Goal: Task Accomplishment & Management: Complete application form

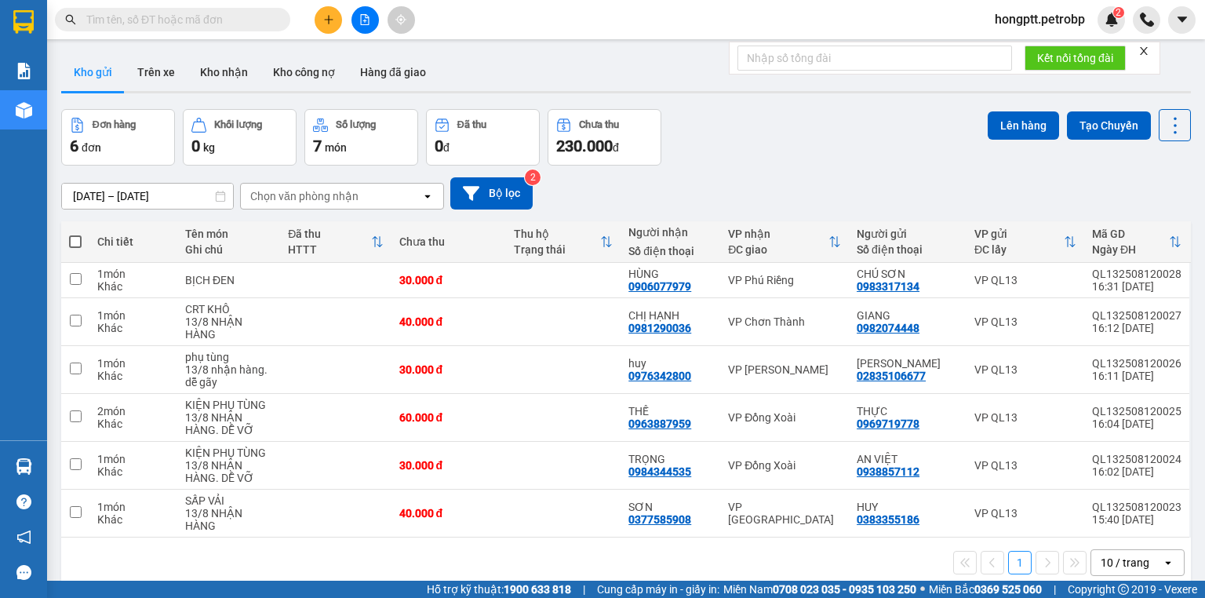
click at [209, 16] on input "text" at bounding box center [178, 19] width 185 height 17
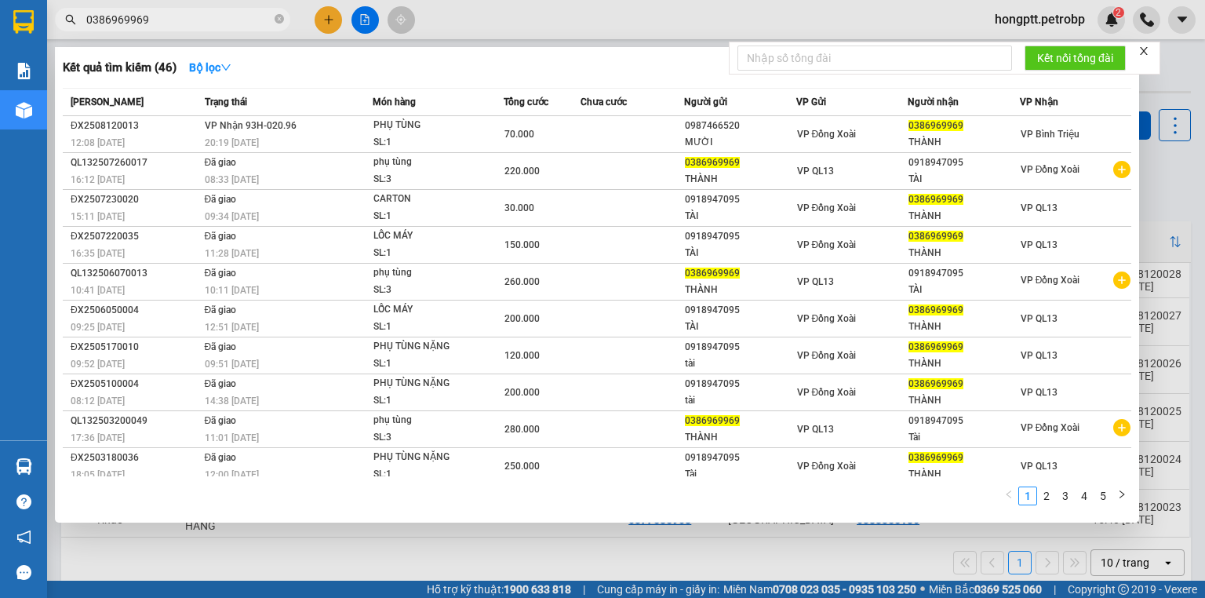
type input "0386969969"
click at [533, 544] on div at bounding box center [602, 299] width 1205 height 598
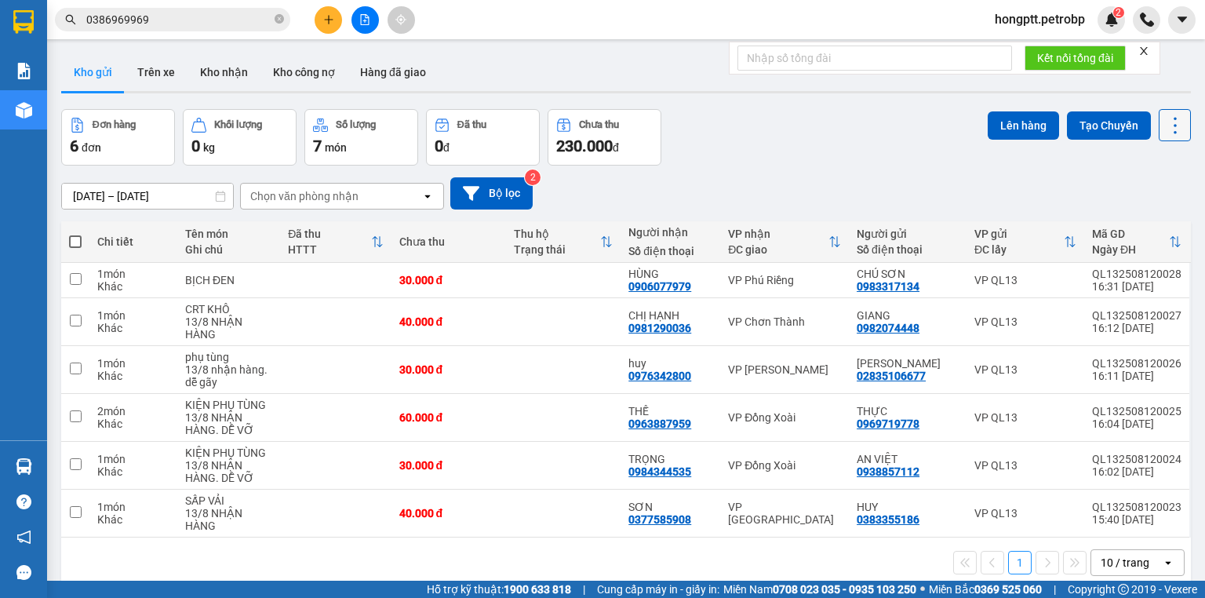
click at [1167, 125] on icon at bounding box center [1175, 126] width 22 height 22
click at [1149, 218] on span "Làm mới" at bounding box center [1143, 224] width 43 height 16
click at [1141, 559] on div "10 / trang" at bounding box center [1126, 562] width 71 height 25
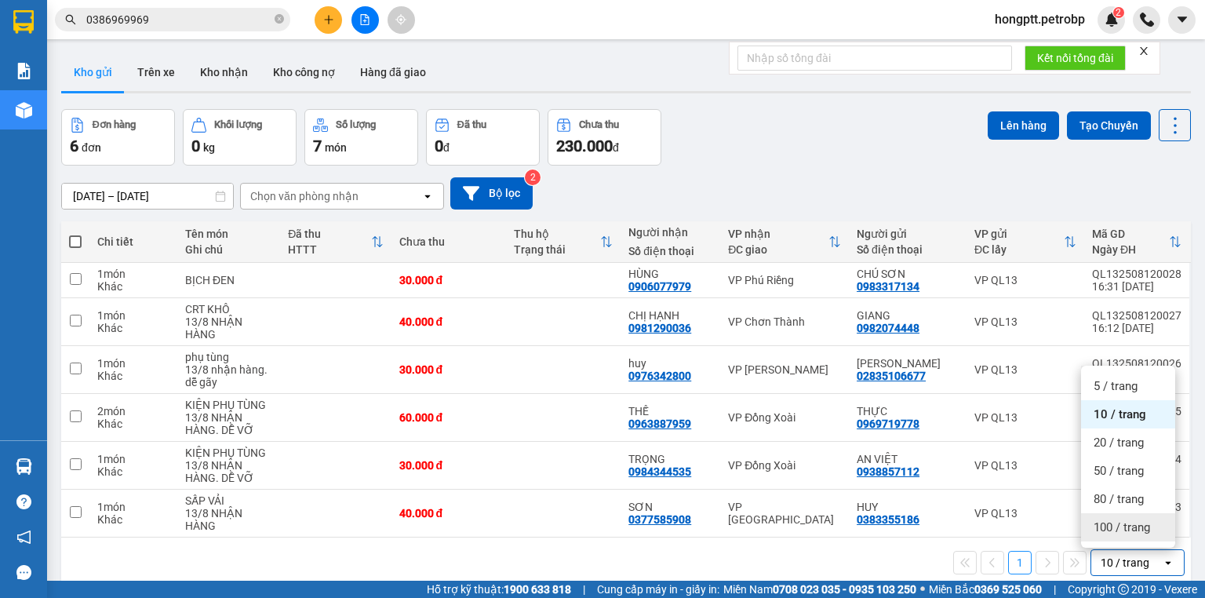
click at [1134, 529] on span "100 / trang" at bounding box center [1122, 527] width 56 height 16
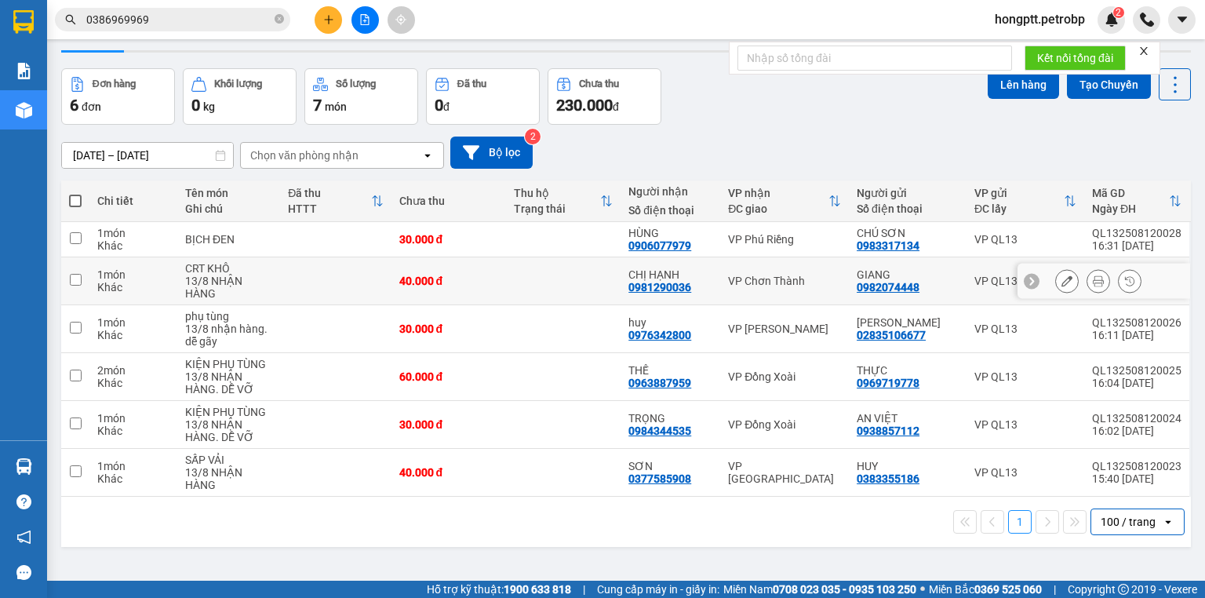
scroll to position [63, 0]
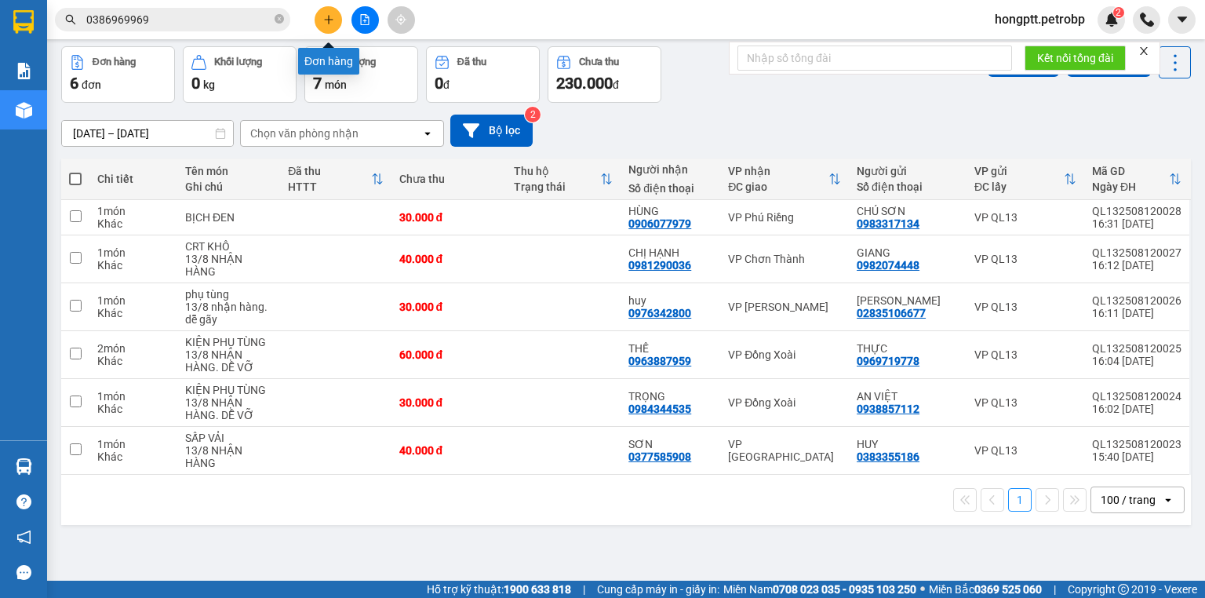
click at [334, 13] on button at bounding box center [328, 19] width 27 height 27
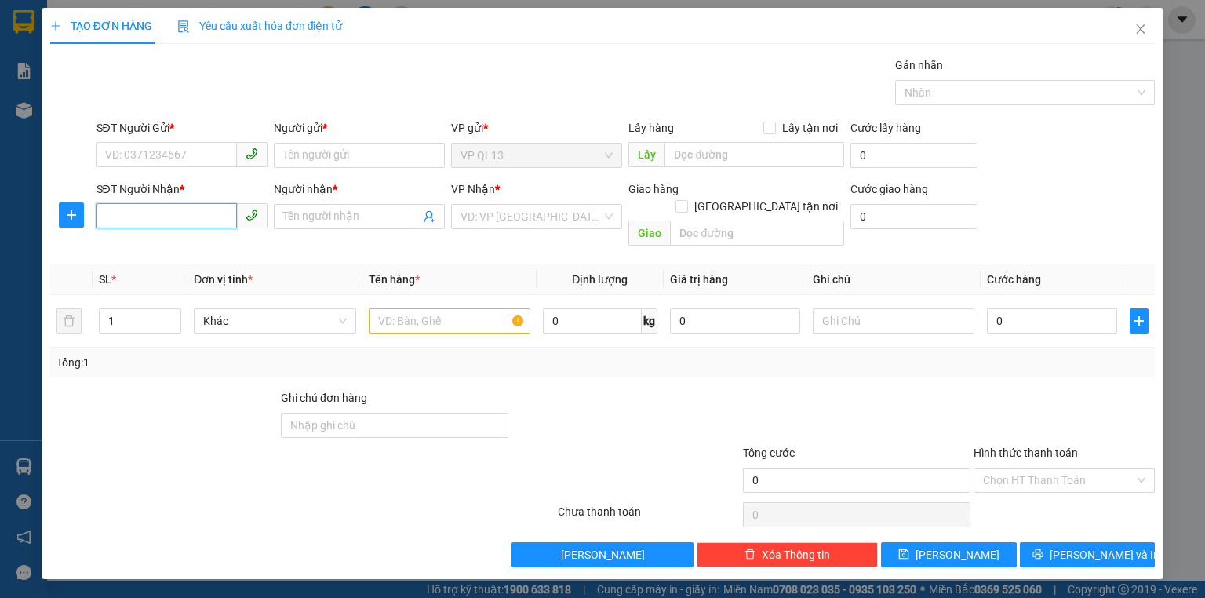
click at [209, 213] on input "SĐT Người Nhận *" at bounding box center [166, 215] width 140 height 25
click at [169, 207] on input "SĐT Người Nhận *" at bounding box center [166, 215] width 140 height 25
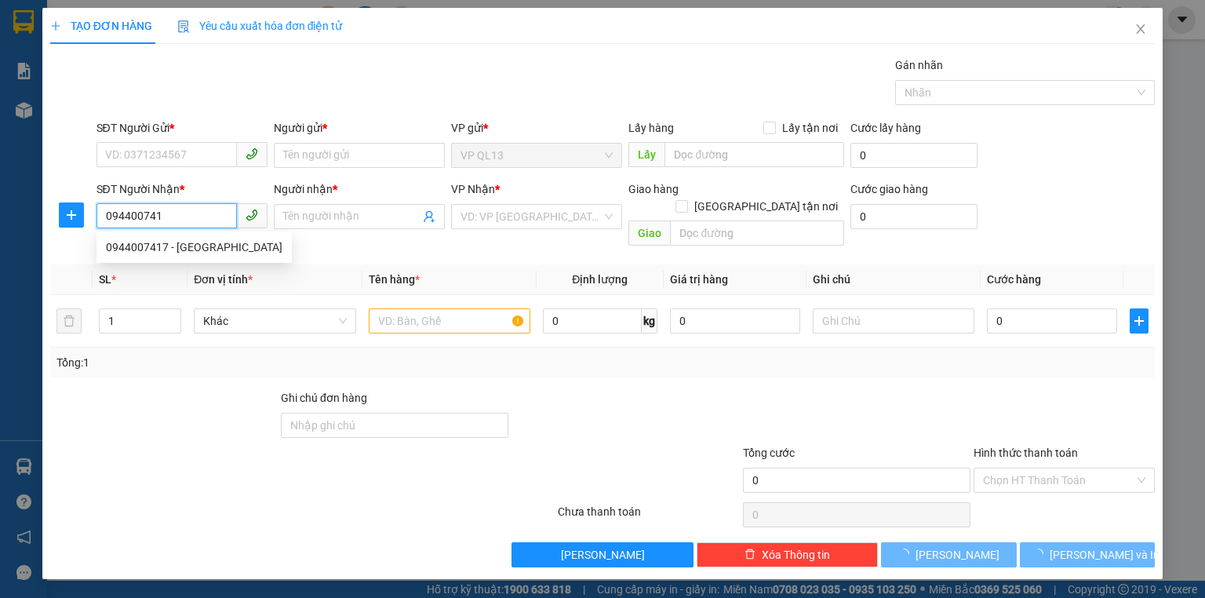
type input "0944007417"
click at [166, 249] on div "0944007417 - [GEOGRAPHIC_DATA]" at bounding box center [194, 247] width 177 height 17
type input "ĐỨC"
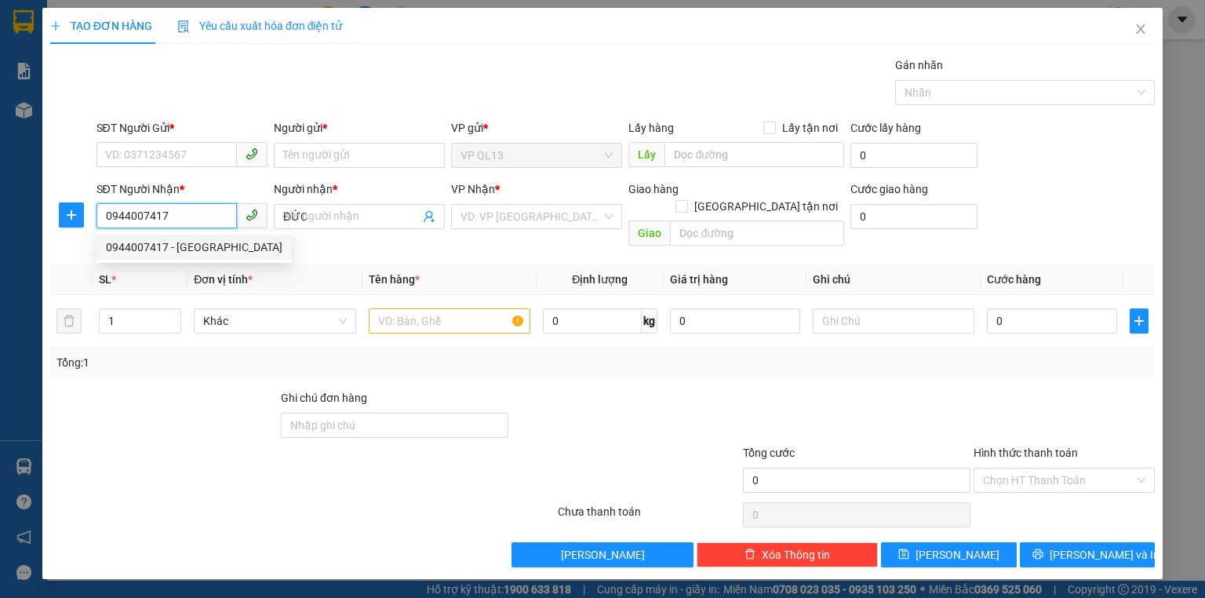
type input "70.000"
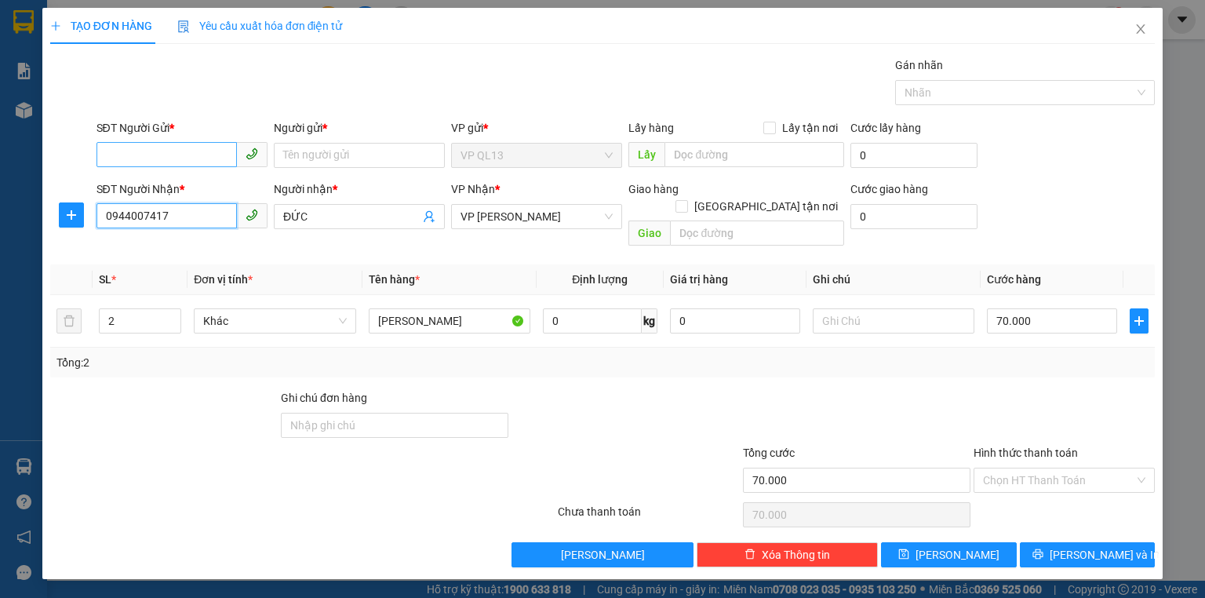
type input "0944007417"
click at [175, 155] on input "SĐT Người Gửi *" at bounding box center [166, 154] width 140 height 25
click at [184, 157] on input "SĐT Người Gửi *" at bounding box center [166, 154] width 140 height 25
type input "0364226052"
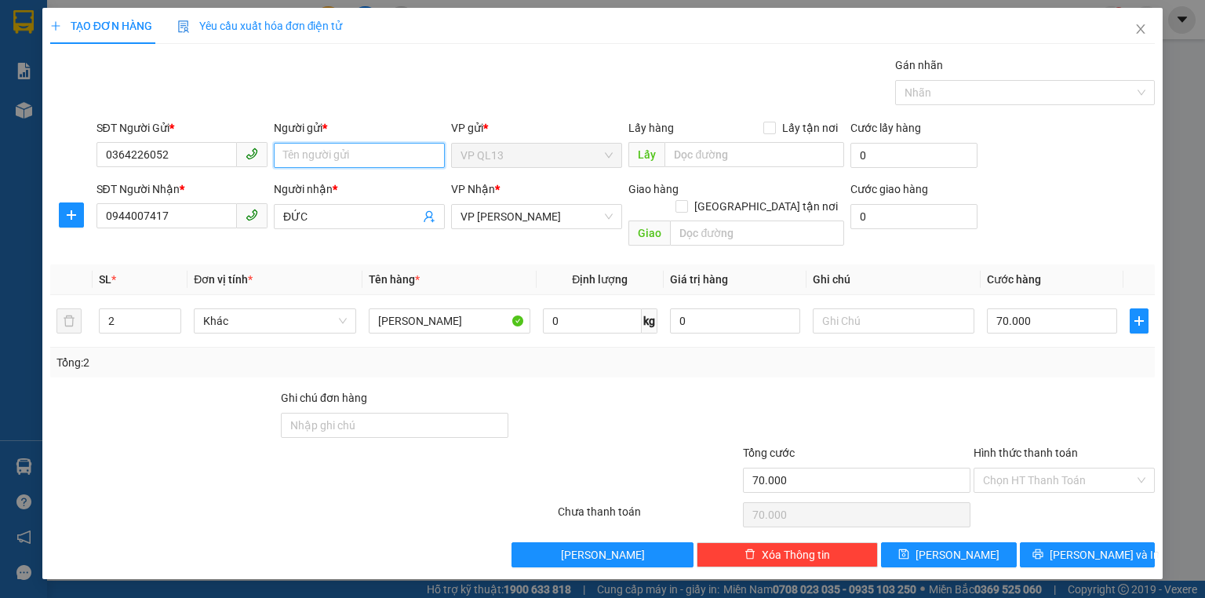
click at [344, 160] on input "Người gửi *" at bounding box center [359, 155] width 171 height 25
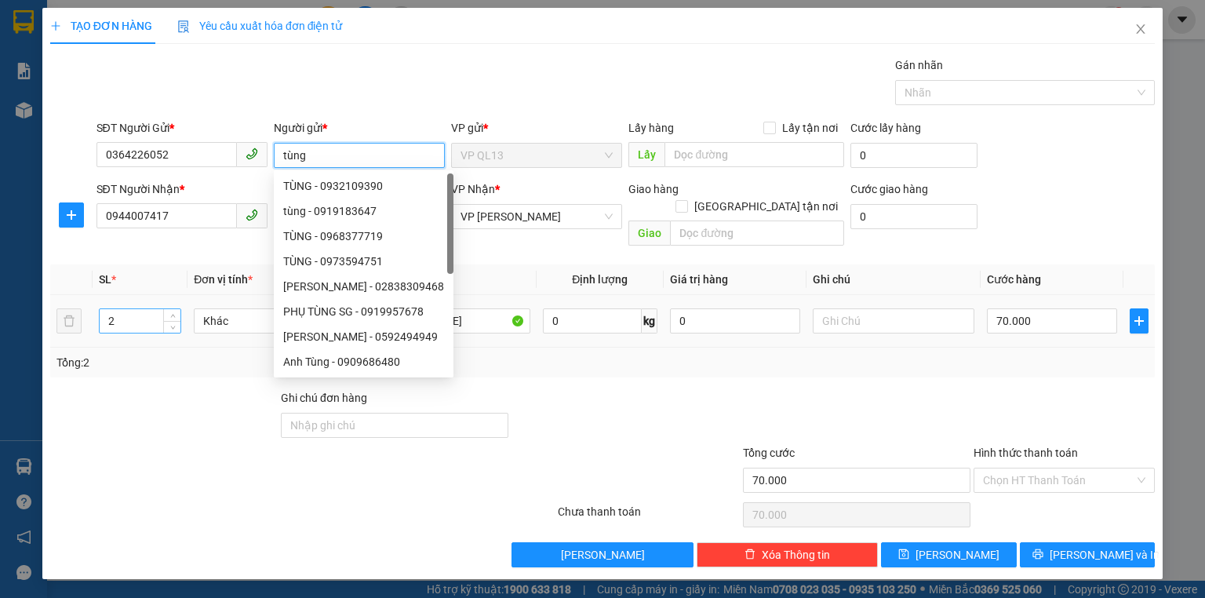
type input "tùng"
click at [140, 309] on input "2" at bounding box center [140, 321] width 81 height 24
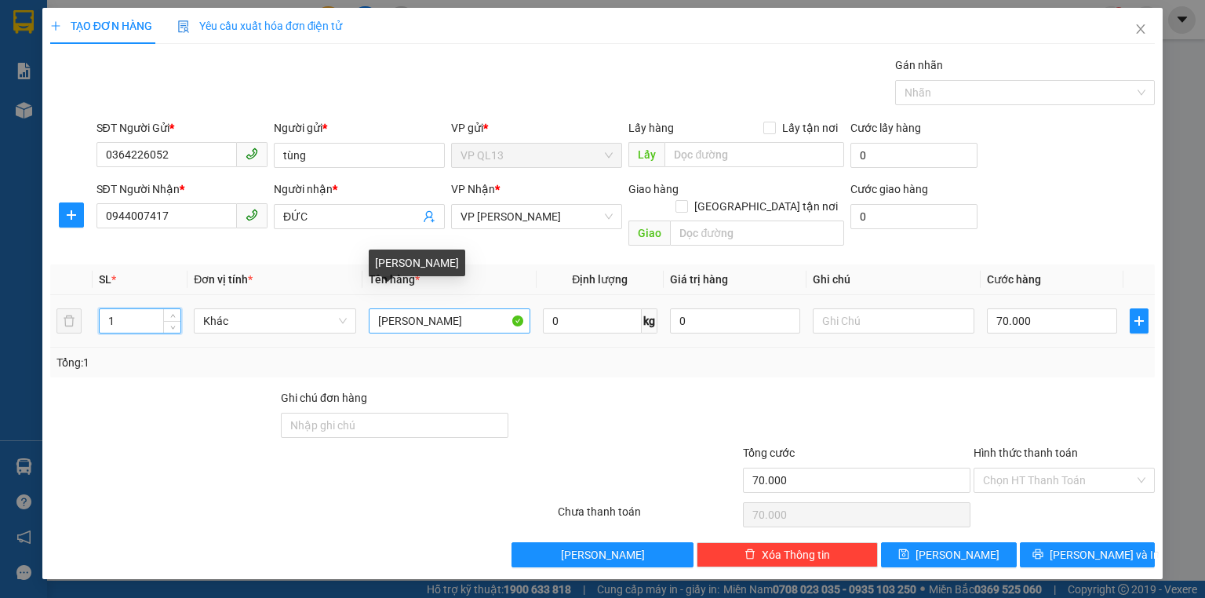
type input "1"
click at [413, 308] on input "[PERSON_NAME]" at bounding box center [450, 320] width 162 height 25
type input "0"
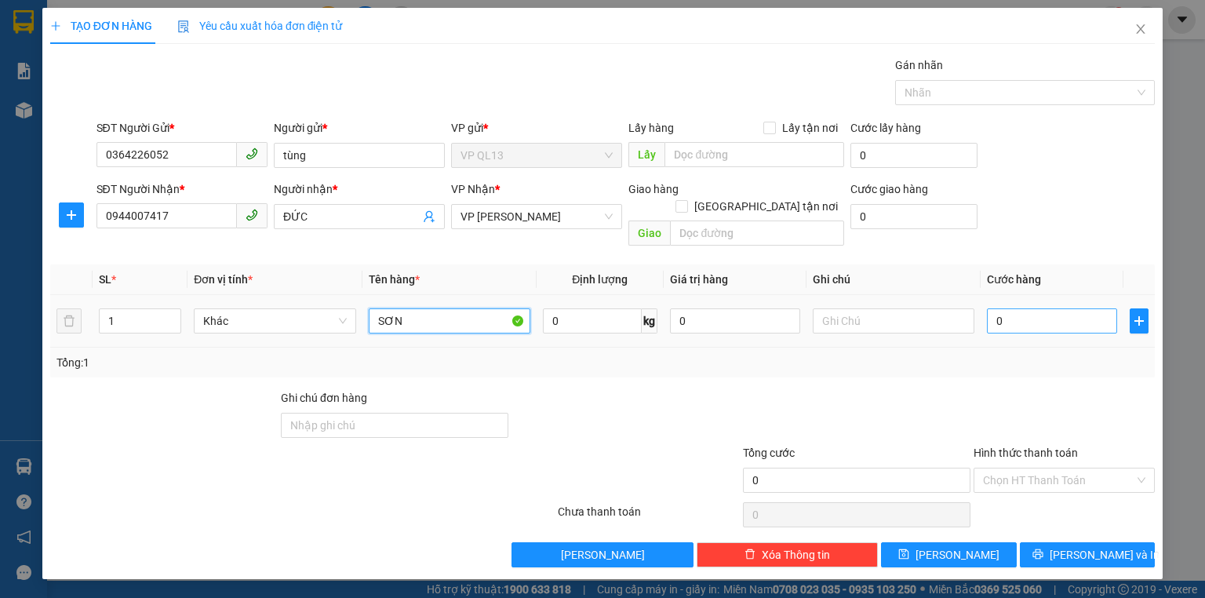
type input "SƠN"
click at [1012, 308] on input "0" at bounding box center [1052, 320] width 130 height 25
type input "3"
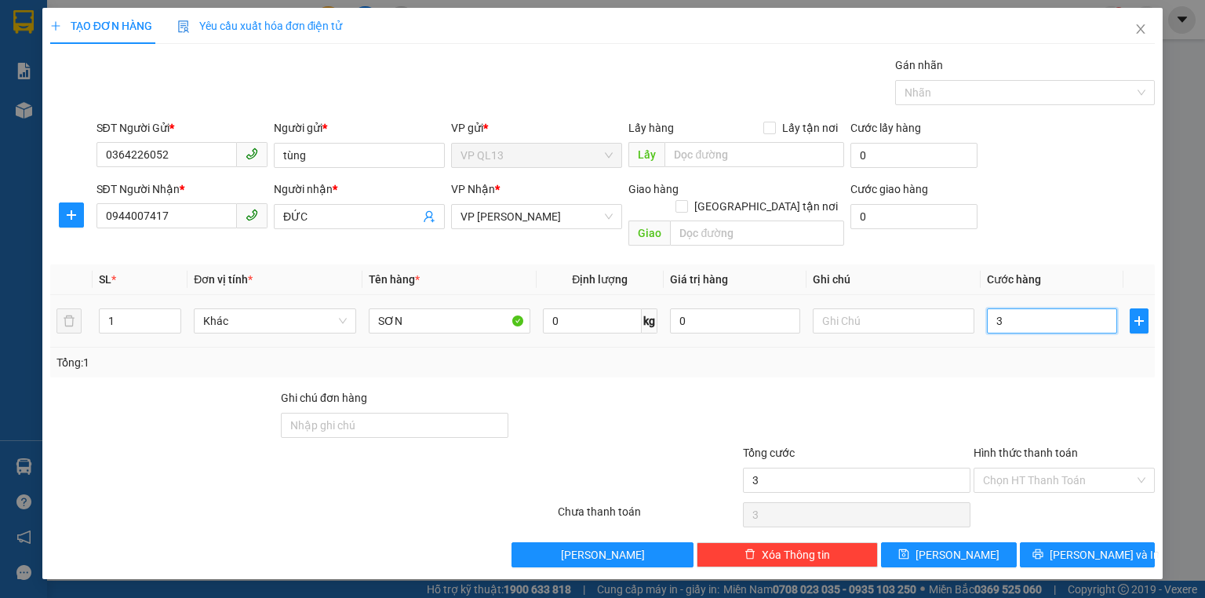
type input "30"
type input "30.000"
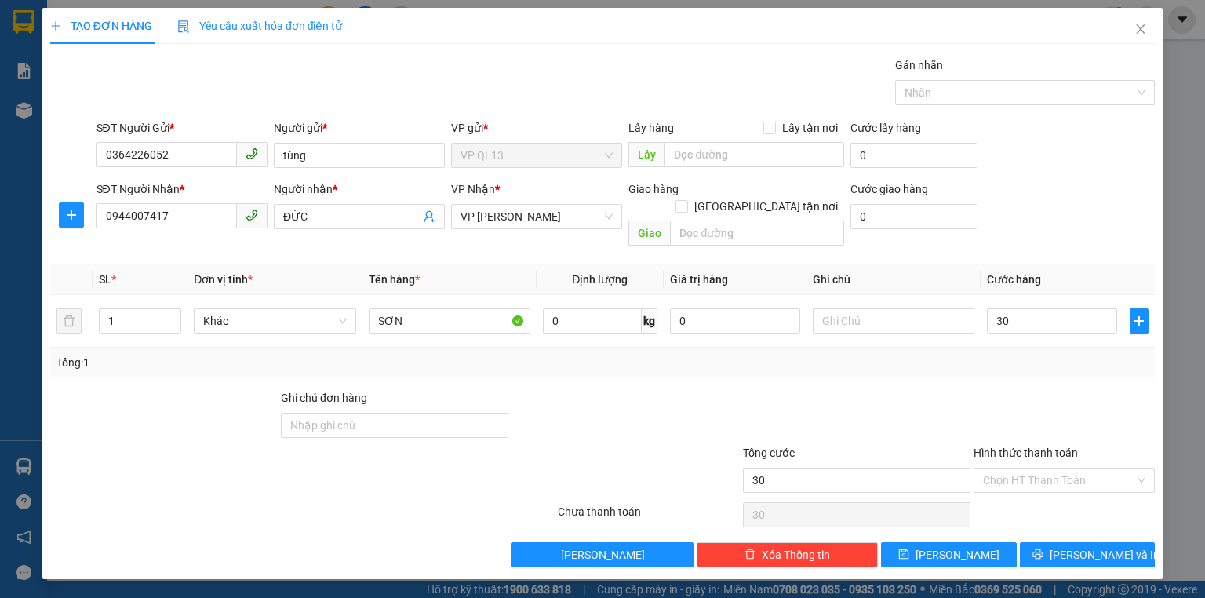
type input "30.000"
click at [1087, 264] on th "Cước hàng" at bounding box center [1052, 279] width 143 height 31
click at [1103, 546] on span "[PERSON_NAME] và In" at bounding box center [1105, 554] width 110 height 17
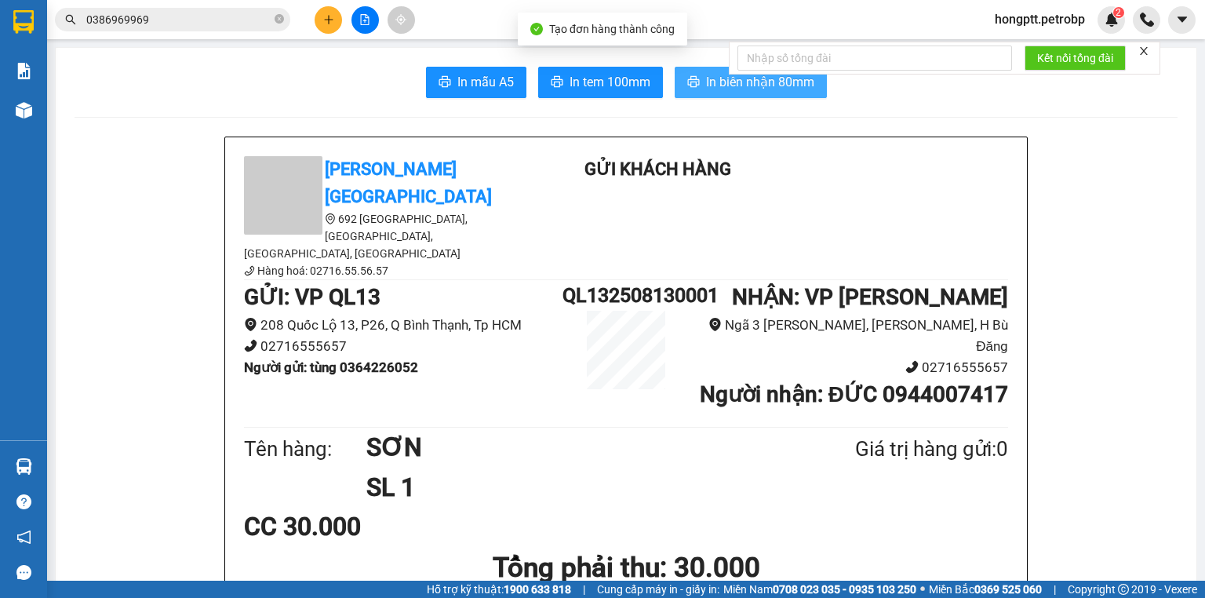
click at [726, 88] on span "In biên nhận 80mm" at bounding box center [760, 82] width 108 height 20
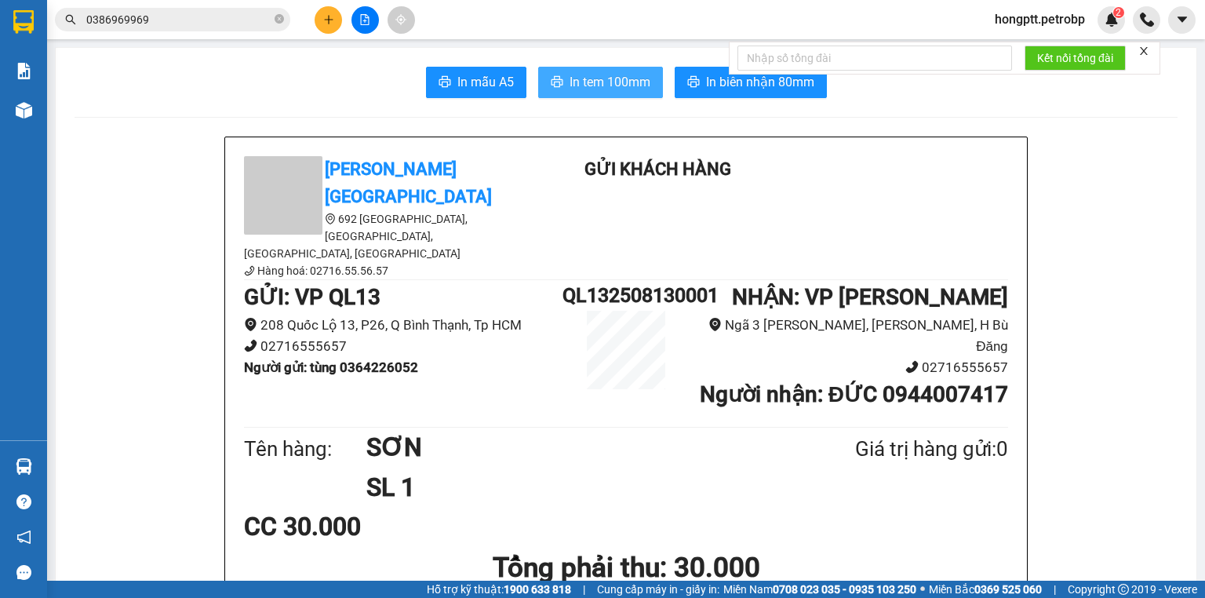
click at [612, 78] on span "In tem 100mm" at bounding box center [610, 82] width 81 height 20
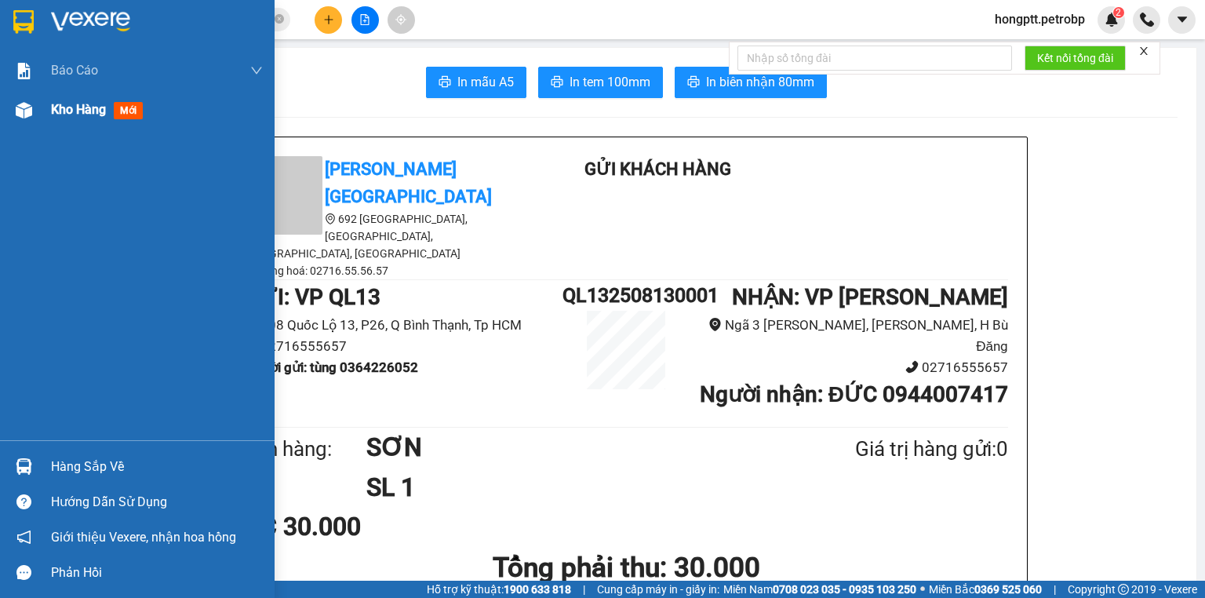
click at [24, 108] on img at bounding box center [24, 110] width 16 height 16
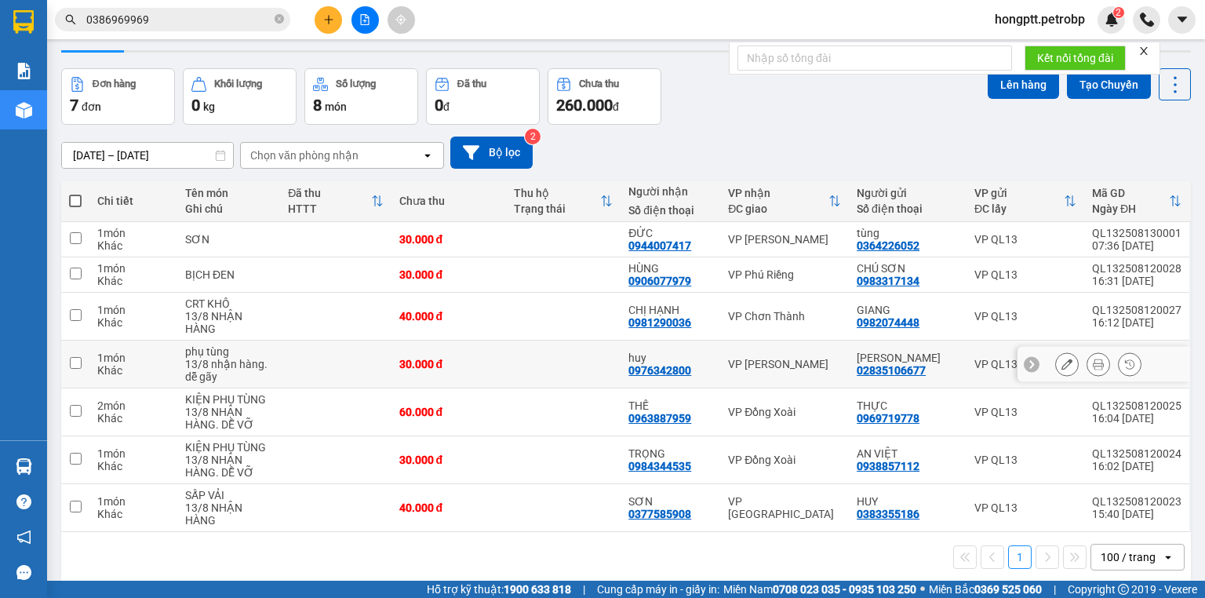
scroll to position [63, 0]
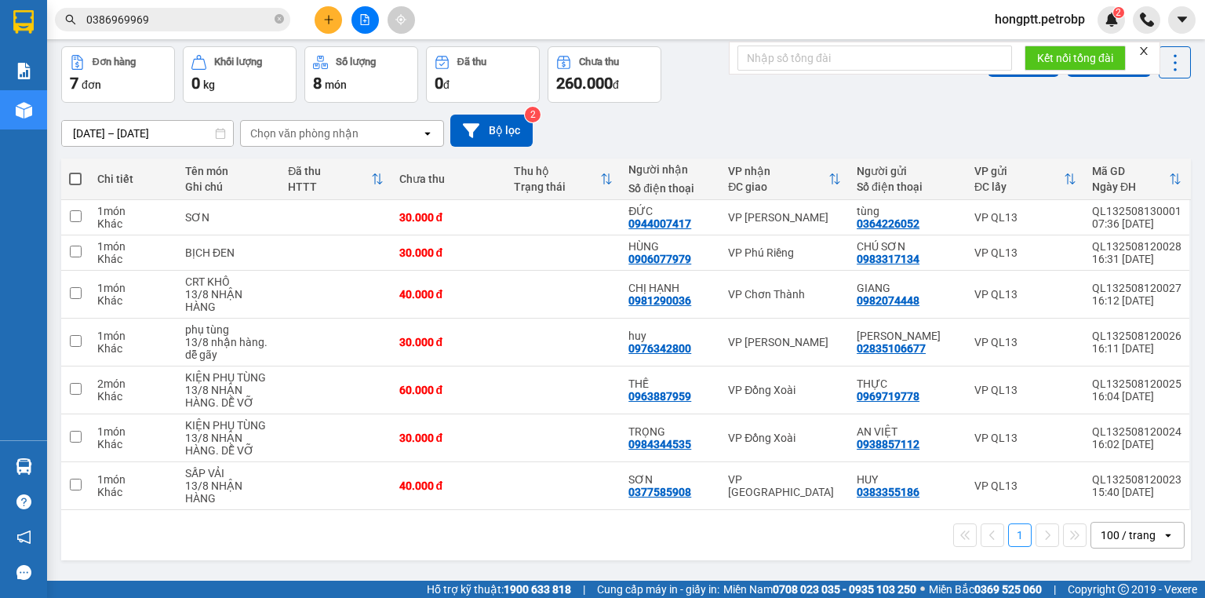
click at [77, 180] on span at bounding box center [75, 179] width 13 height 13
click at [75, 171] on input "checkbox" at bounding box center [75, 171] width 0 height 0
checkbox input "true"
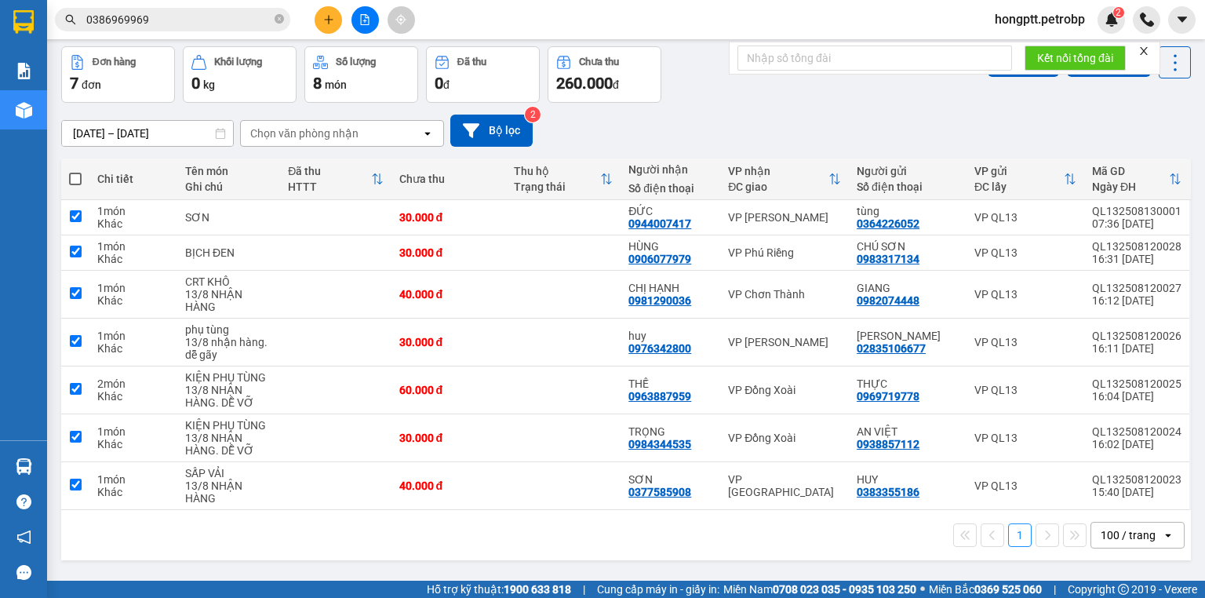
checkbox input "true"
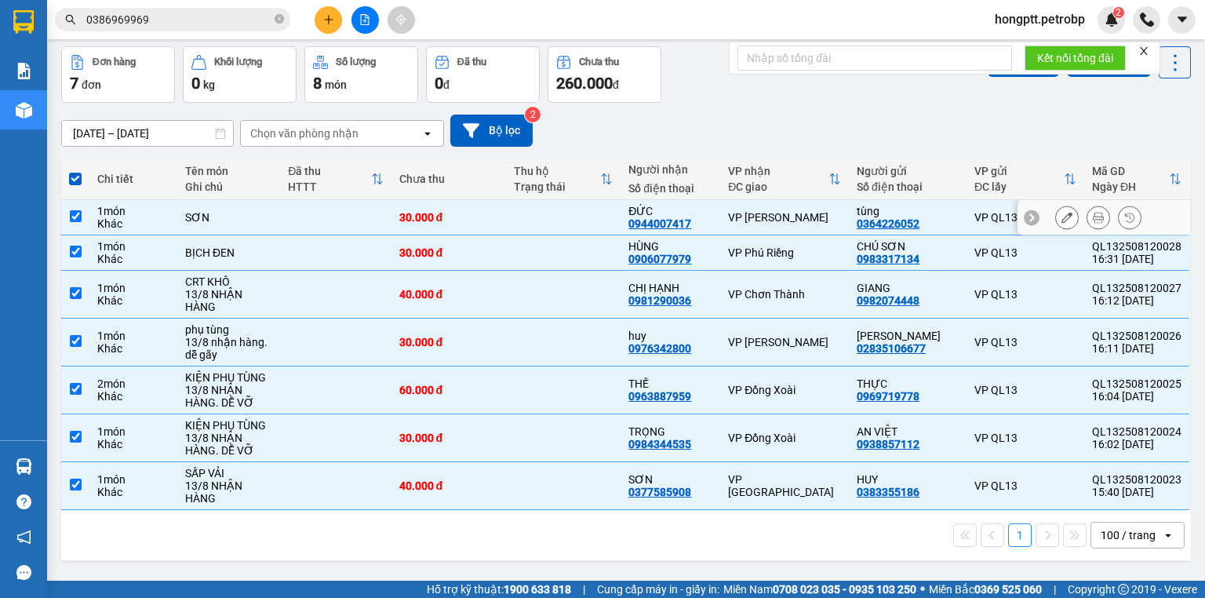
click at [77, 217] on input "checkbox" at bounding box center [76, 216] width 12 height 12
checkbox input "false"
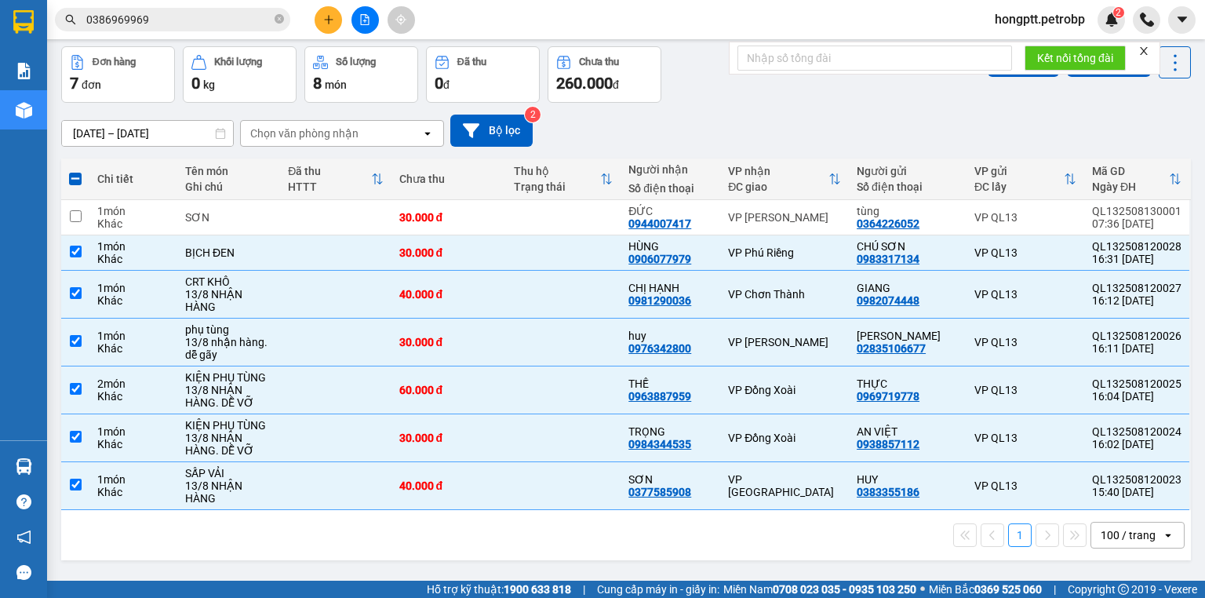
scroll to position [0, 0]
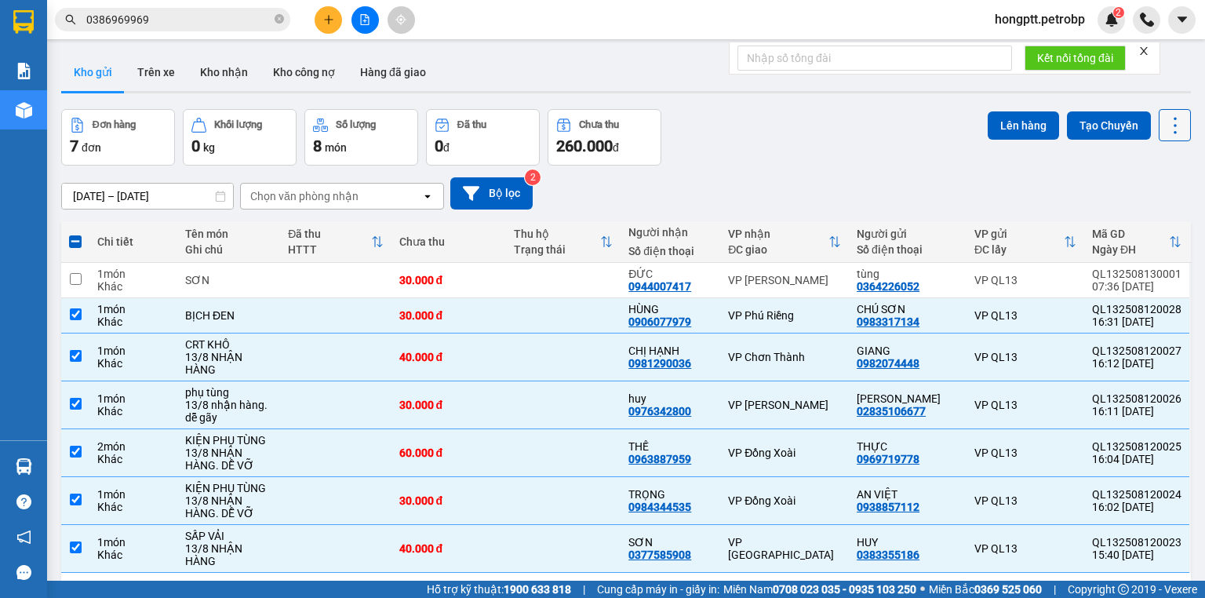
click at [1164, 123] on icon at bounding box center [1175, 126] width 22 height 22
click at [1136, 224] on span "Làm mới" at bounding box center [1143, 224] width 43 height 16
click at [1007, 127] on button "Lên hàng" at bounding box center [1023, 125] width 71 height 28
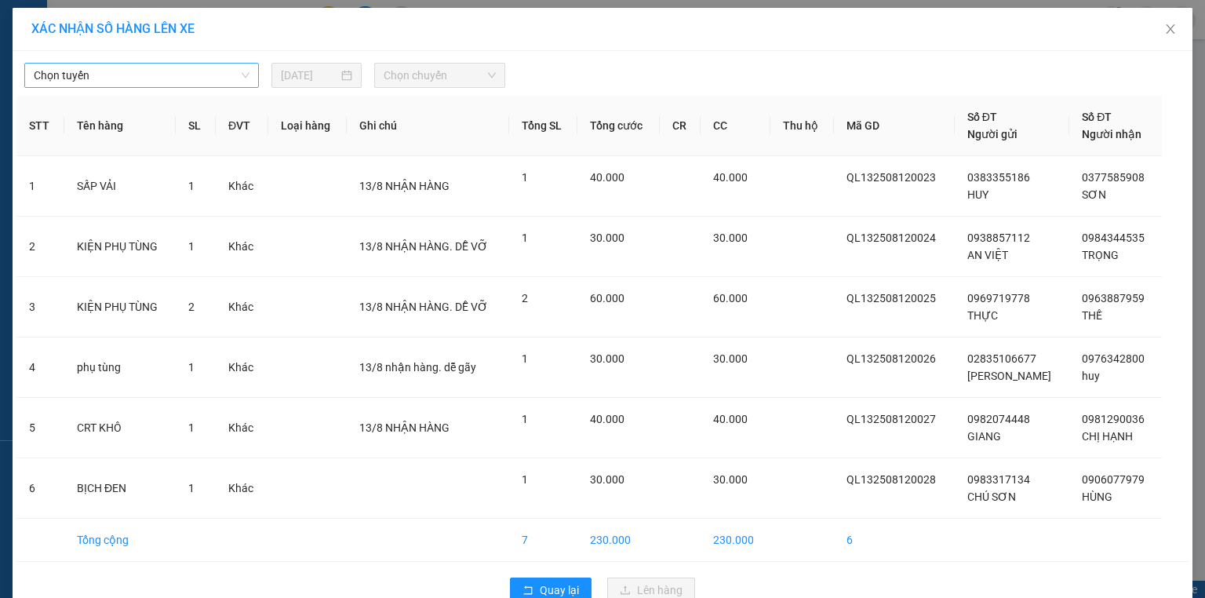
click at [192, 78] on span "Chọn tuyến" at bounding box center [142, 76] width 216 height 24
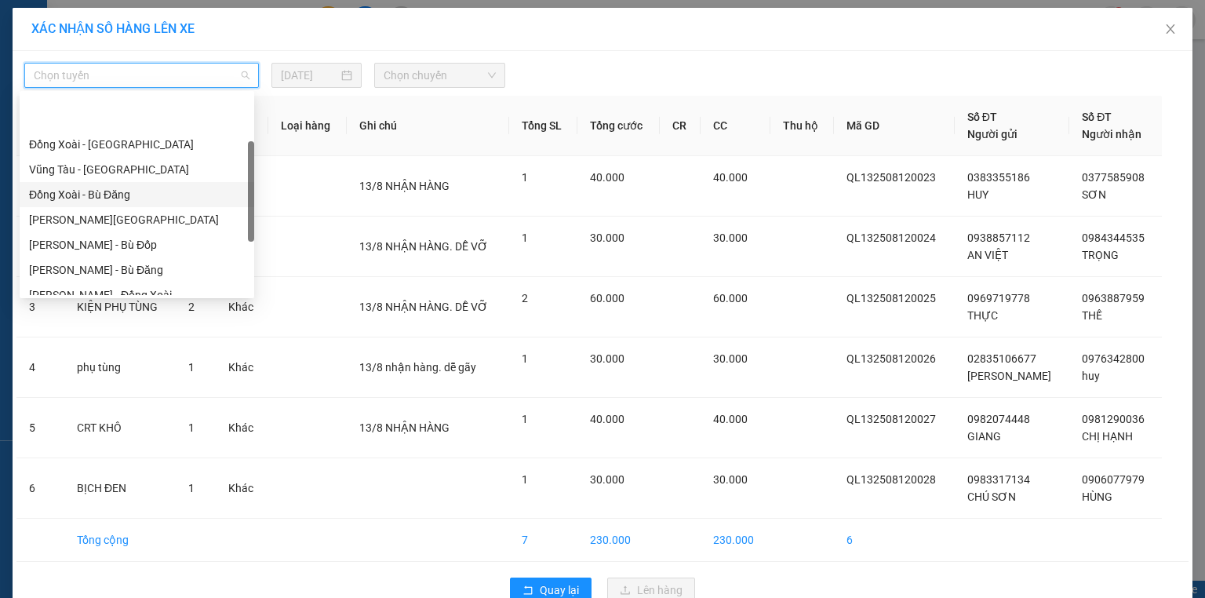
scroll to position [126, 0]
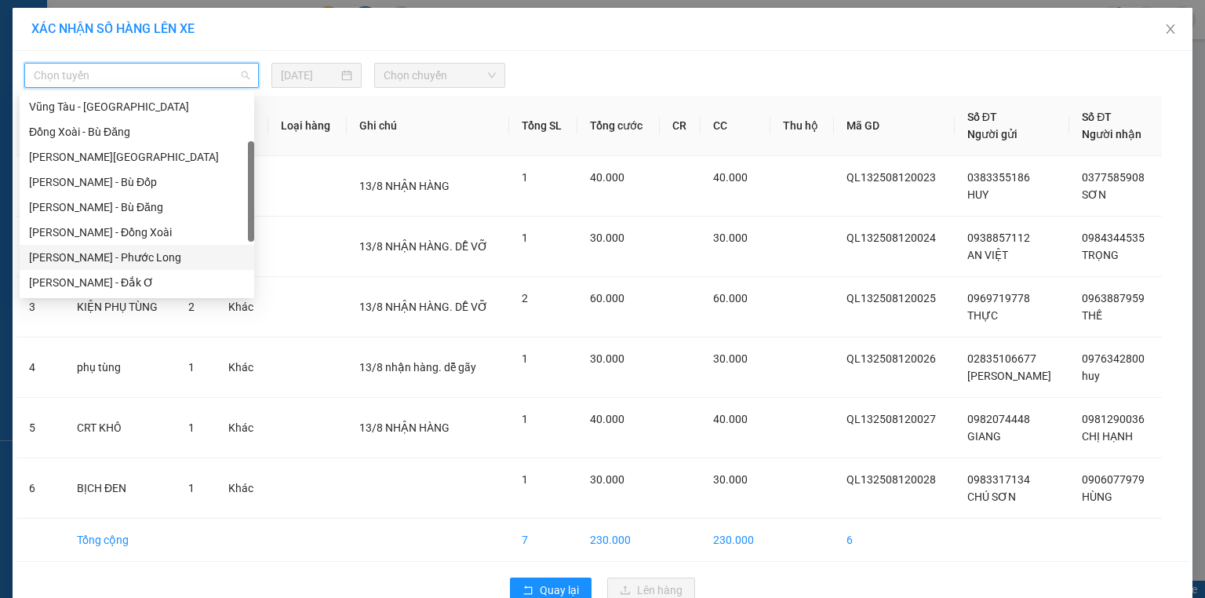
click at [156, 255] on div "[PERSON_NAME] - Phước Long" at bounding box center [137, 257] width 216 height 17
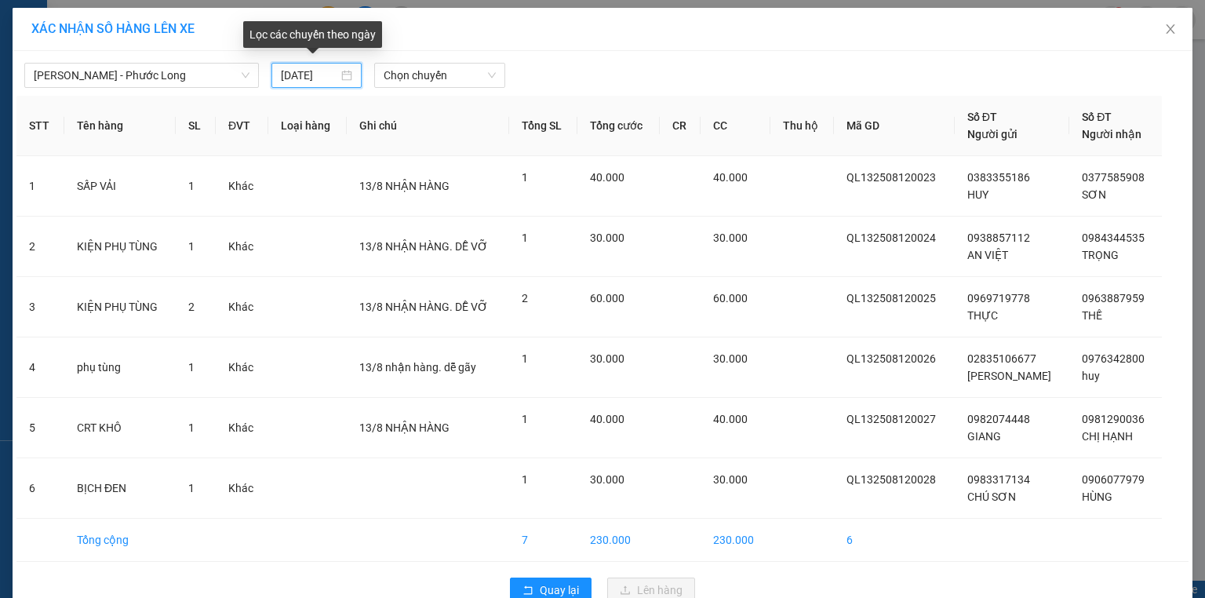
click at [293, 71] on input "[DATE]" at bounding box center [309, 75] width 57 height 17
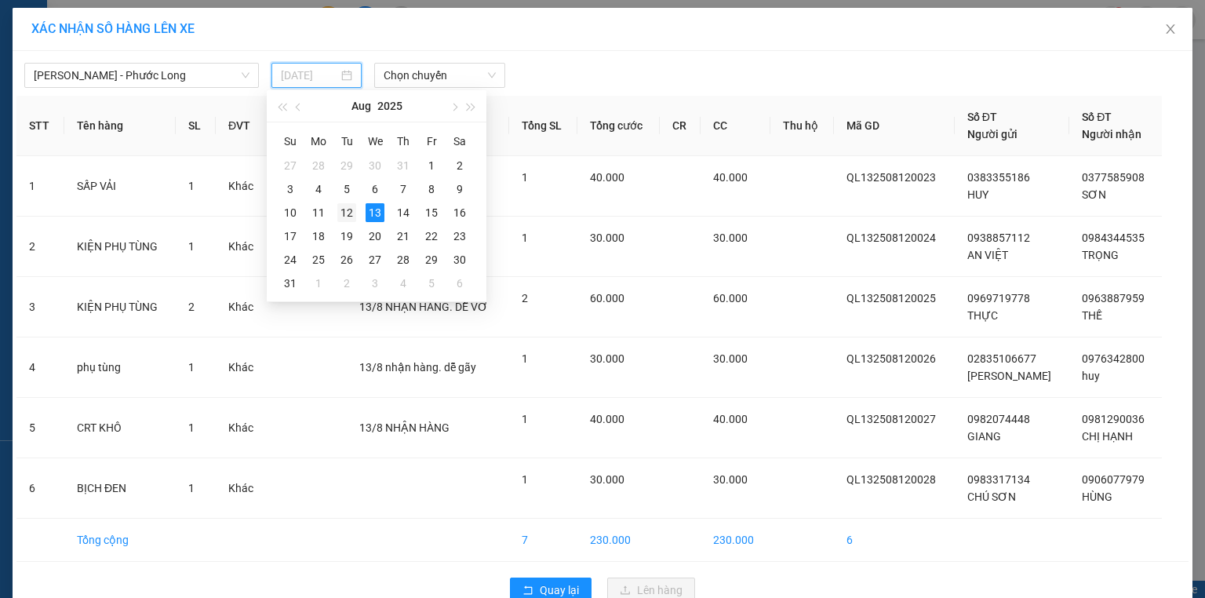
click at [345, 211] on div "12" at bounding box center [346, 212] width 19 height 19
type input "[DATE]"
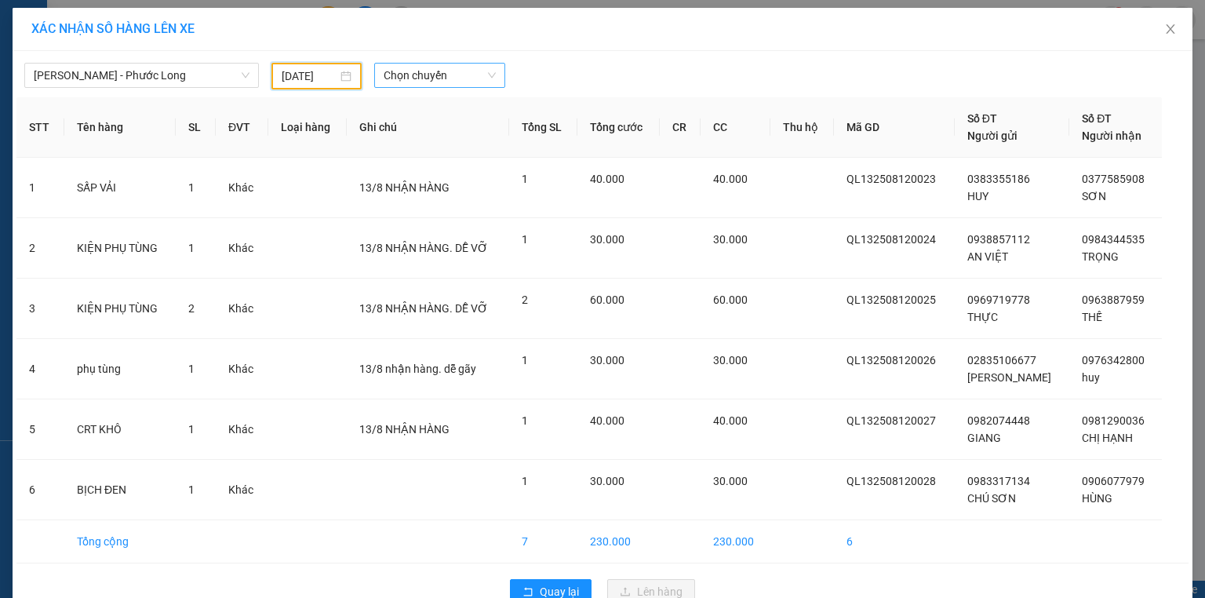
click at [419, 77] on span "Chọn chuyến" at bounding box center [440, 76] width 113 height 24
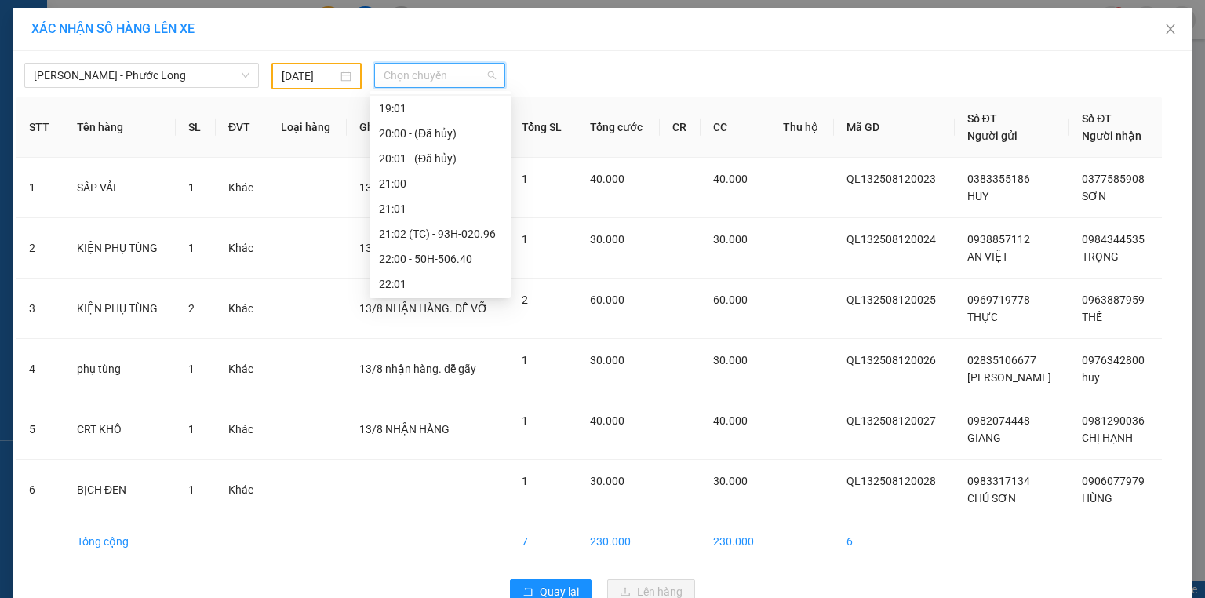
scroll to position [904, 0]
click at [463, 235] on div "21:02 (TC) - 93H-020.96" at bounding box center [440, 232] width 122 height 17
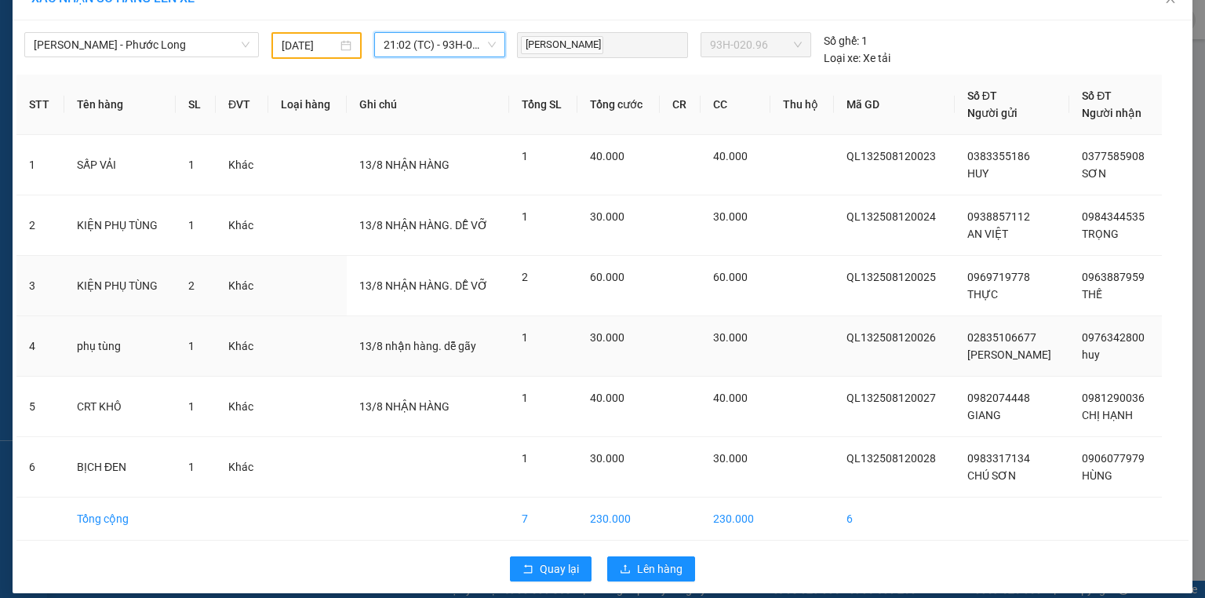
scroll to position [43, 0]
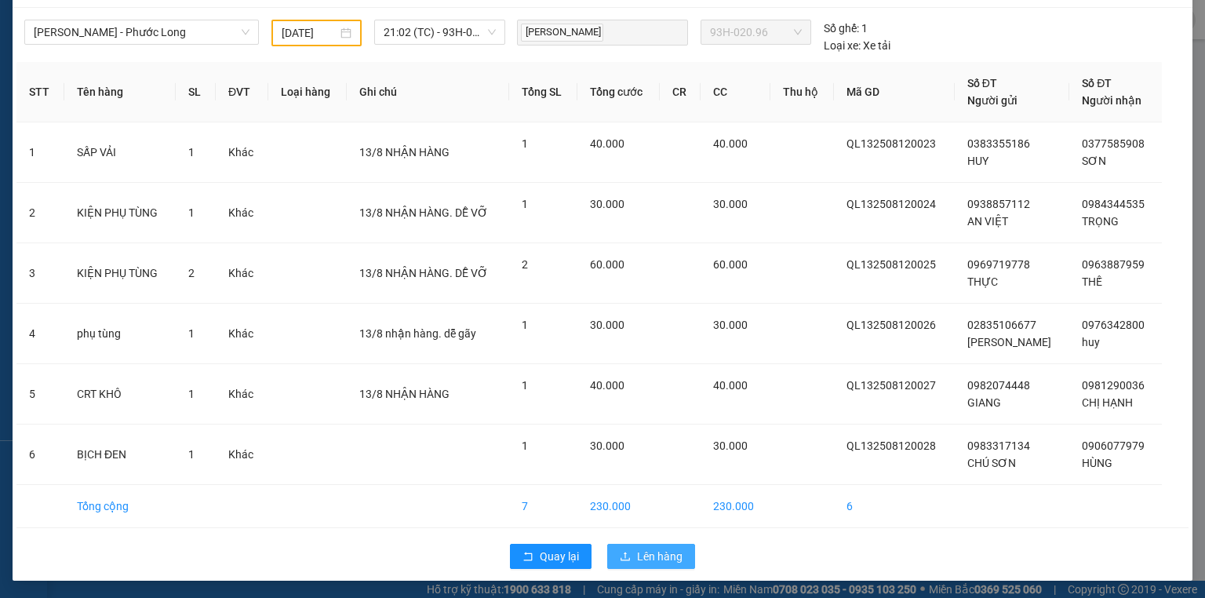
click at [655, 552] on span "Lên hàng" at bounding box center [660, 556] width 46 height 17
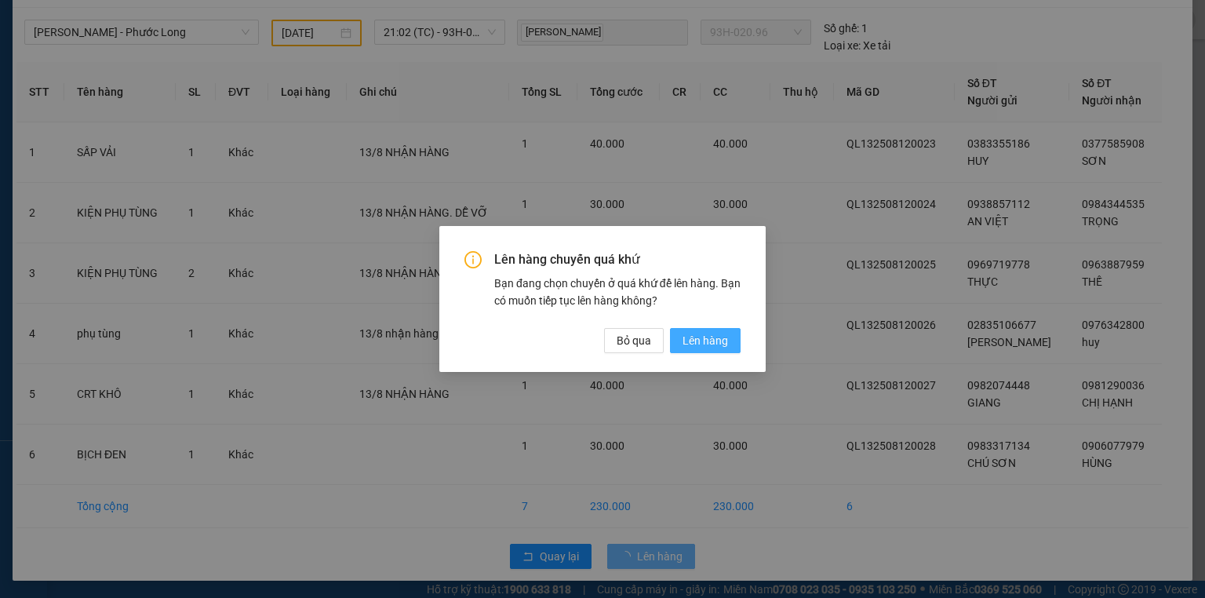
click at [700, 339] on span "Lên hàng" at bounding box center [706, 340] width 46 height 17
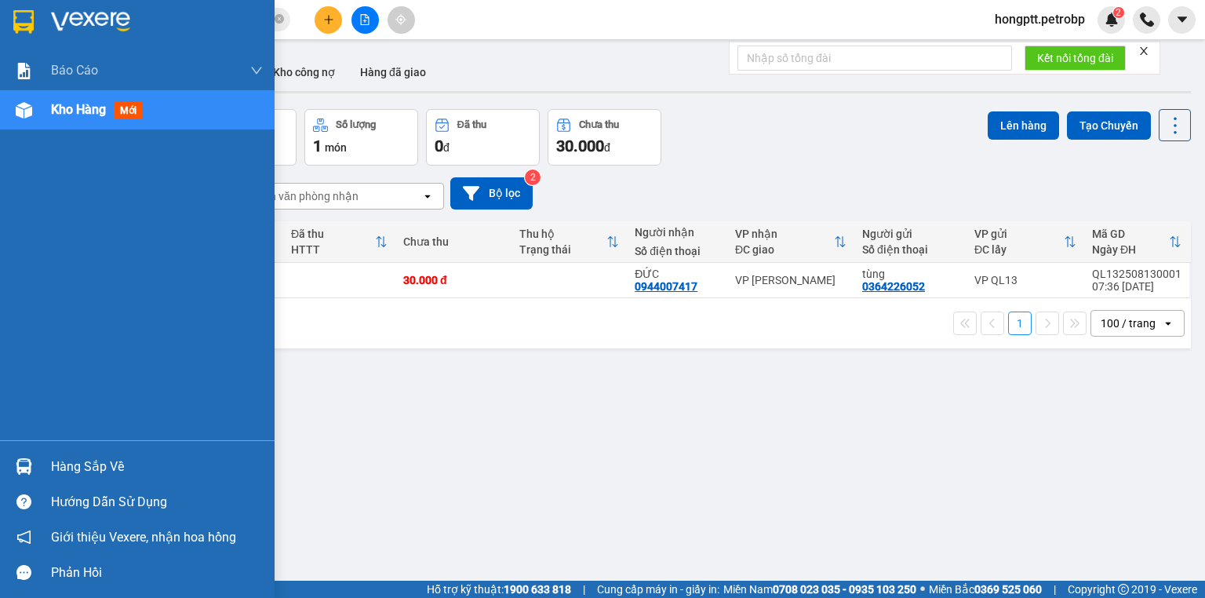
click at [27, 464] on img at bounding box center [24, 466] width 16 height 16
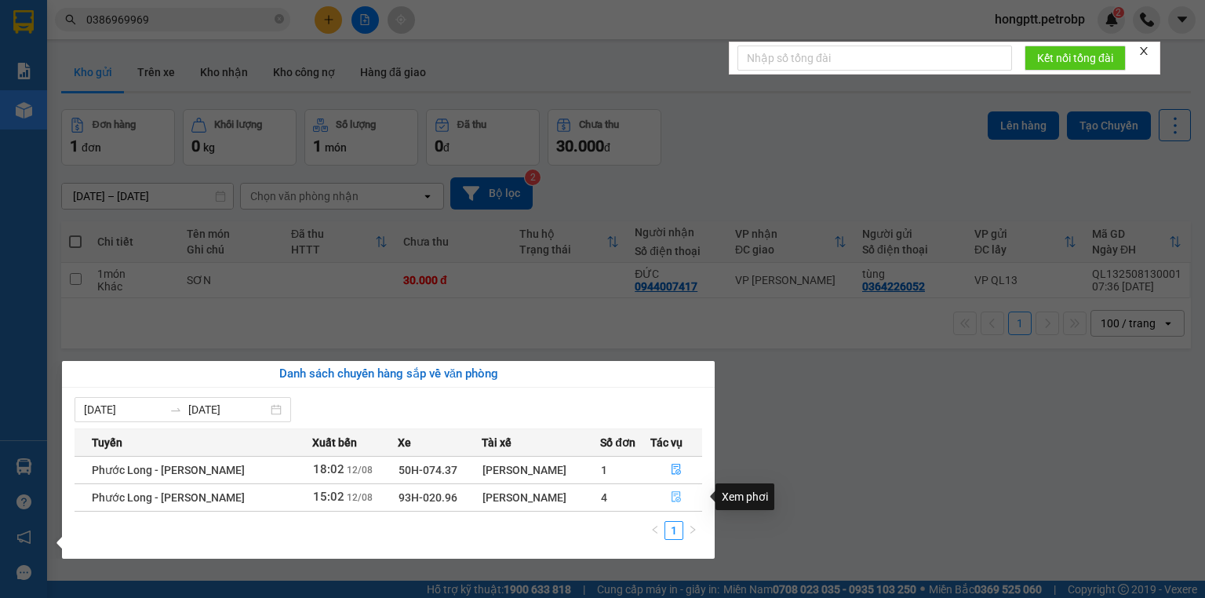
click at [674, 500] on icon "file-done" at bounding box center [676, 496] width 11 height 11
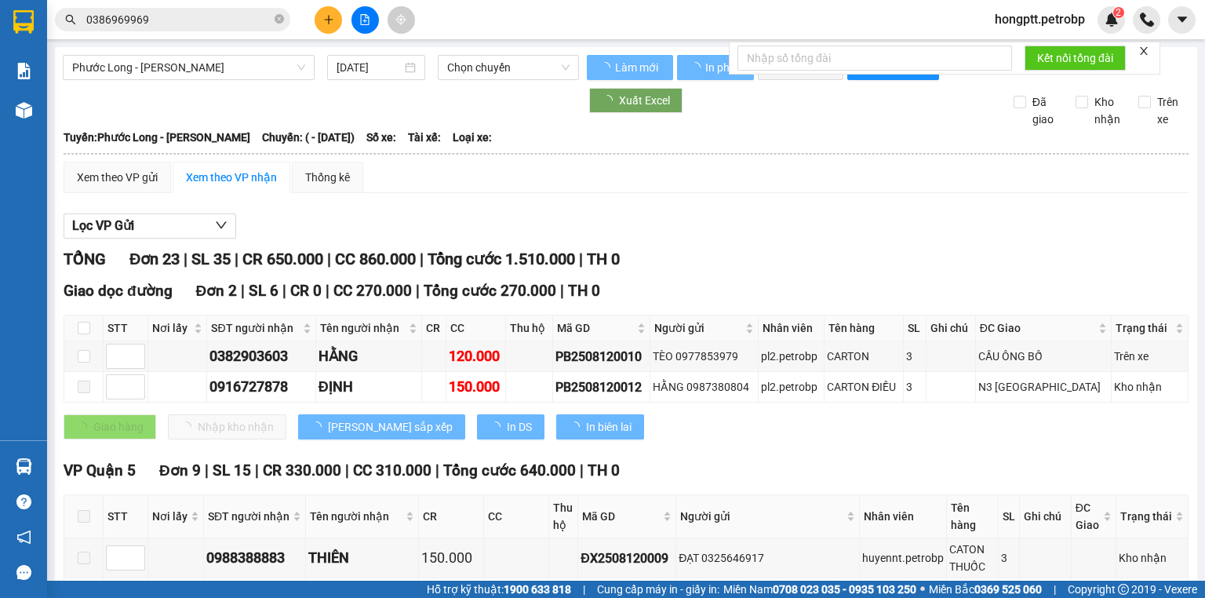
type input "[DATE]"
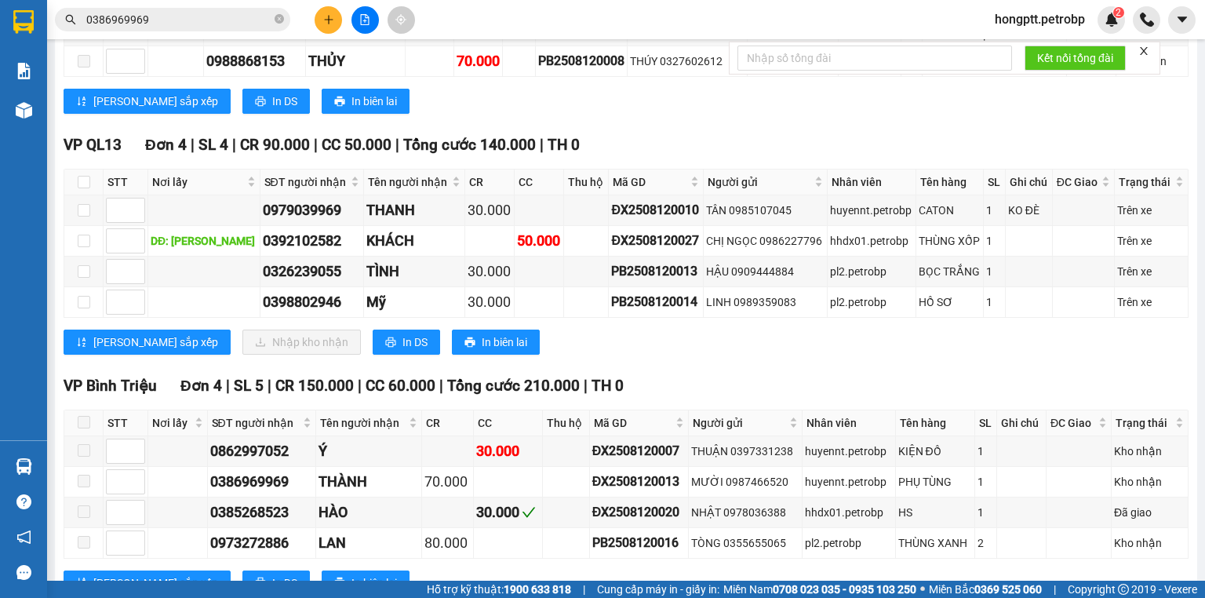
scroll to position [1067, 0]
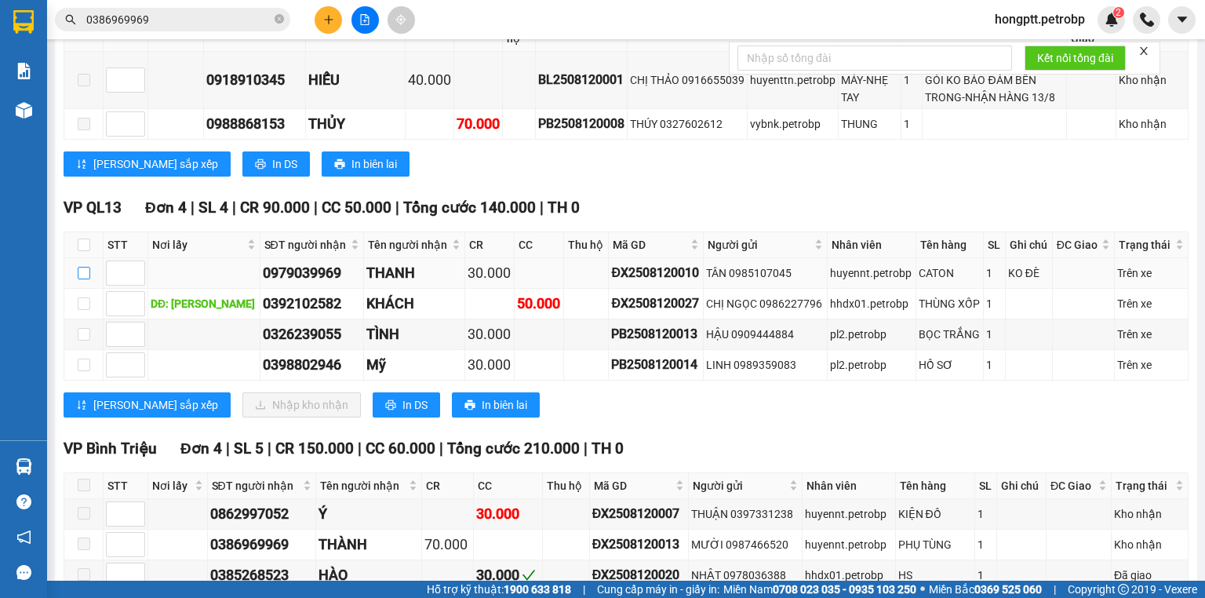
click at [87, 267] on input "checkbox" at bounding box center [84, 273] width 13 height 13
checkbox input "true"
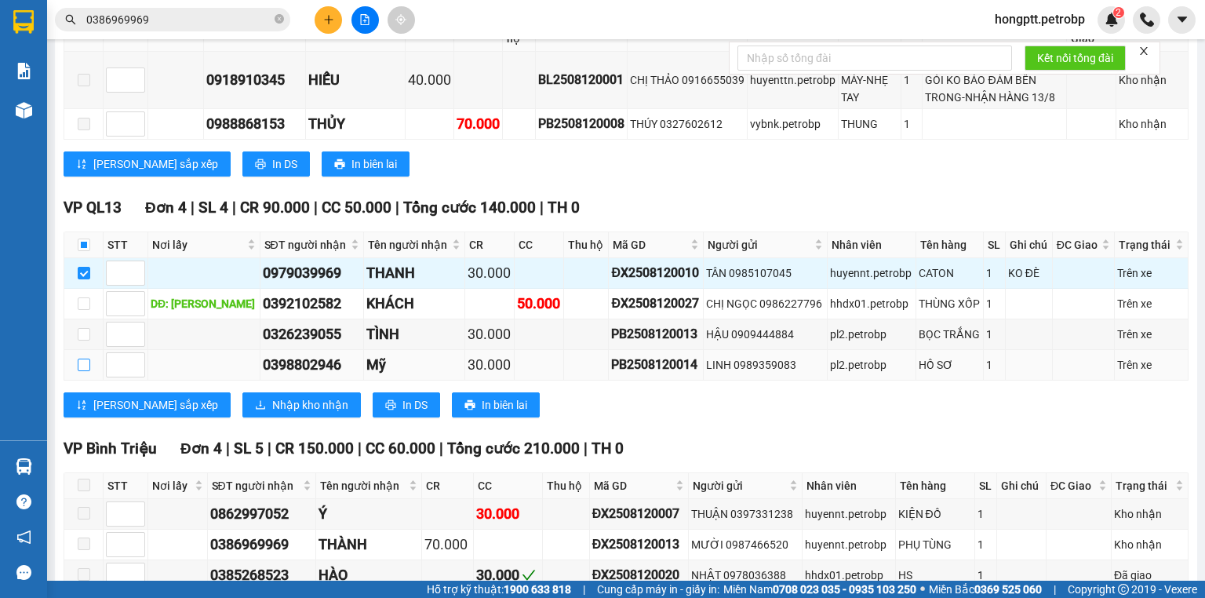
click at [85, 359] on input "checkbox" at bounding box center [84, 365] width 13 height 13
checkbox input "true"
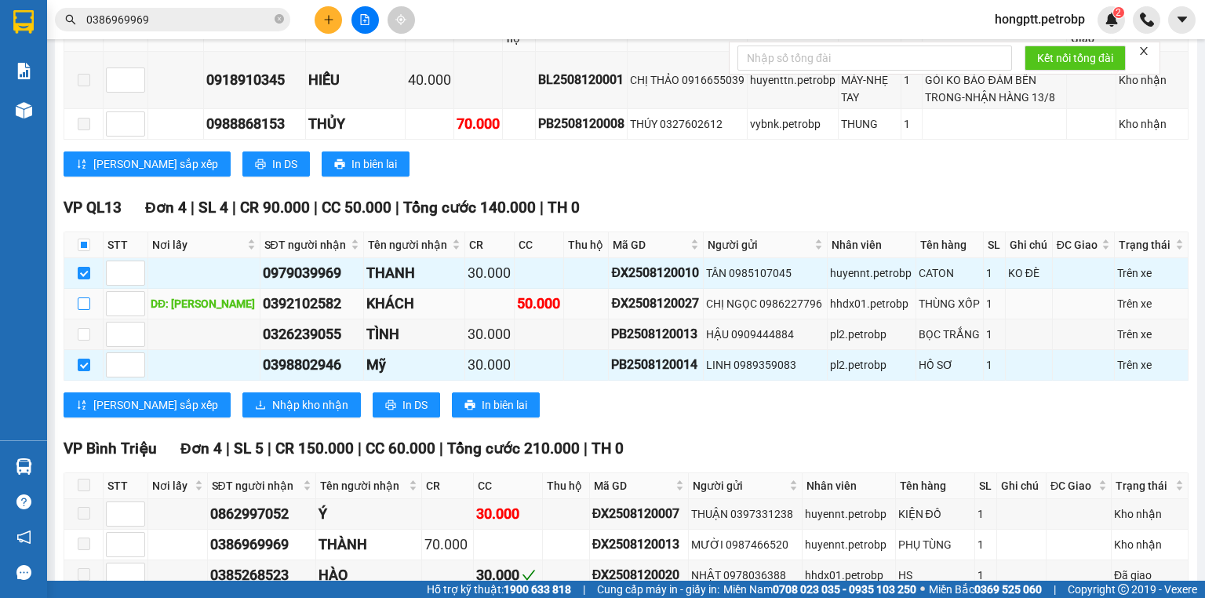
click at [79, 297] on input "checkbox" at bounding box center [84, 303] width 13 height 13
checkbox input "true"
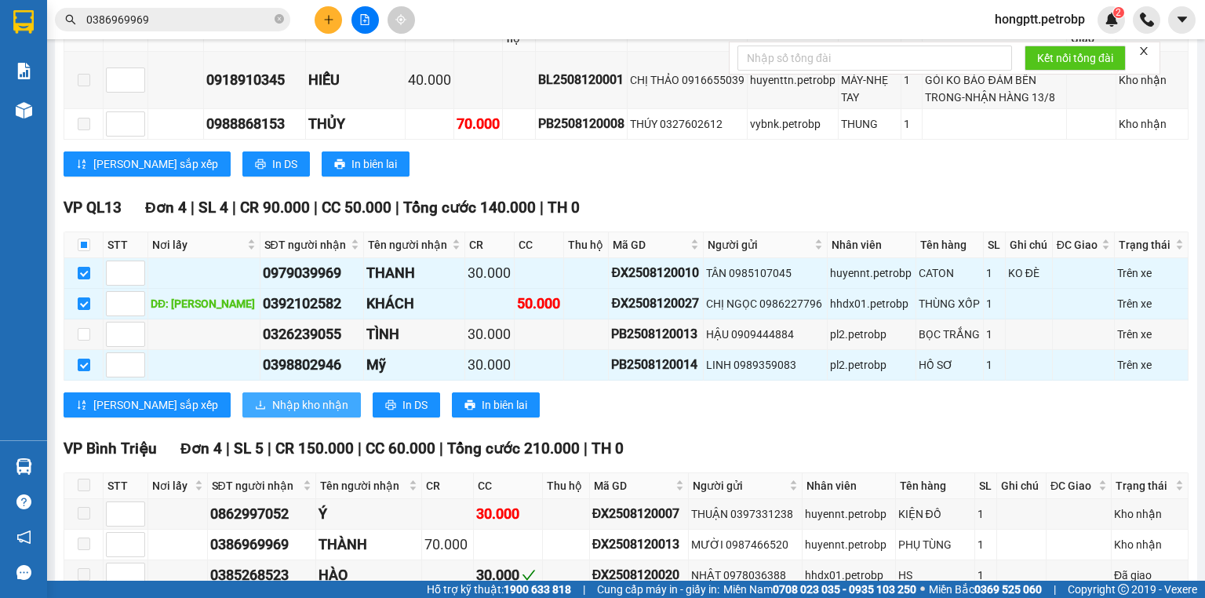
click at [272, 396] on span "Nhập kho nhận" at bounding box center [310, 404] width 76 height 17
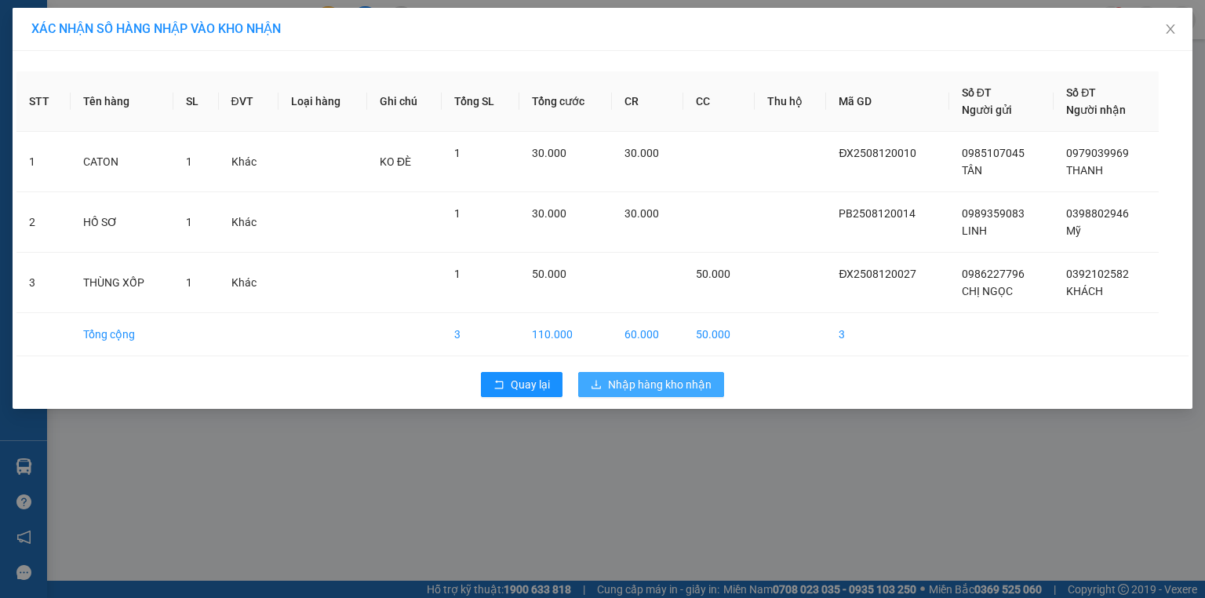
click at [659, 387] on span "Nhập hàng kho nhận" at bounding box center [660, 384] width 104 height 17
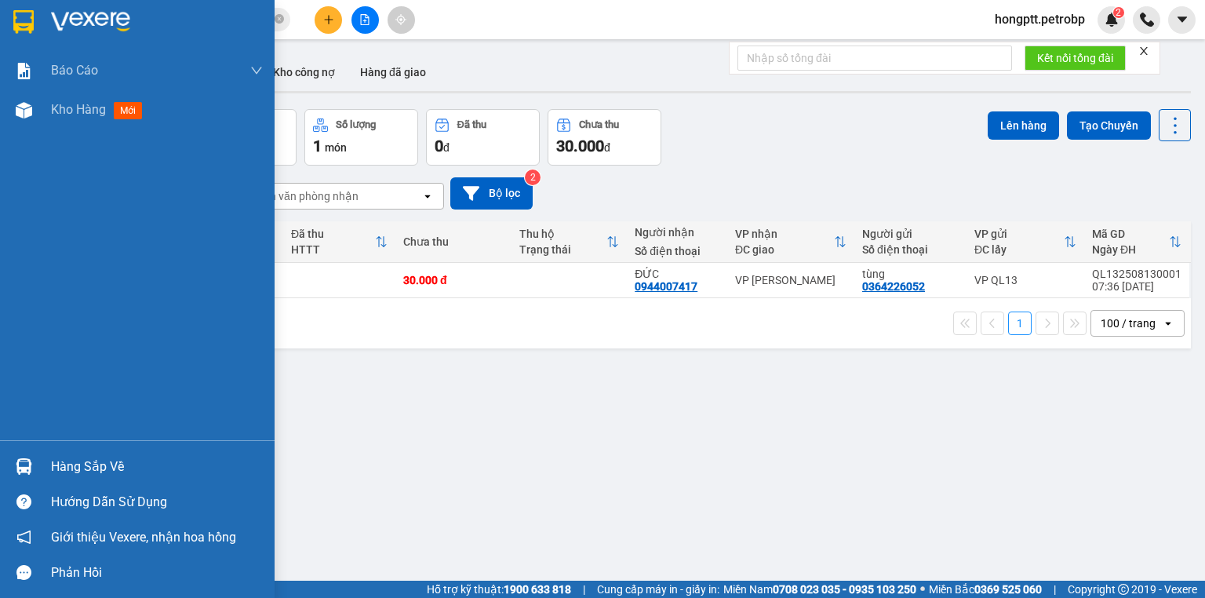
click at [112, 465] on div "Hàng sắp về" at bounding box center [157, 467] width 212 height 24
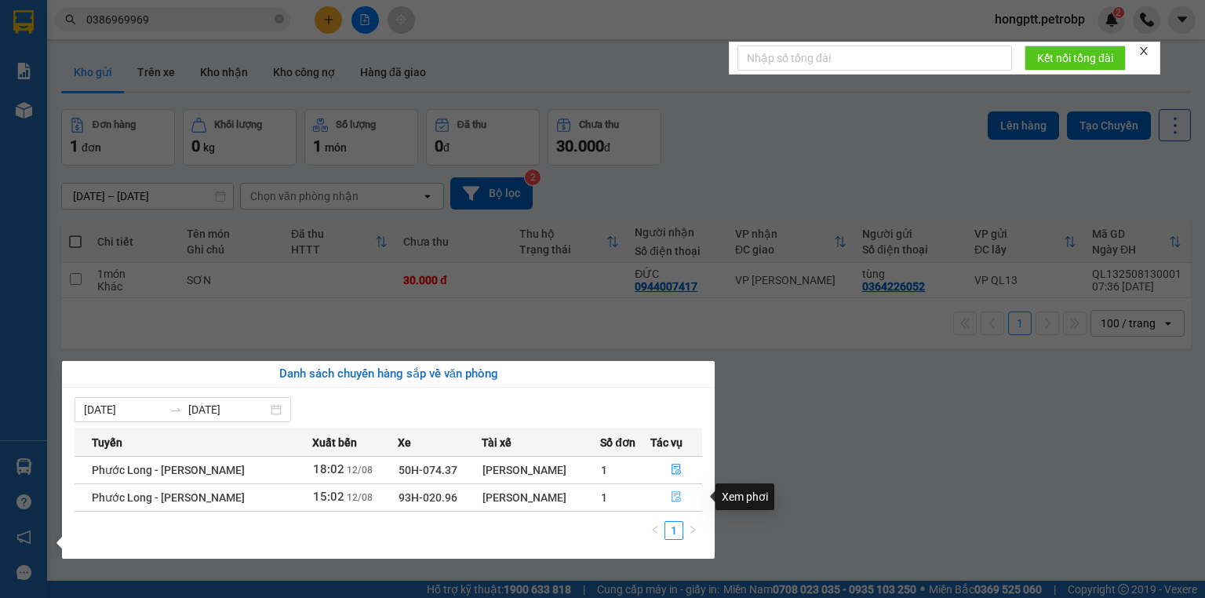
click at [679, 495] on icon "file-done" at bounding box center [676, 497] width 9 height 11
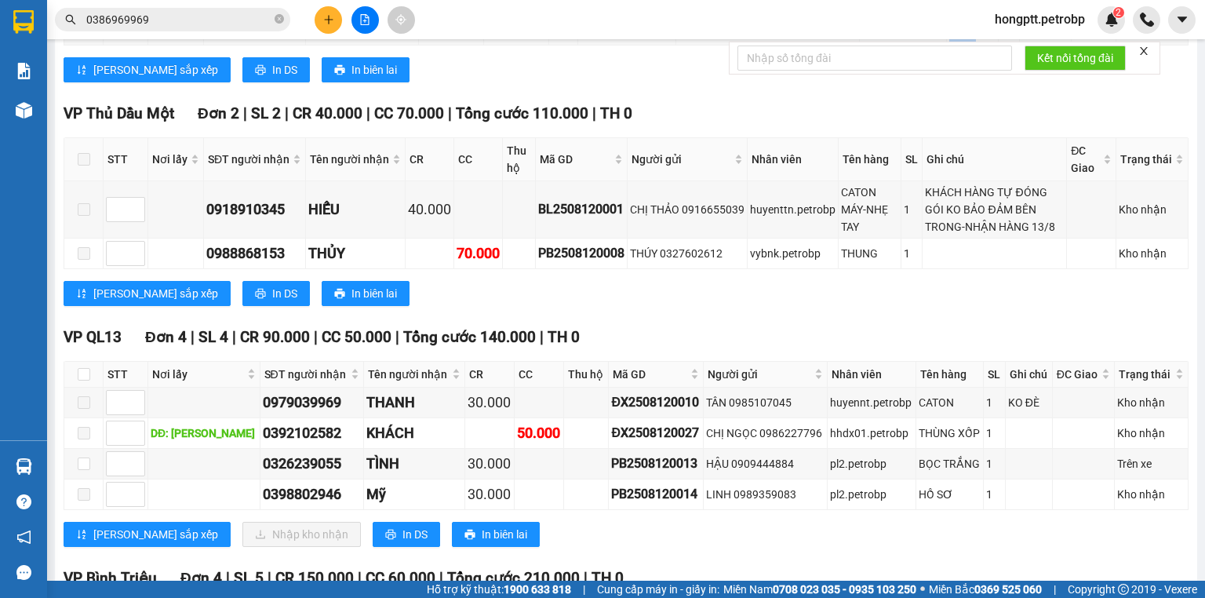
scroll to position [941, 0]
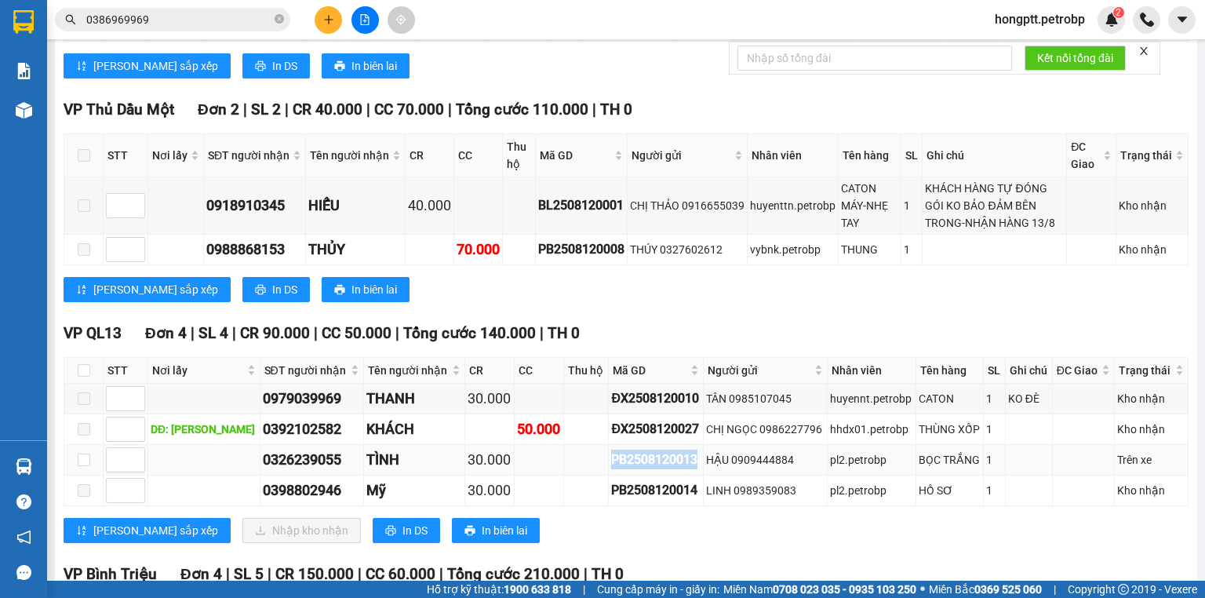
drag, startPoint x: 586, startPoint y: 392, endPoint x: 672, endPoint y: 388, distance: 86.4
click at [672, 450] on div "PB2508120013" at bounding box center [655, 460] width 89 height 20
copy div "PB2508120013"
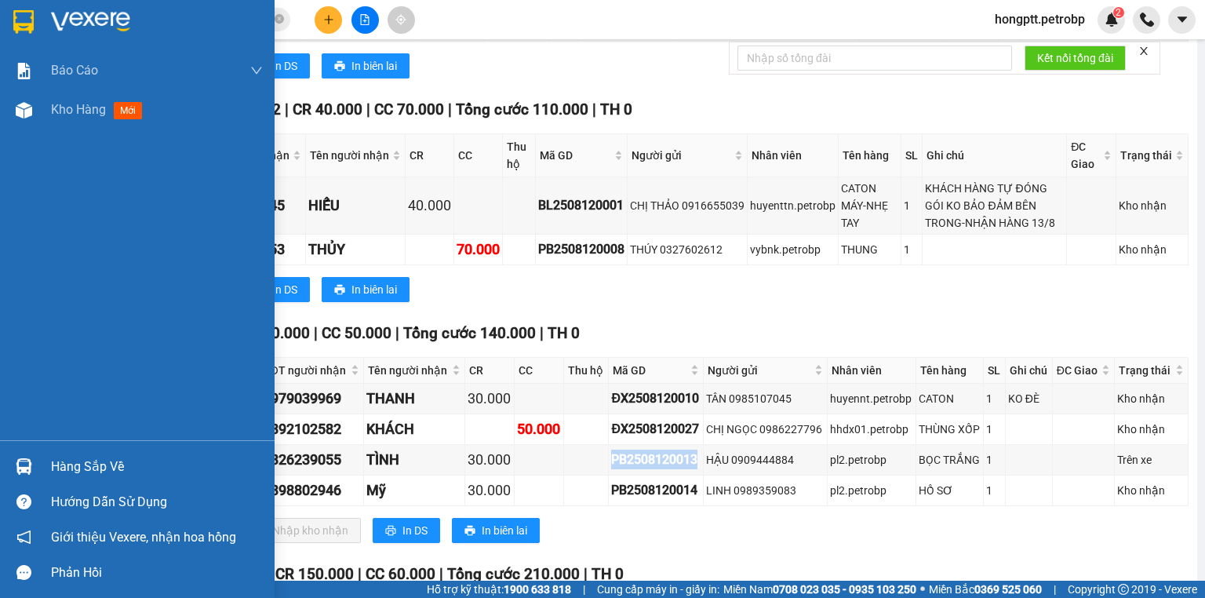
click at [82, 461] on div "Hàng sắp về" at bounding box center [157, 467] width 212 height 24
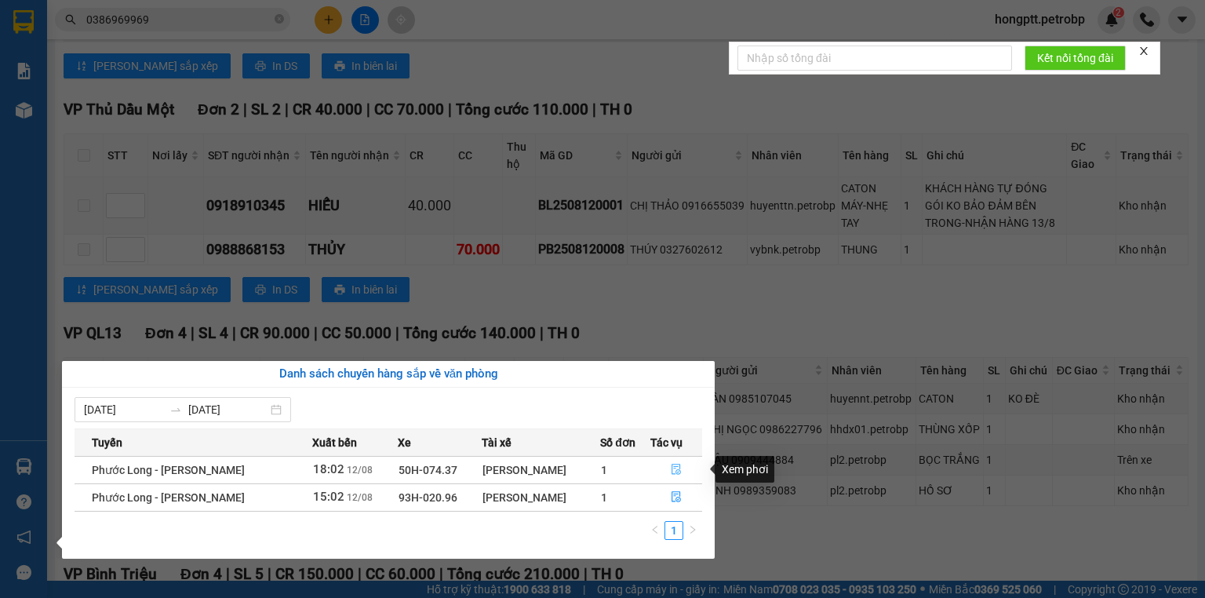
click at [677, 468] on icon "file-done" at bounding box center [676, 469] width 11 height 11
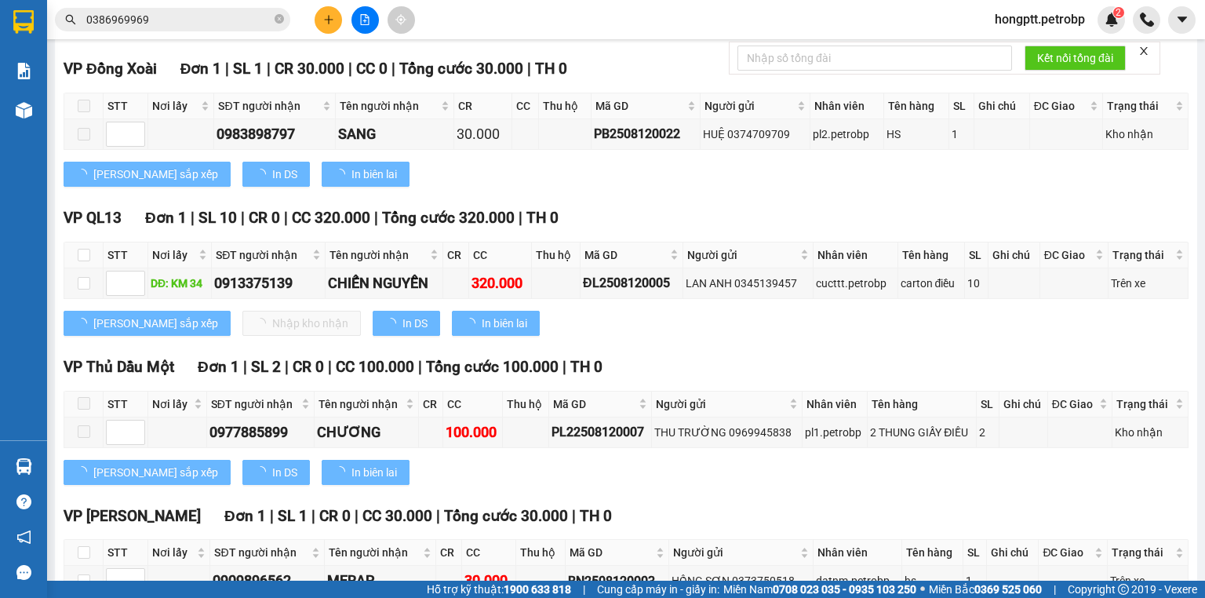
scroll to position [970, 0]
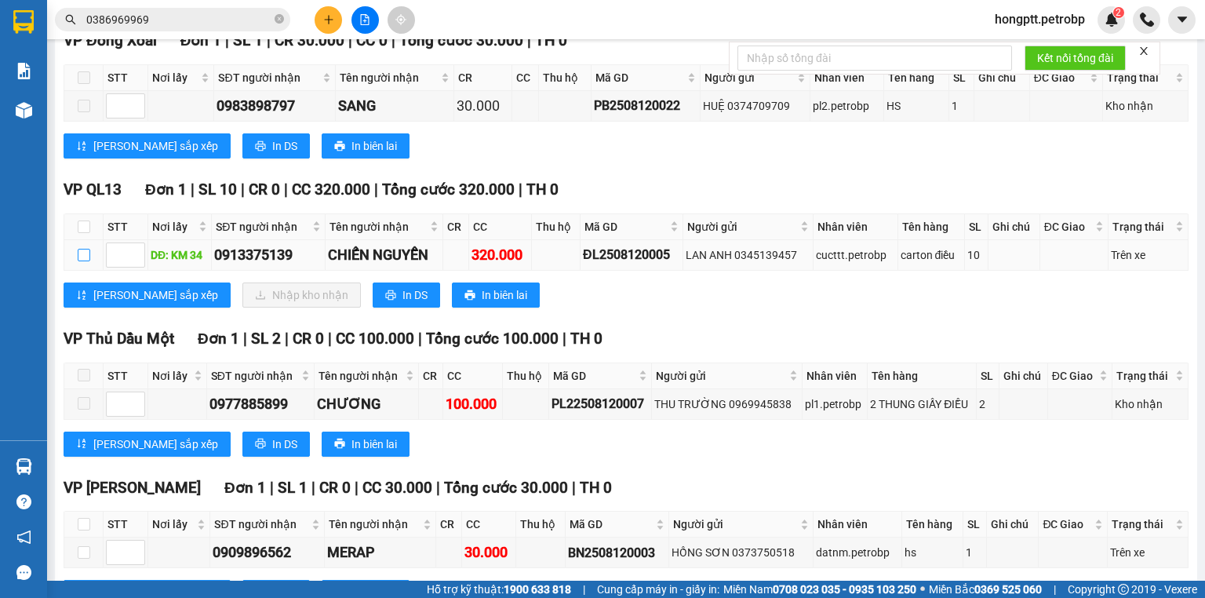
click at [85, 260] on input "checkbox" at bounding box center [84, 255] width 13 height 13
checkbox input "true"
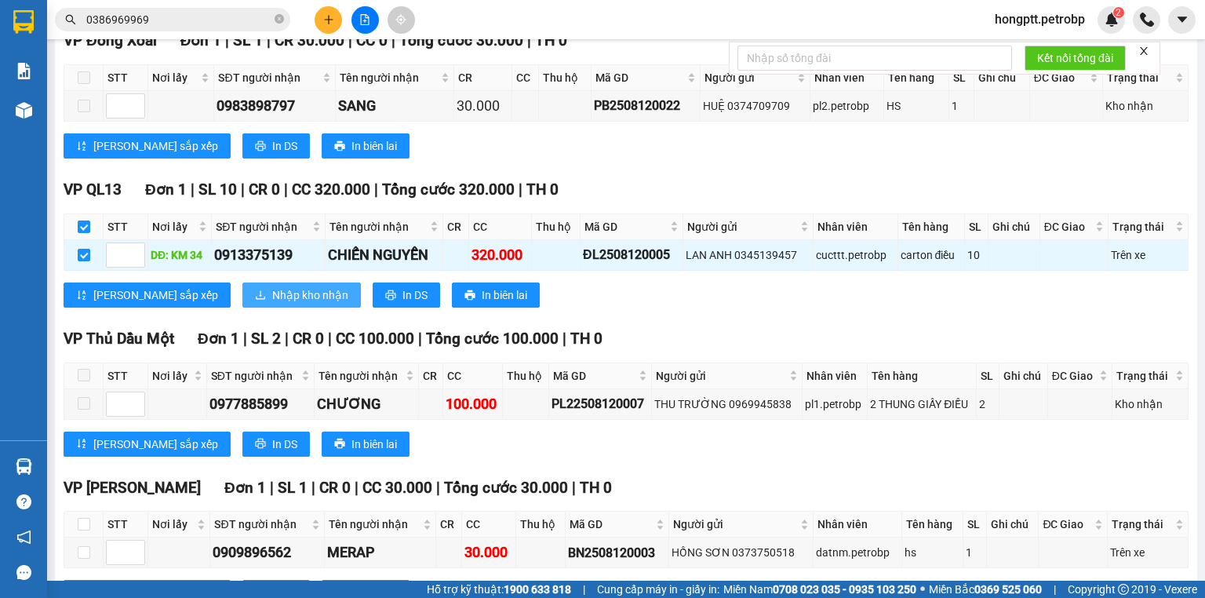
click at [272, 303] on span "Nhập kho nhận" at bounding box center [310, 294] width 76 height 17
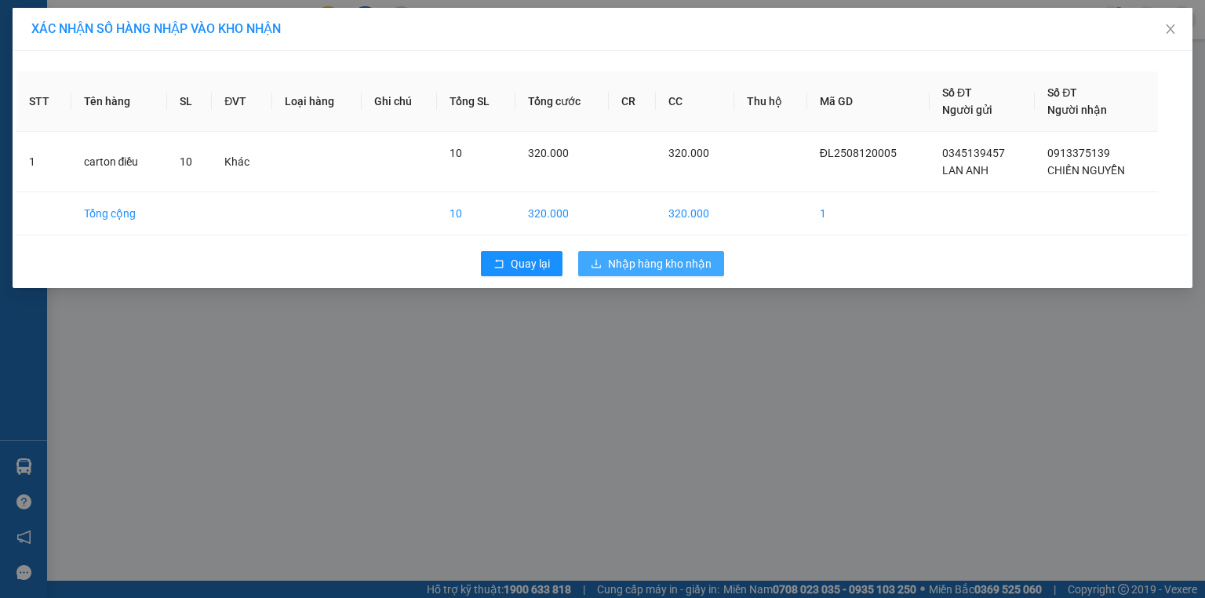
click at [694, 264] on span "Nhập hàng kho nhận" at bounding box center [660, 263] width 104 height 17
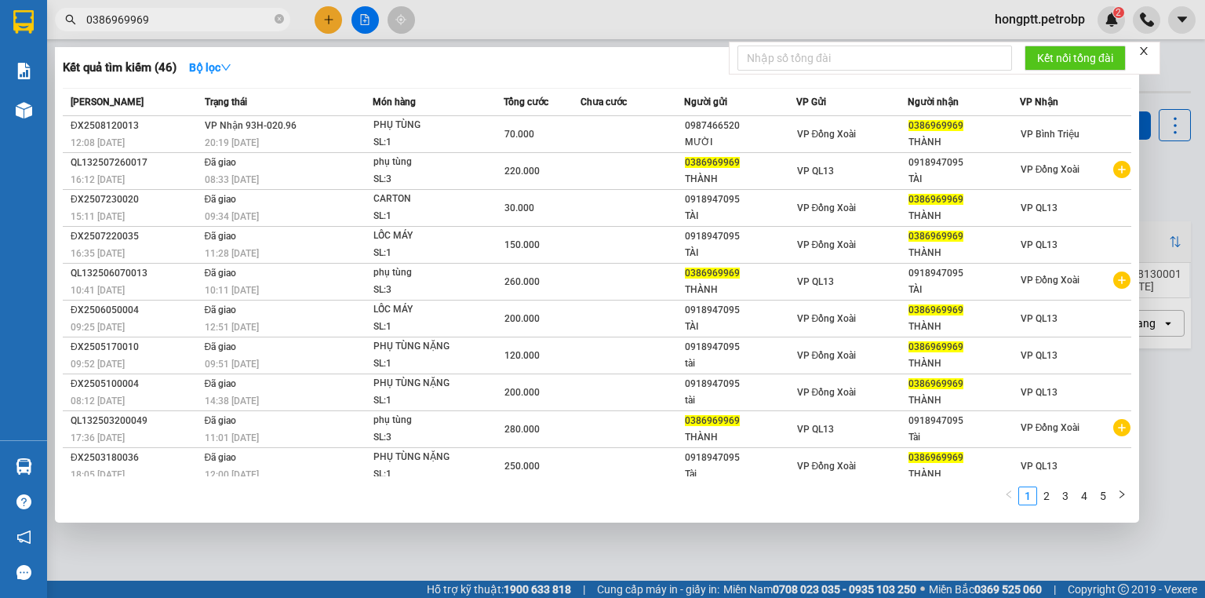
click at [149, 21] on input "0386969969" at bounding box center [178, 19] width 185 height 17
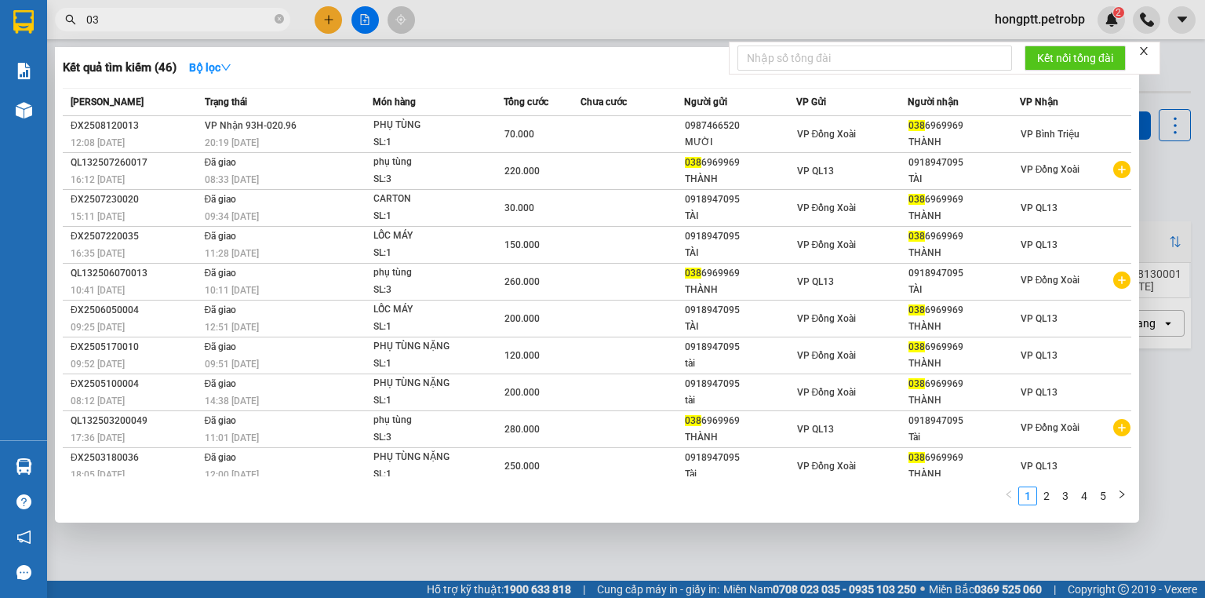
type input "0"
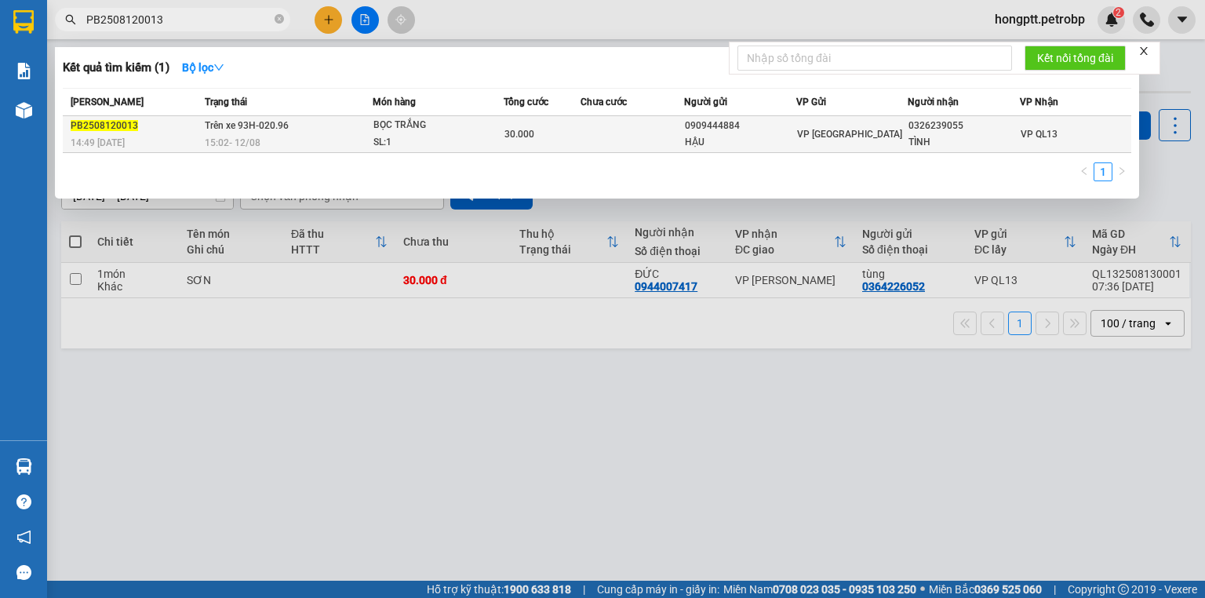
type input "PB2508120013"
click at [123, 122] on span "PB2508120013" at bounding box center [104, 125] width 67 height 11
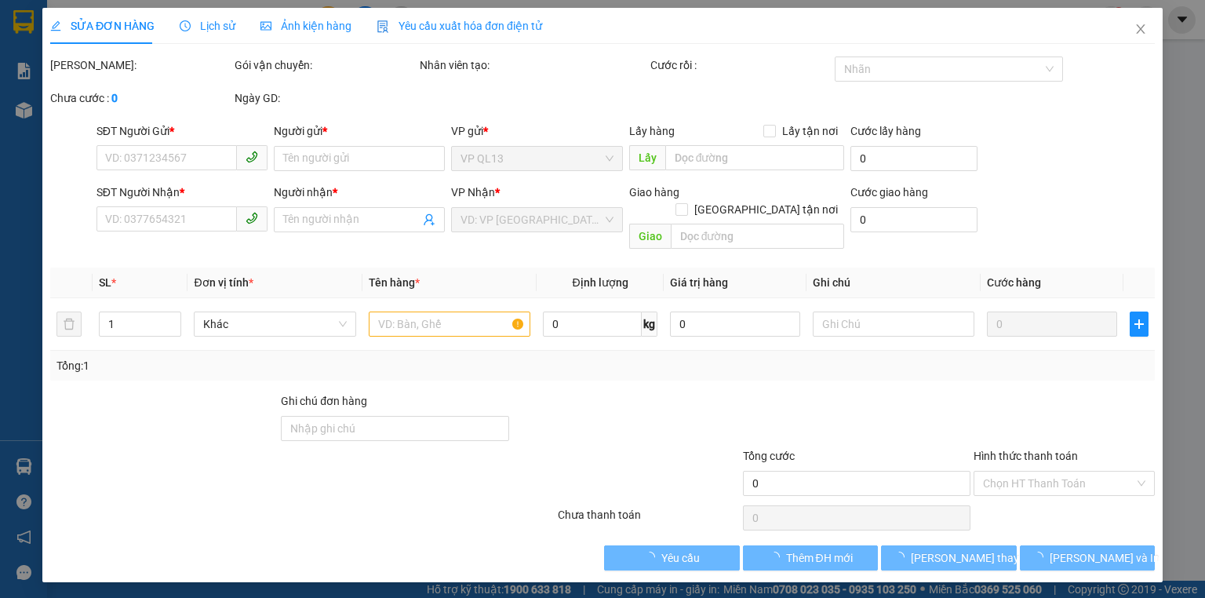
type input "0909444884"
type input "HẬU"
type input "0326239055"
type input "TÌNH"
type input "30.000"
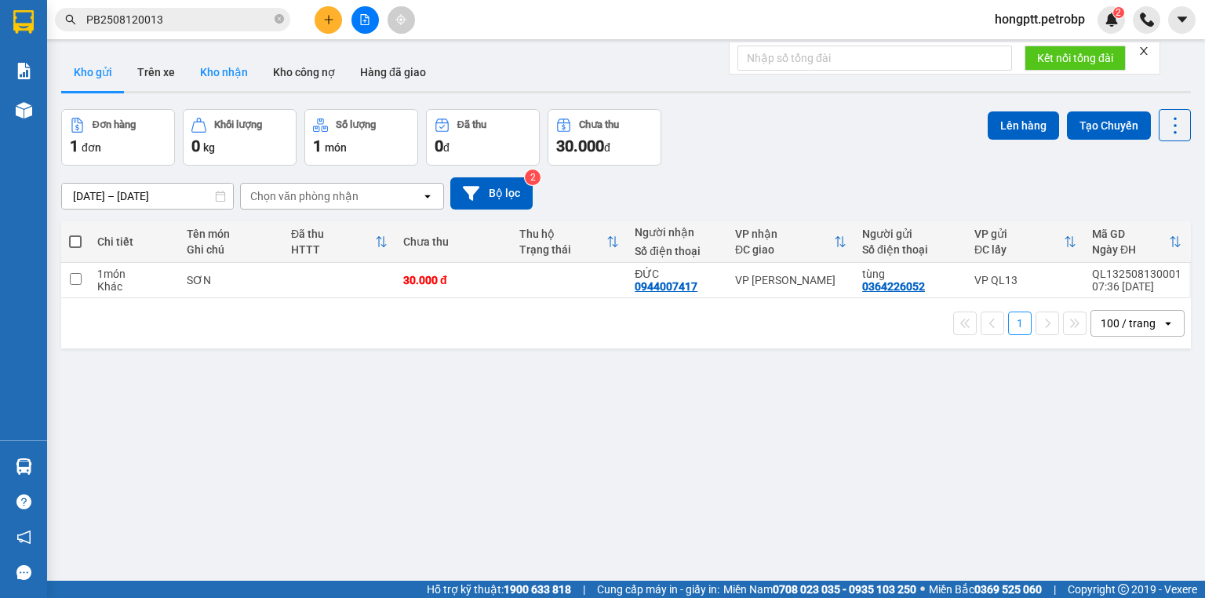
click at [238, 72] on button "Kho nhận" at bounding box center [224, 72] width 73 height 38
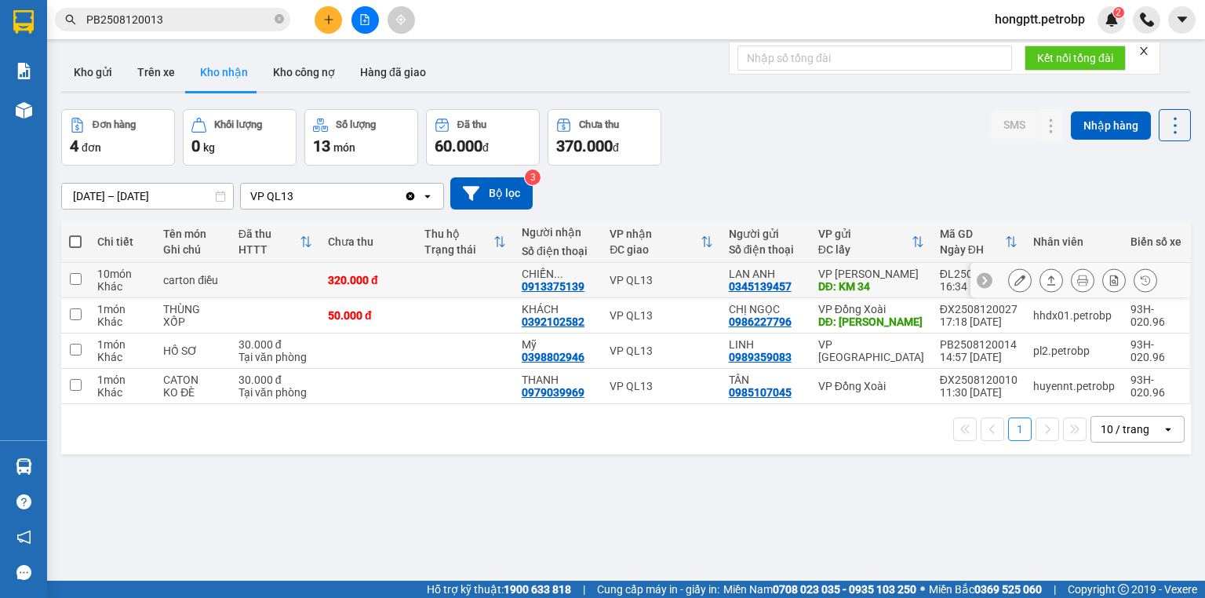
click at [644, 279] on div "VP QL13" at bounding box center [662, 280] width 104 height 13
checkbox input "true"
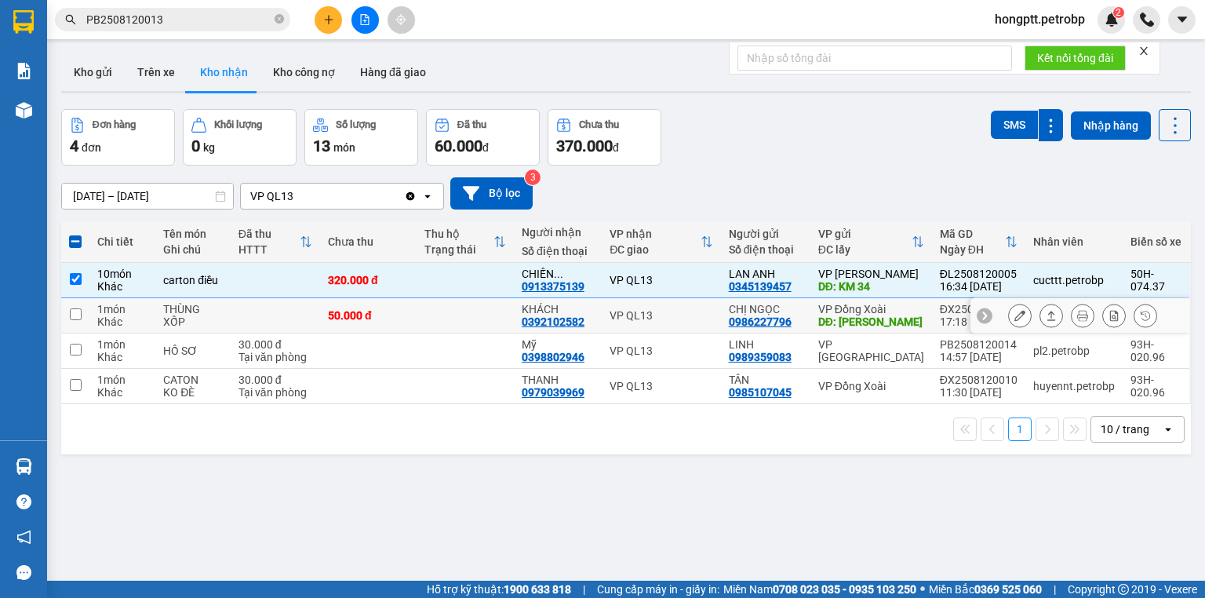
click at [640, 314] on div "VP QL13" at bounding box center [662, 315] width 104 height 13
checkbox input "true"
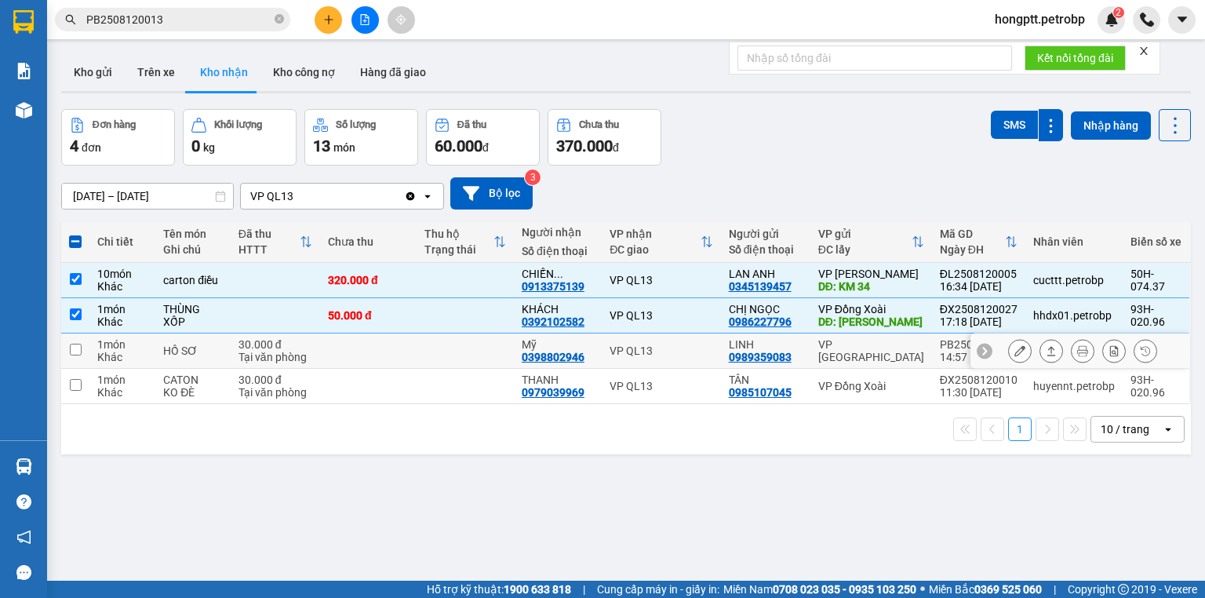
click at [634, 345] on div "VP QL13" at bounding box center [662, 350] width 104 height 13
checkbox input "true"
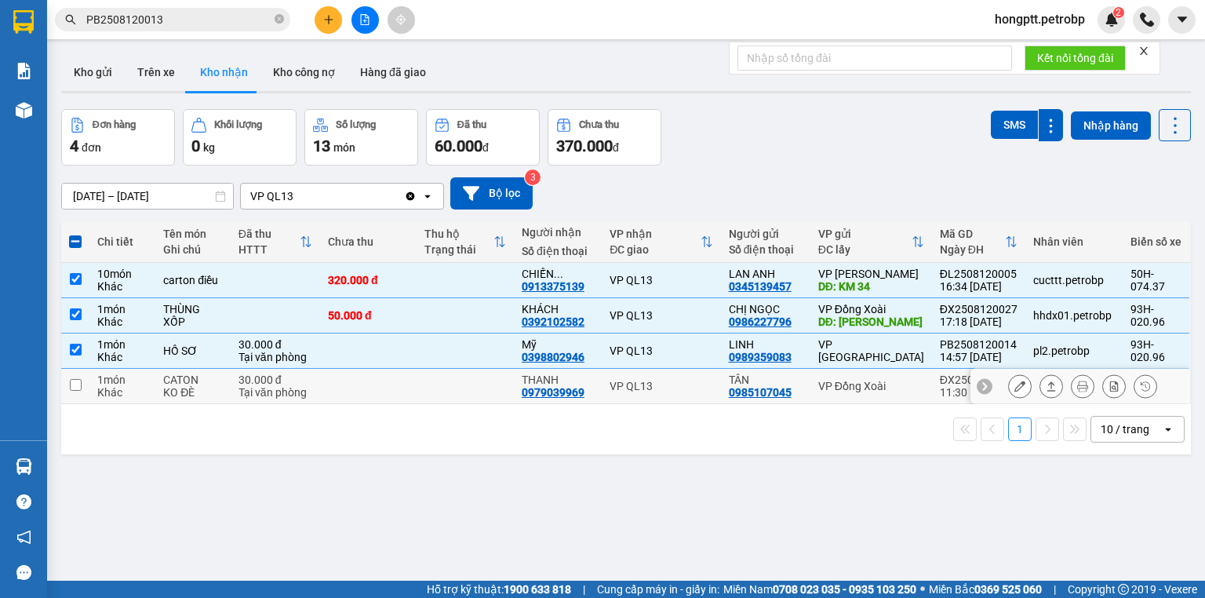
click at [637, 391] on div "VP QL13" at bounding box center [662, 386] width 104 height 13
checkbox input "true"
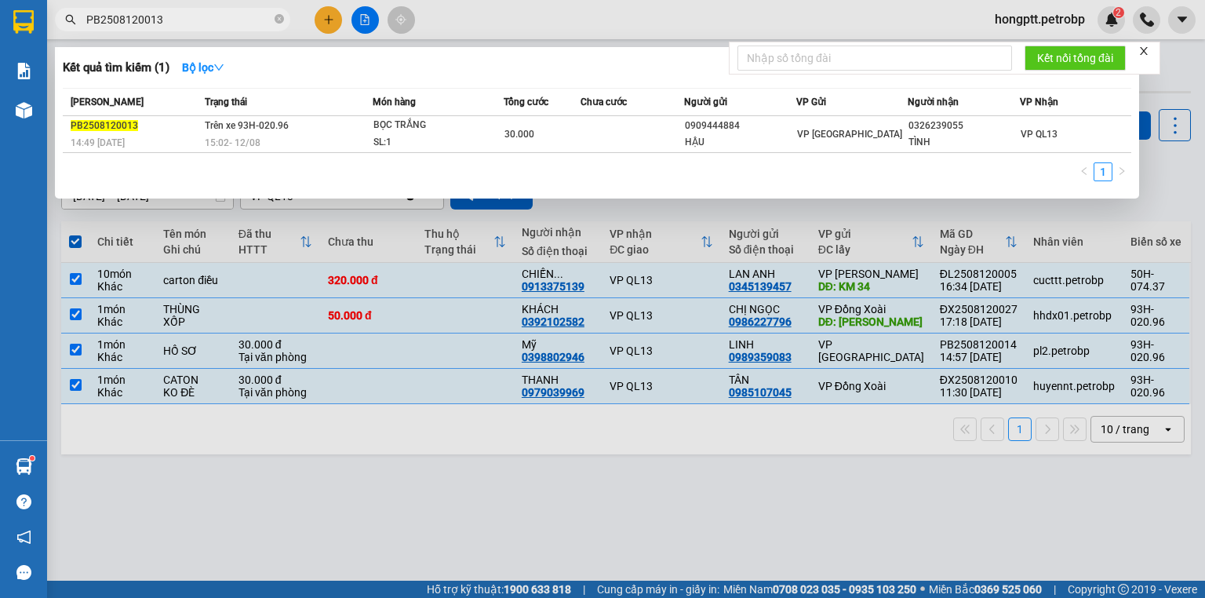
click at [178, 20] on input "PB2508120013" at bounding box center [178, 19] width 185 height 17
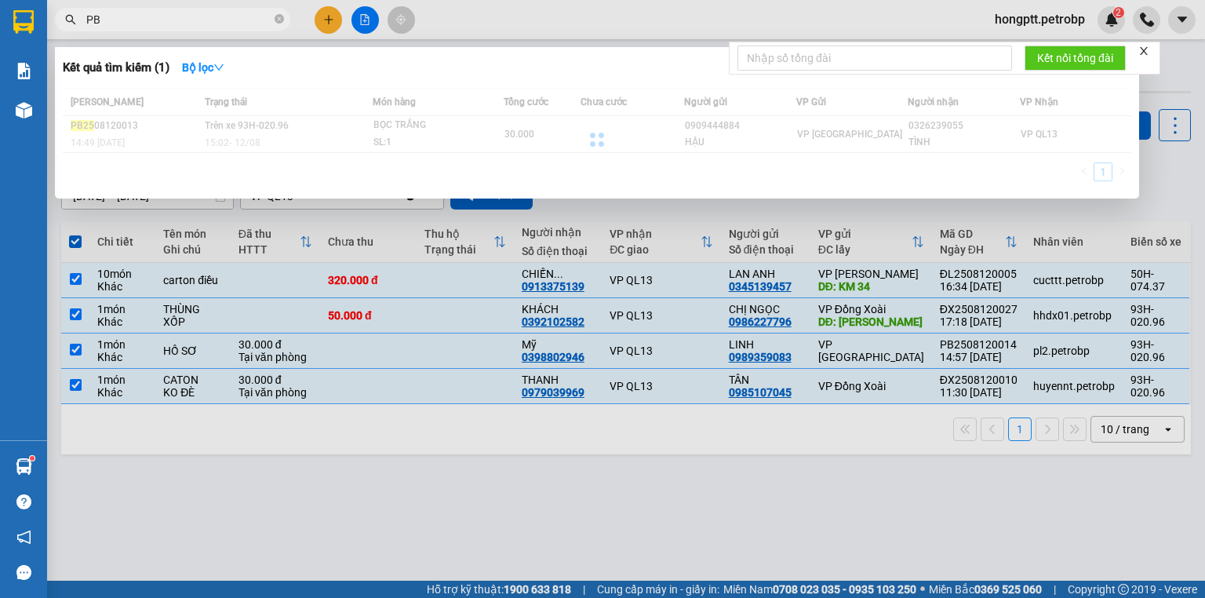
type input "P"
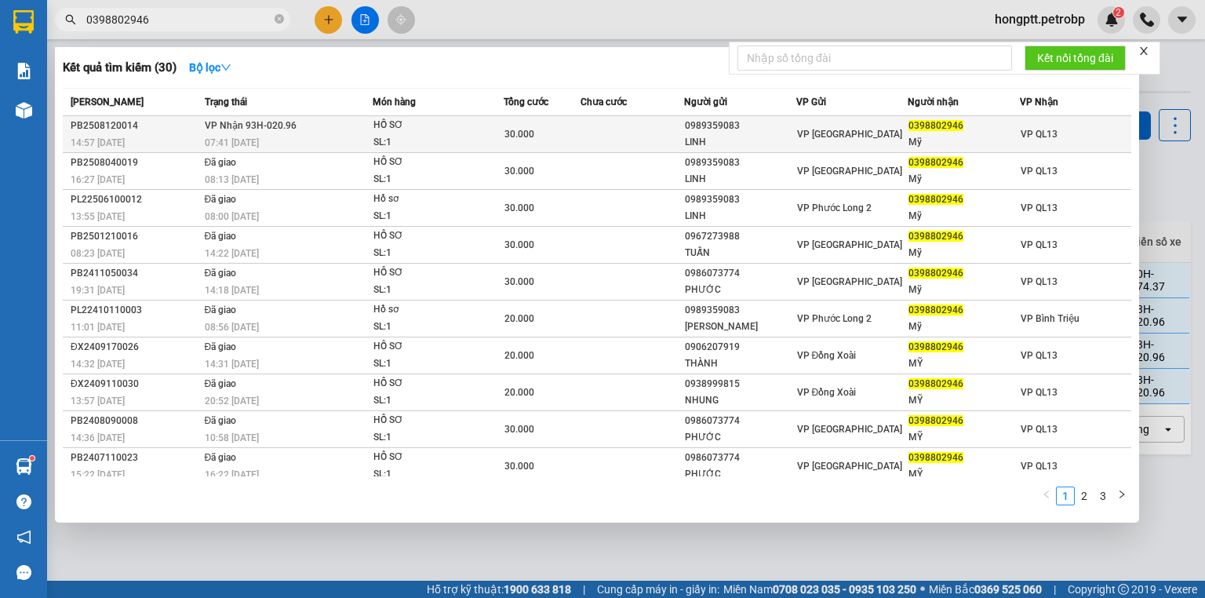
type input "0398802946"
click at [97, 125] on div "PB2508120014" at bounding box center [135, 126] width 129 height 16
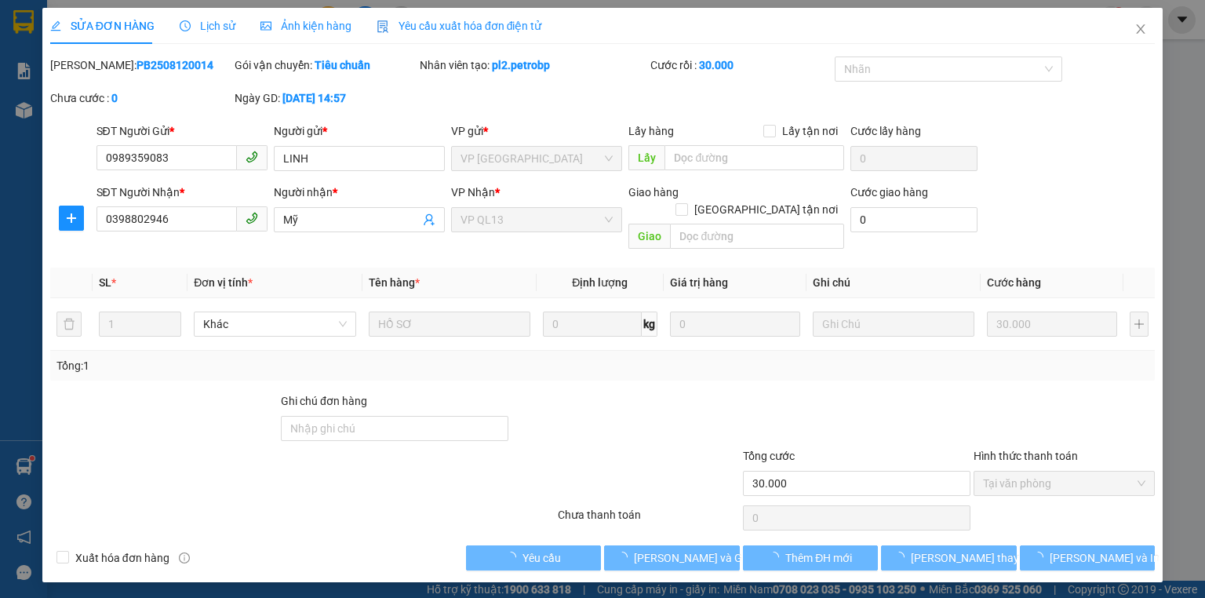
type input "0989359083"
type input "LINH"
type input "0398802946"
type input "Mỹ"
type input "30.000"
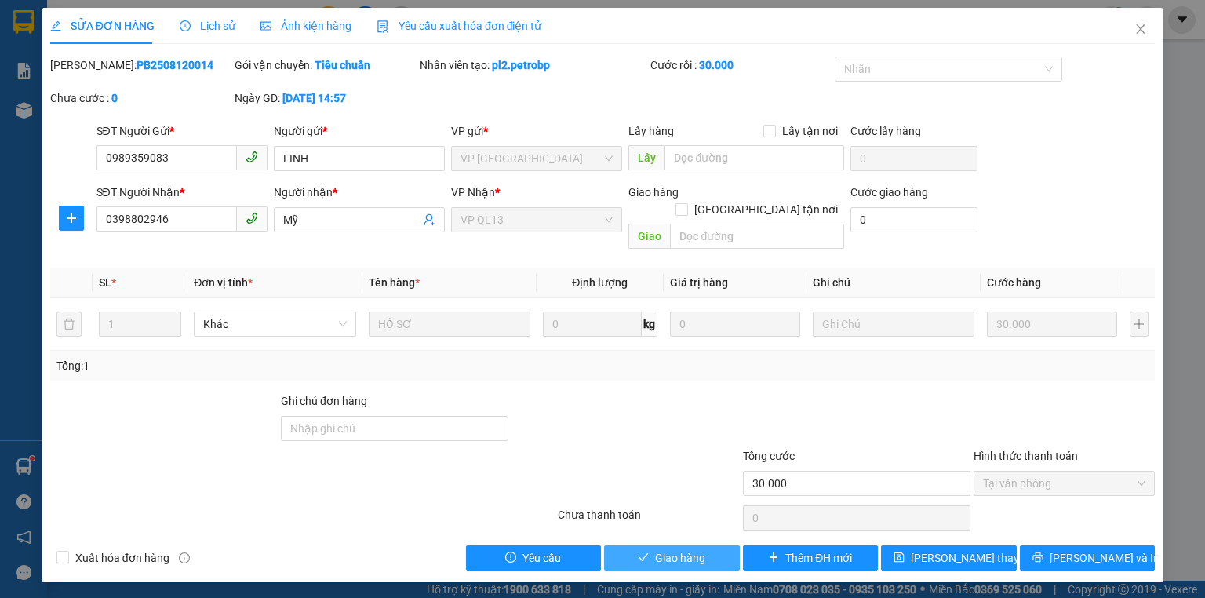
click at [697, 549] on span "Giao hàng" at bounding box center [680, 557] width 50 height 17
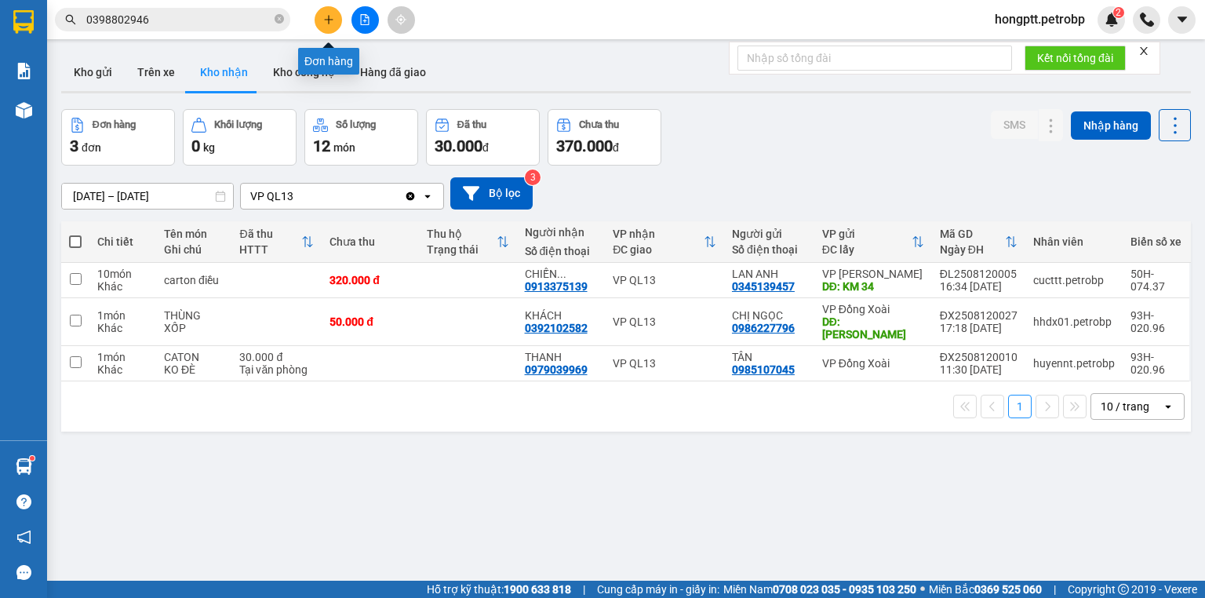
click at [330, 20] on icon "plus" at bounding box center [328, 19] width 11 height 11
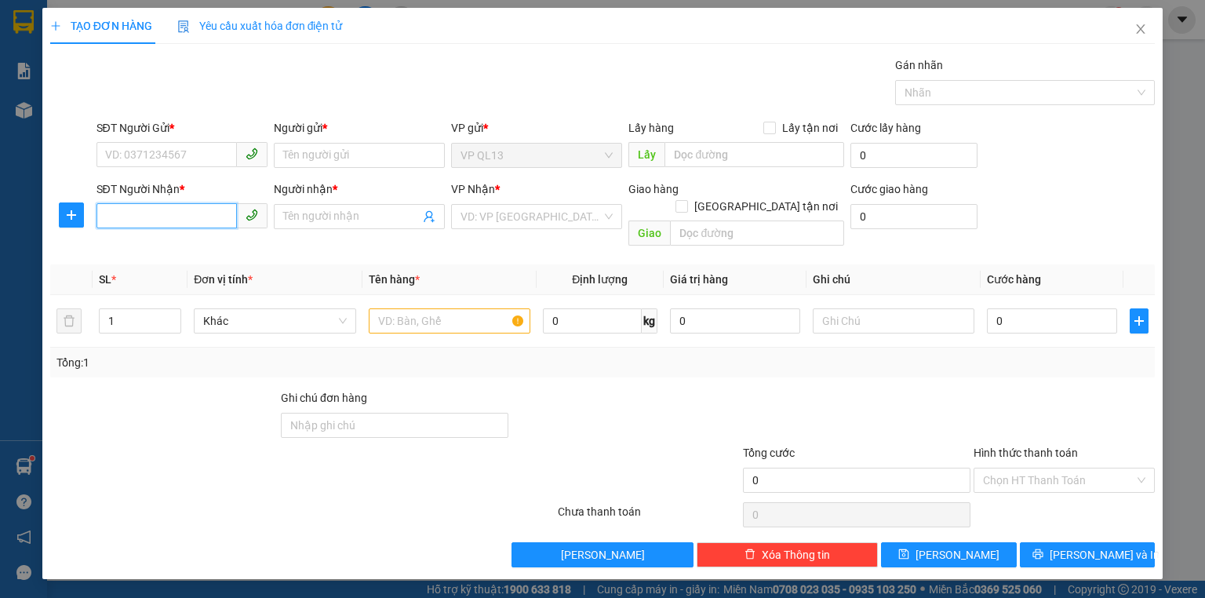
click at [162, 217] on input "SĐT Người Nhận *" at bounding box center [166, 215] width 140 height 25
click at [176, 160] on input "SĐT Người Gửi *" at bounding box center [166, 154] width 140 height 25
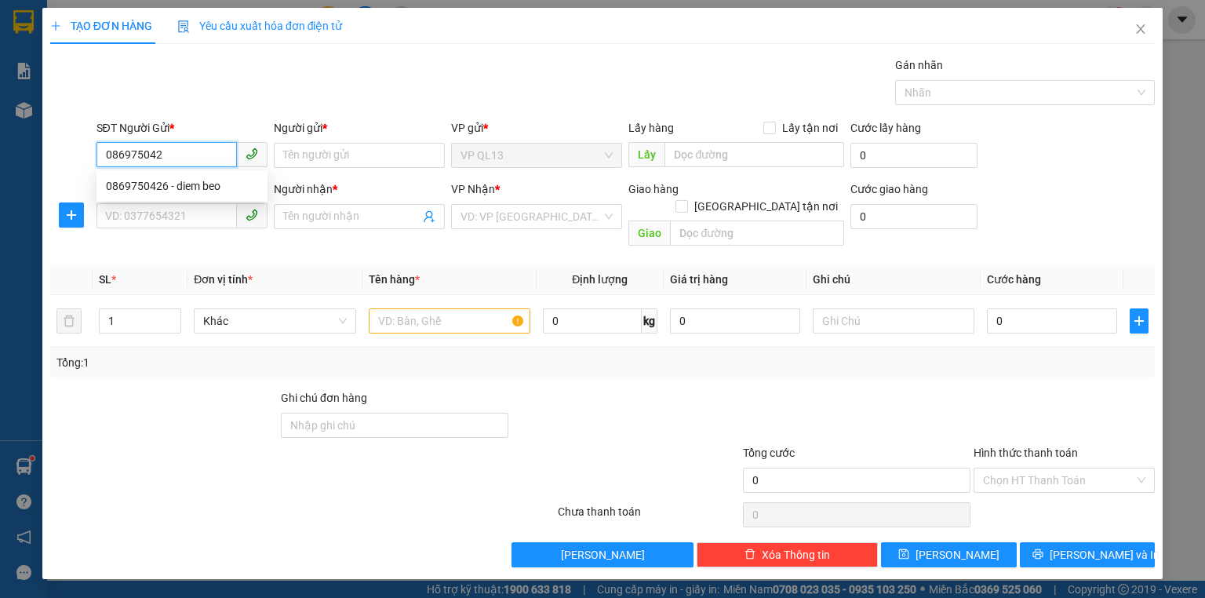
type input "0869750426"
click at [182, 186] on div "0869750426 - diem beo" at bounding box center [182, 185] width 152 height 17
type input "diem beo"
type input "0366601239"
type input "ĐÔ"
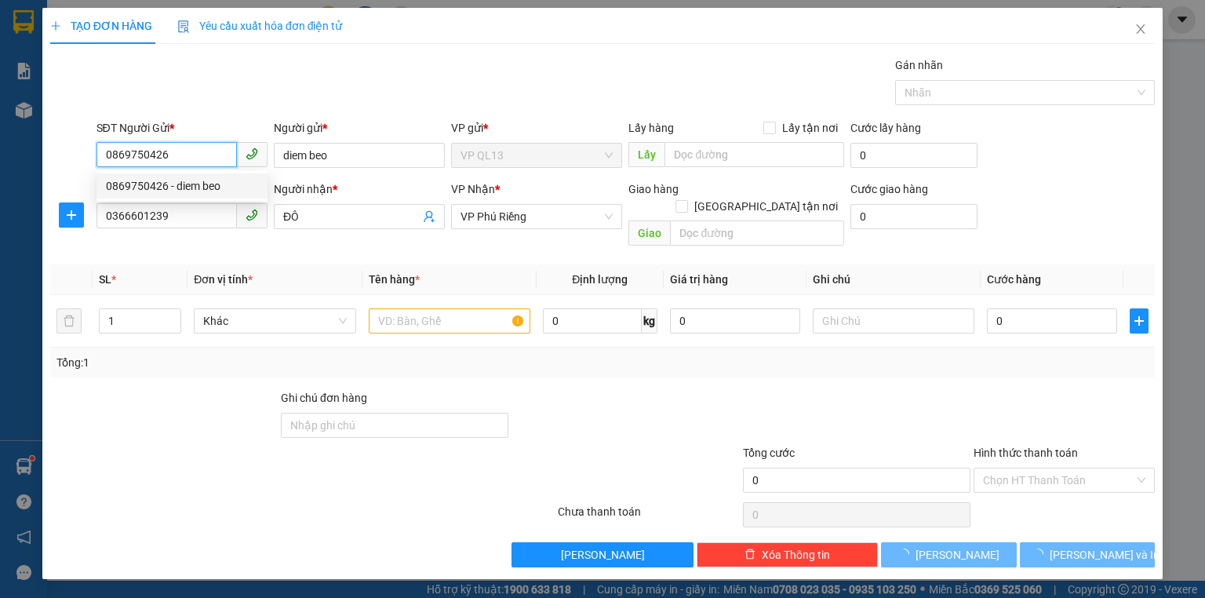
type input "40.000"
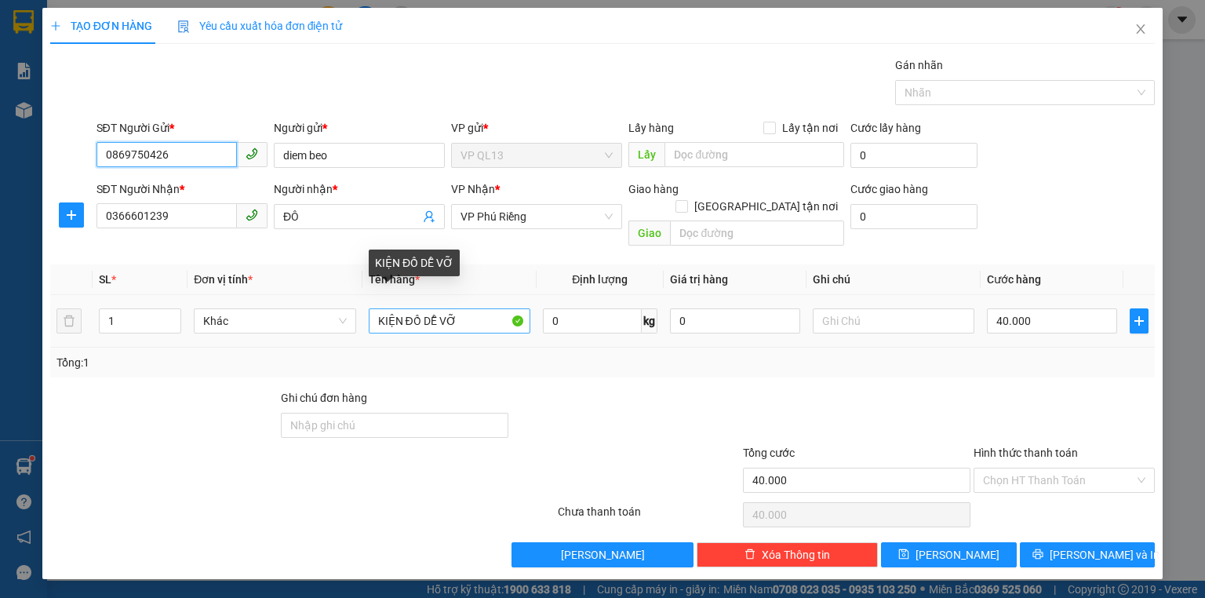
type input "0869750426"
click at [401, 308] on input "KIỆN ĐỒ DỄ VỠ" at bounding box center [450, 320] width 162 height 25
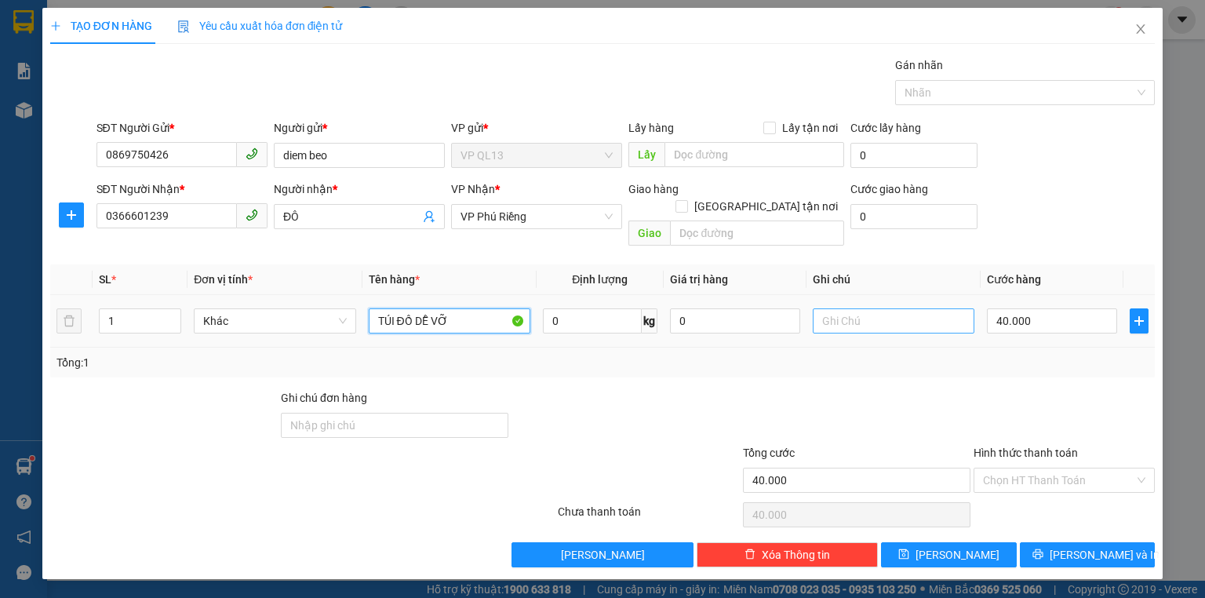
type input "TÚI ĐỒ DỄ VỠ"
click at [829, 308] on input "text" at bounding box center [894, 320] width 162 height 25
click at [1040, 308] on input "40.000" at bounding box center [1052, 320] width 130 height 25
type input "3"
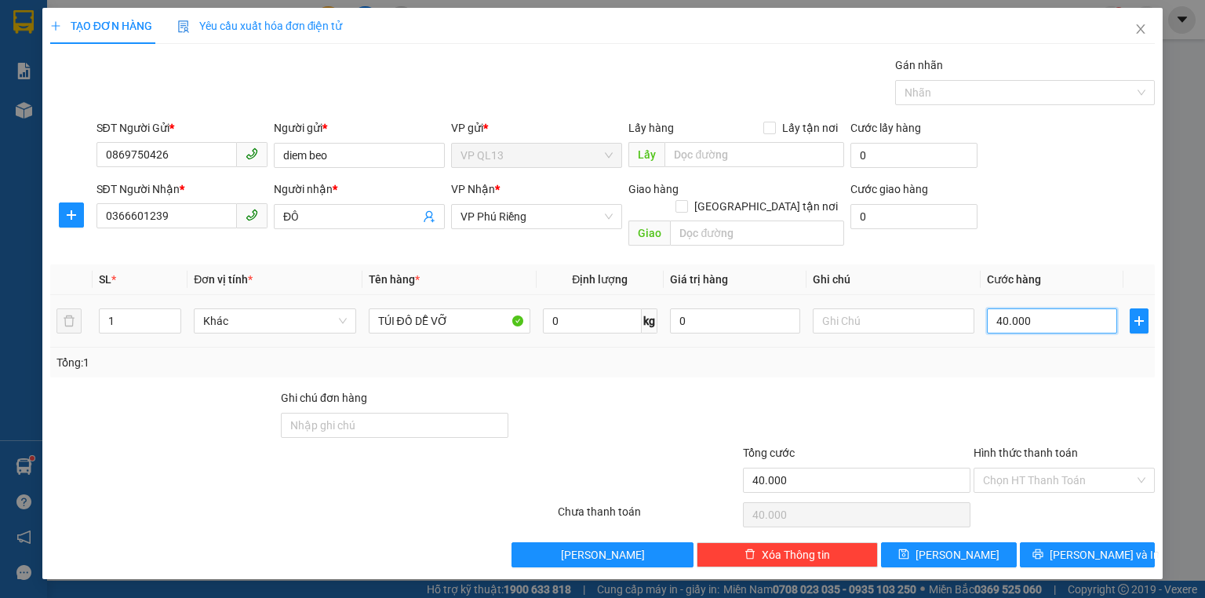
type input "3"
type input "30"
type input "30.000"
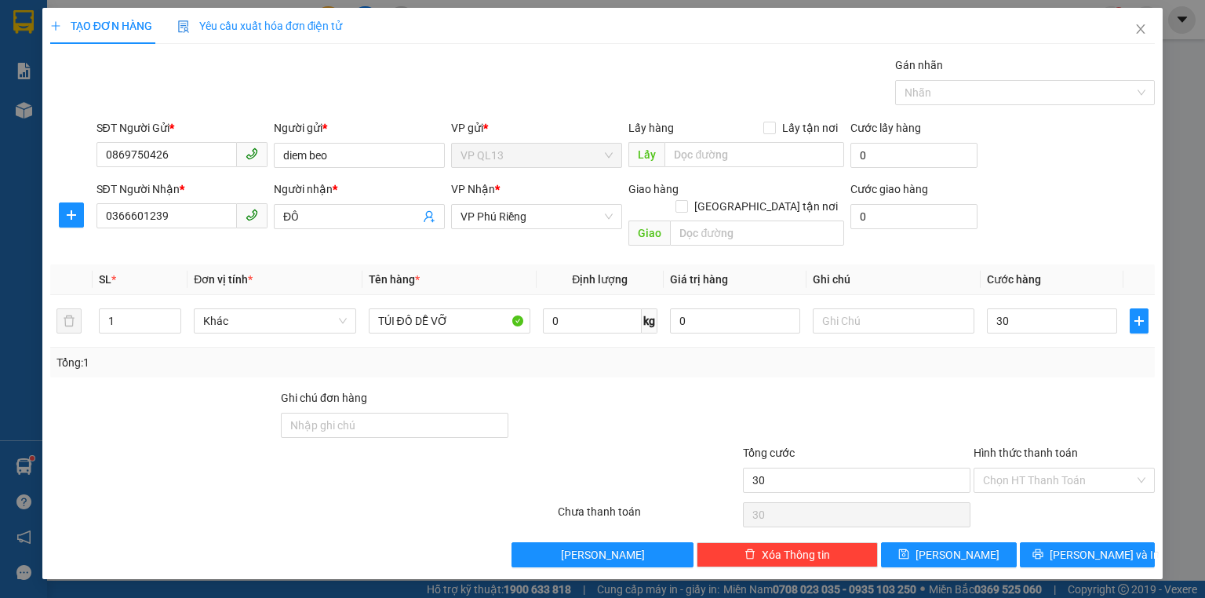
type input "30.000"
click at [1091, 266] on th "Cước hàng" at bounding box center [1052, 279] width 143 height 31
click at [1032, 446] on label "Hình thức thanh toán" at bounding box center [1026, 452] width 104 height 13
click at [1032, 468] on input "Hình thức thanh toán" at bounding box center [1058, 480] width 151 height 24
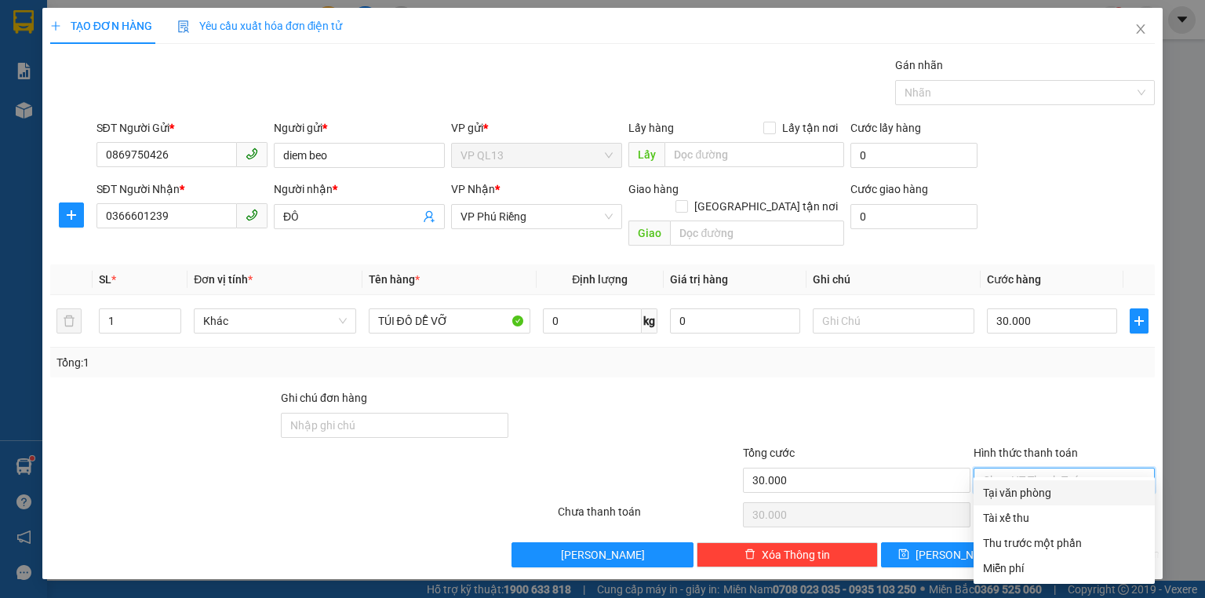
click at [1041, 490] on div "Tại văn phòng" at bounding box center [1064, 492] width 162 height 17
type input "0"
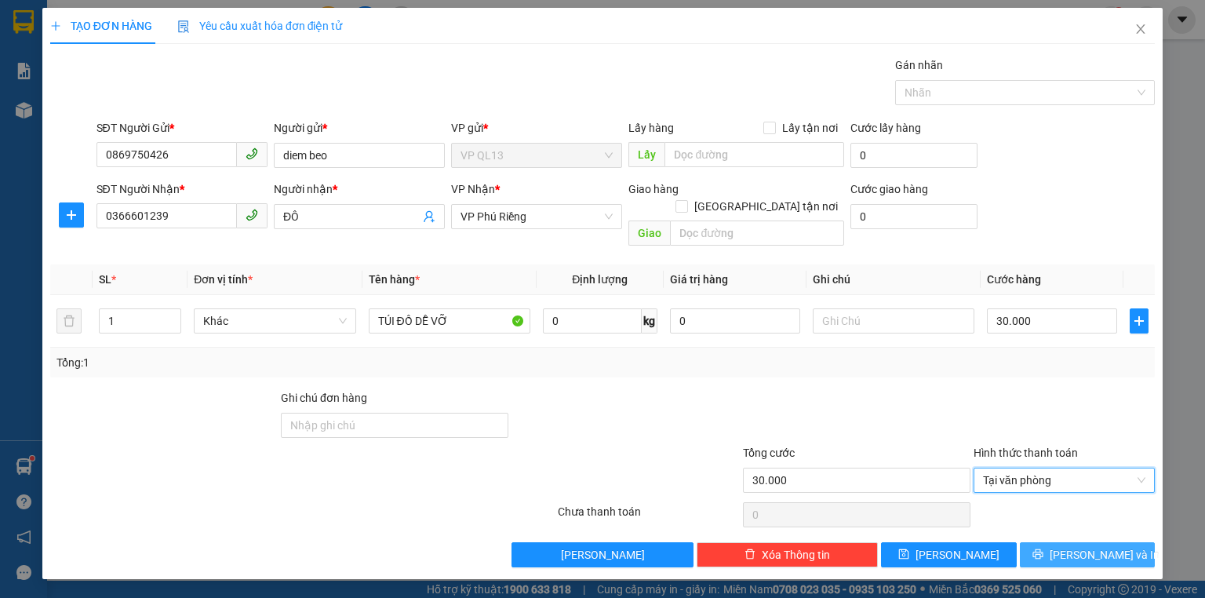
click at [1096, 546] on span "[PERSON_NAME] và In" at bounding box center [1105, 554] width 110 height 17
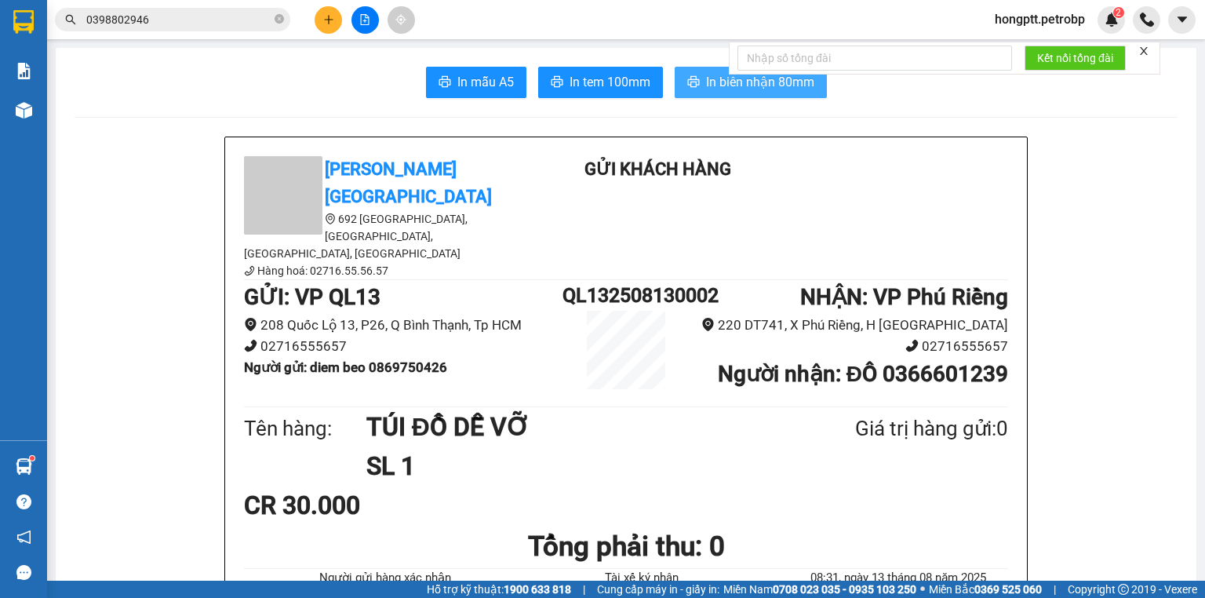
click at [747, 89] on span "In biên nhận 80mm" at bounding box center [760, 82] width 108 height 20
click at [622, 85] on span "In tem 100mm" at bounding box center [610, 82] width 81 height 20
click at [599, 82] on span "In tem 100mm" at bounding box center [610, 82] width 81 height 20
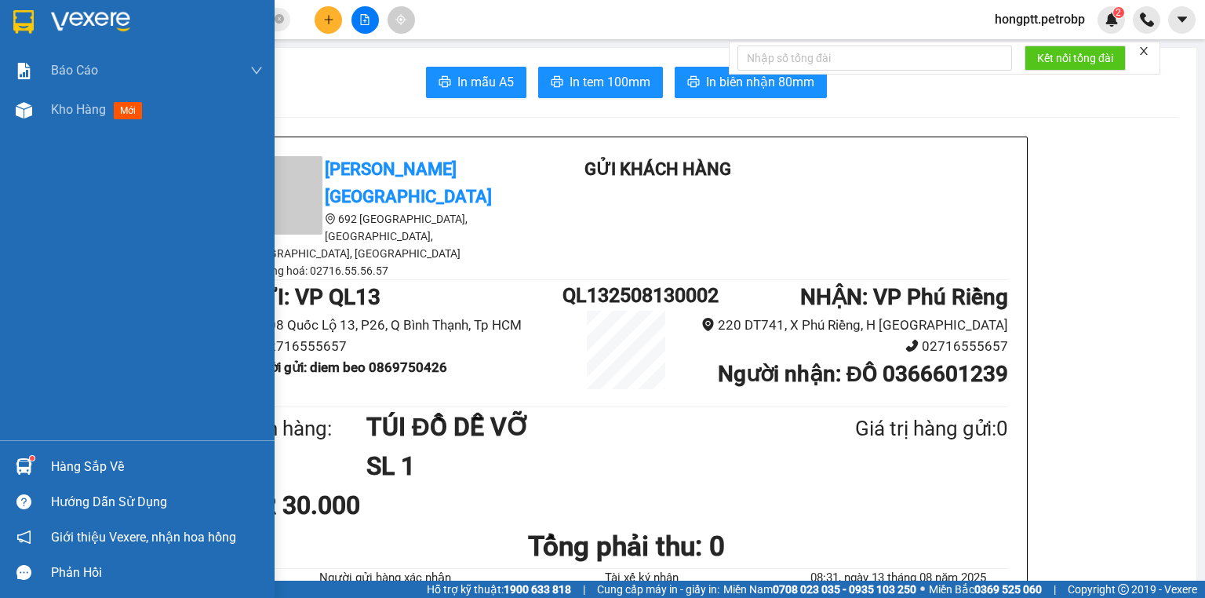
click at [19, 470] on img at bounding box center [24, 466] width 16 height 16
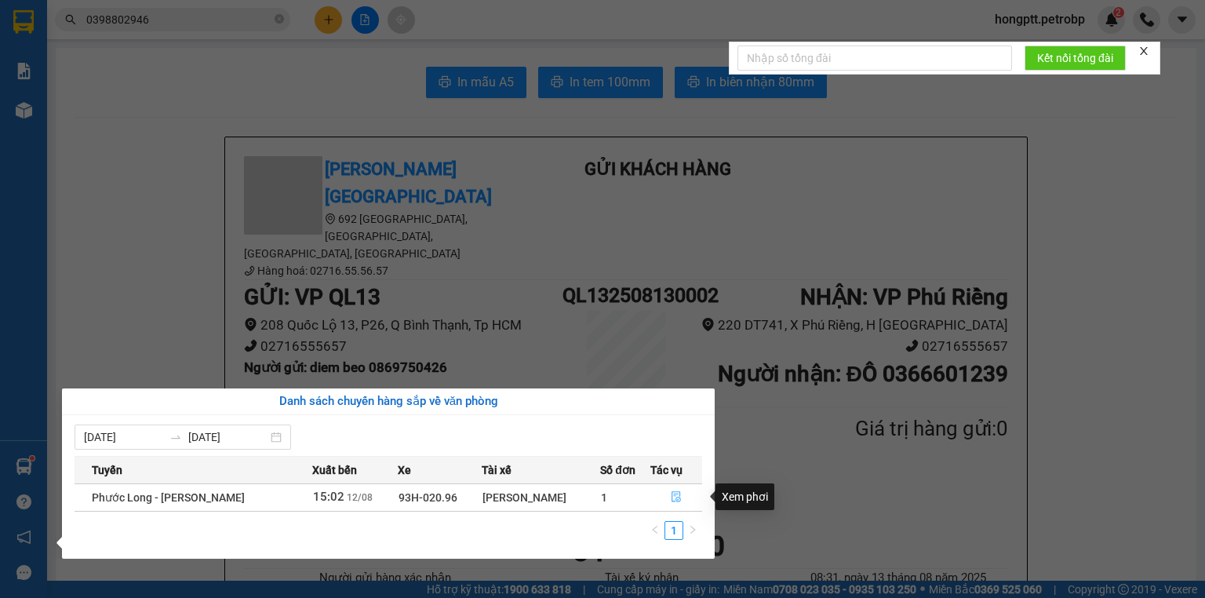
click at [680, 497] on icon "file-done" at bounding box center [676, 496] width 11 height 11
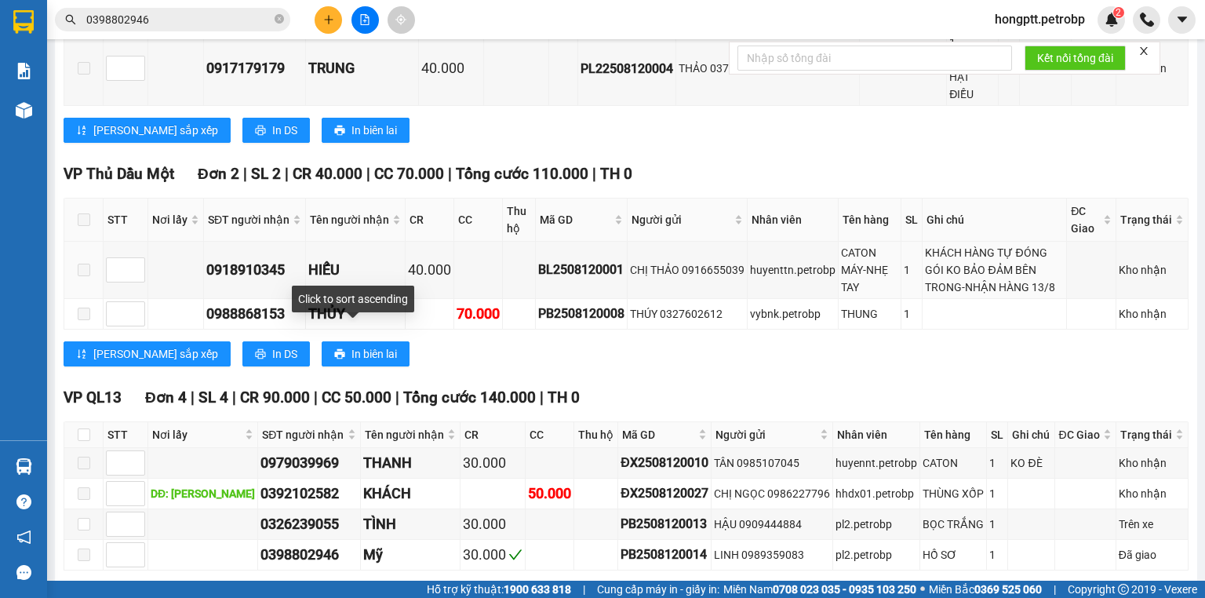
scroll to position [879, 0]
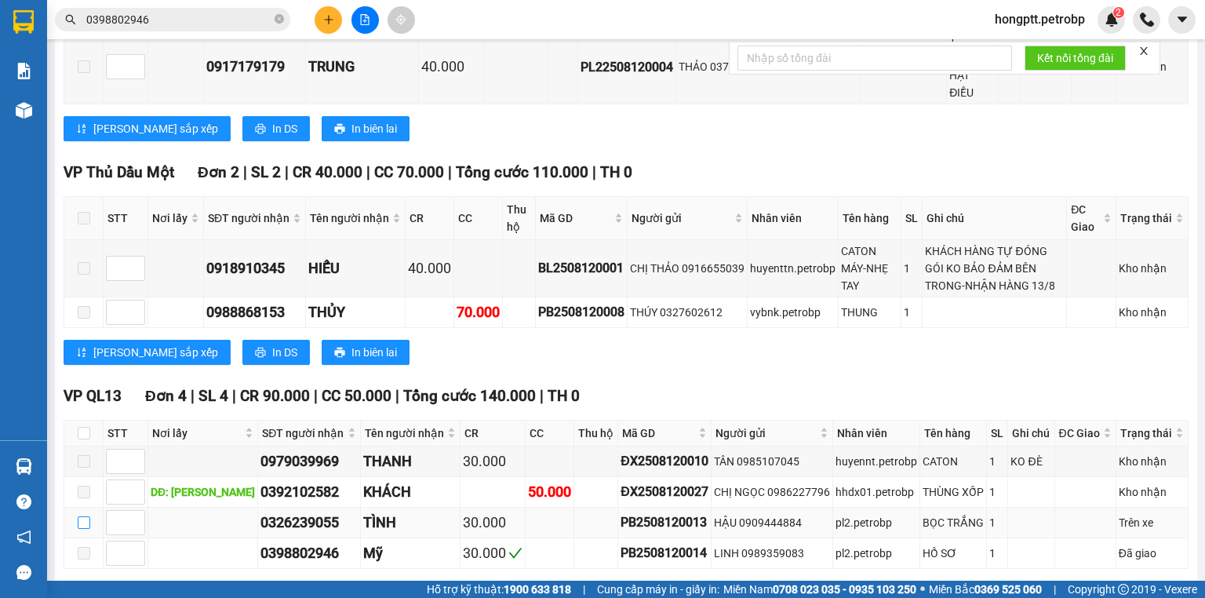
click at [86, 516] on input "checkbox" at bounding box center [84, 522] width 13 height 13
checkbox input "true"
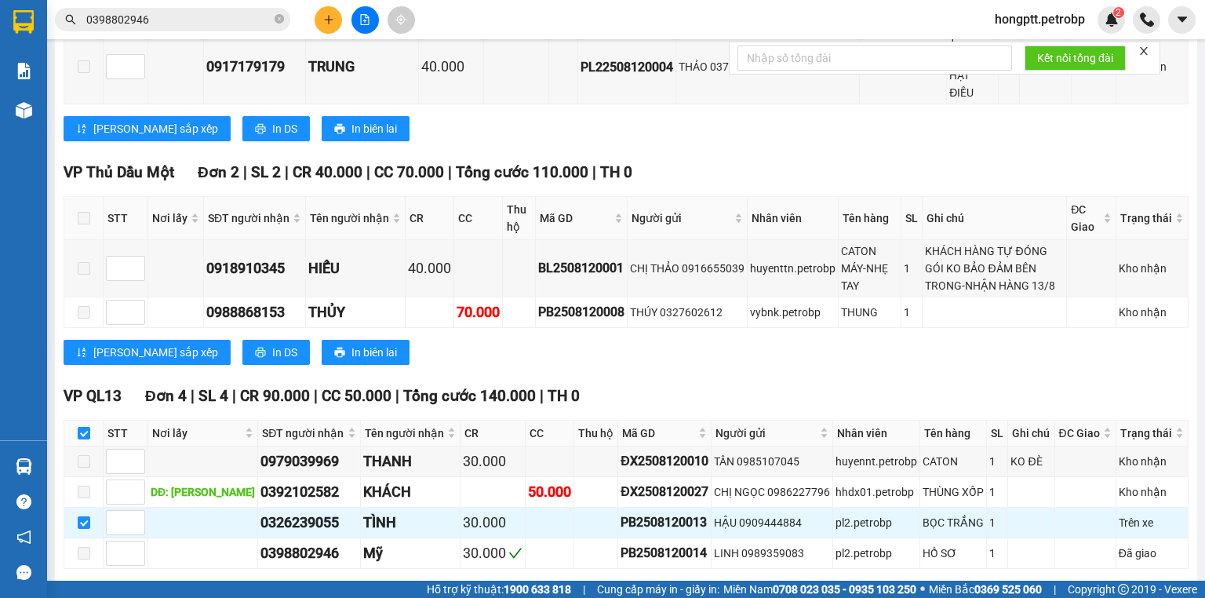
click at [272, 584] on span "Nhập kho nhận" at bounding box center [310, 592] width 76 height 17
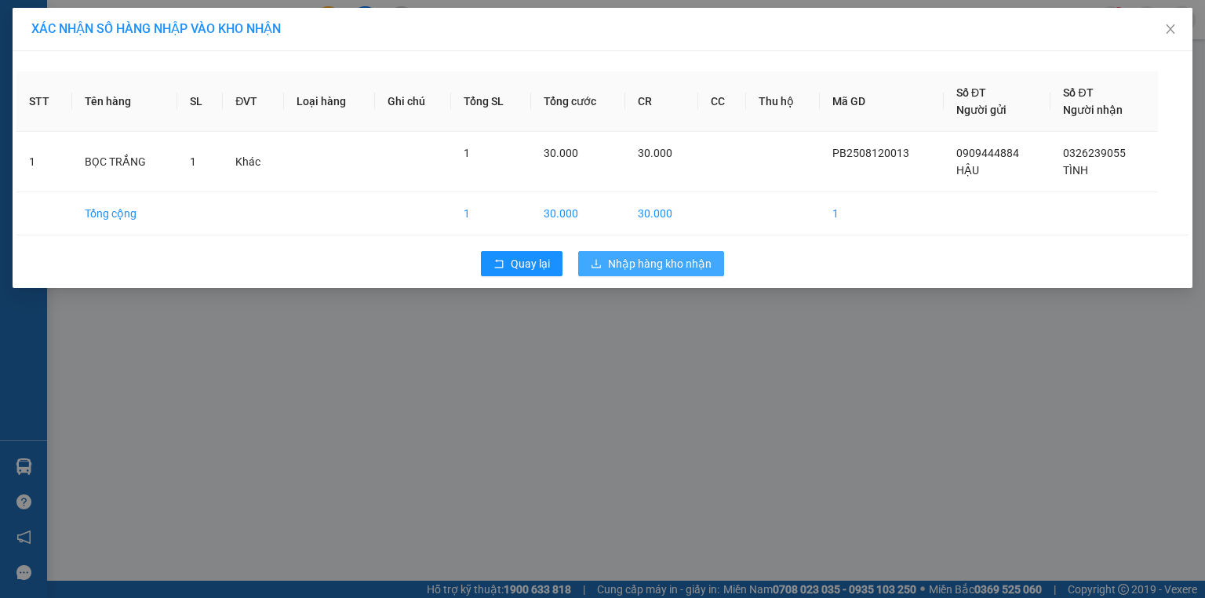
click at [648, 264] on span "Nhập hàng kho nhận" at bounding box center [660, 263] width 104 height 17
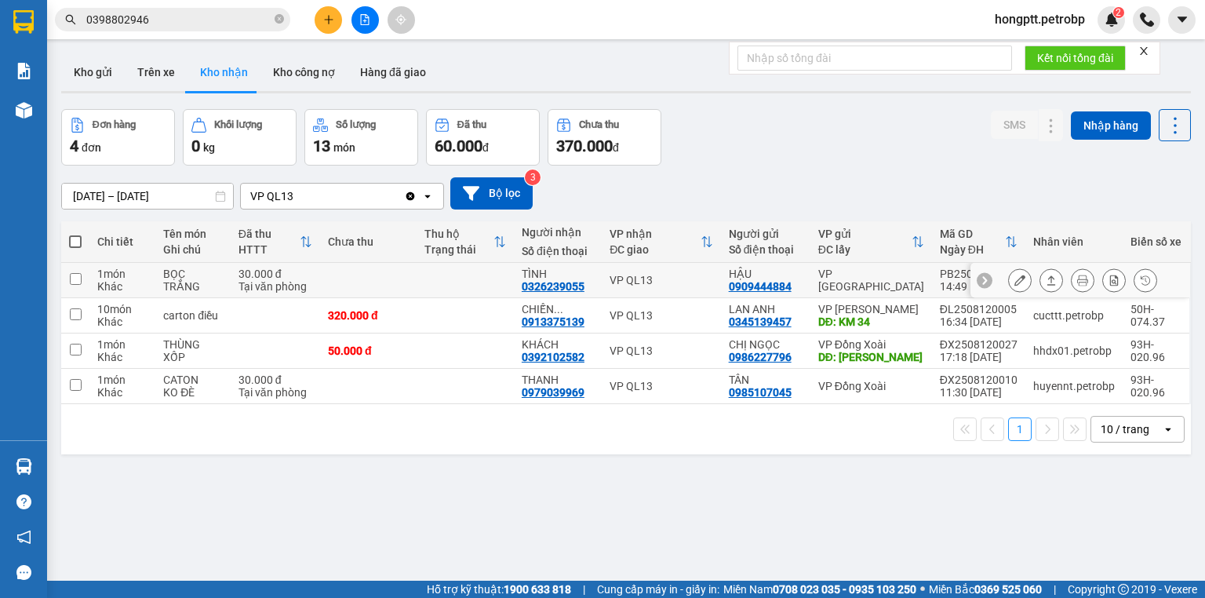
click at [72, 278] on input "checkbox" at bounding box center [76, 279] width 12 height 12
checkbox input "true"
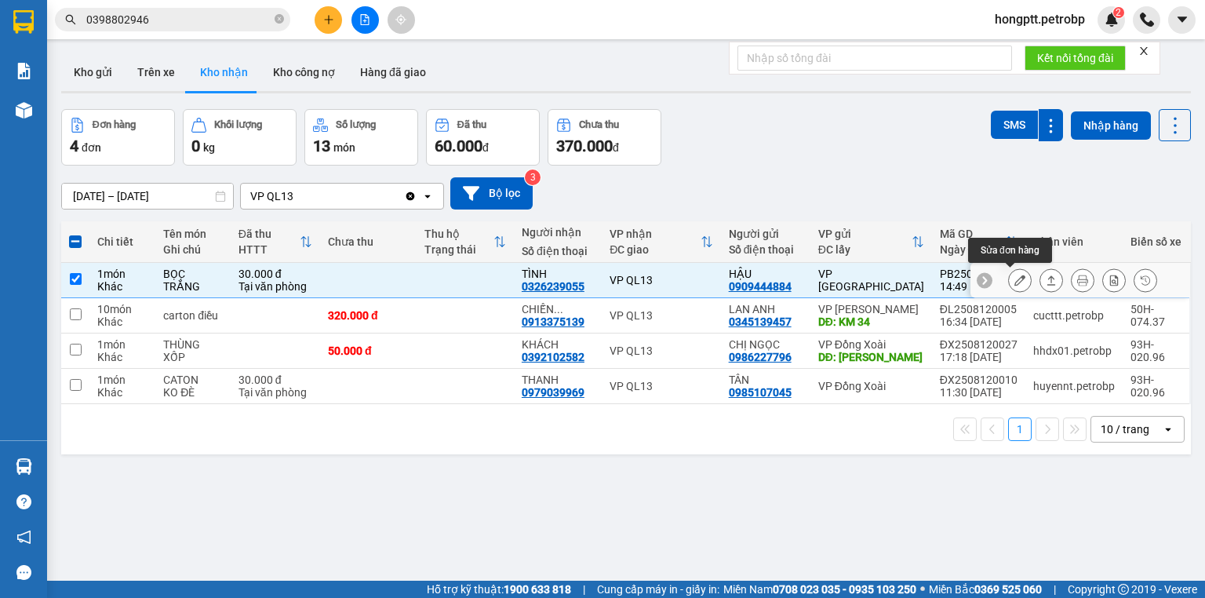
click at [1014, 280] on icon at bounding box center [1019, 280] width 11 height 11
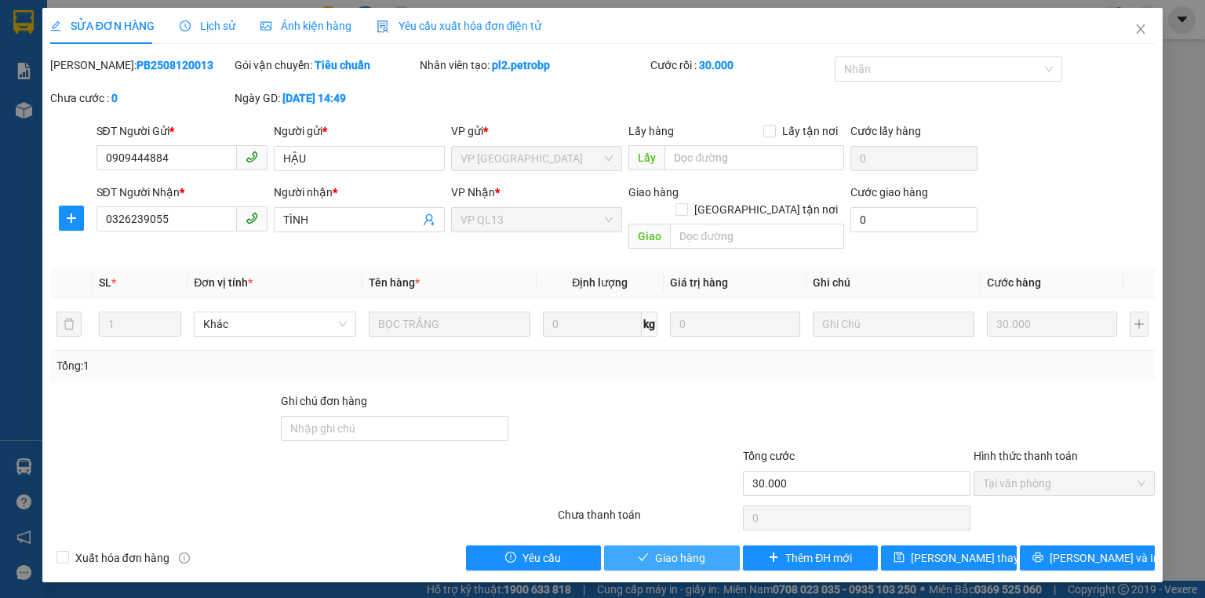
click at [668, 549] on span "Giao hàng" at bounding box center [680, 557] width 50 height 17
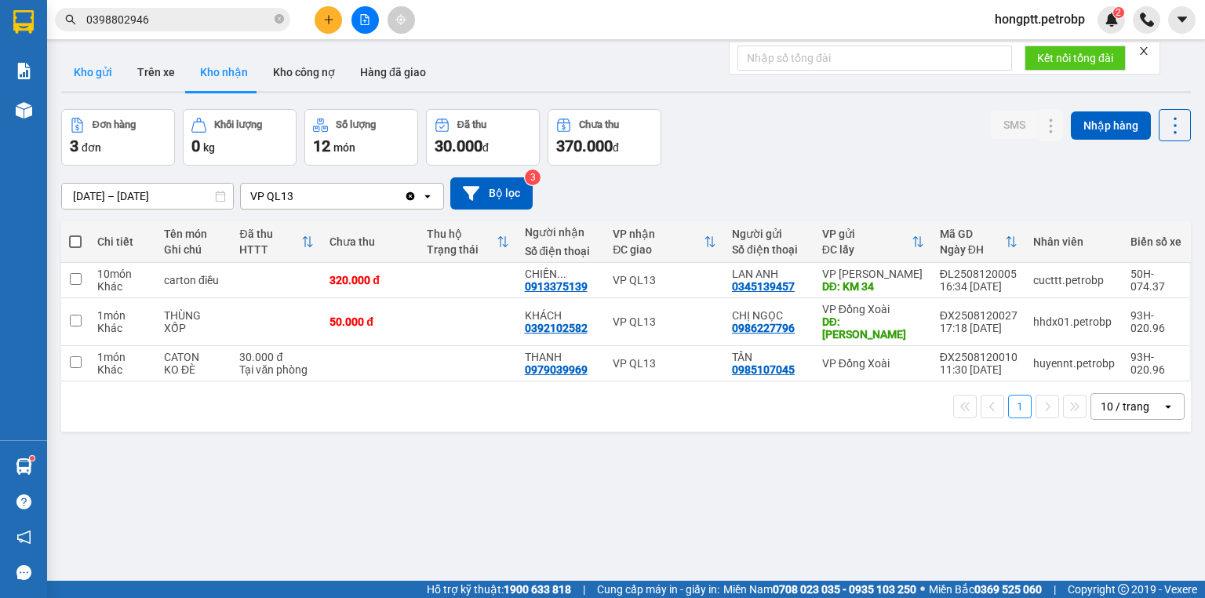
click at [105, 75] on button "Kho gửi" at bounding box center [93, 72] width 64 height 38
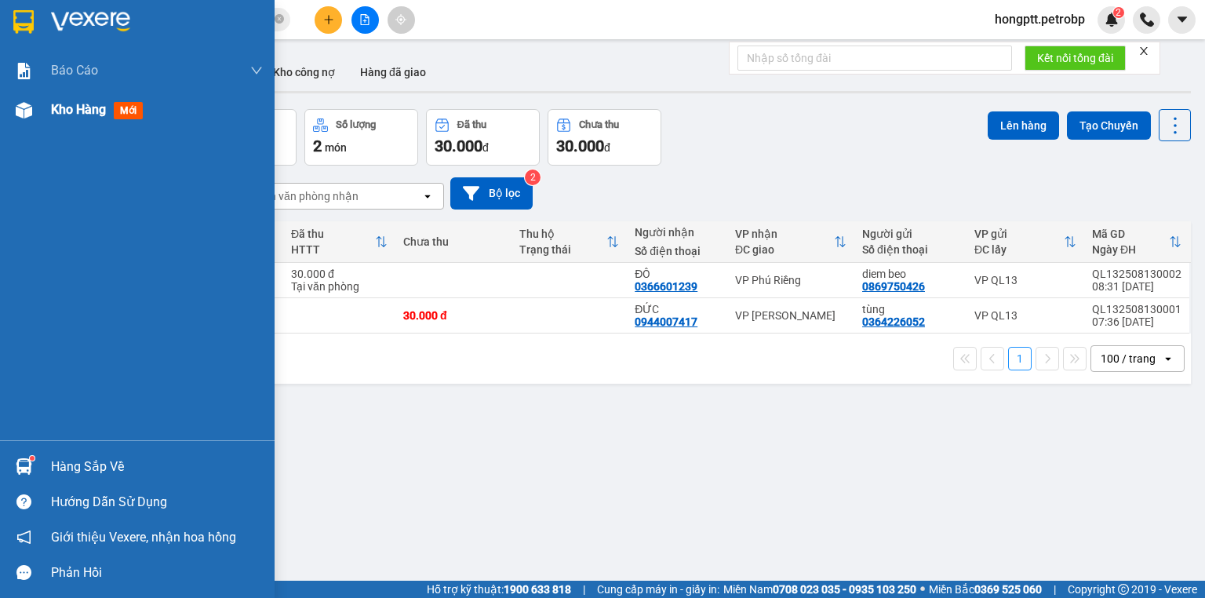
click at [16, 115] on img at bounding box center [24, 110] width 16 height 16
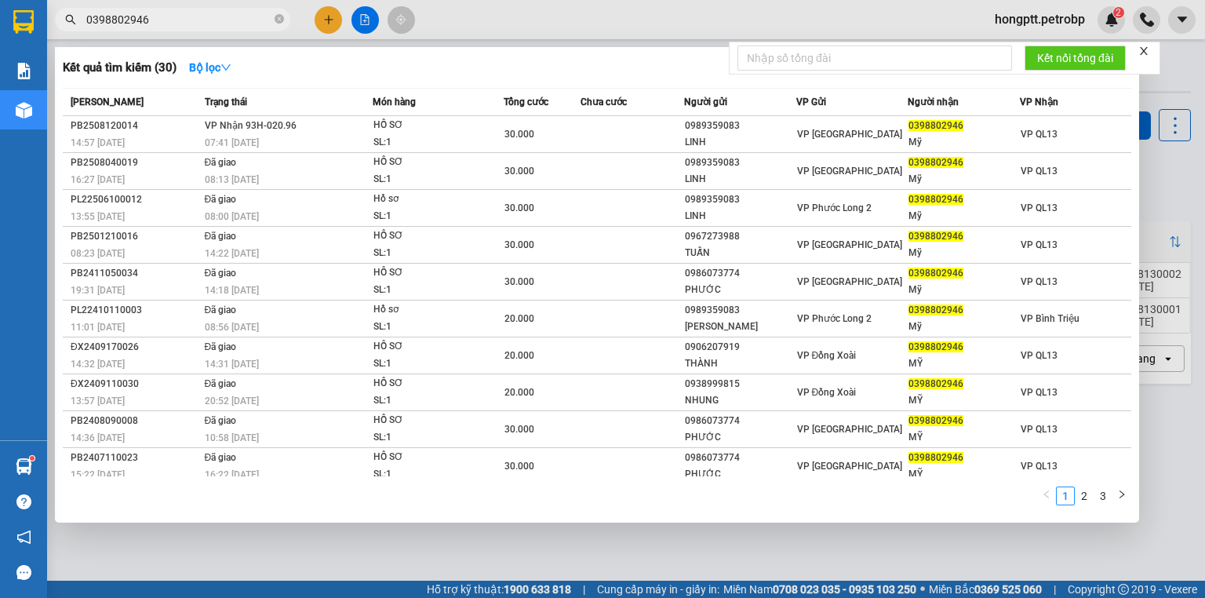
click at [164, 19] on input "0398802946" at bounding box center [178, 19] width 185 height 17
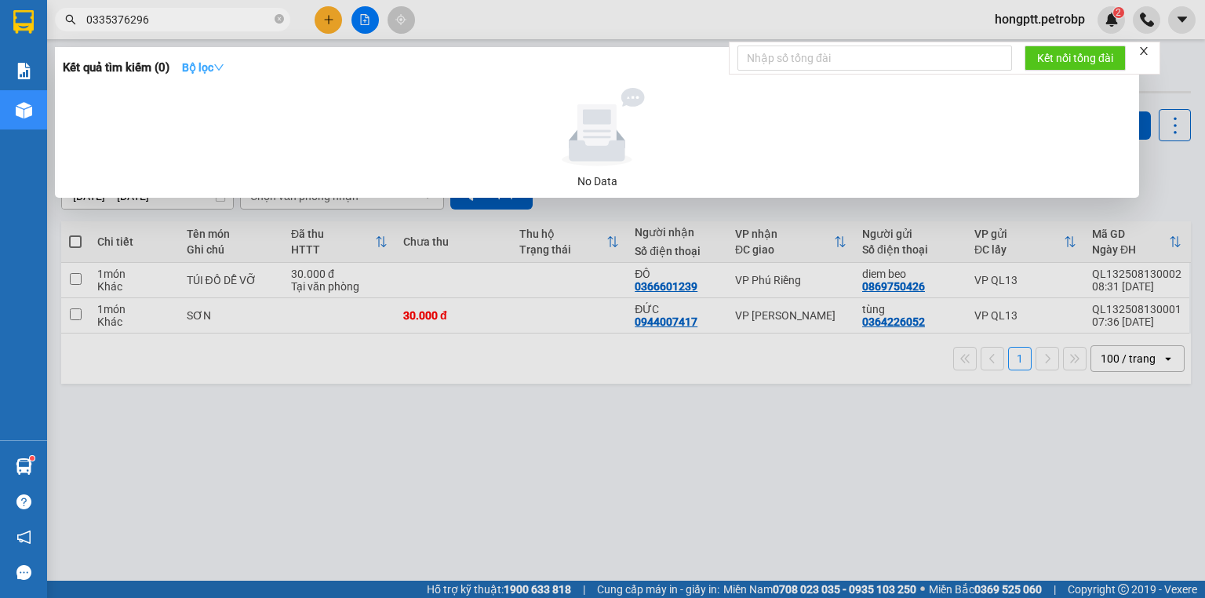
type input "0335376296"
click at [230, 64] on button "Bộ lọc" at bounding box center [202, 67] width 67 height 25
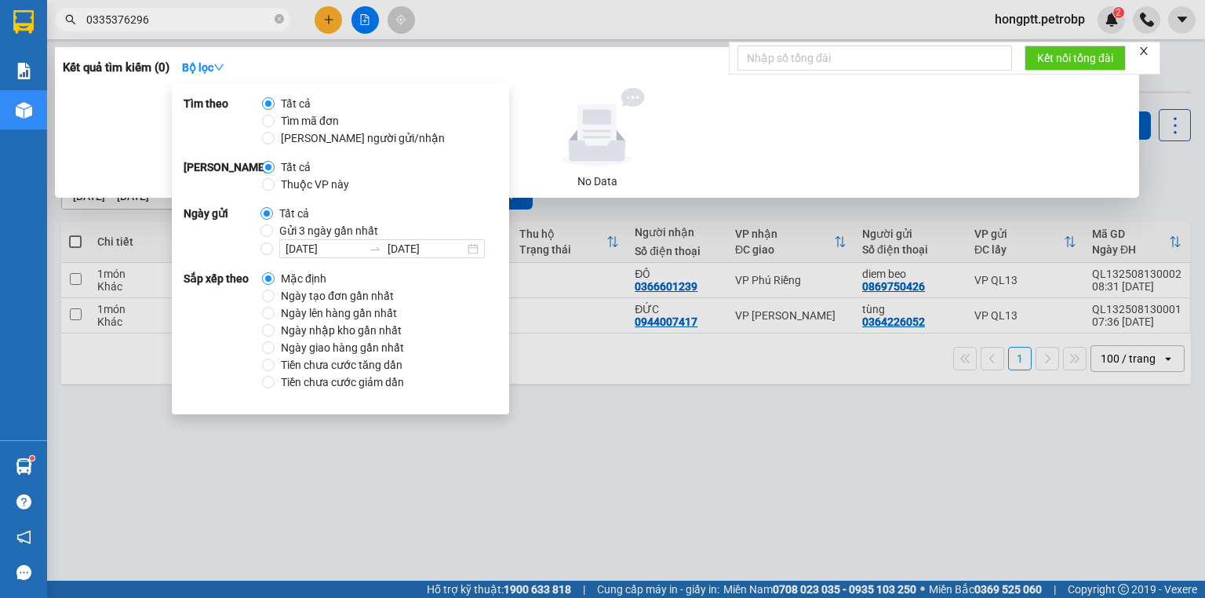
click at [312, 230] on span "Gửi 3 ngày gần nhất" at bounding box center [328, 230] width 111 height 17
click at [273, 230] on input "Gửi 3 ngày gần nhất" at bounding box center [266, 230] width 13 height 13
radio input "true"
radio input "false"
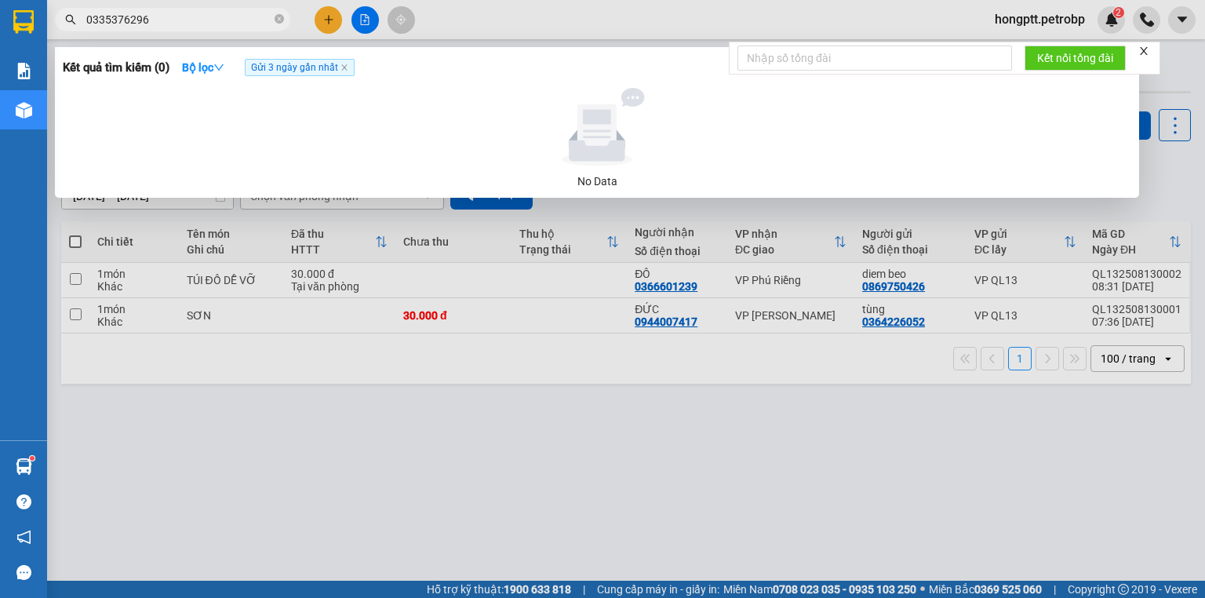
click at [137, 128] on div at bounding box center [597, 127] width 1056 height 78
click at [431, 491] on div at bounding box center [602, 299] width 1205 height 598
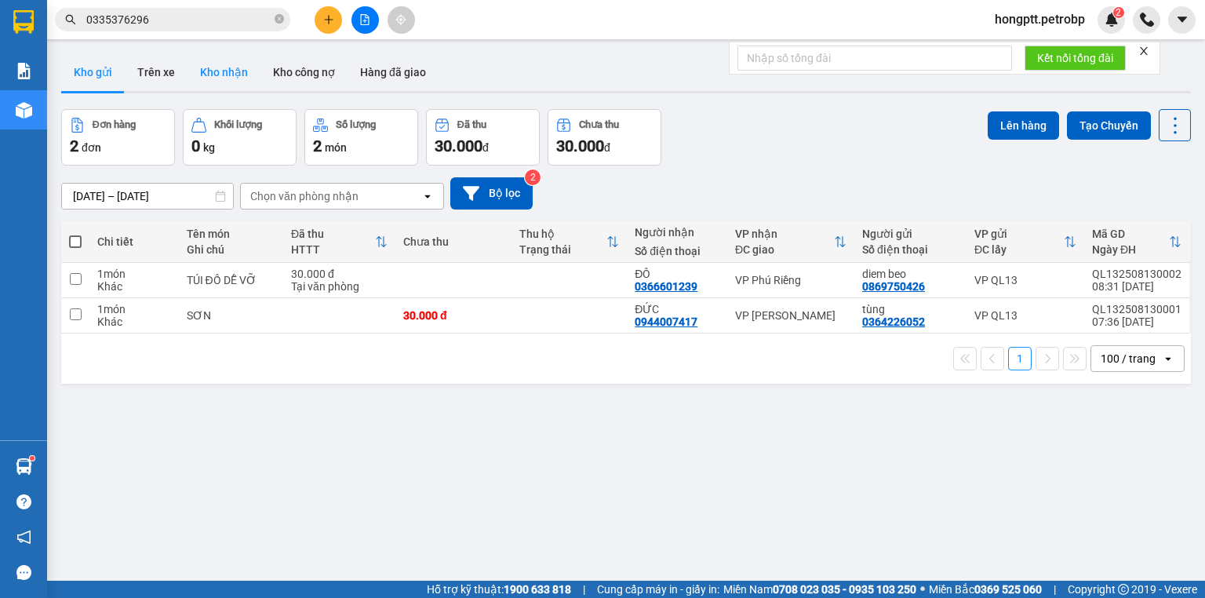
click at [217, 71] on button "Kho nhận" at bounding box center [224, 72] width 73 height 38
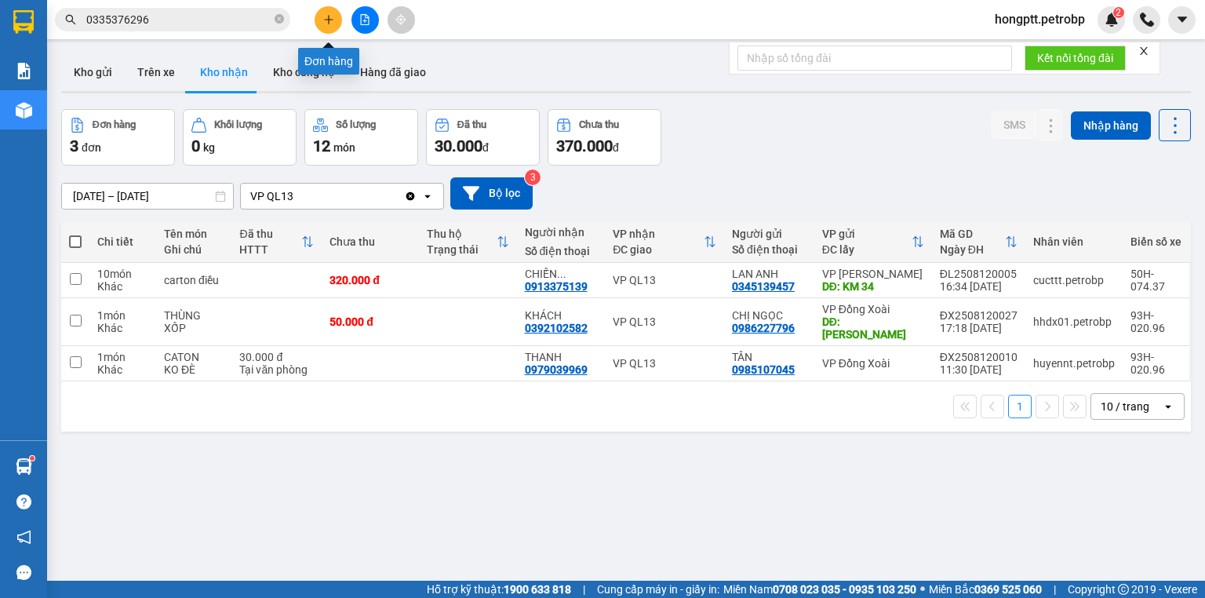
click at [331, 16] on icon "plus" at bounding box center [328, 19] width 11 height 11
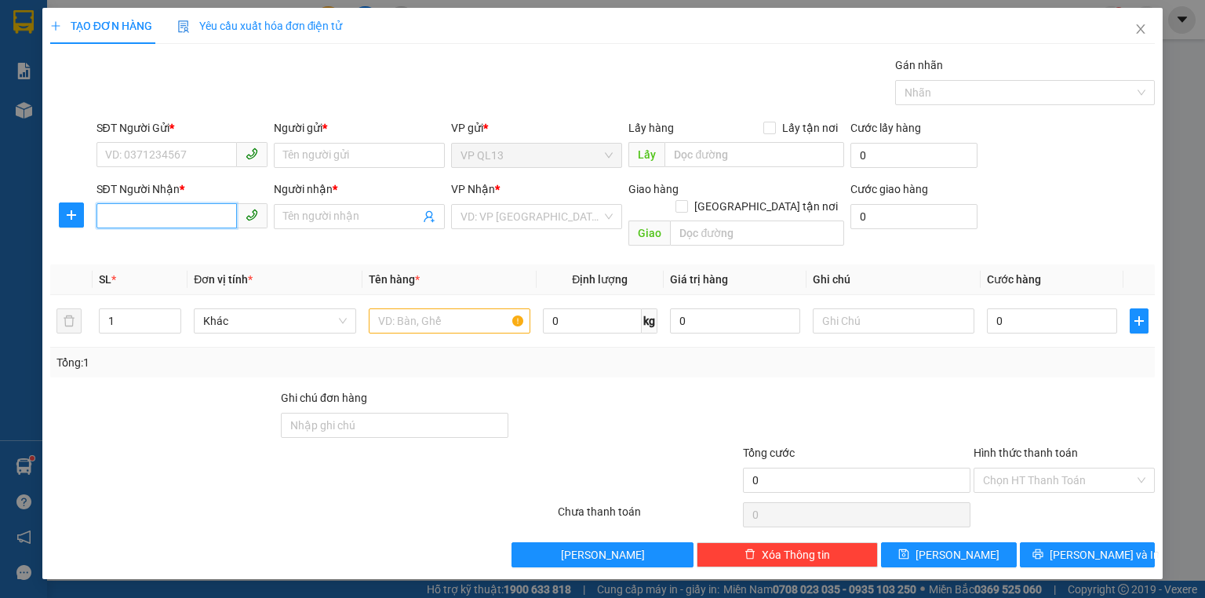
click at [216, 213] on input "SĐT Người Nhận *" at bounding box center [166, 215] width 140 height 25
type input "0376051096"
click at [323, 213] on input "Người nhận *" at bounding box center [351, 216] width 137 height 17
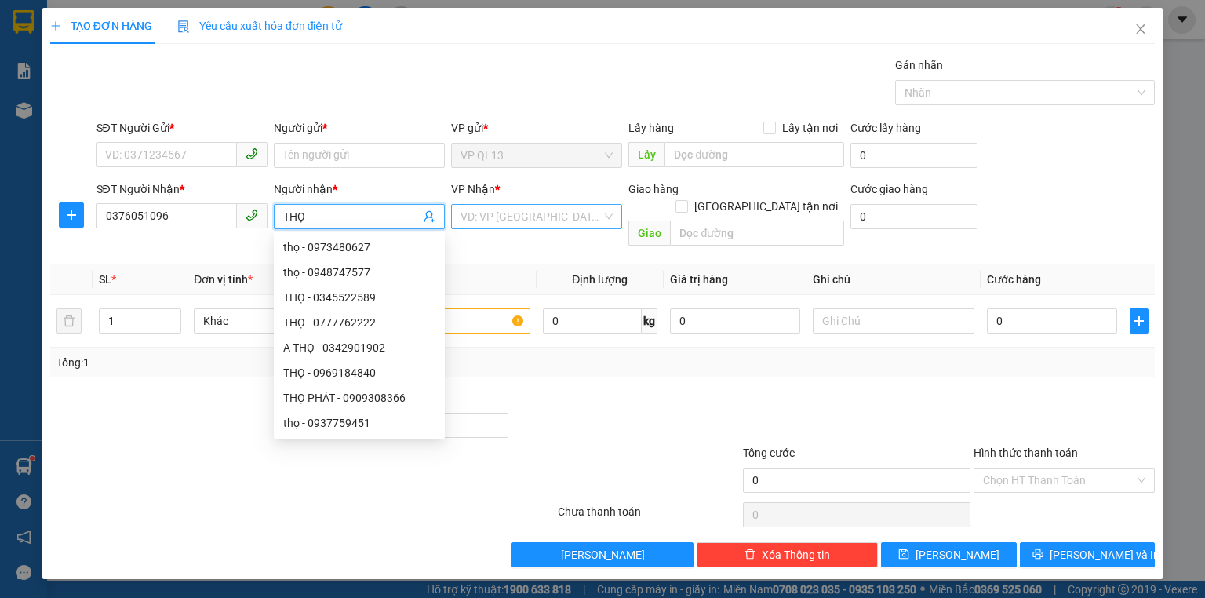
type input "THỌ"
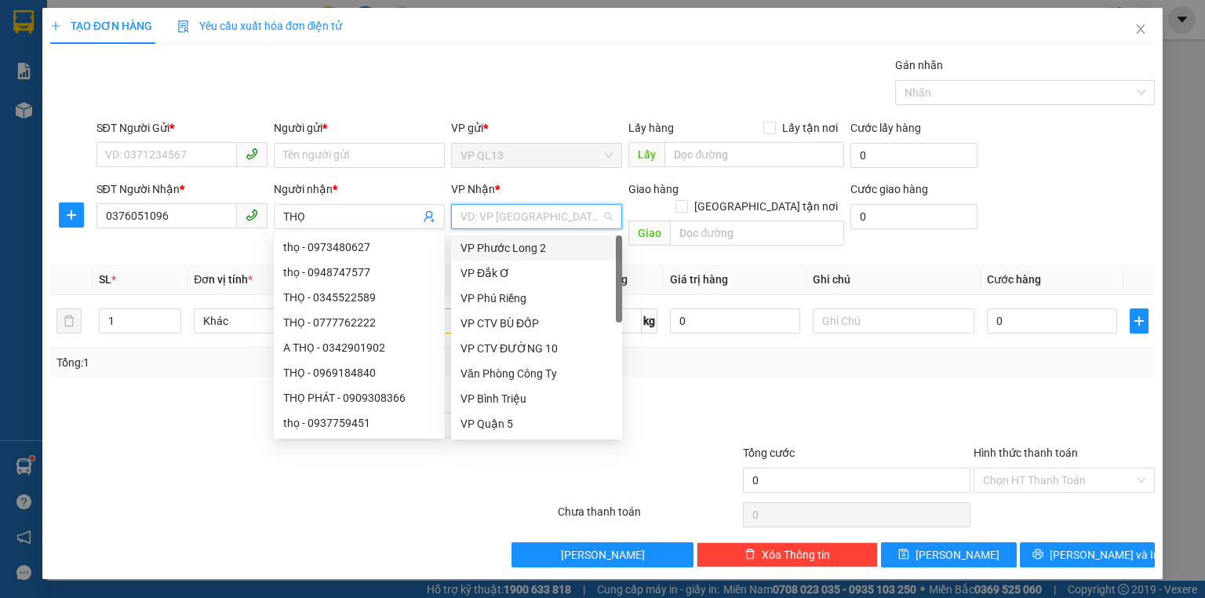
click at [511, 215] on input "search" at bounding box center [531, 217] width 141 height 24
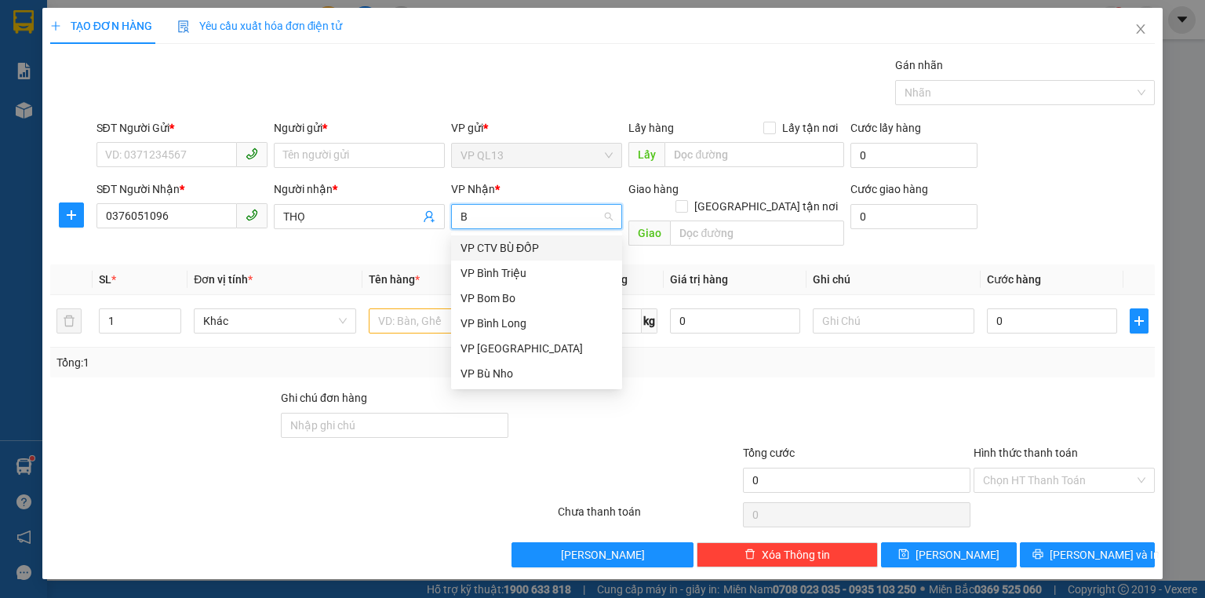
type input "BL"
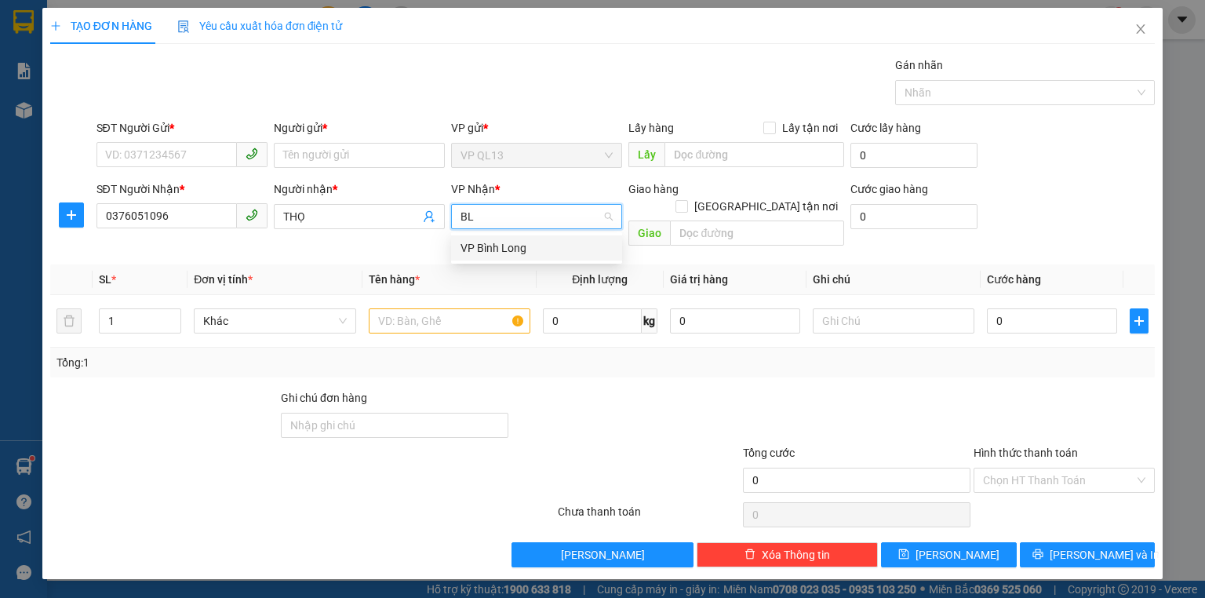
click at [490, 247] on div "VP Bình Long" at bounding box center [537, 247] width 152 height 17
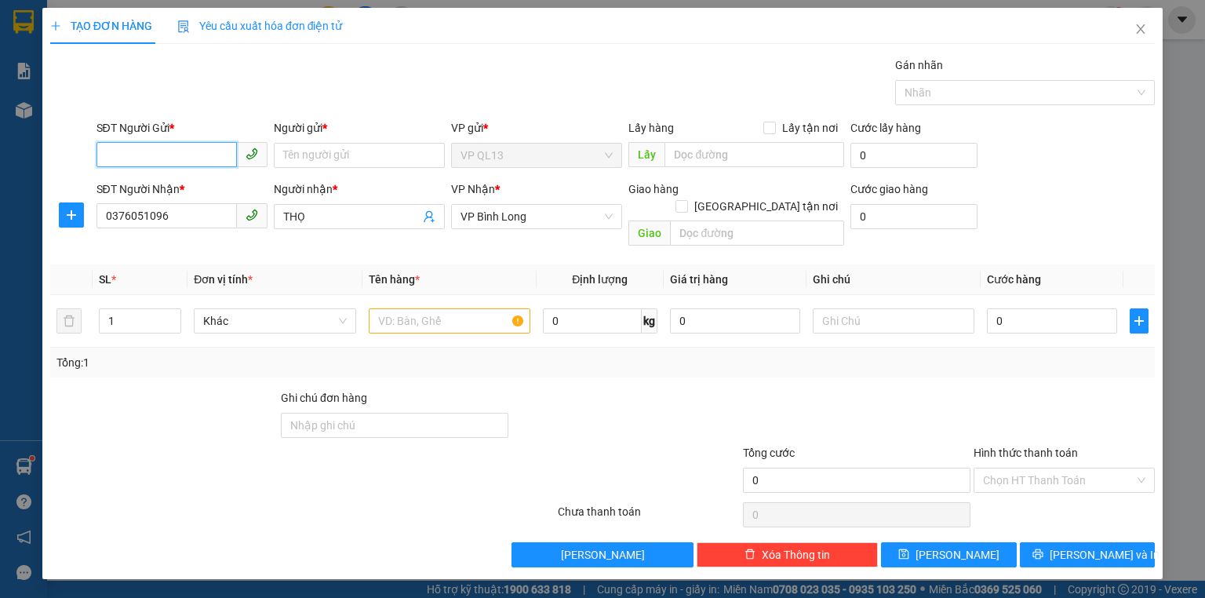
click at [209, 157] on input "SĐT Người Gửi *" at bounding box center [166, 154] width 140 height 25
type input "0793339999"
click at [197, 184] on div "0793339999 - TRÂM" at bounding box center [182, 185] width 152 height 17
type input "TRÂM"
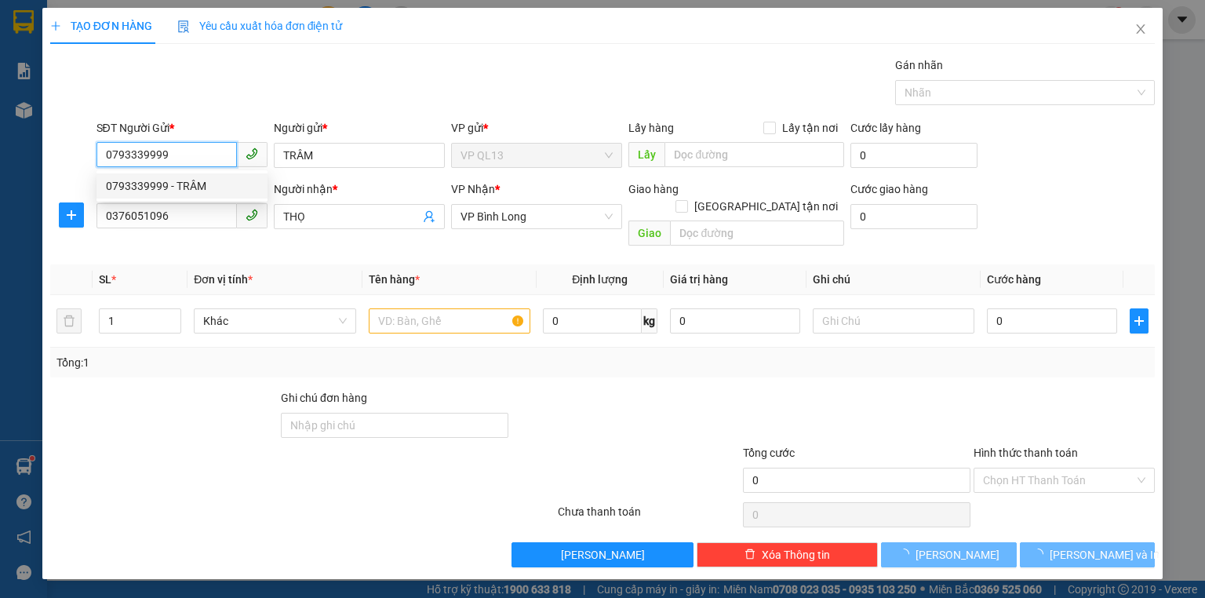
type input "70.000"
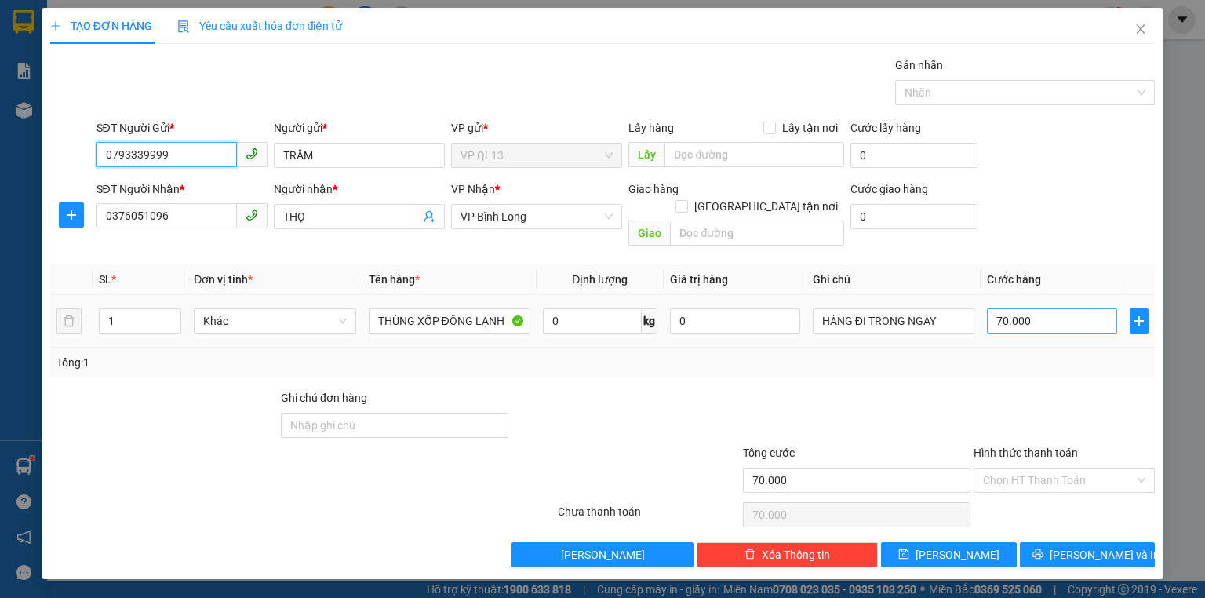
type input "0793339999"
click at [1010, 308] on input "70.000" at bounding box center [1052, 320] width 130 height 25
type input "1"
type input "19"
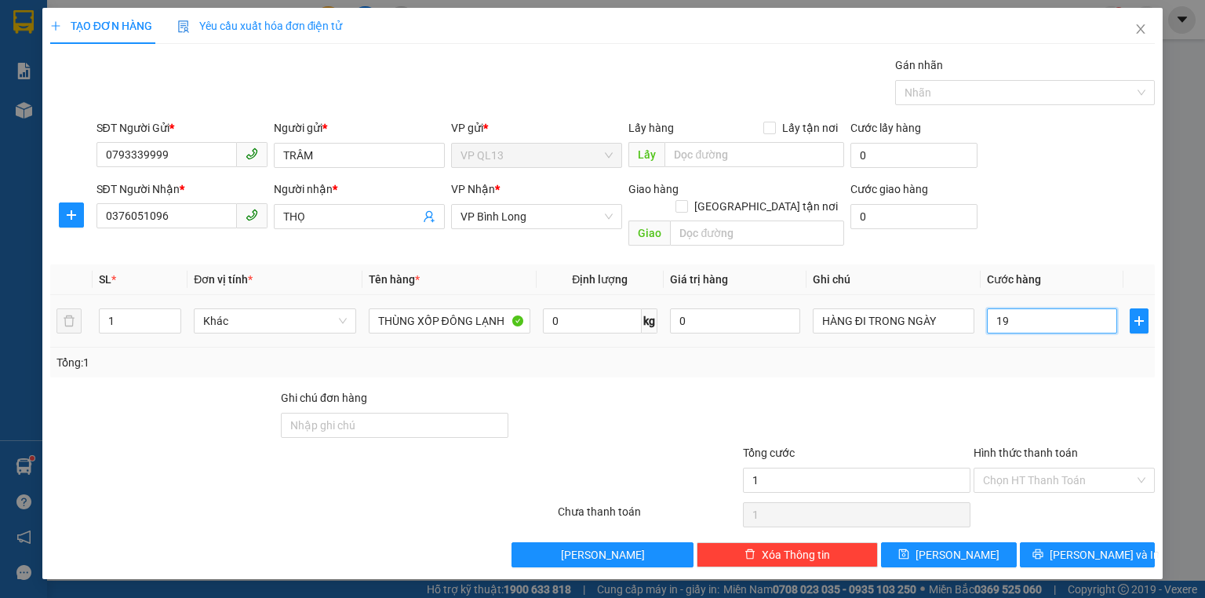
type input "19"
type input "1"
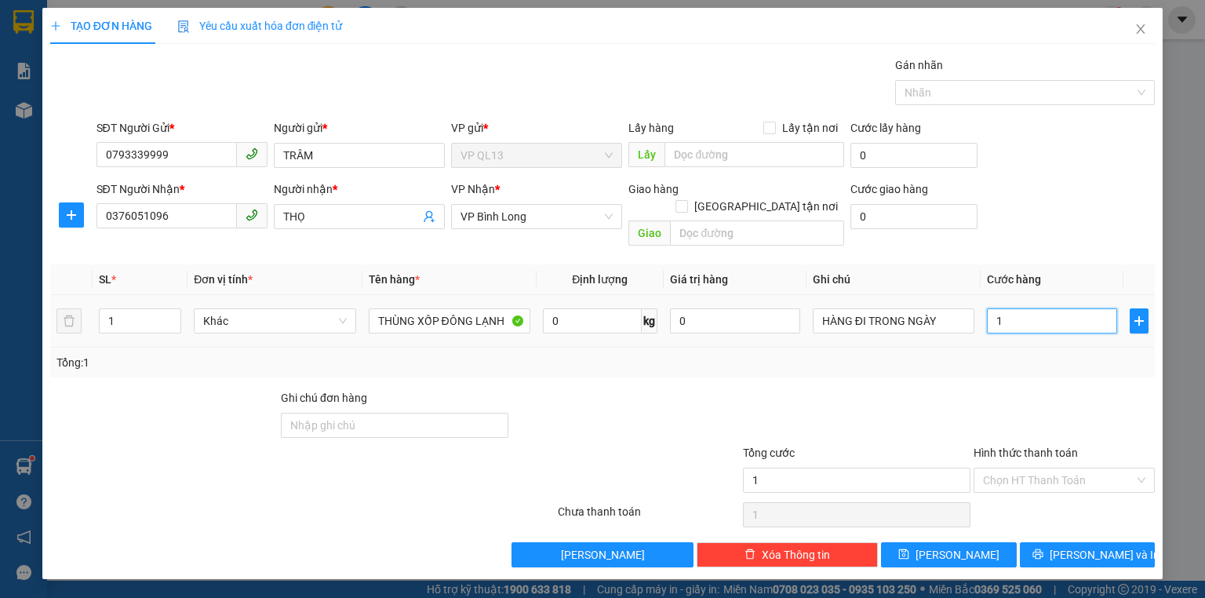
type input "10"
type input "100"
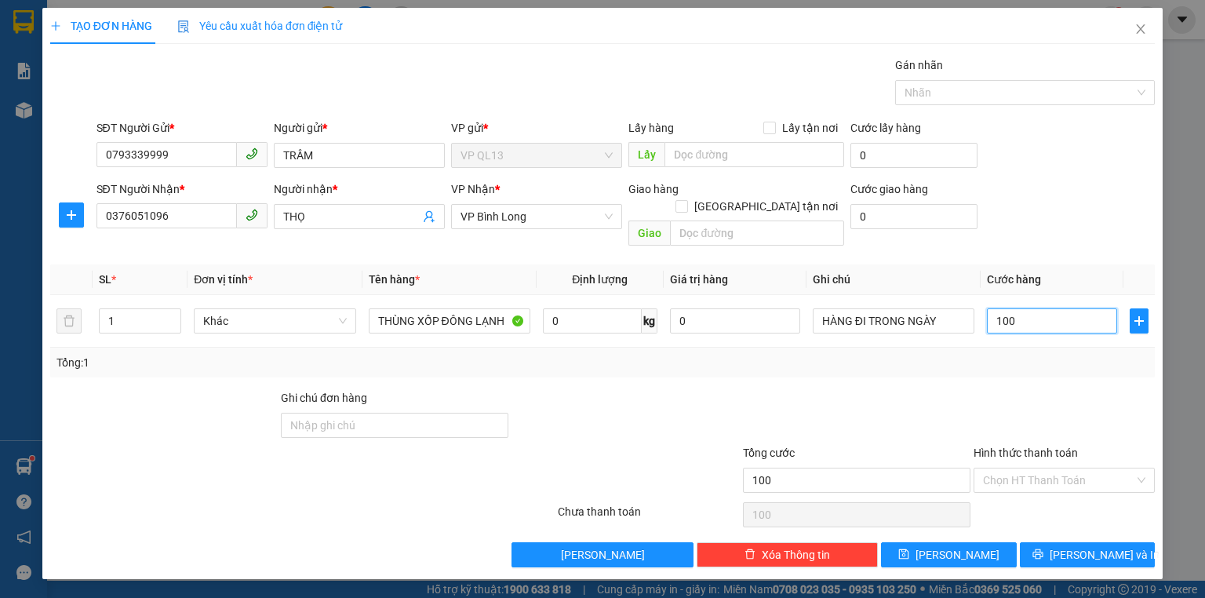
type input "100"
type input "100.000"
click at [1075, 264] on th "Cước hàng" at bounding box center [1052, 279] width 143 height 31
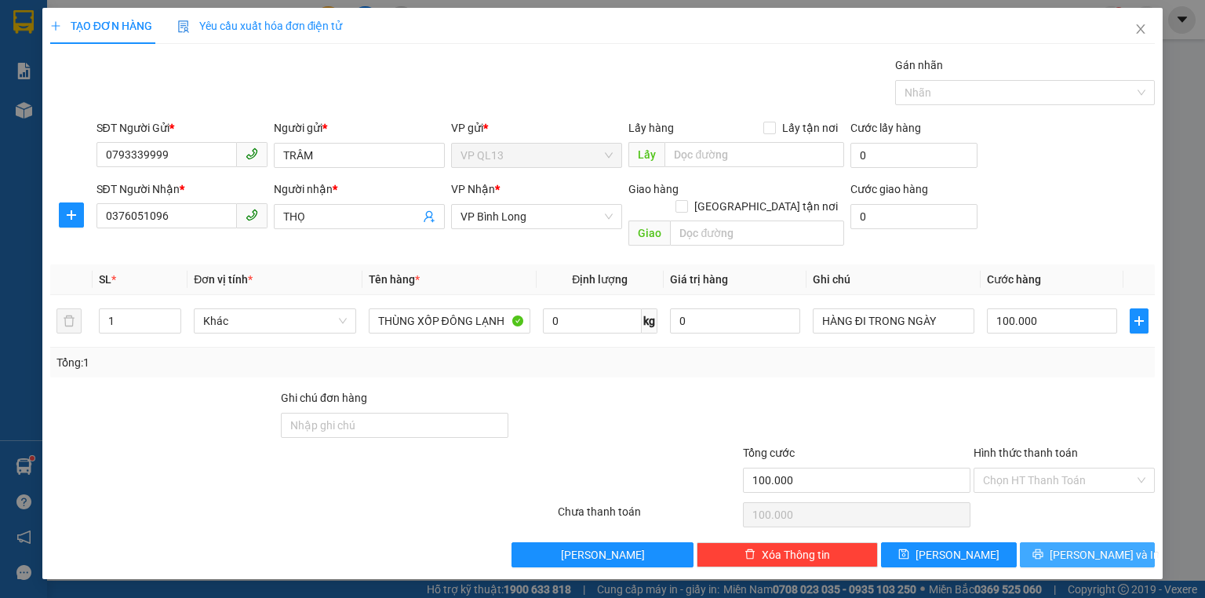
click at [1072, 542] on button "[PERSON_NAME] và In" at bounding box center [1088, 554] width 136 height 25
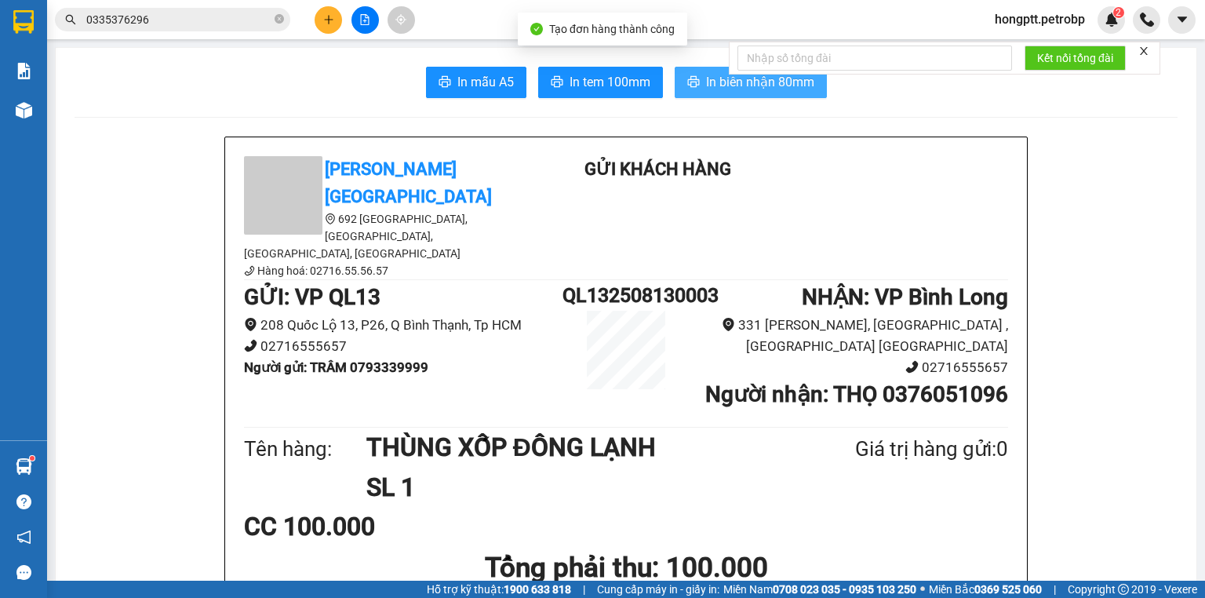
click at [752, 79] on span "In biên nhận 80mm" at bounding box center [760, 82] width 108 height 20
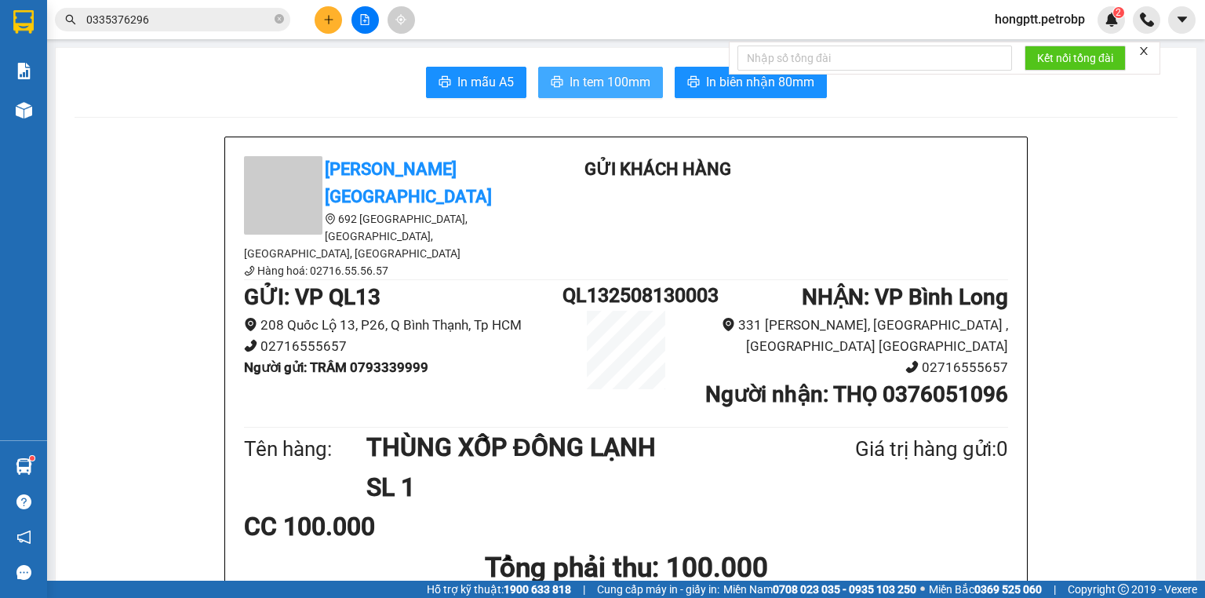
click at [628, 84] on span "In tem 100mm" at bounding box center [610, 82] width 81 height 20
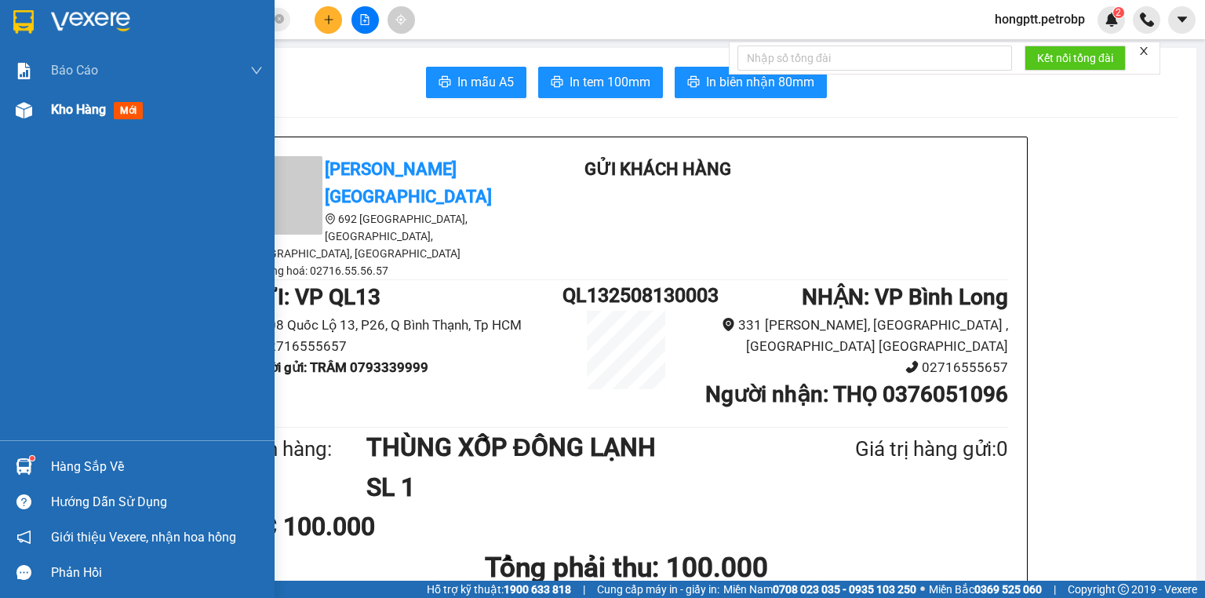
click at [27, 104] on img at bounding box center [24, 110] width 16 height 16
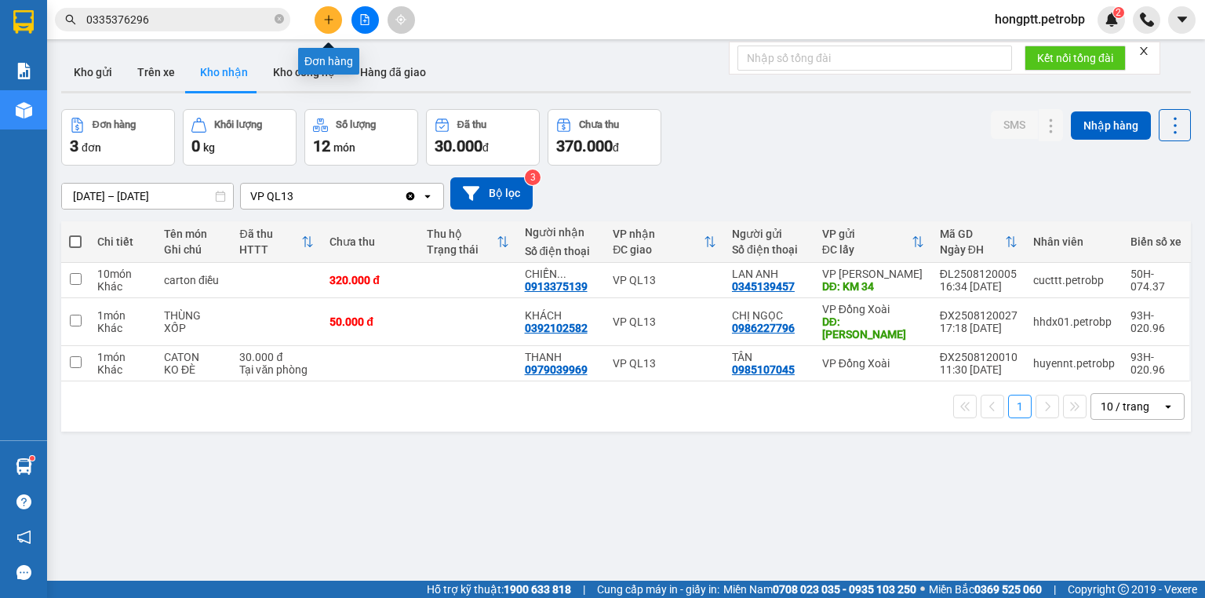
click at [330, 22] on icon "plus" at bounding box center [328, 19] width 11 height 11
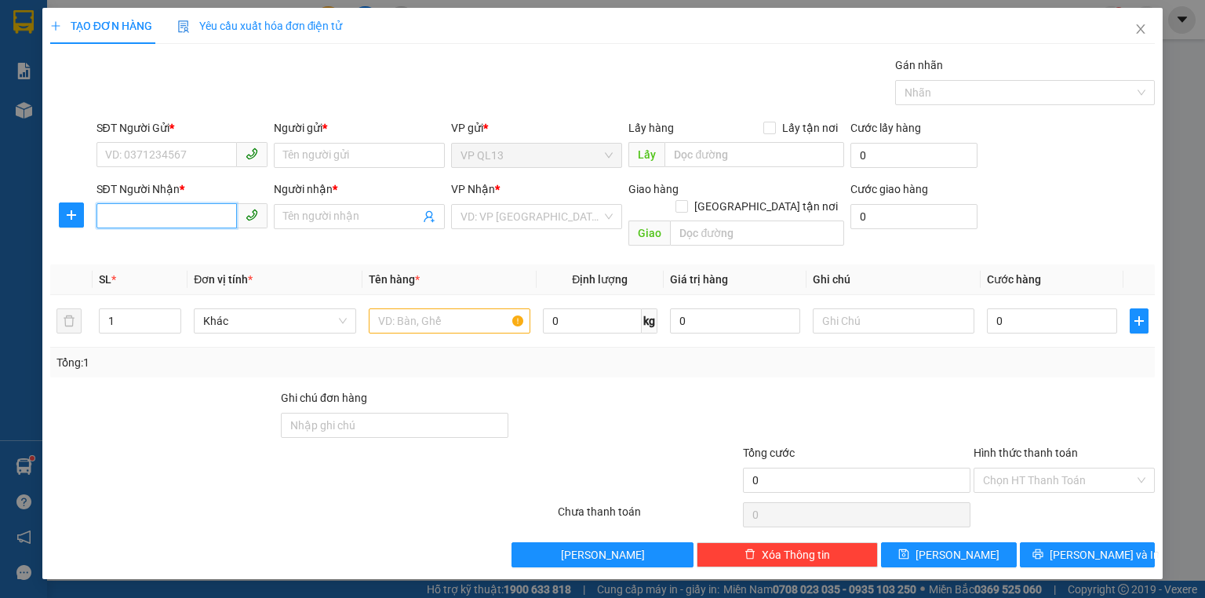
click at [178, 210] on input "SĐT Người Nhận *" at bounding box center [166, 215] width 140 height 25
click at [160, 245] on div "0813873928 - GARA HIẾU MỸ" at bounding box center [182, 247] width 152 height 17
type input "0813873928"
type input "GARA HIẾU MỸ"
type input "40.000"
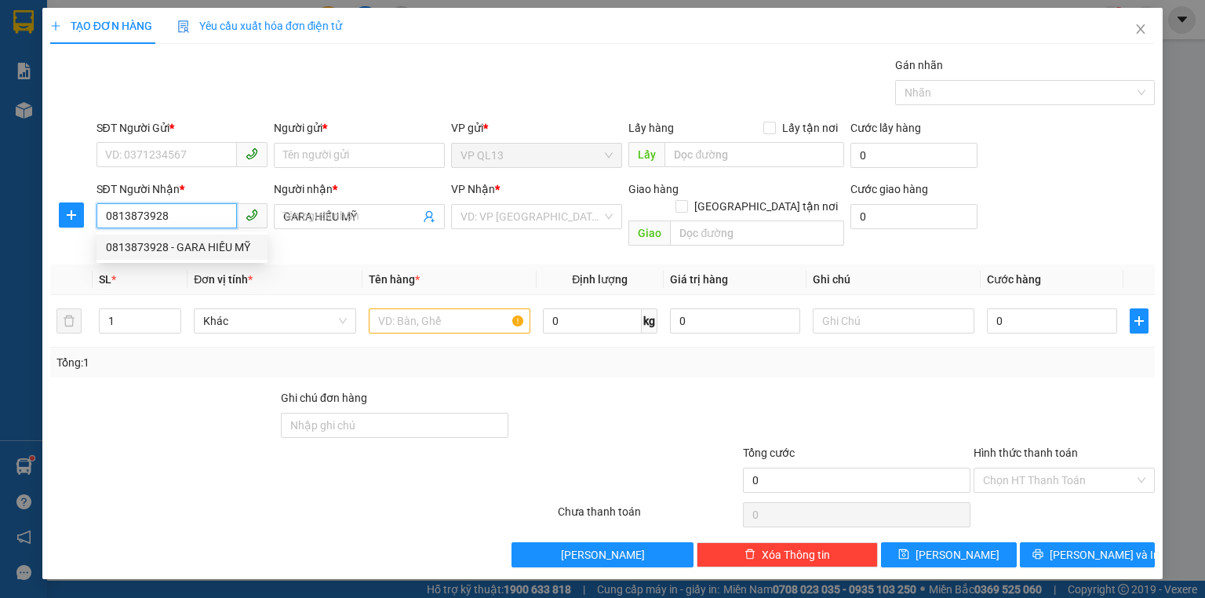
type input "40.000"
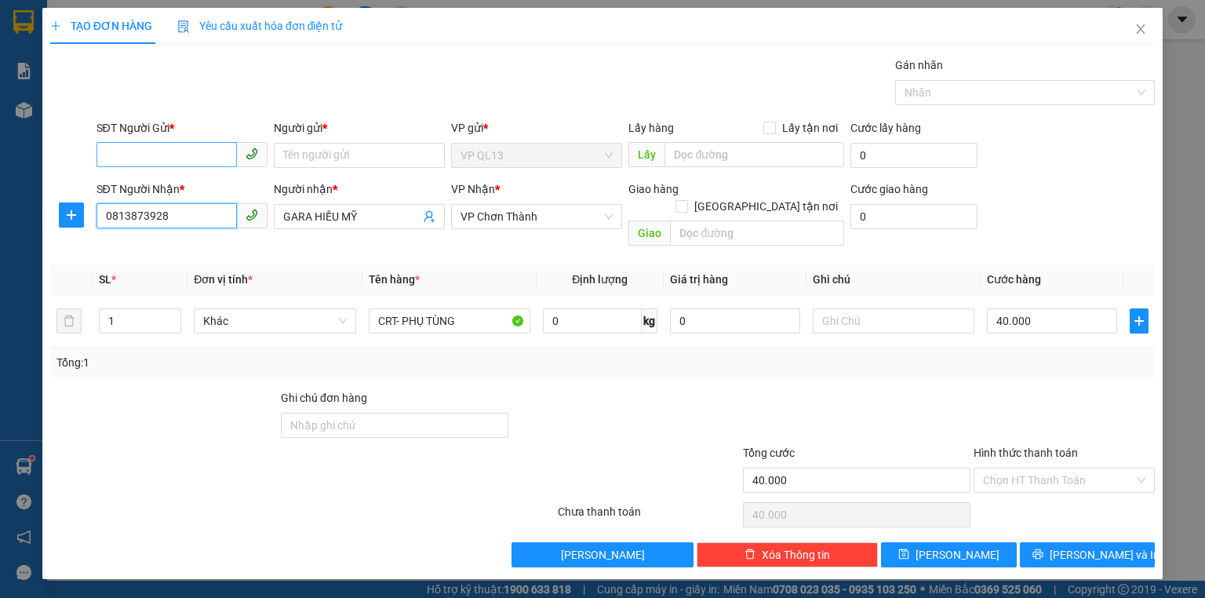
type input "0813873928"
click at [187, 154] on input "SĐT Người Gửi *" at bounding box center [166, 154] width 140 height 25
click at [194, 185] on div "0707570606 - KHANG" at bounding box center [182, 185] width 152 height 17
type input "0707570606"
type input "KHANG"
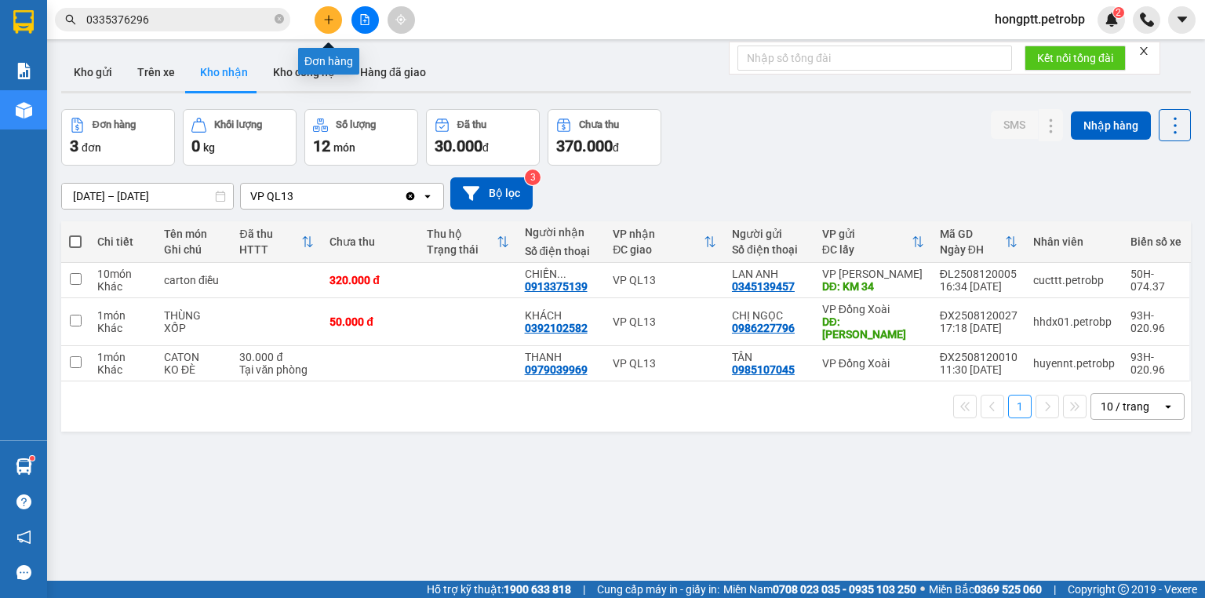
click at [324, 20] on icon "plus" at bounding box center [328, 19] width 11 height 11
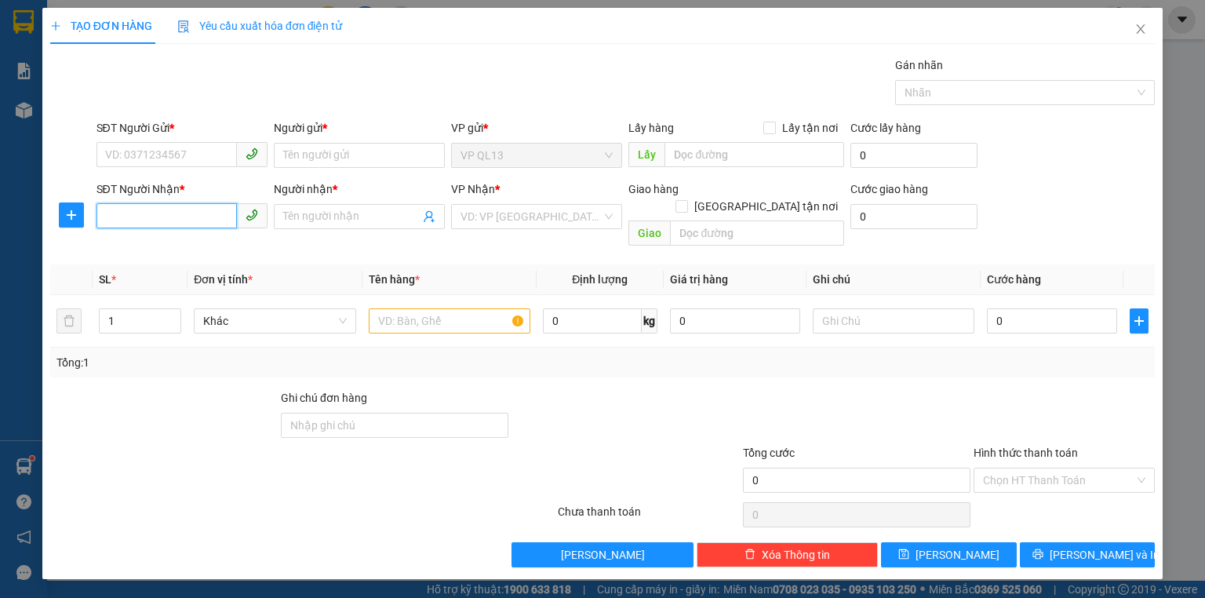
click at [210, 213] on input "SĐT Người Nhận *" at bounding box center [166, 215] width 140 height 25
type input "0374824832"
click at [319, 209] on input "Người nhận *" at bounding box center [351, 216] width 137 height 17
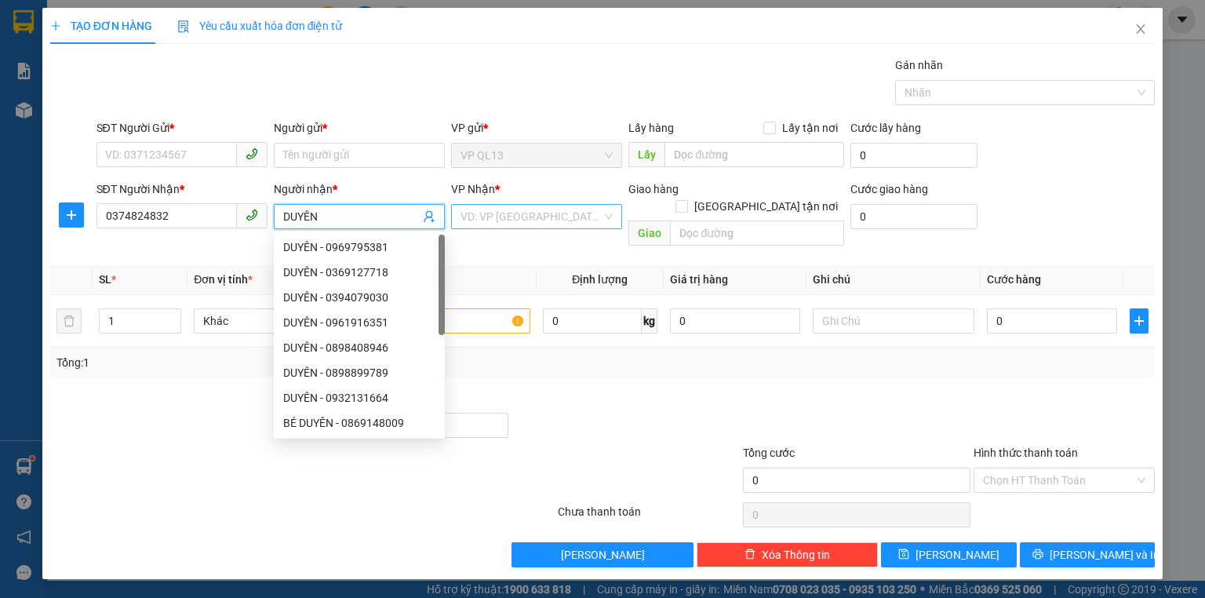
type input "DUYÊN"
click at [500, 215] on input "search" at bounding box center [531, 217] width 141 height 24
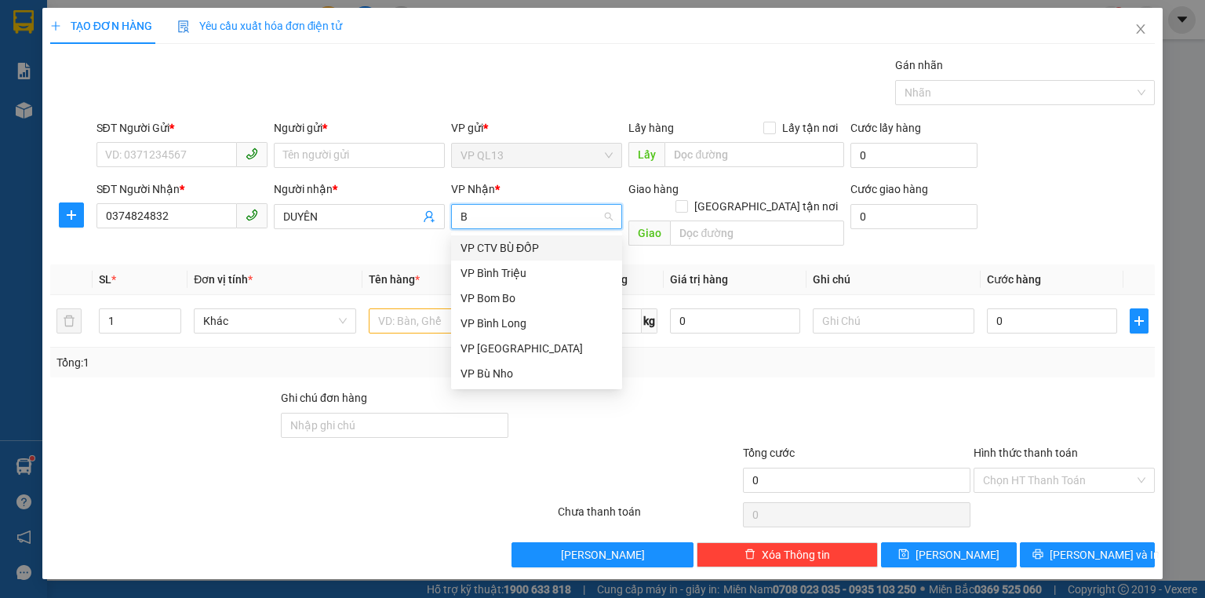
type input "BB"
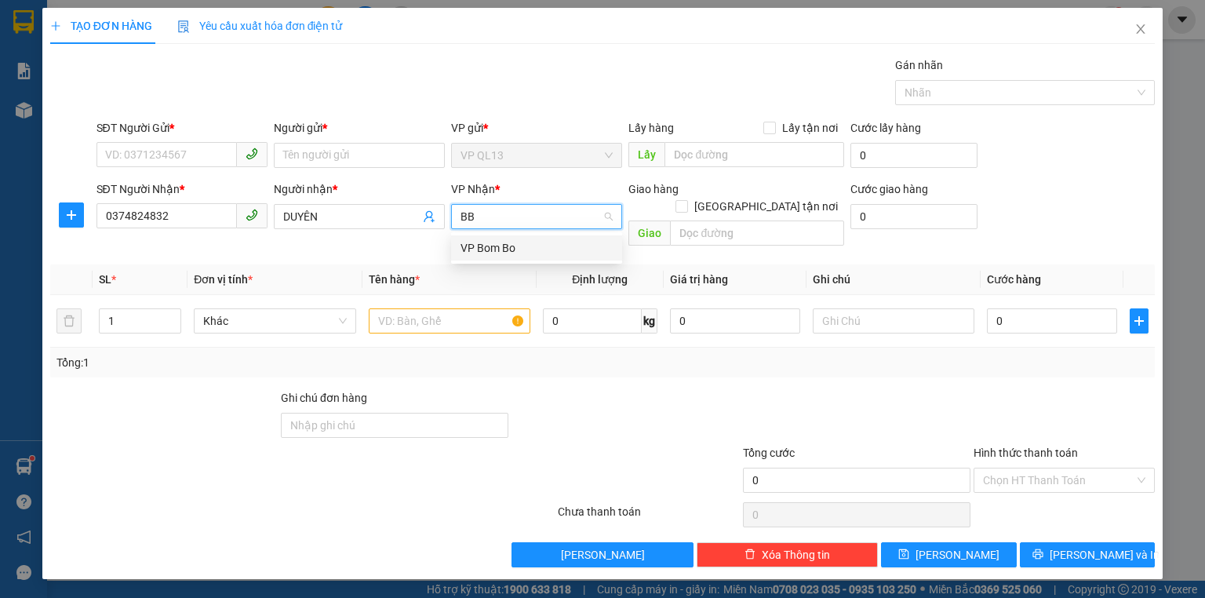
click at [493, 251] on div "VP Bom Bo" at bounding box center [537, 247] width 152 height 17
click at [493, 264] on th "Tên hàng *" at bounding box center [449, 279] width 174 height 31
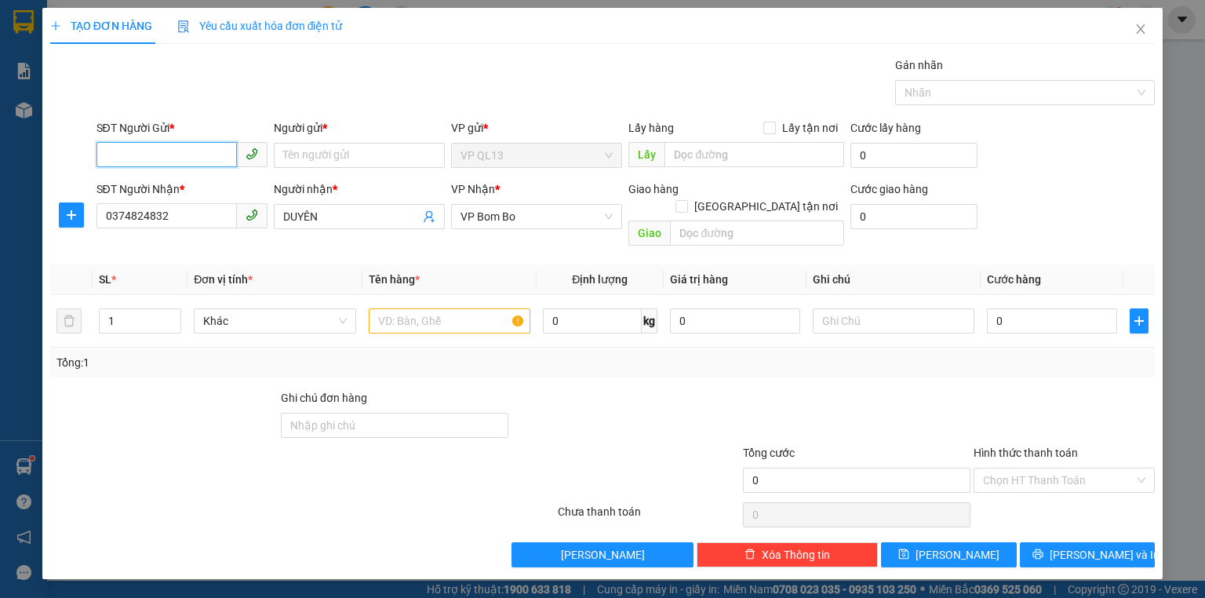
click at [209, 157] on input "SĐT Người Gửi *" at bounding box center [166, 154] width 140 height 25
type input "0903030109"
click at [327, 144] on input "Người gửi *" at bounding box center [359, 155] width 171 height 25
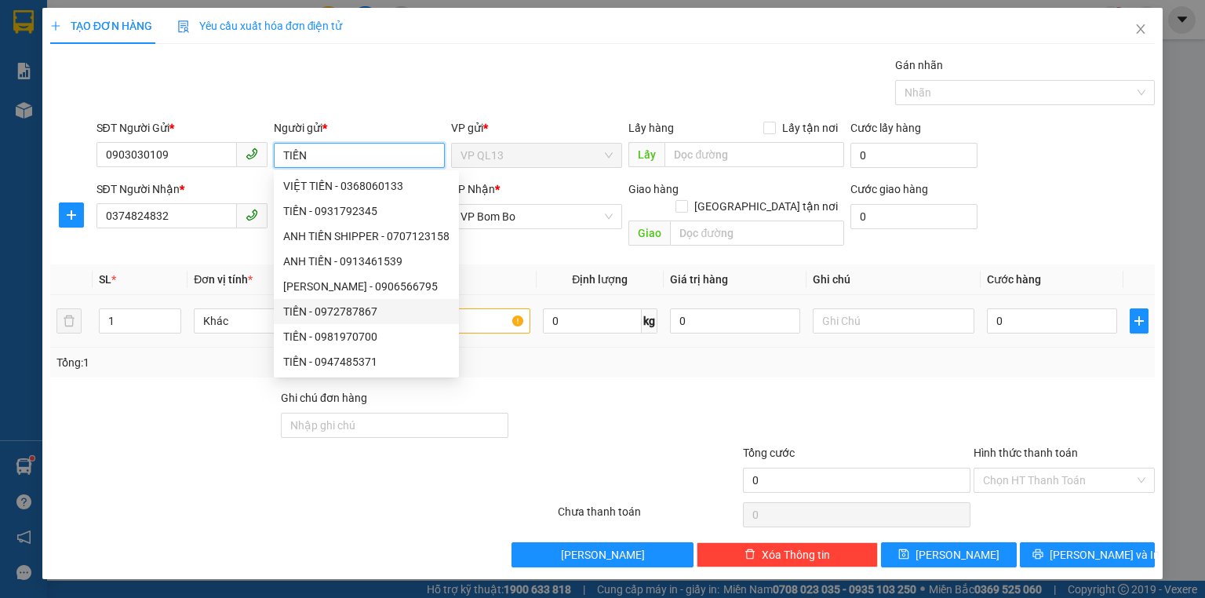
type input "TIẾN"
click at [470, 308] on input "text" at bounding box center [450, 320] width 162 height 25
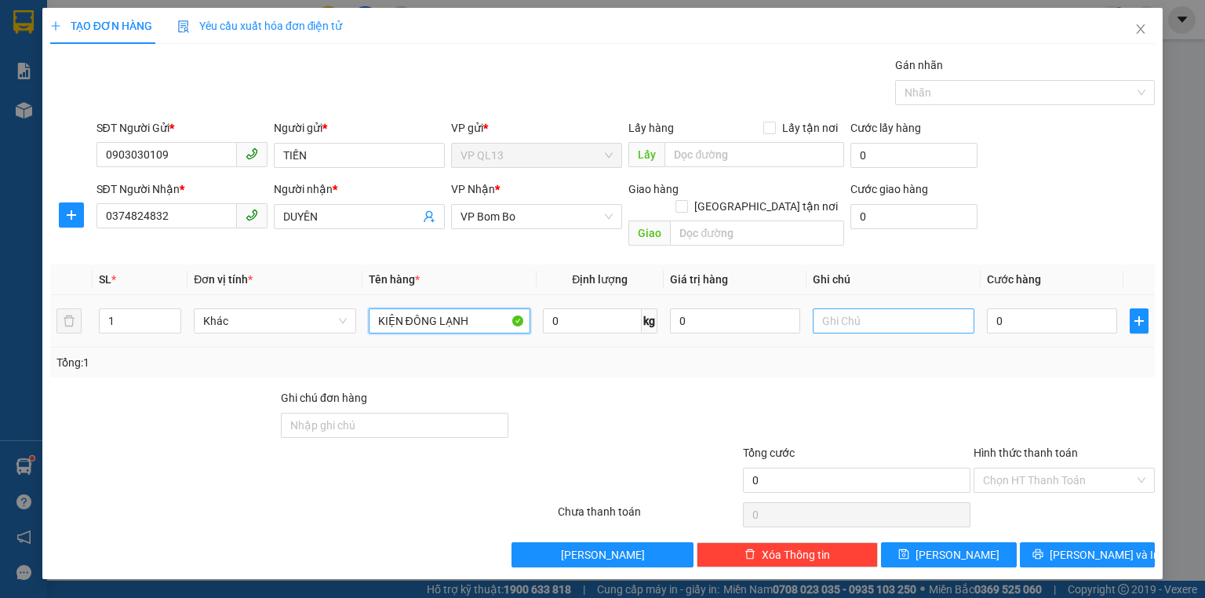
type input "KIỆN ĐÔNG LẠNH"
click at [839, 308] on input "text" at bounding box center [894, 320] width 162 height 25
type input "HÀNG ĐI TRONG NGÀY"
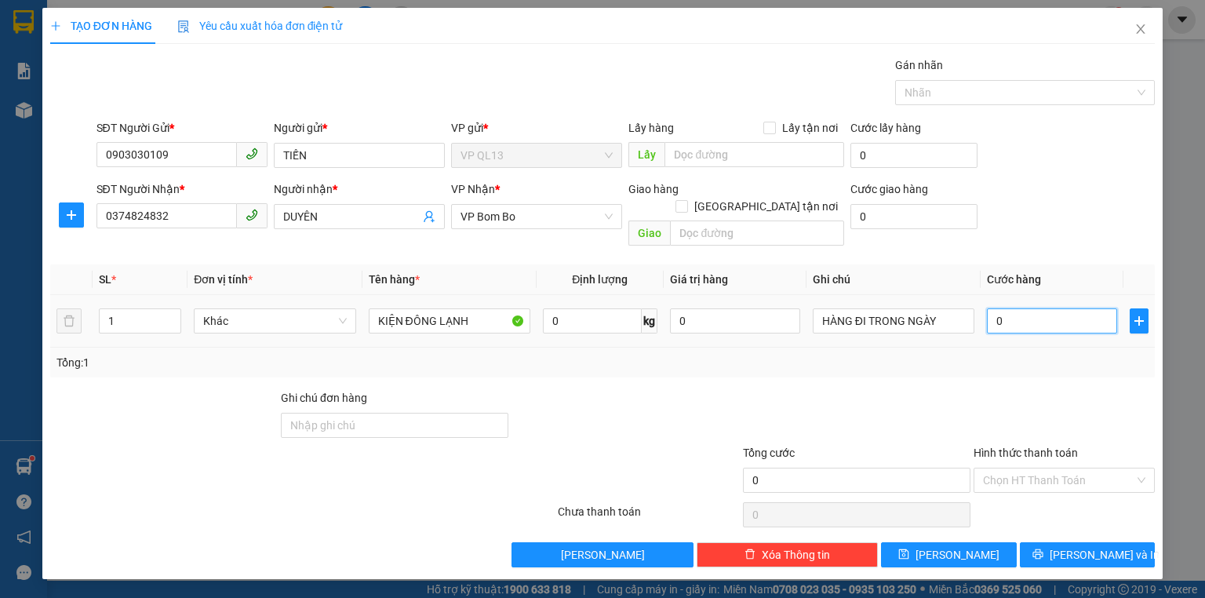
click at [1011, 308] on input "0" at bounding box center [1052, 320] width 130 height 25
type input "6"
type input "60"
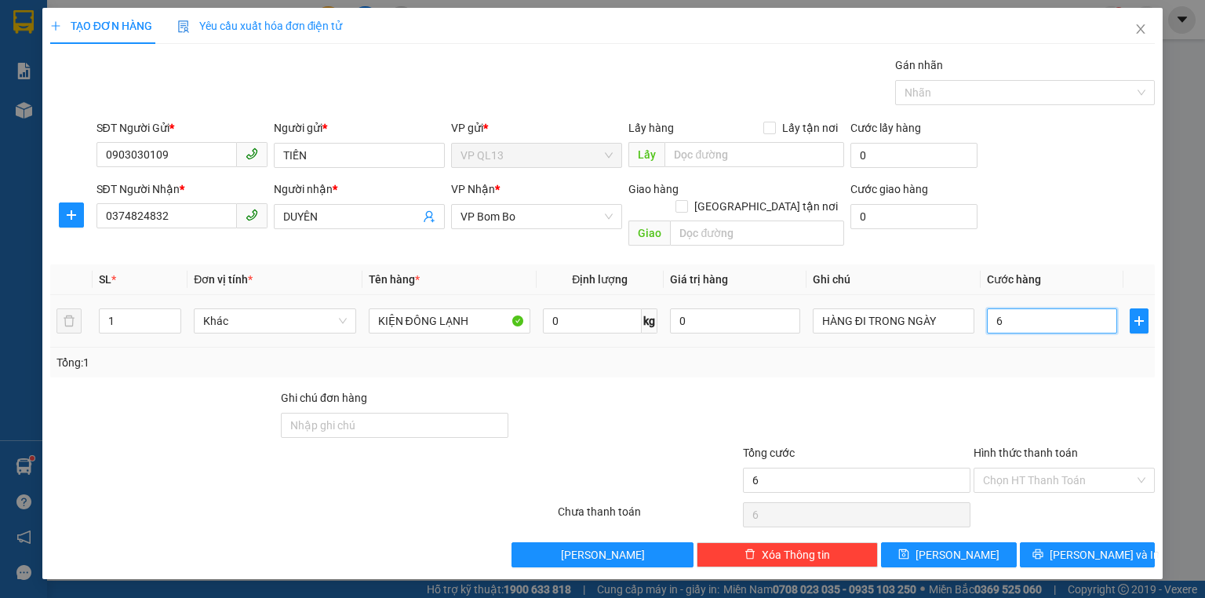
type input "60"
type input "60.000"
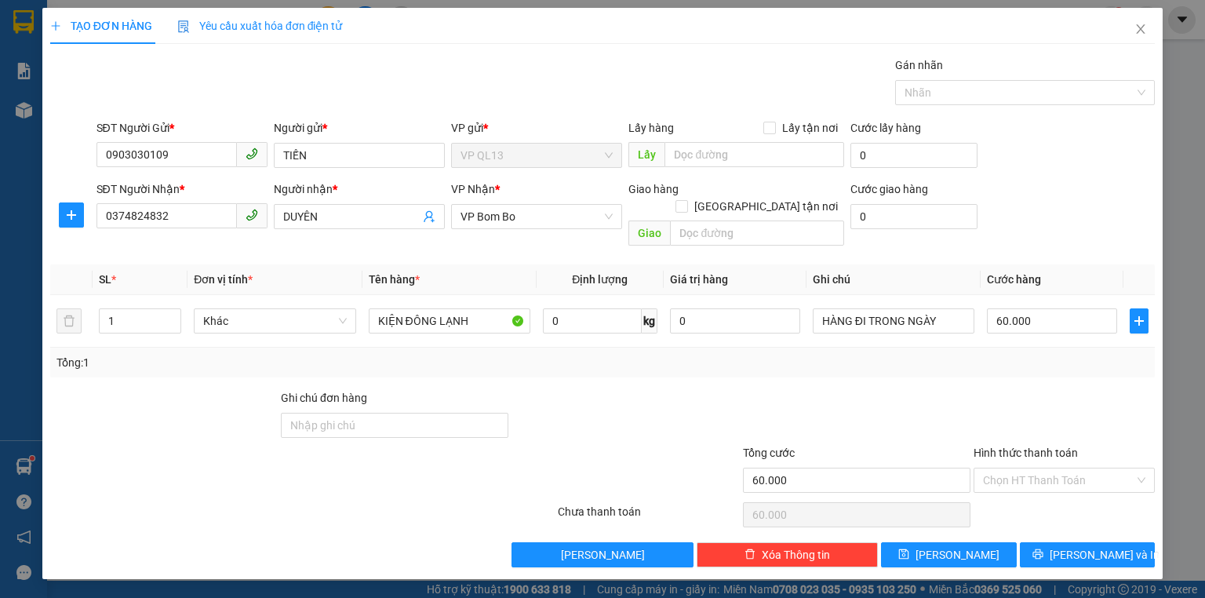
click at [1080, 264] on th "Cước hàng" at bounding box center [1052, 279] width 143 height 31
click at [1076, 546] on span "[PERSON_NAME] và In" at bounding box center [1105, 554] width 110 height 17
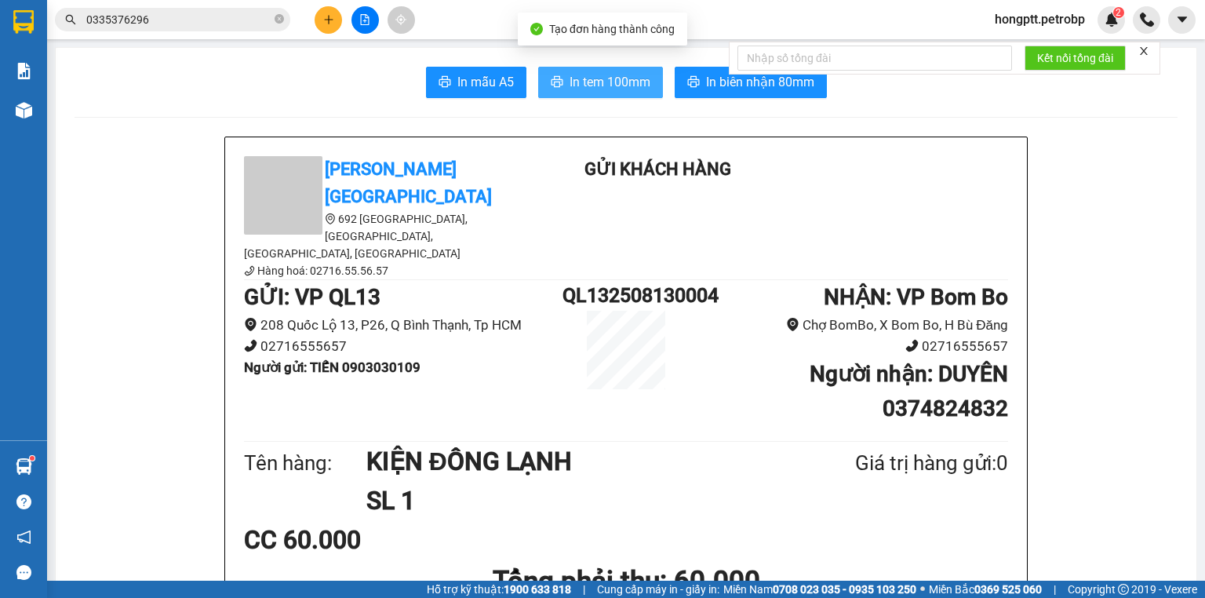
click at [619, 89] on span "In tem 100mm" at bounding box center [610, 82] width 81 height 20
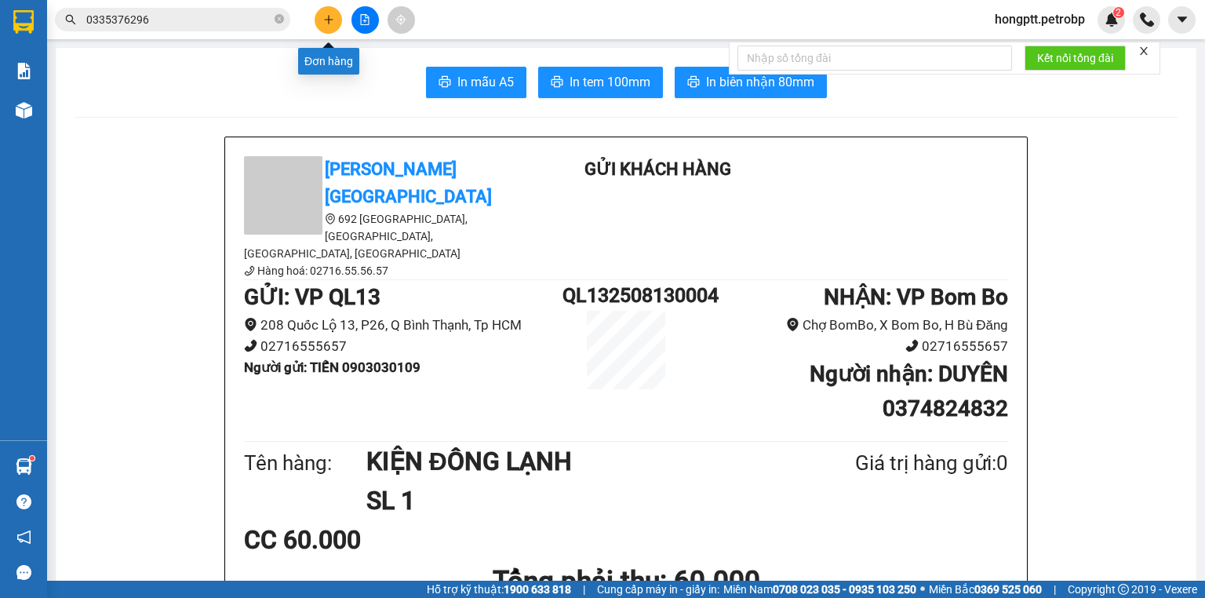
click at [333, 23] on icon "plus" at bounding box center [328, 19] width 11 height 11
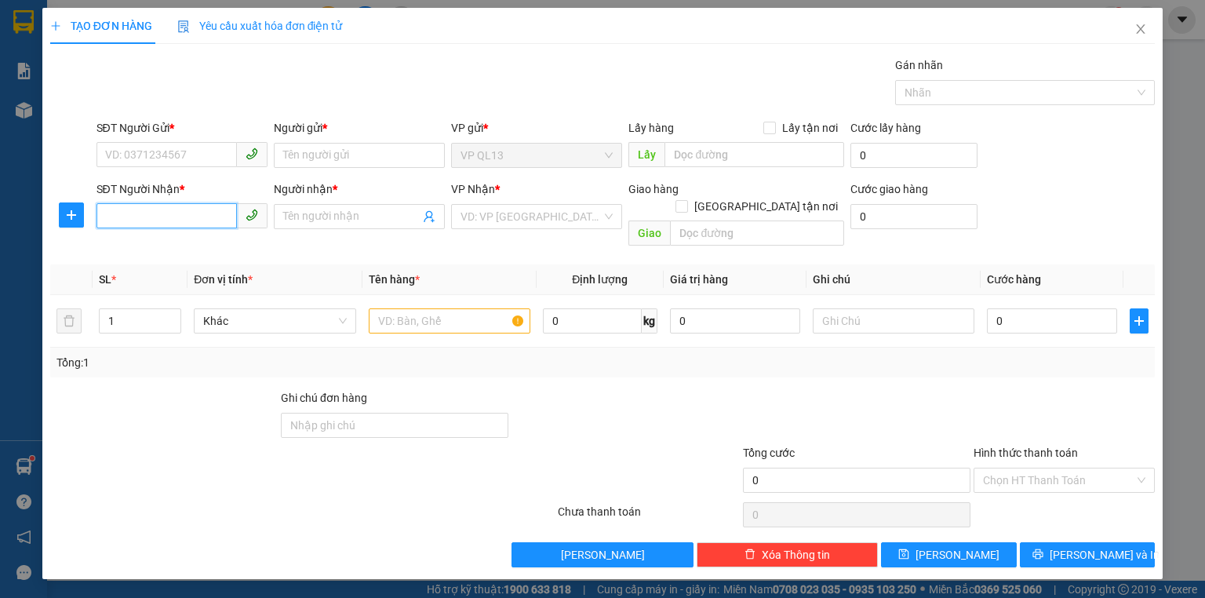
click at [216, 210] on input "SĐT Người Nhận *" at bounding box center [166, 215] width 140 height 25
click at [178, 242] on div "0345186226 - THẮNG" at bounding box center [182, 247] width 152 height 17
type input "0345186226"
type input "THẮNG"
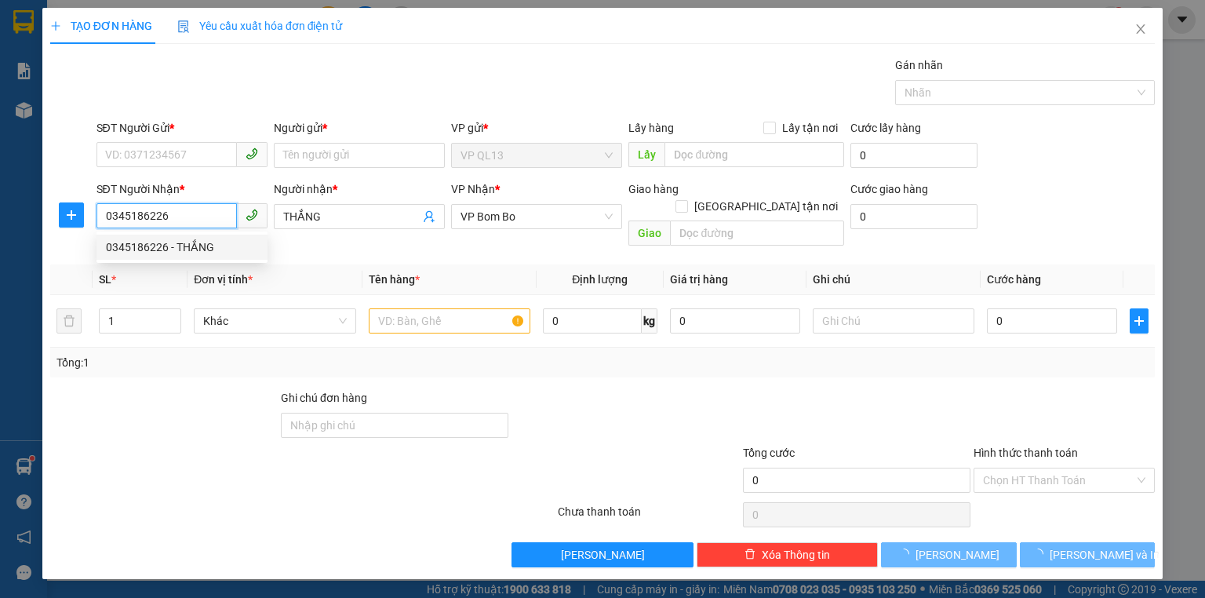
type input "800.000"
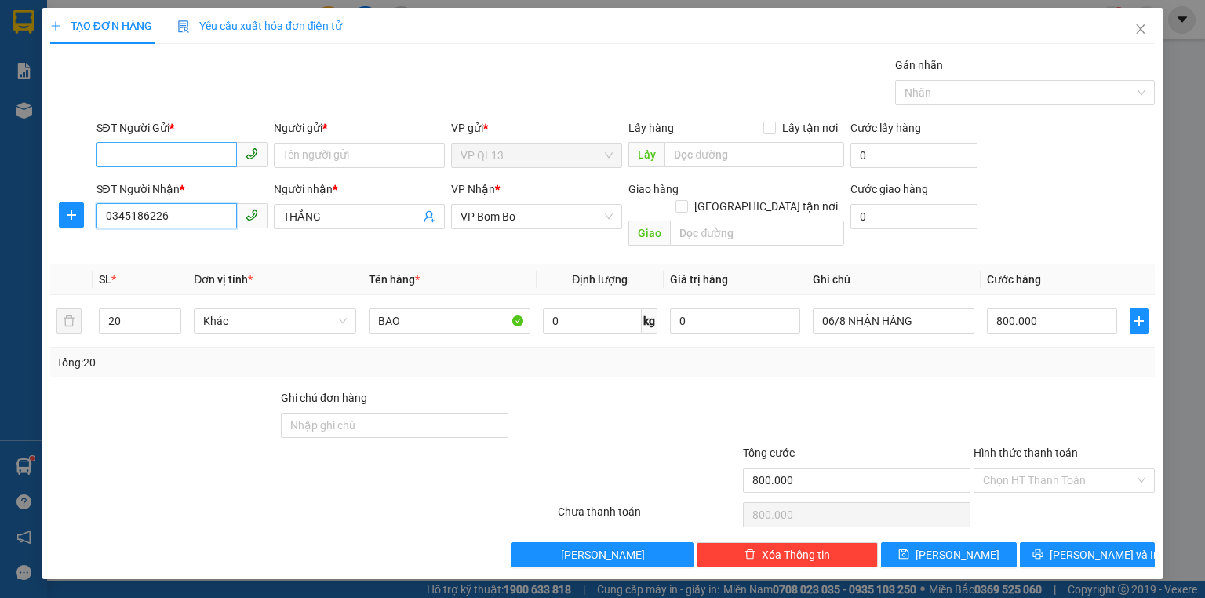
type input "0345186226"
click at [180, 154] on input "SĐT Người Gửi *" at bounding box center [166, 154] width 140 height 25
click at [189, 183] on div "0903030109 - TIẾN" at bounding box center [182, 185] width 152 height 17
type input "0903030109"
type input "TIẾN"
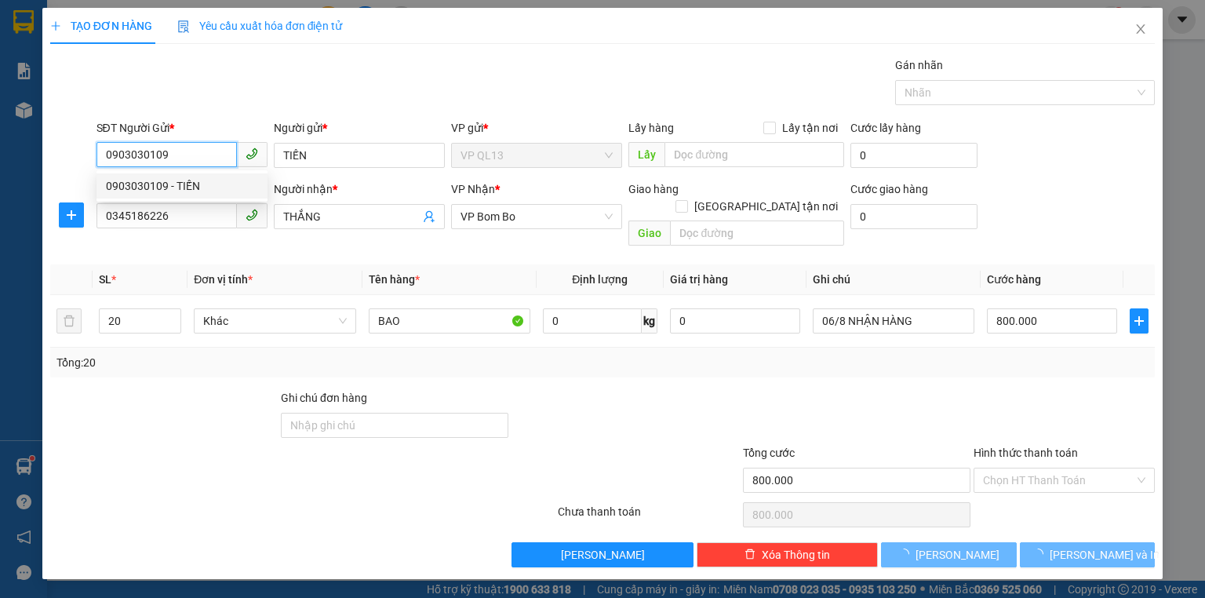
type input "60.000"
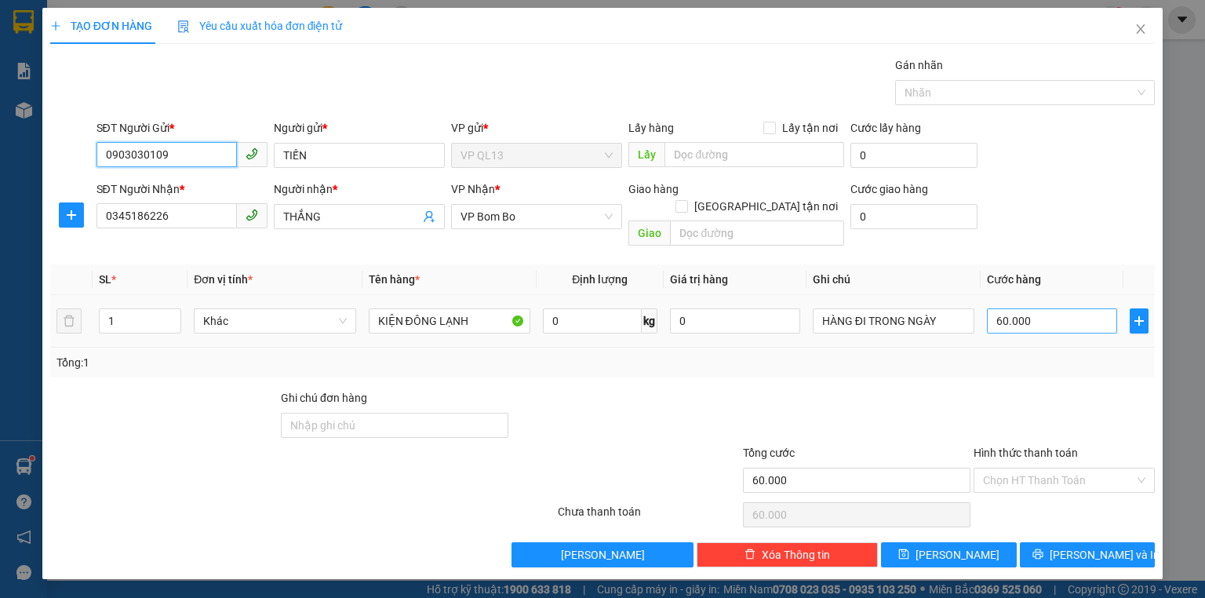
type input "0903030109"
click at [1005, 308] on input "60.000" at bounding box center [1052, 320] width 130 height 25
type input "4"
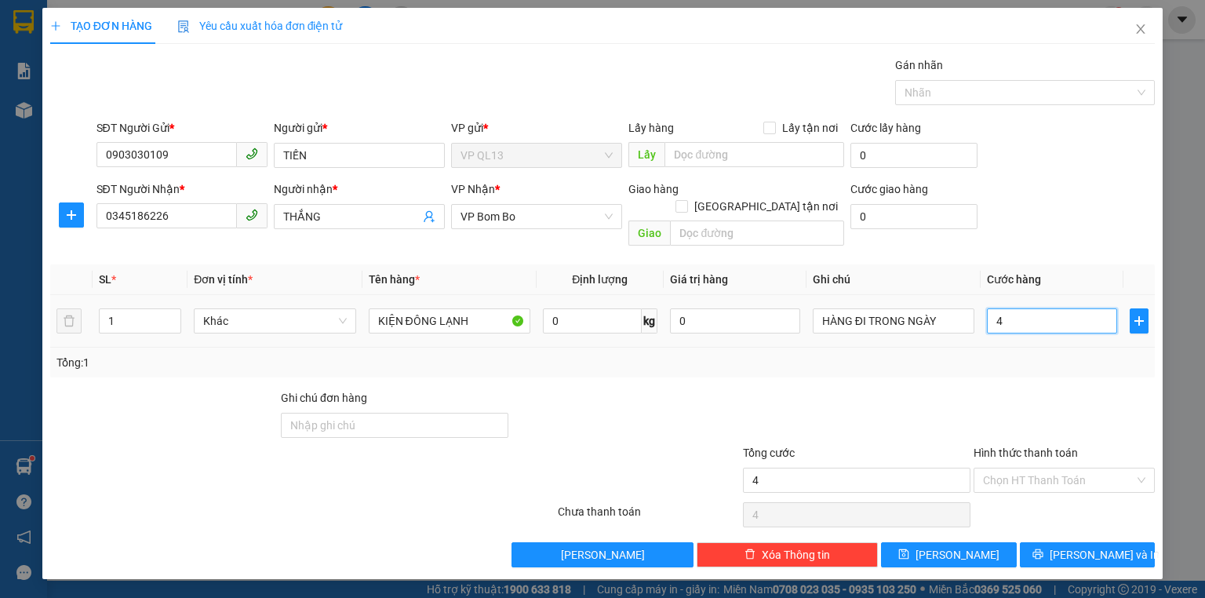
type input "40"
type input "40.000"
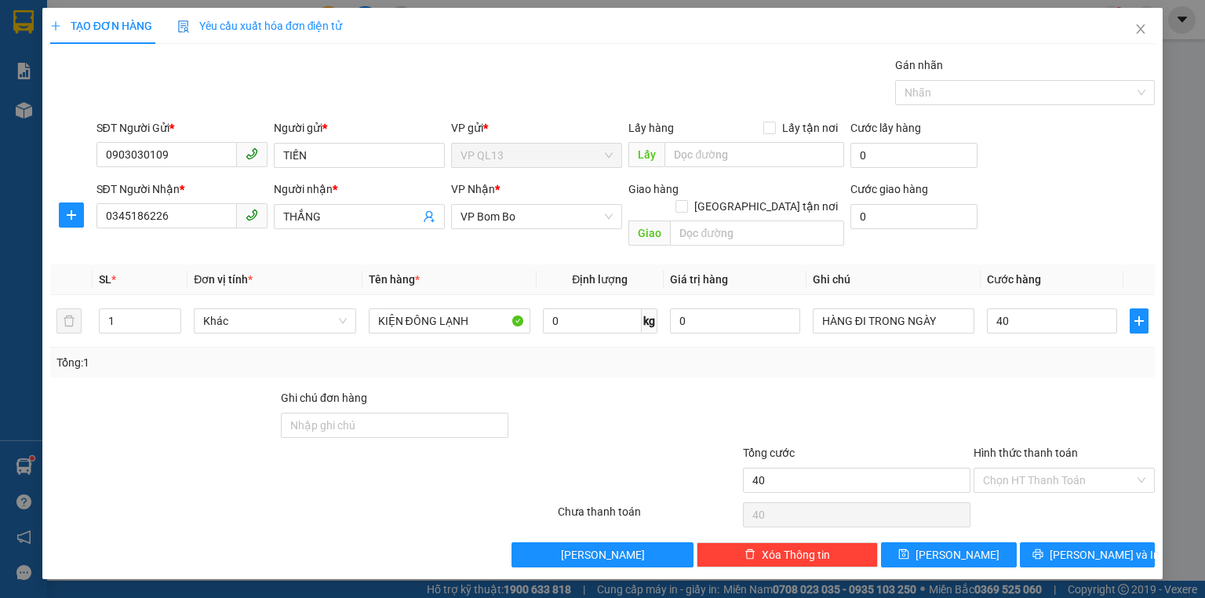
type input "40.000"
click at [1079, 270] on th "Cước hàng" at bounding box center [1052, 279] width 143 height 31
click at [1083, 546] on span "[PERSON_NAME] và In" at bounding box center [1105, 554] width 110 height 17
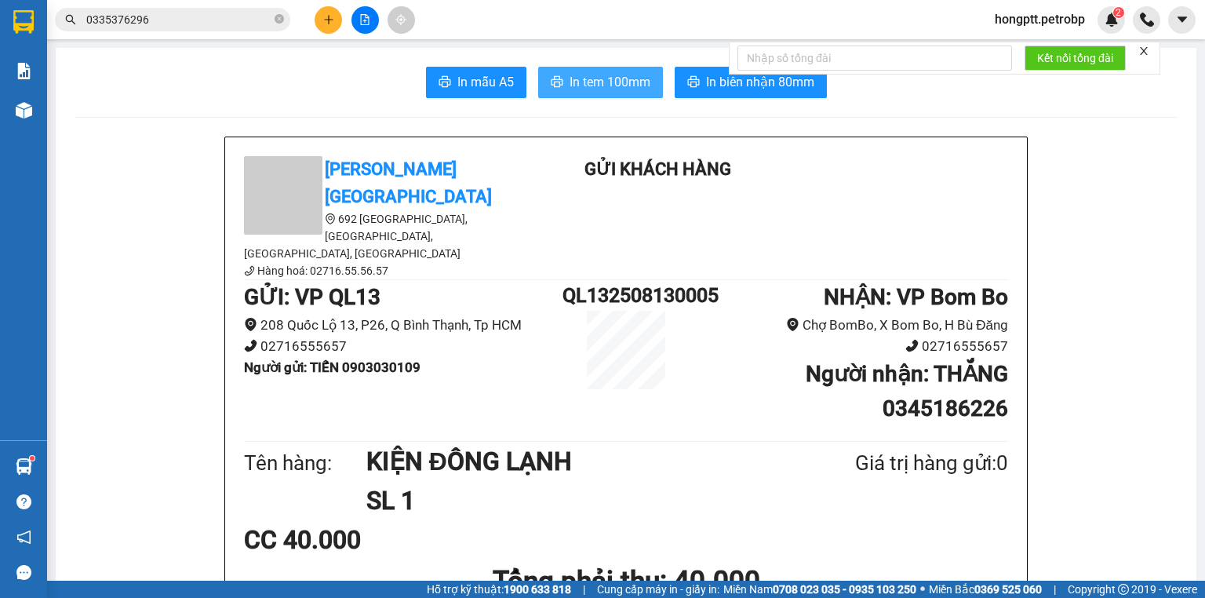
click at [620, 82] on span "In tem 100mm" at bounding box center [610, 82] width 81 height 20
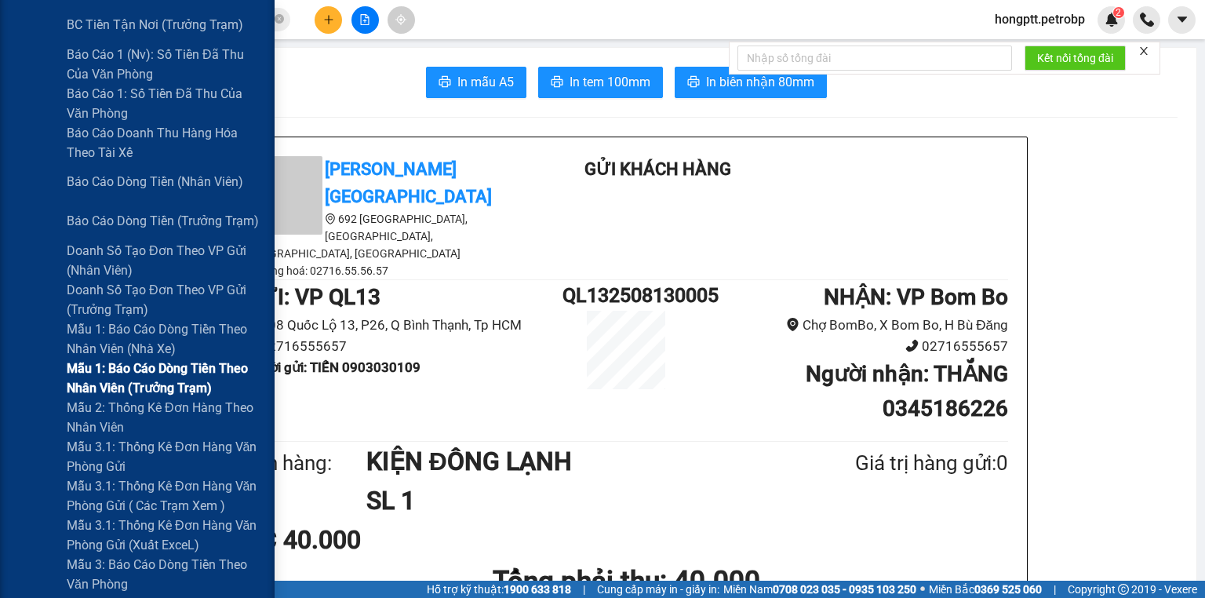
scroll to position [126, 0]
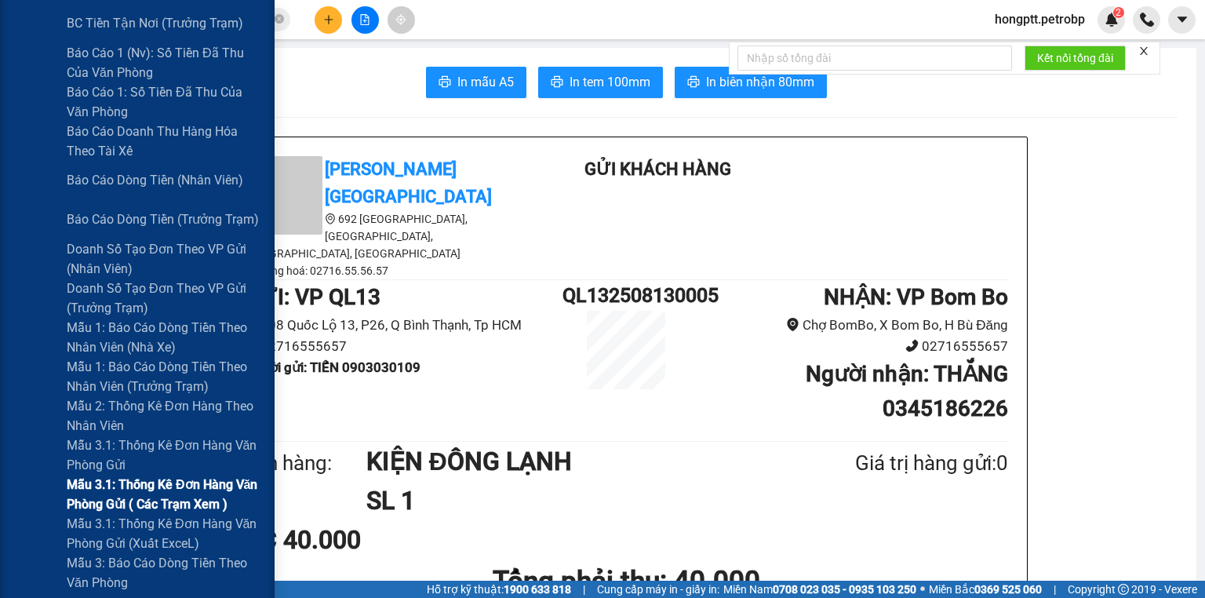
click at [189, 492] on span "Mẫu 3.1: Thống kê đơn hàng văn phòng gửi ( các trạm xem )" at bounding box center [165, 494] width 196 height 39
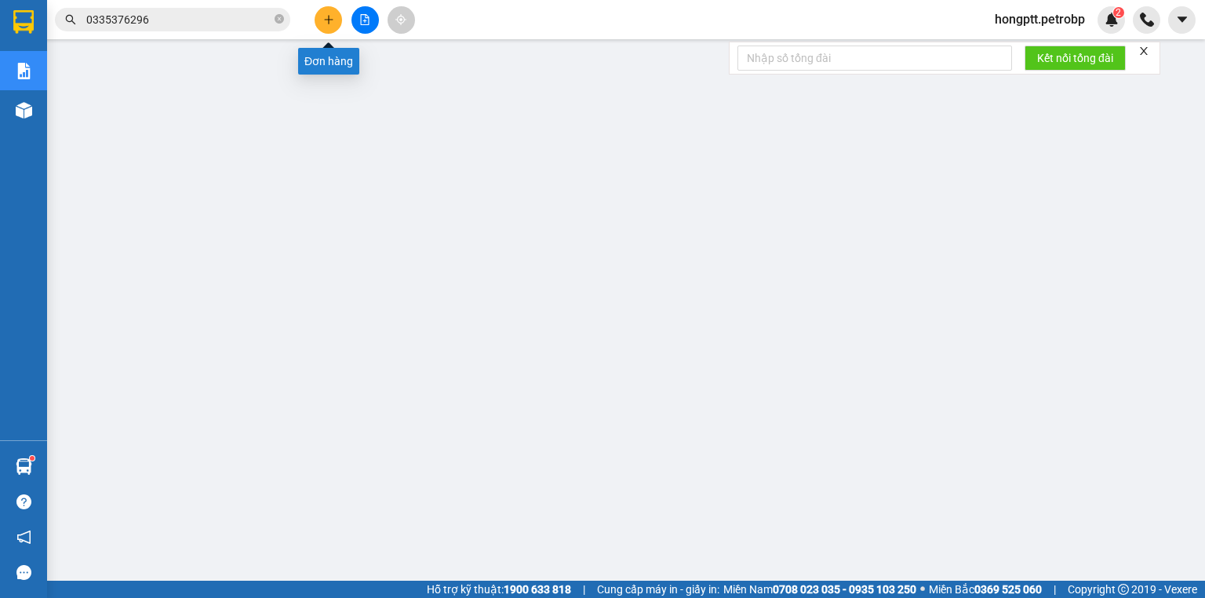
click at [330, 16] on icon "plus" at bounding box center [328, 19] width 11 height 11
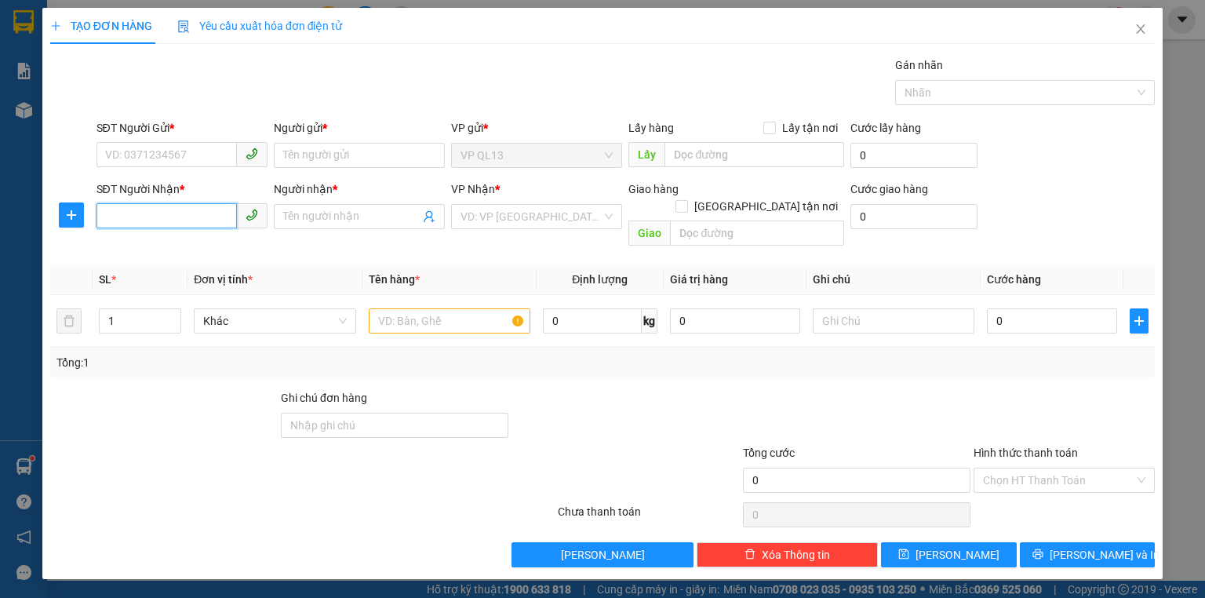
click at [204, 214] on input "SĐT Người Nhận *" at bounding box center [166, 215] width 140 height 25
click at [184, 244] on div "0379293059 - DƯƠNG" at bounding box center [182, 247] width 152 height 17
type input "0379293059"
type input "DƯƠNG"
type input "30.000"
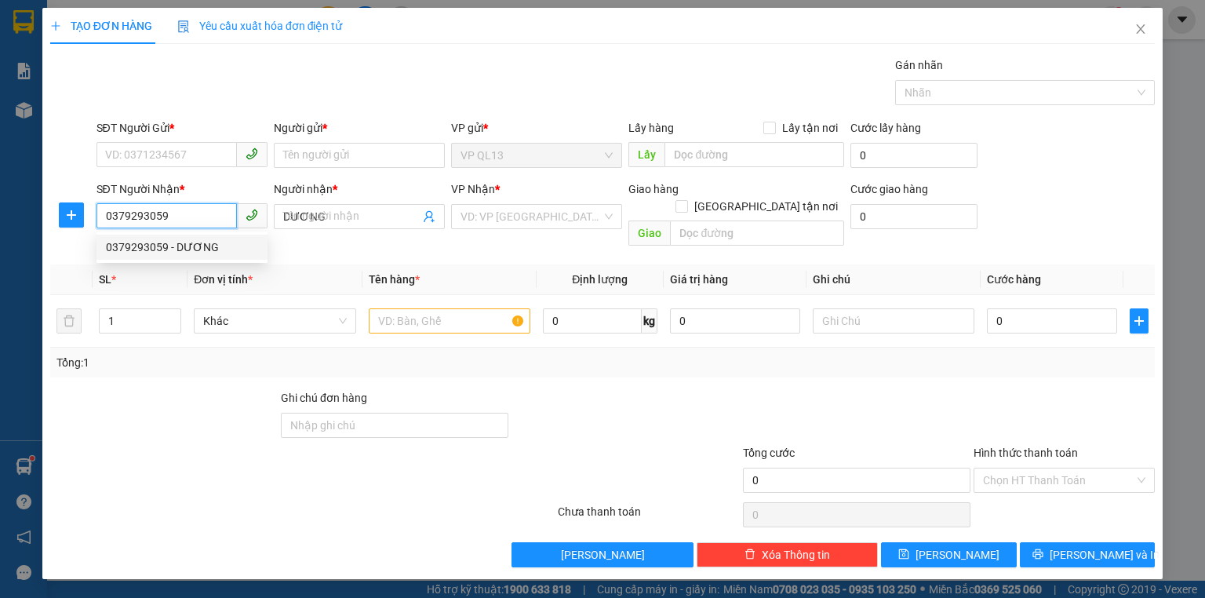
type input "30.000"
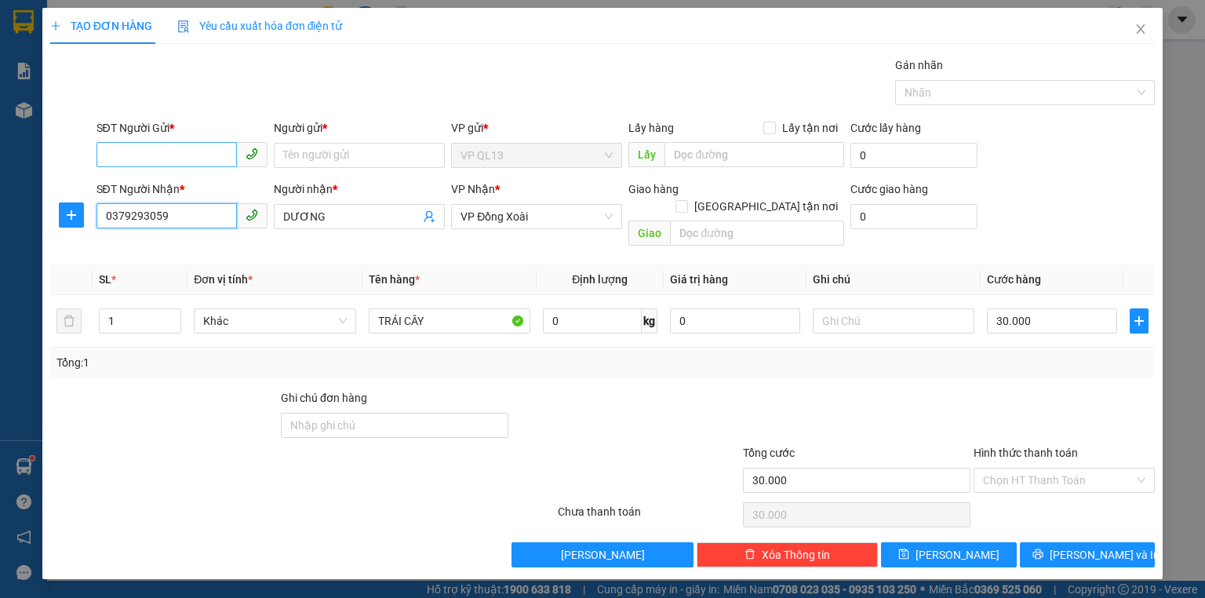
type input "0379293059"
click at [185, 155] on input "SĐT Người Gửi *" at bounding box center [166, 154] width 140 height 25
click at [197, 213] on div "0899313027 - [PERSON_NAME]" at bounding box center [183, 210] width 155 height 17
type input "0899313027"
type input "HOÀNG"
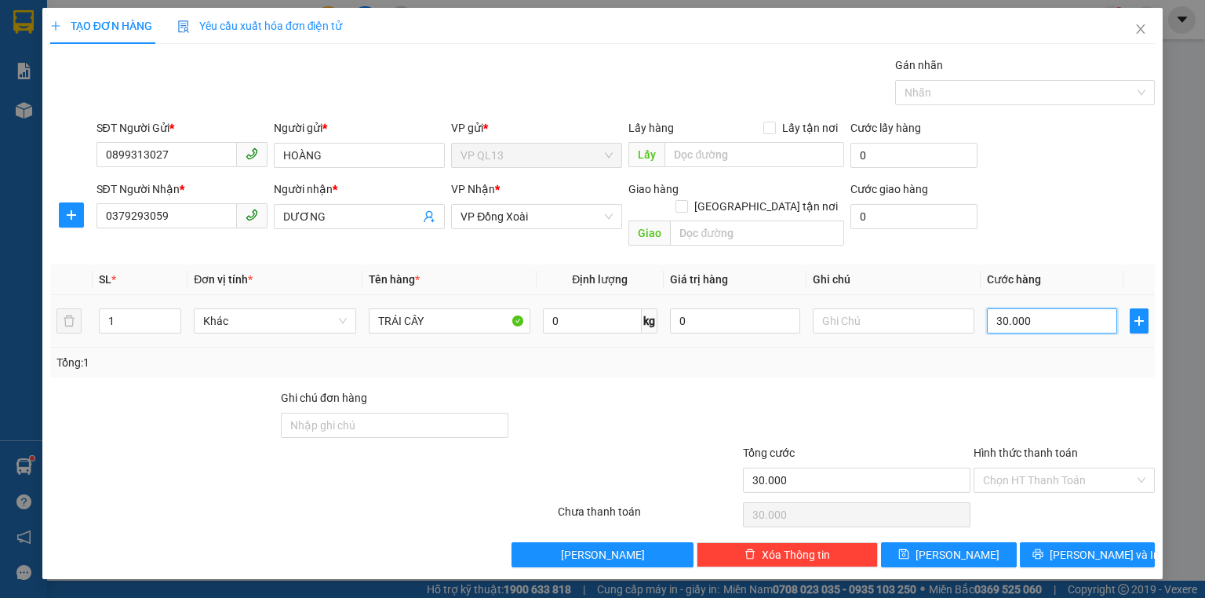
click at [1012, 308] on input "30.000" at bounding box center [1052, 320] width 130 height 25
type input "4"
type input "40"
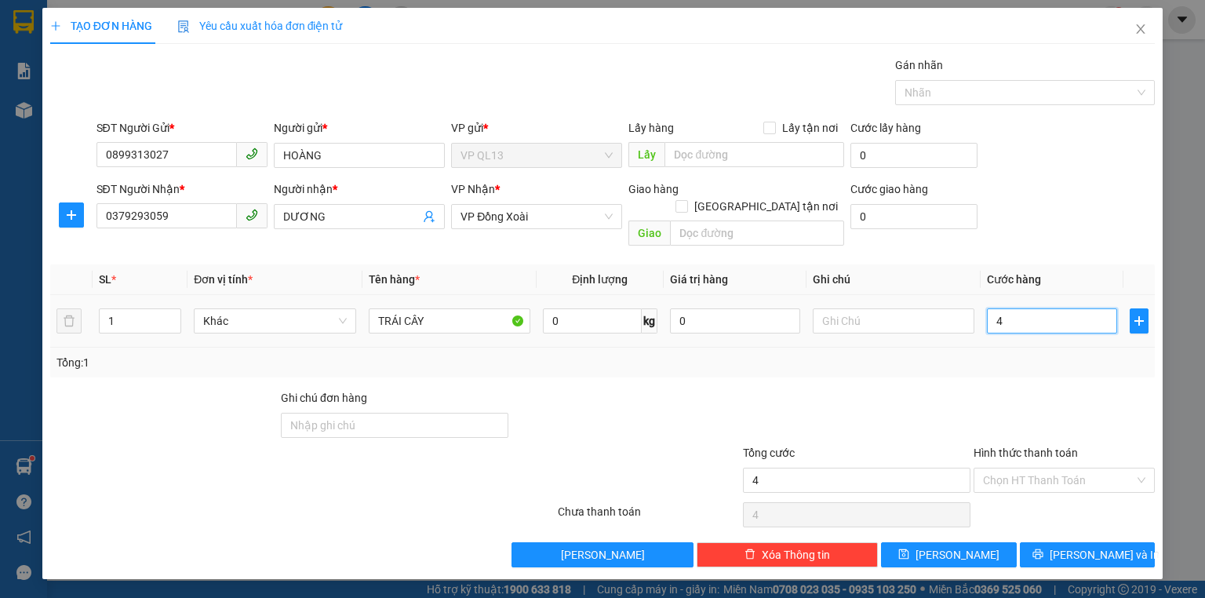
type input "40"
type input "40.000"
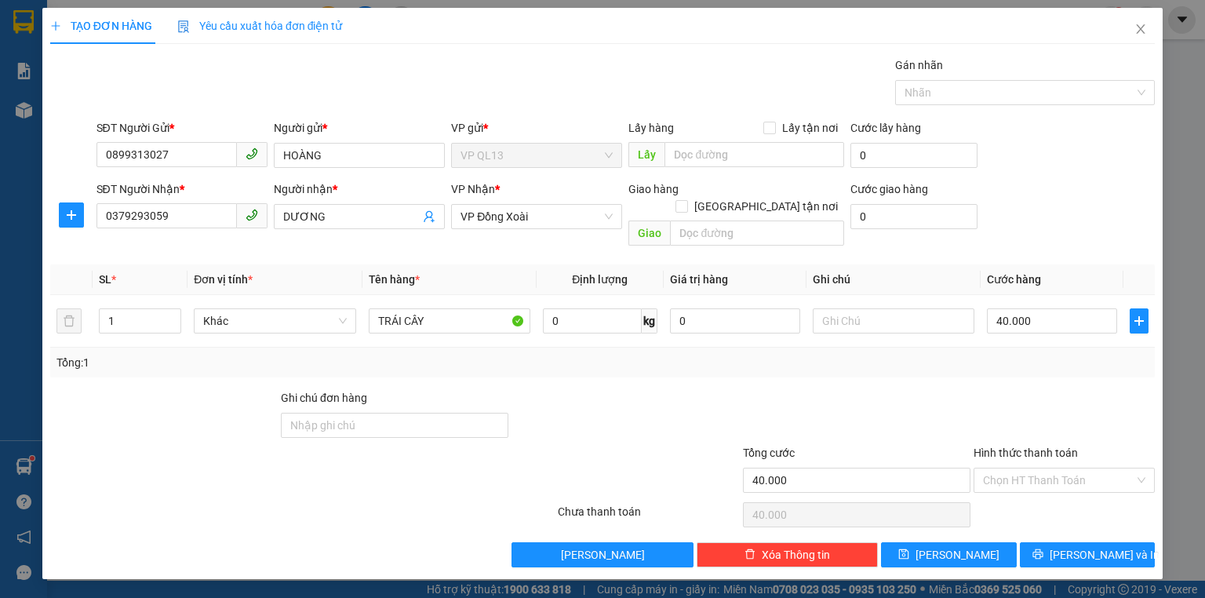
click at [1068, 264] on th "Cước hàng" at bounding box center [1052, 279] width 143 height 31
click at [1099, 546] on span "[PERSON_NAME] và In" at bounding box center [1105, 554] width 110 height 17
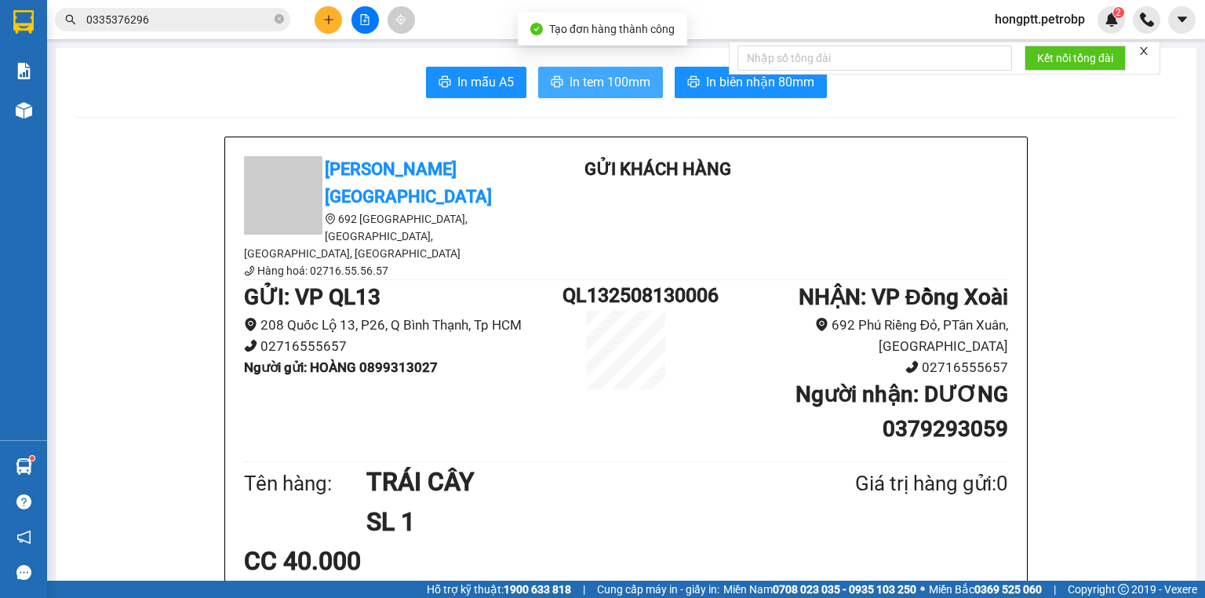
click at [632, 80] on span "In tem 100mm" at bounding box center [610, 82] width 81 height 20
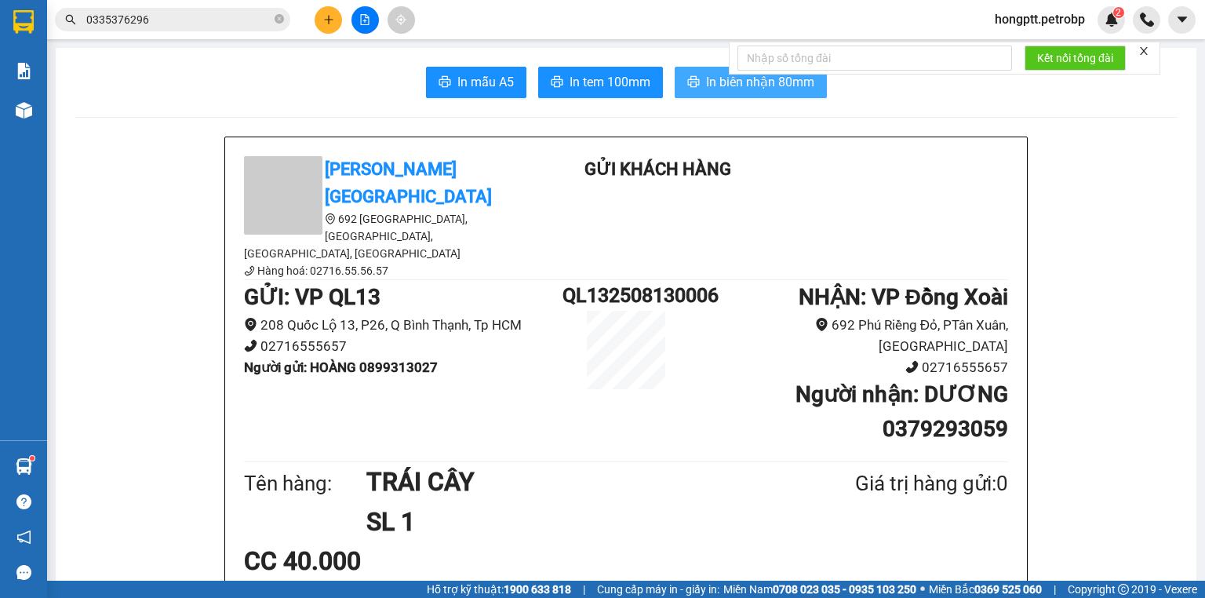
click at [769, 85] on span "In biên nhận 80mm" at bounding box center [760, 82] width 108 height 20
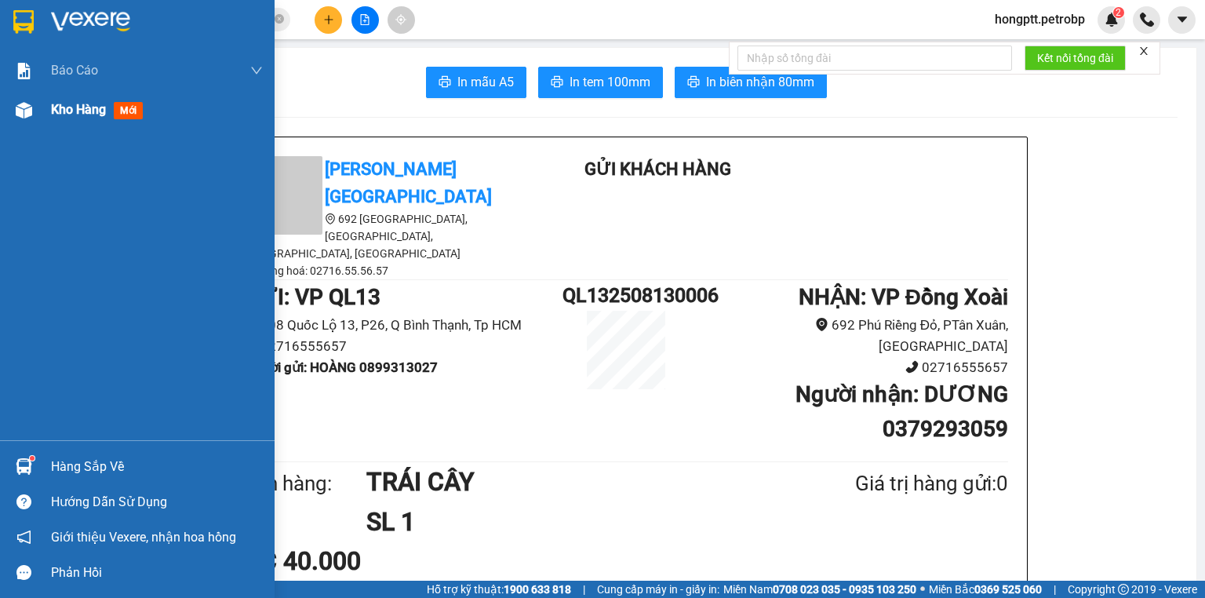
click at [23, 111] on img at bounding box center [24, 110] width 16 height 16
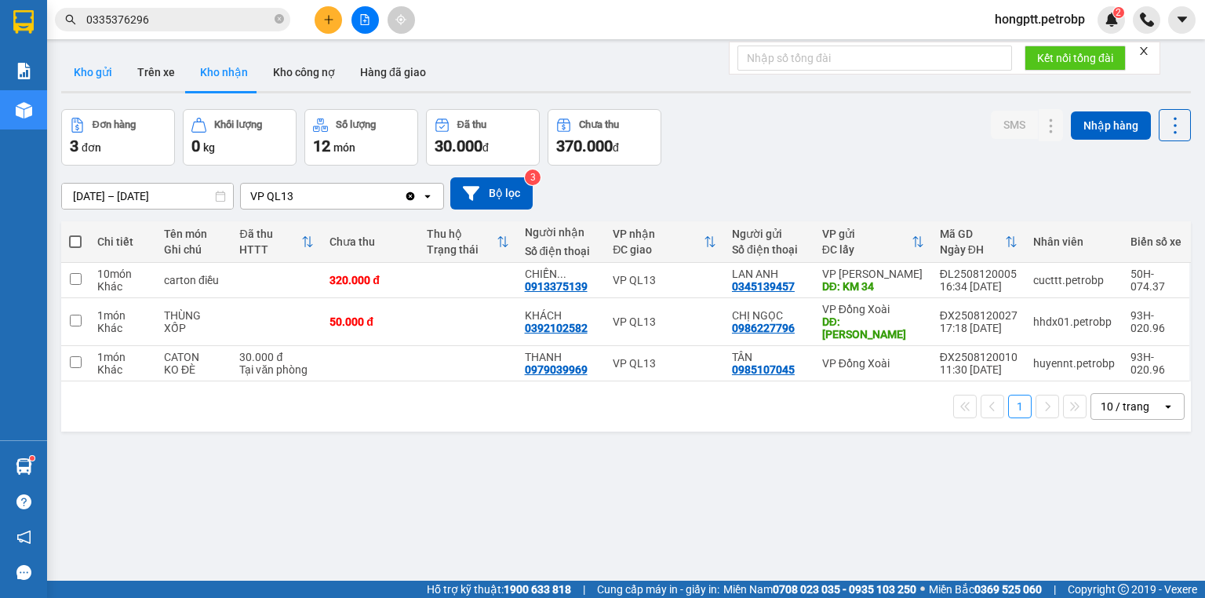
click at [100, 72] on button "Kho gửi" at bounding box center [93, 72] width 64 height 38
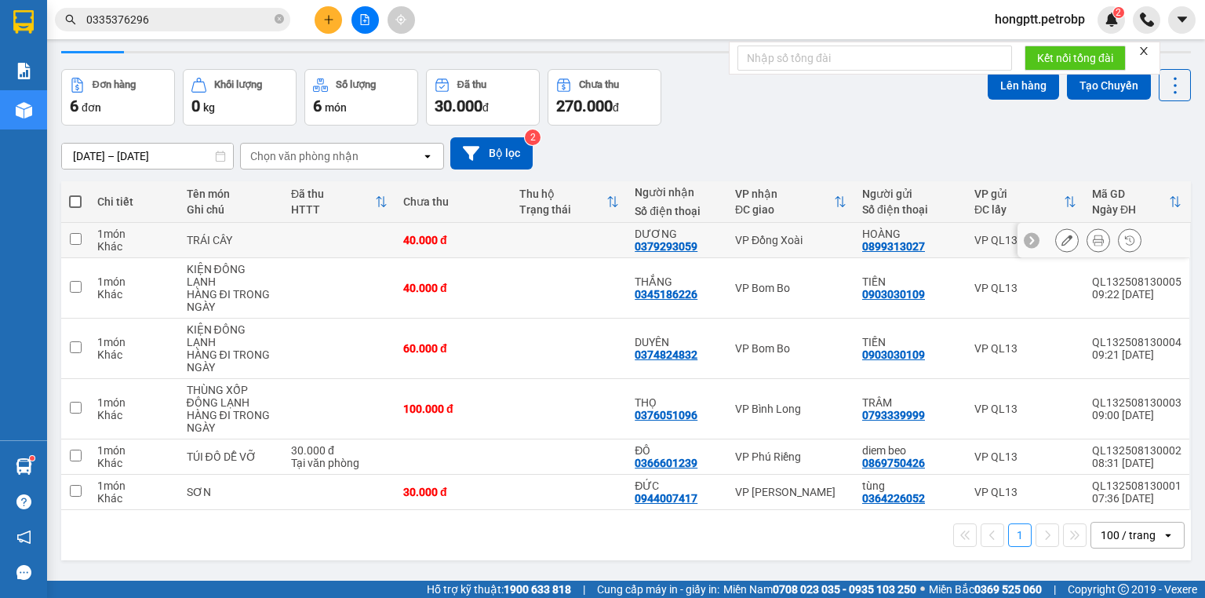
scroll to position [63, 0]
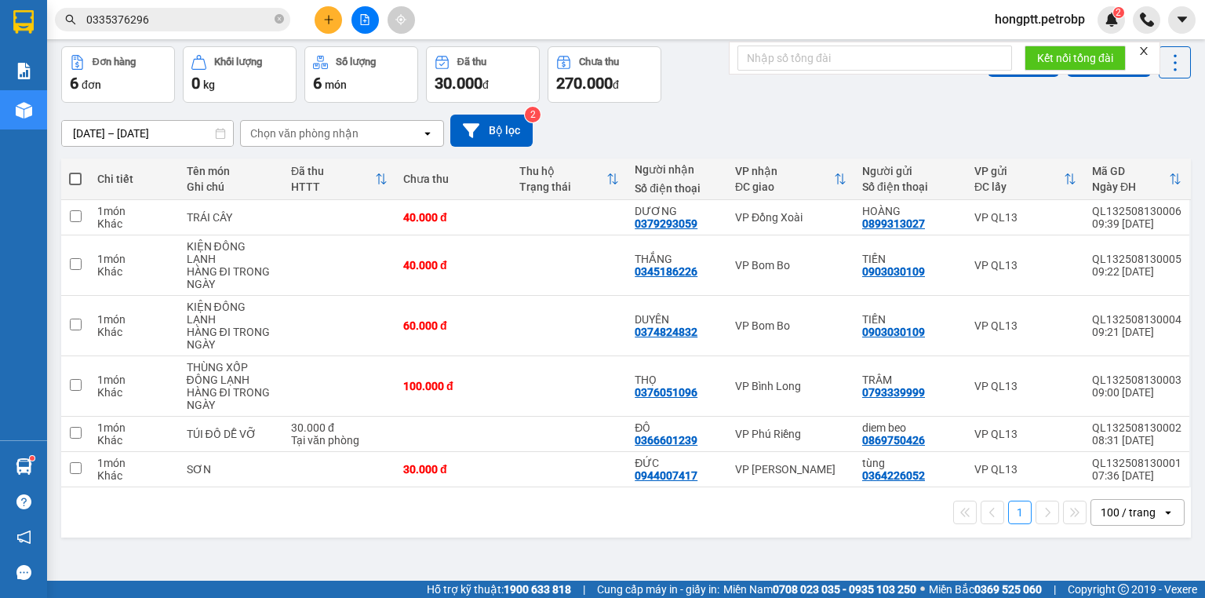
click at [79, 178] on span at bounding box center [75, 179] width 13 height 13
click at [75, 171] on input "checkbox" at bounding box center [75, 171] width 0 height 0
checkbox input "true"
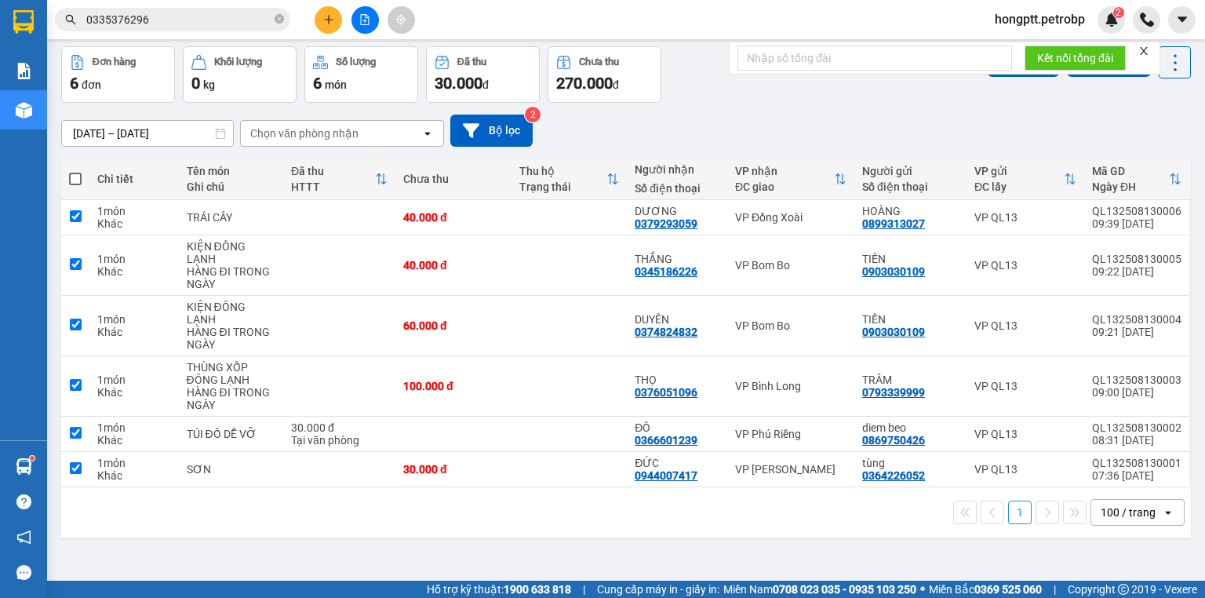
checkbox input "true"
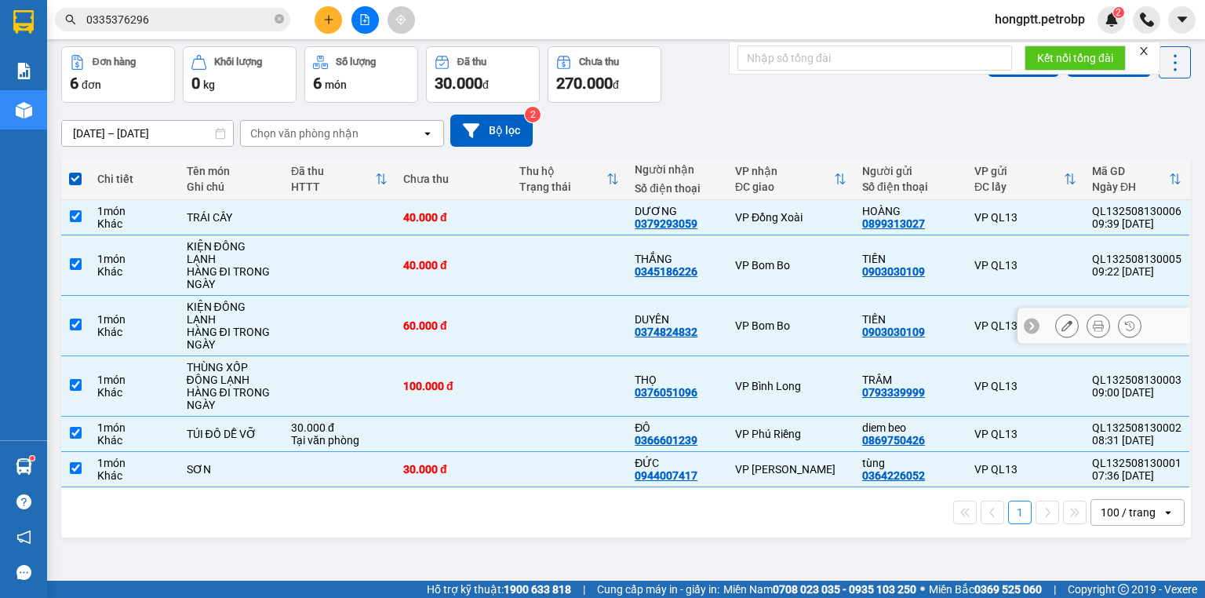
scroll to position [0, 0]
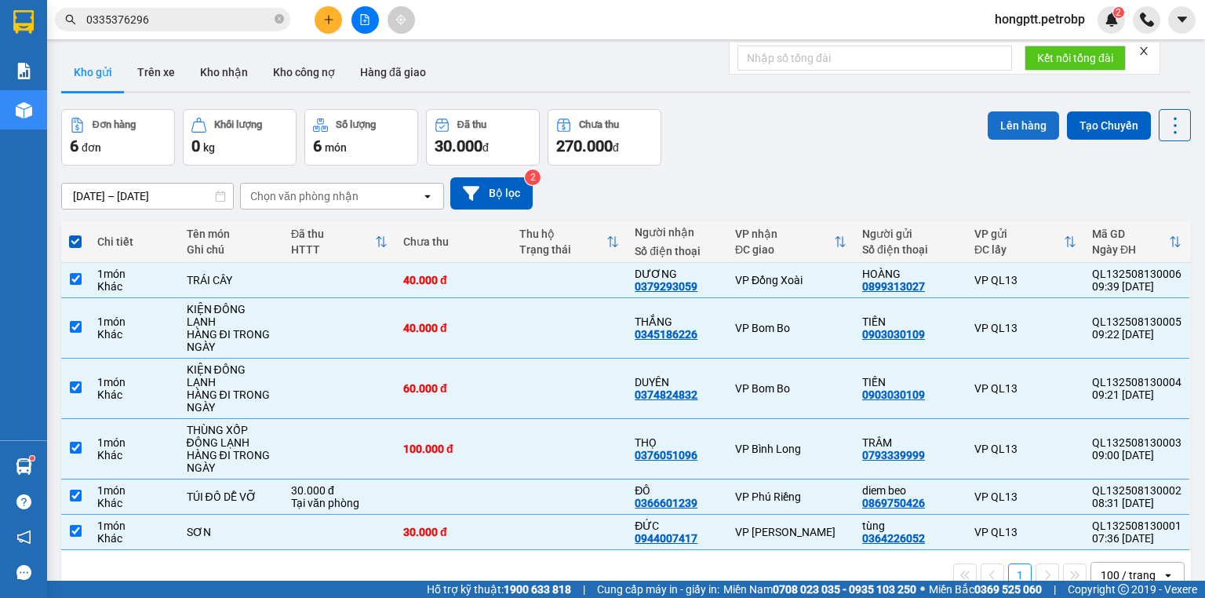
click at [1036, 126] on button "Lên hàng" at bounding box center [1023, 125] width 71 height 28
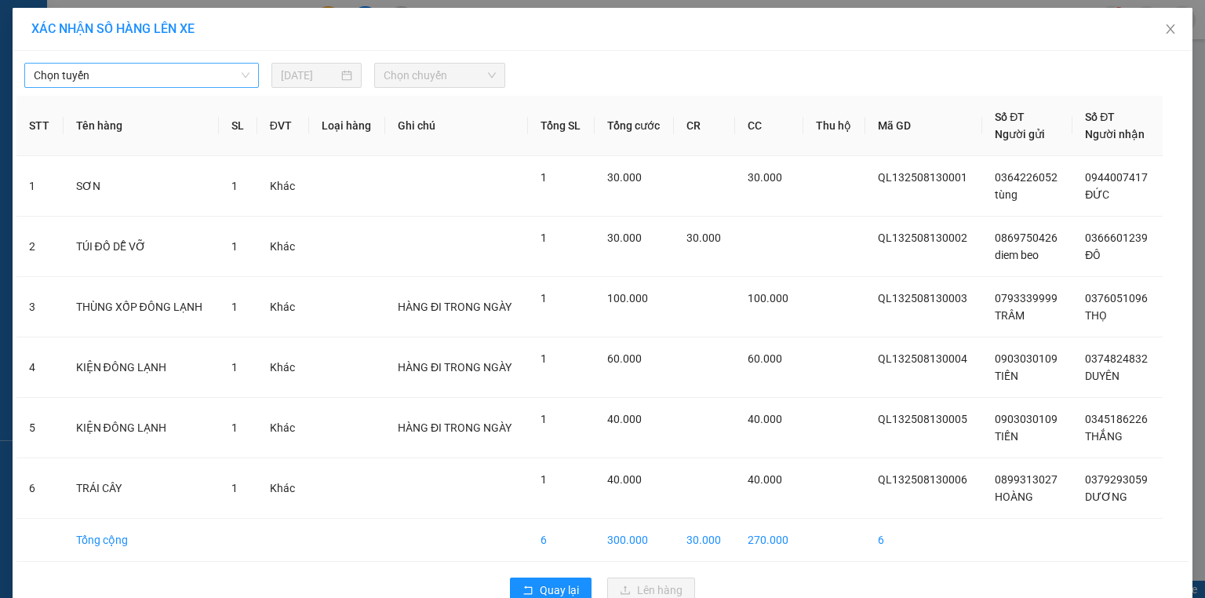
click at [192, 78] on span "Chọn tuyến" at bounding box center [142, 76] width 216 height 24
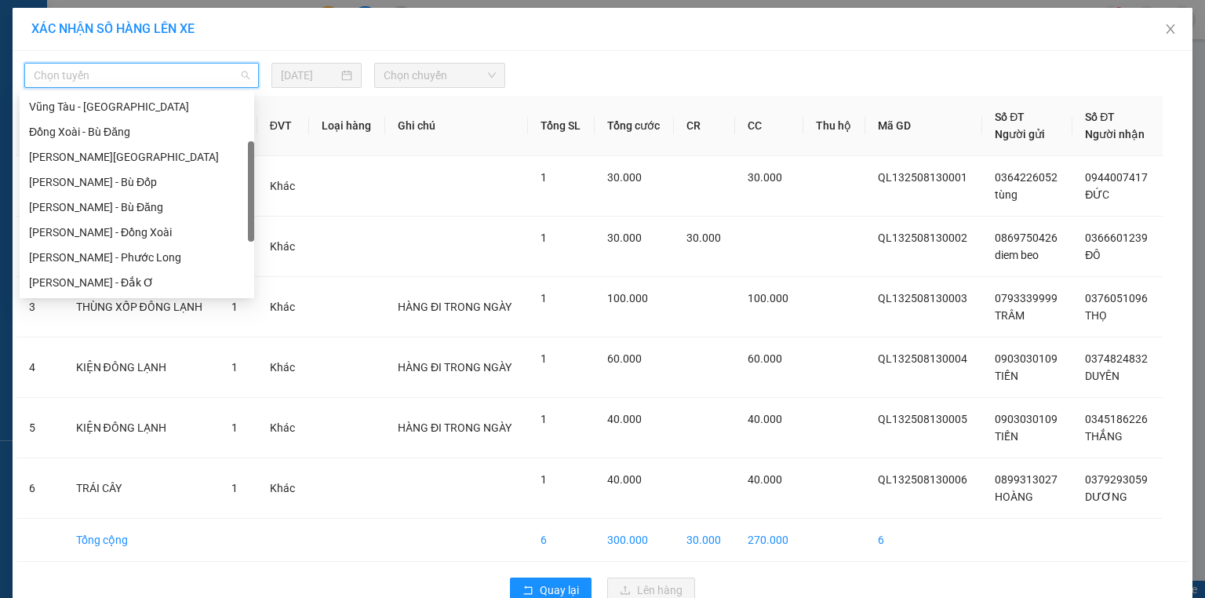
scroll to position [188, 0]
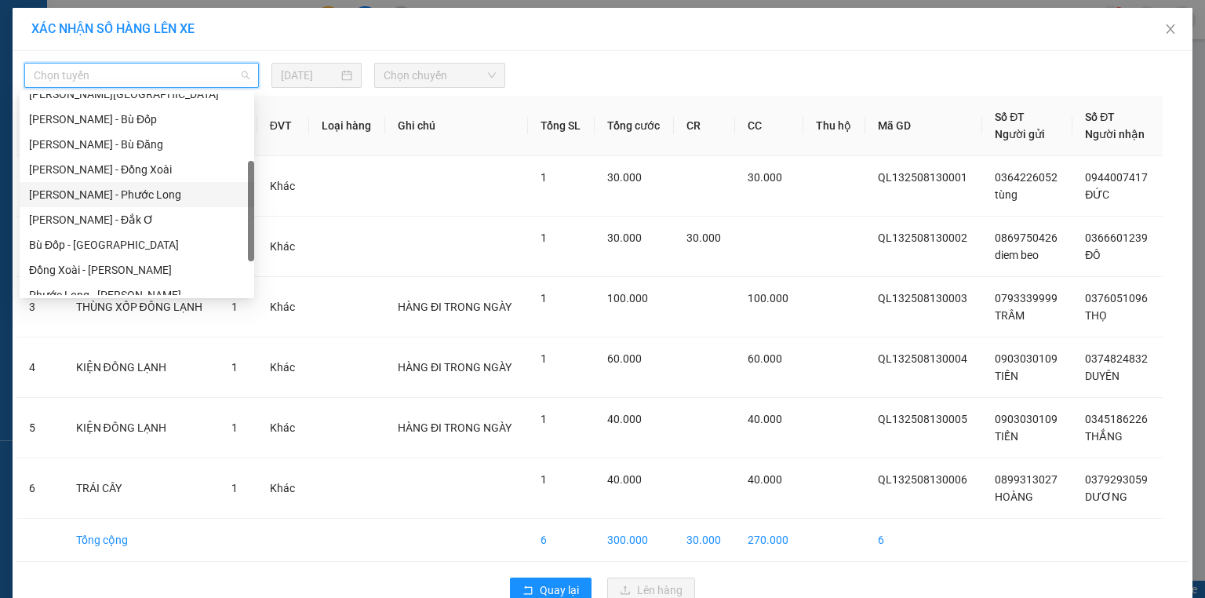
click at [166, 196] on div "[PERSON_NAME] - Phước Long" at bounding box center [137, 194] width 216 height 17
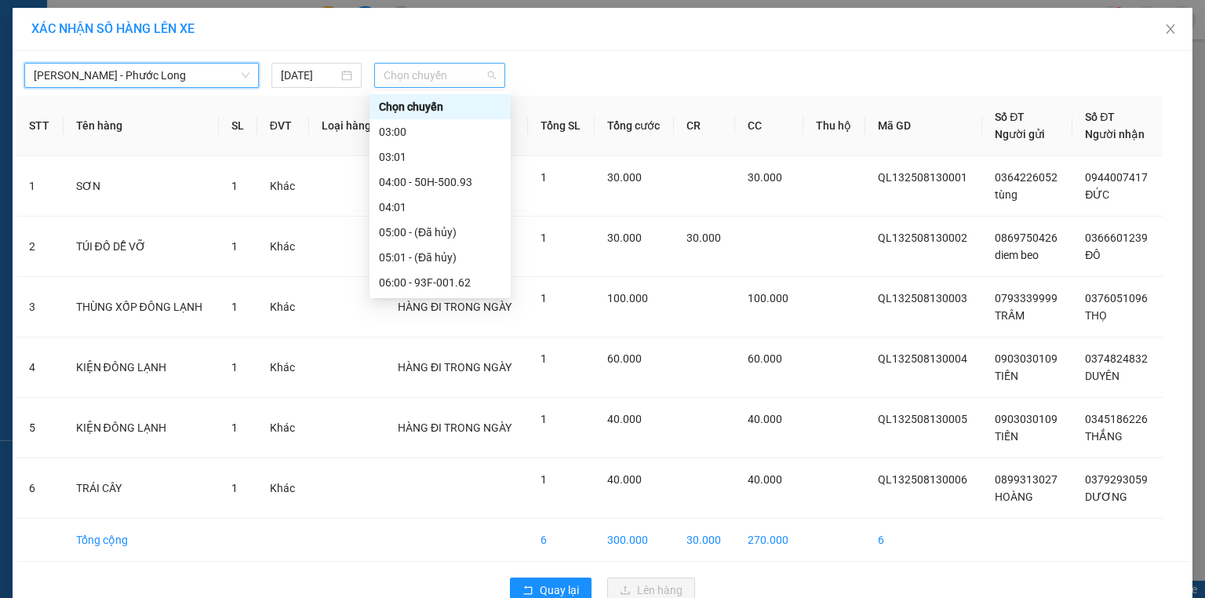
click at [456, 73] on span "Chọn chuyến" at bounding box center [440, 76] width 113 height 24
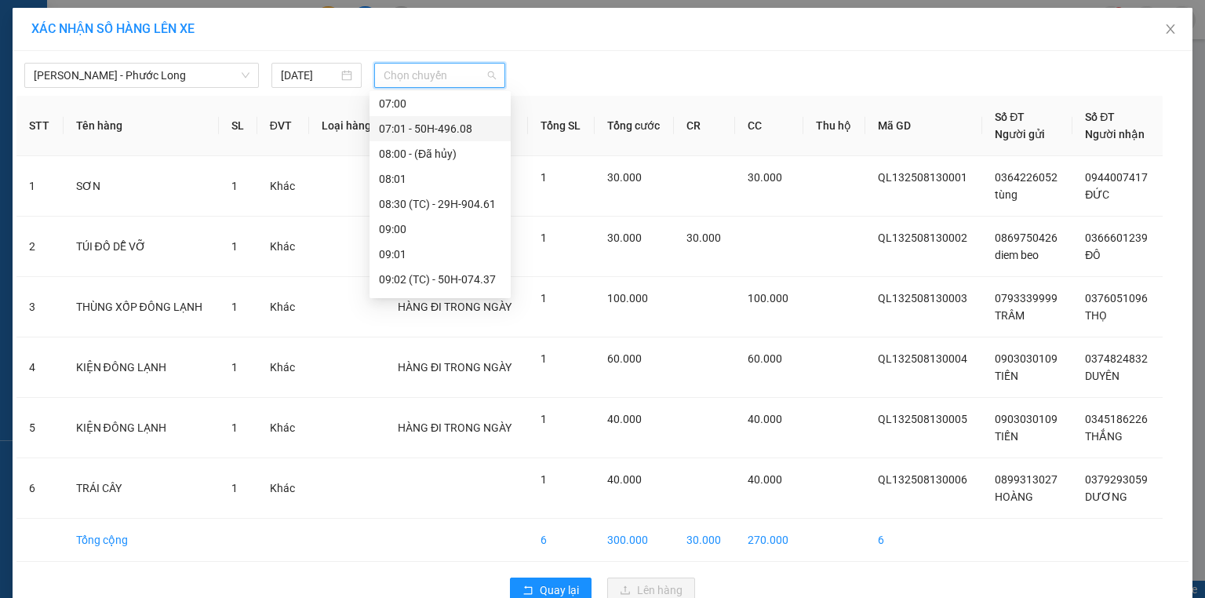
scroll to position [251, 0]
click at [471, 254] on div "09:02 (TC) - 50H-074.37" at bounding box center [440, 257] width 122 height 17
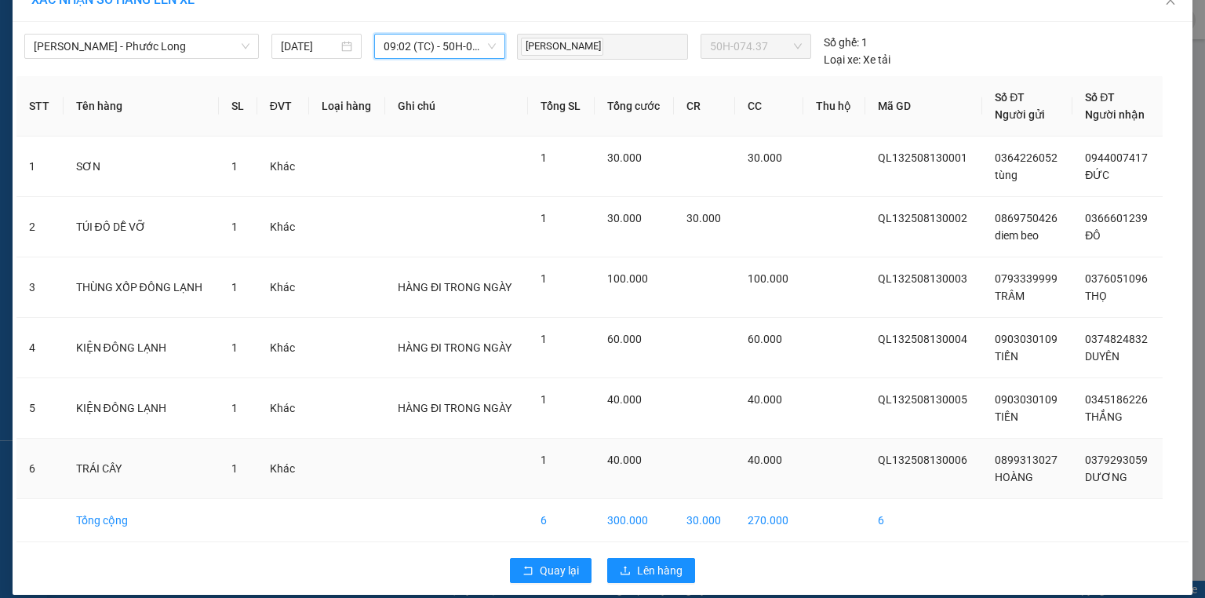
scroll to position [43, 0]
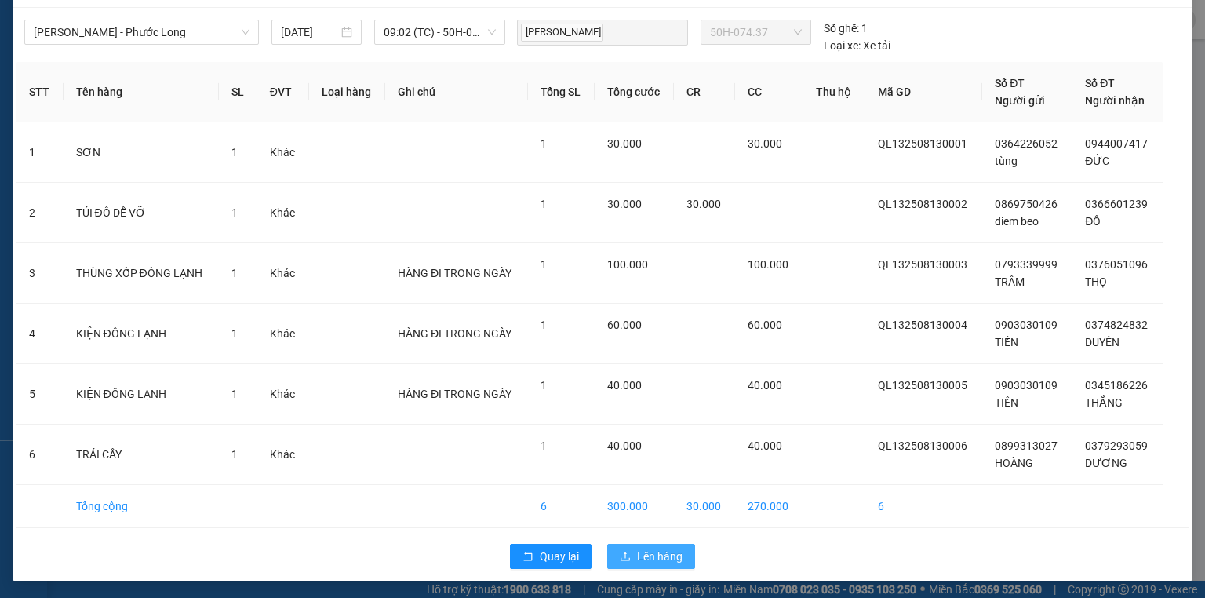
click at [655, 555] on span "Lên hàng" at bounding box center [660, 556] width 46 height 17
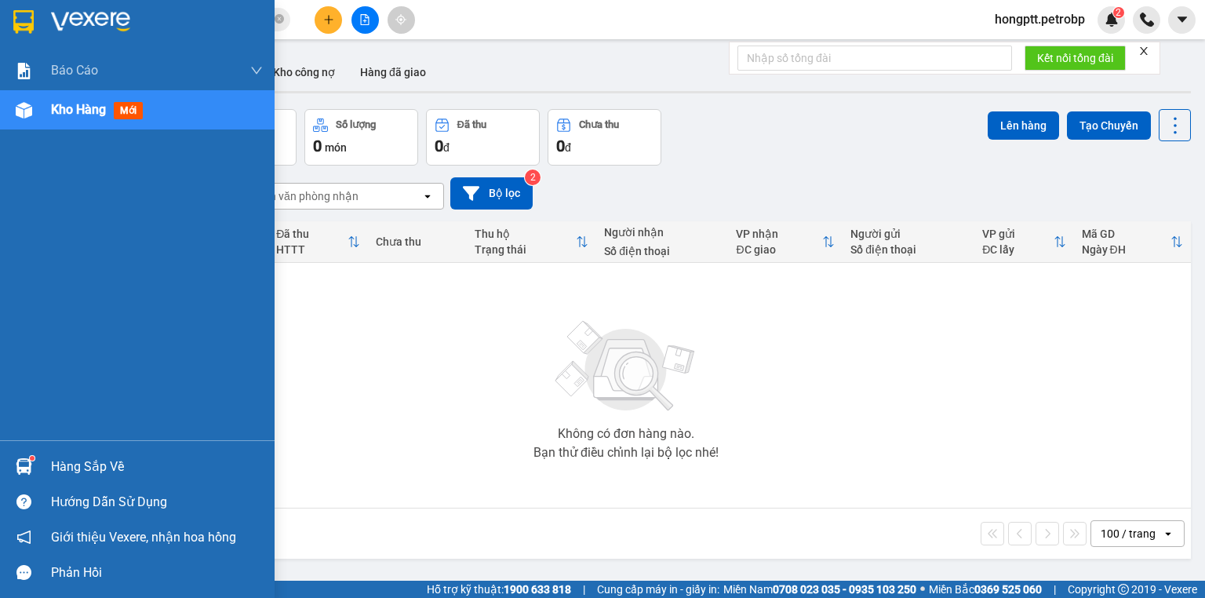
click at [29, 466] on img at bounding box center [24, 466] width 16 height 16
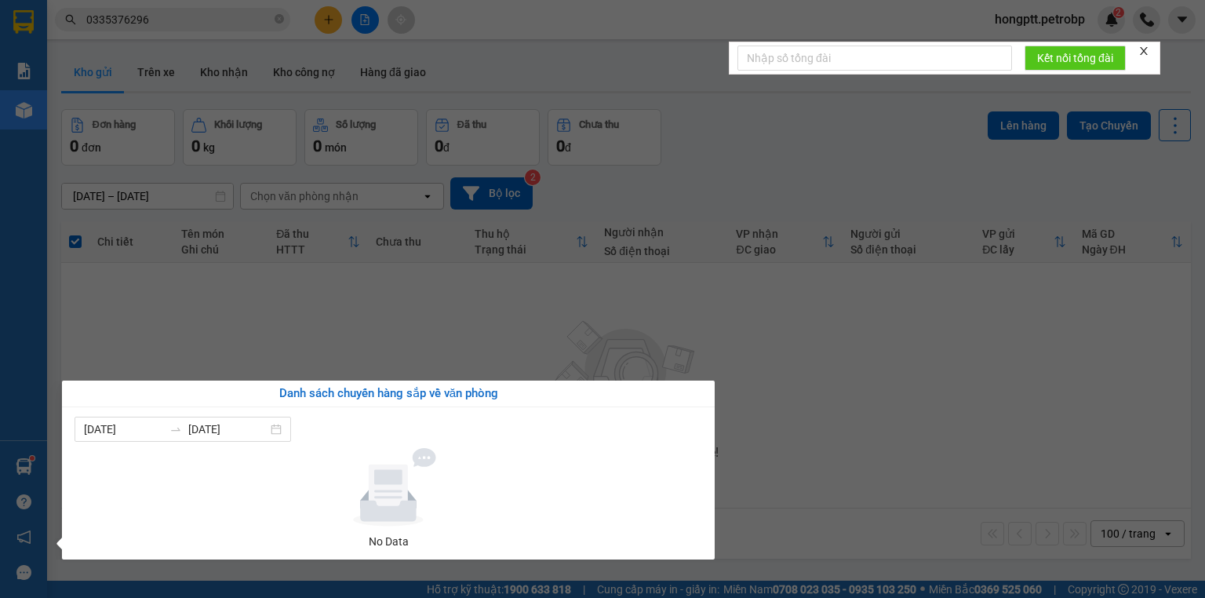
click at [155, 320] on section "Kết quả tìm kiếm ( 0 ) Bộ lọc Gửi 3 ngày gần nhất No Data 0335376296 hongptt.pe…" at bounding box center [602, 299] width 1205 height 598
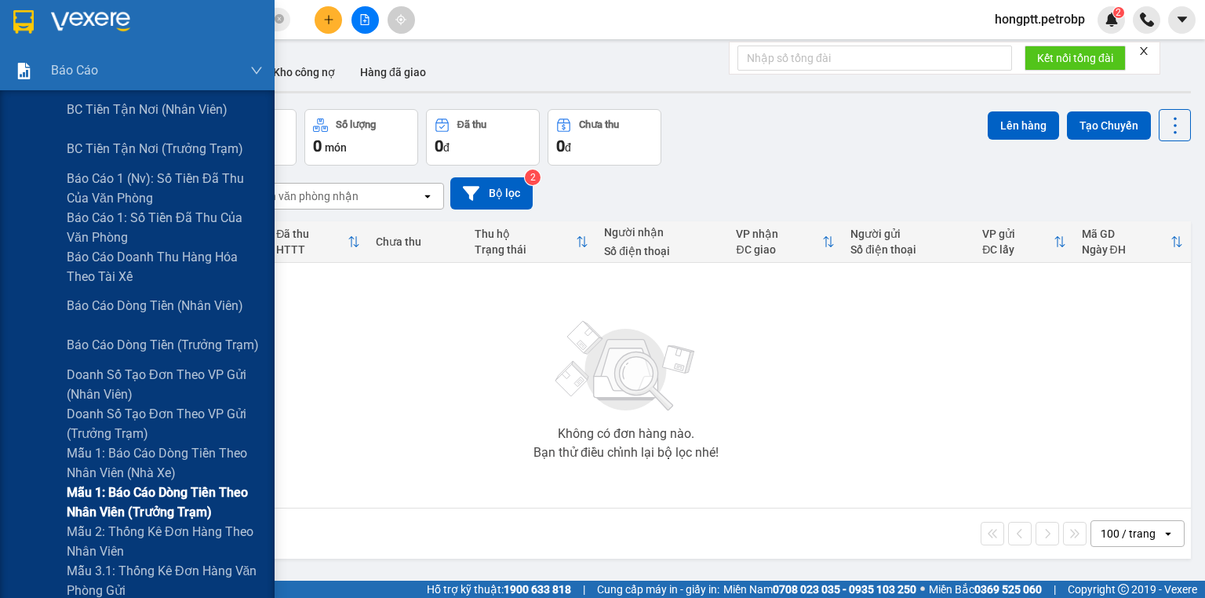
scroll to position [63, 0]
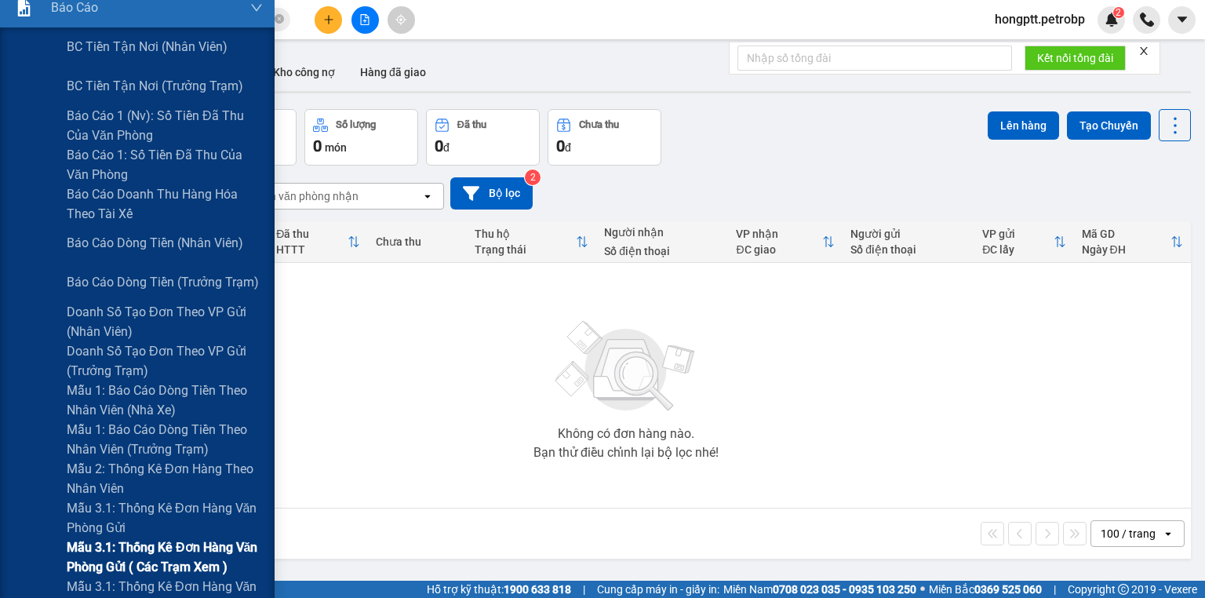
click at [188, 546] on span "Mẫu 3.1: Thống kê đơn hàng văn phòng gửi ( các trạm xem )" at bounding box center [165, 556] width 196 height 39
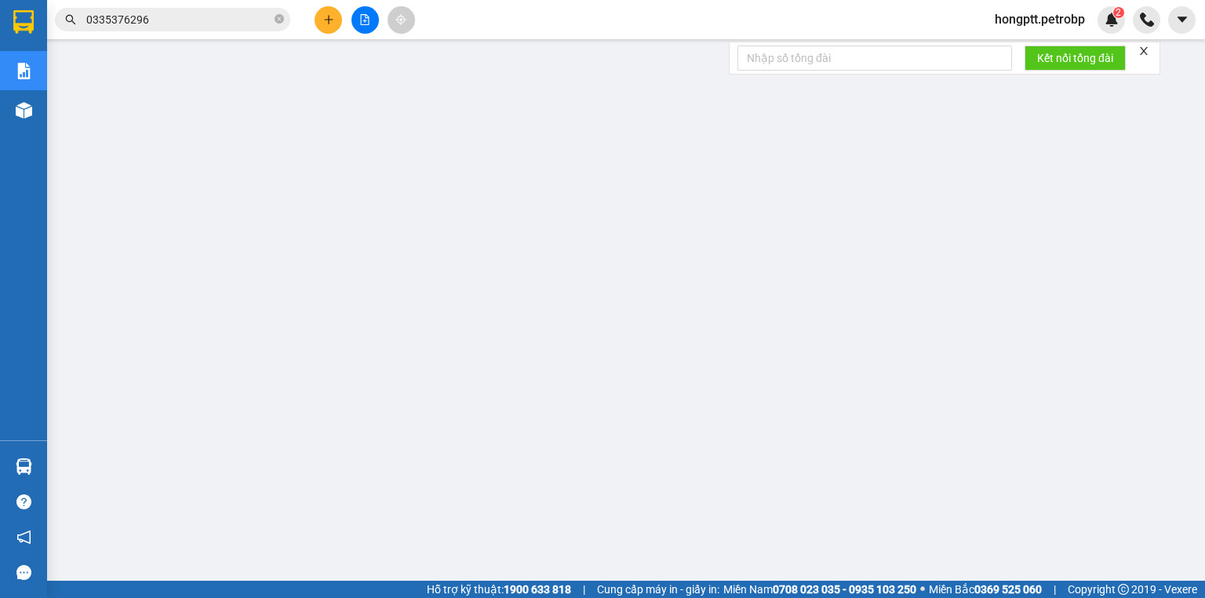
click at [168, 19] on input "0335376296" at bounding box center [178, 19] width 185 height 17
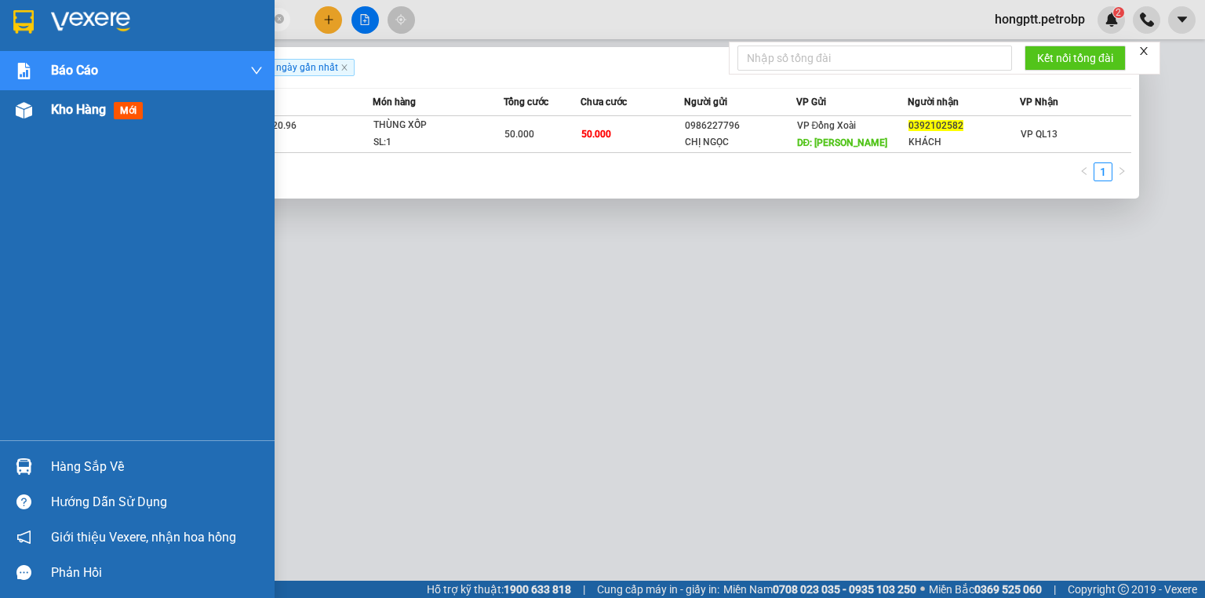
type input "0392102582"
click at [30, 110] on img at bounding box center [24, 110] width 16 height 16
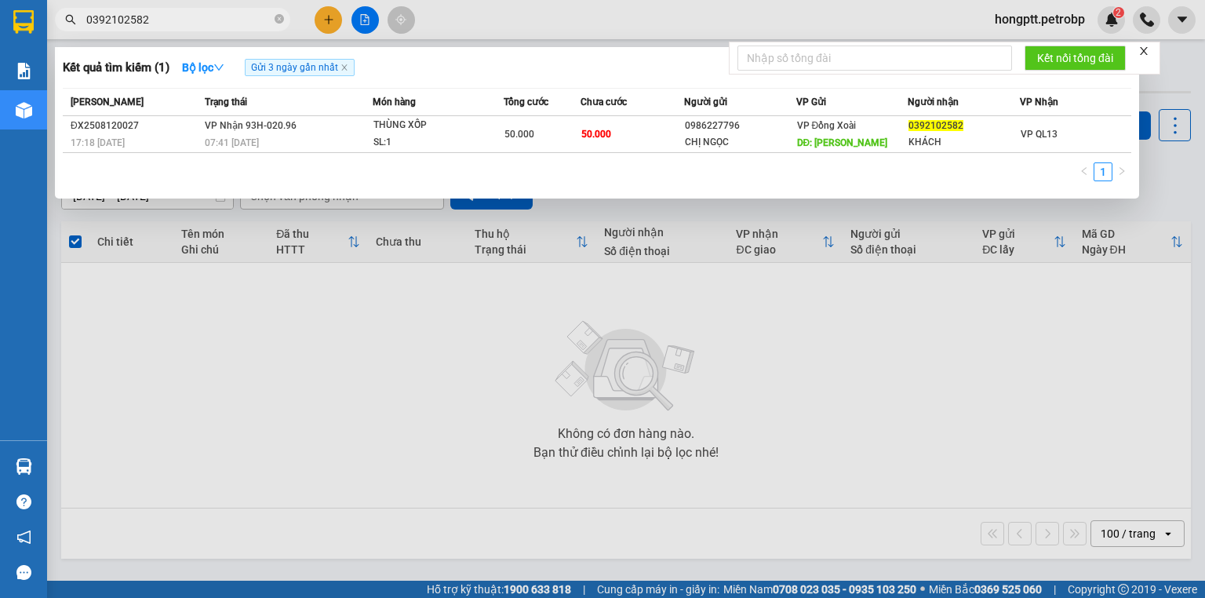
click at [444, 317] on div at bounding box center [602, 299] width 1205 height 598
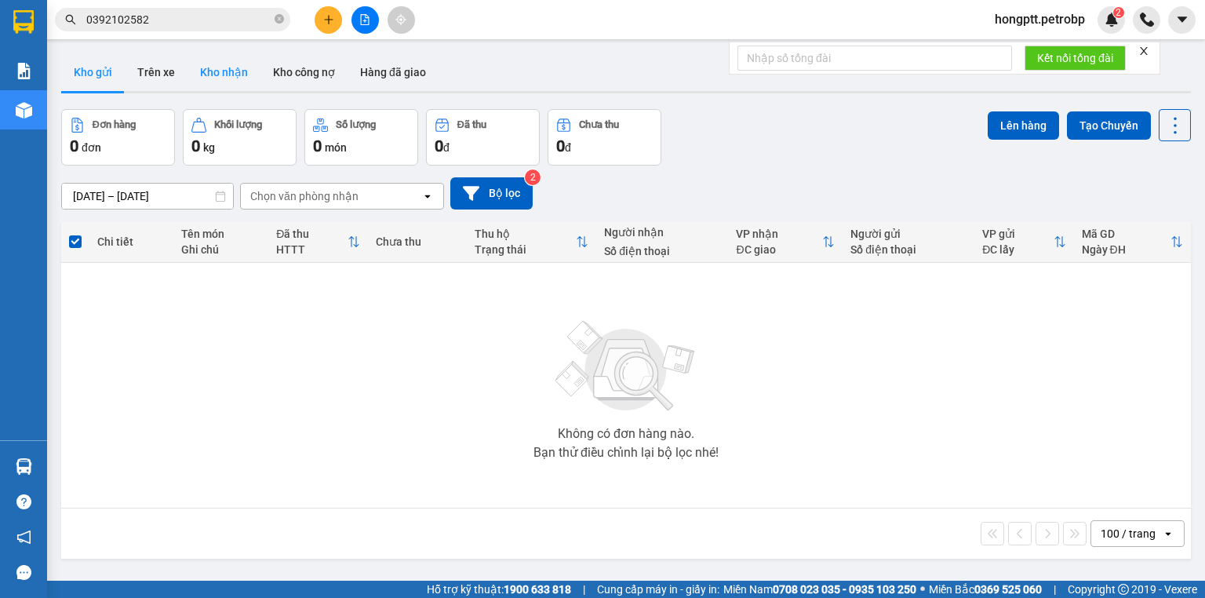
click at [242, 75] on button "Kho nhận" at bounding box center [224, 72] width 73 height 38
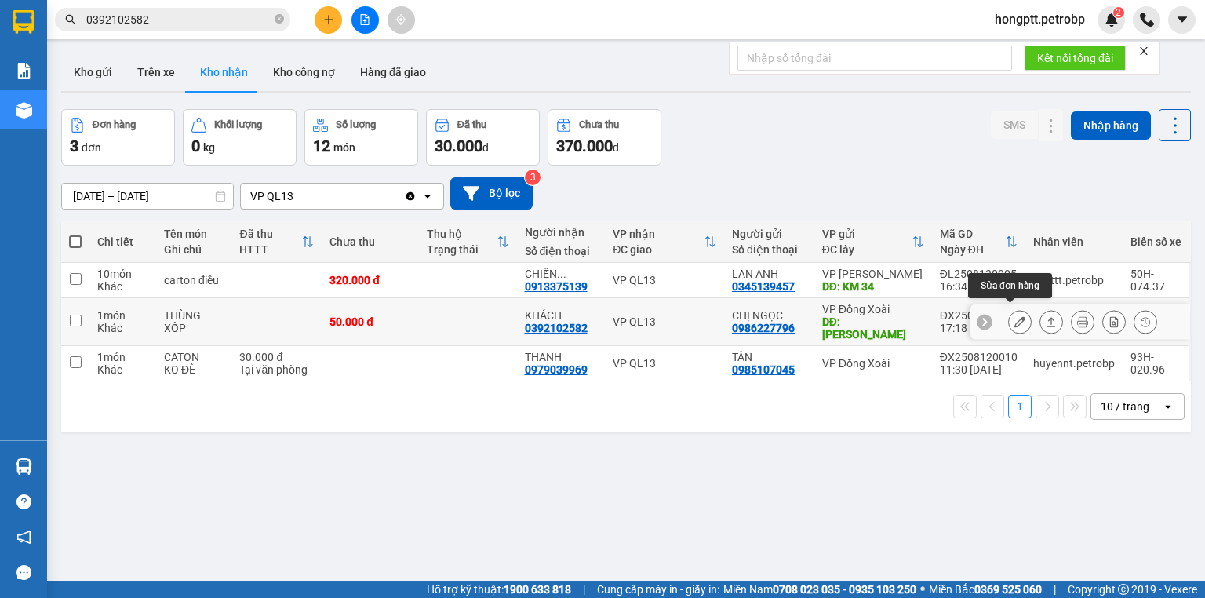
click at [1014, 316] on icon at bounding box center [1019, 321] width 11 height 11
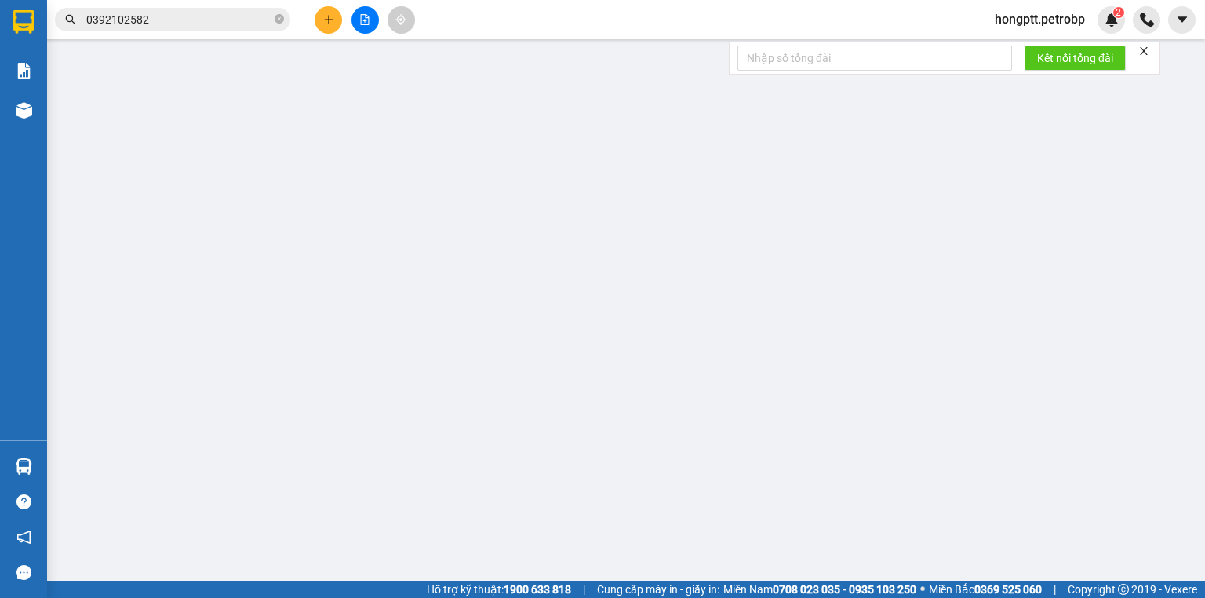
type input "0986227796"
type input "CHỊ NGỌC"
type input "TÂN TIẾN"
type input "0392102582"
type input "KHÁCH"
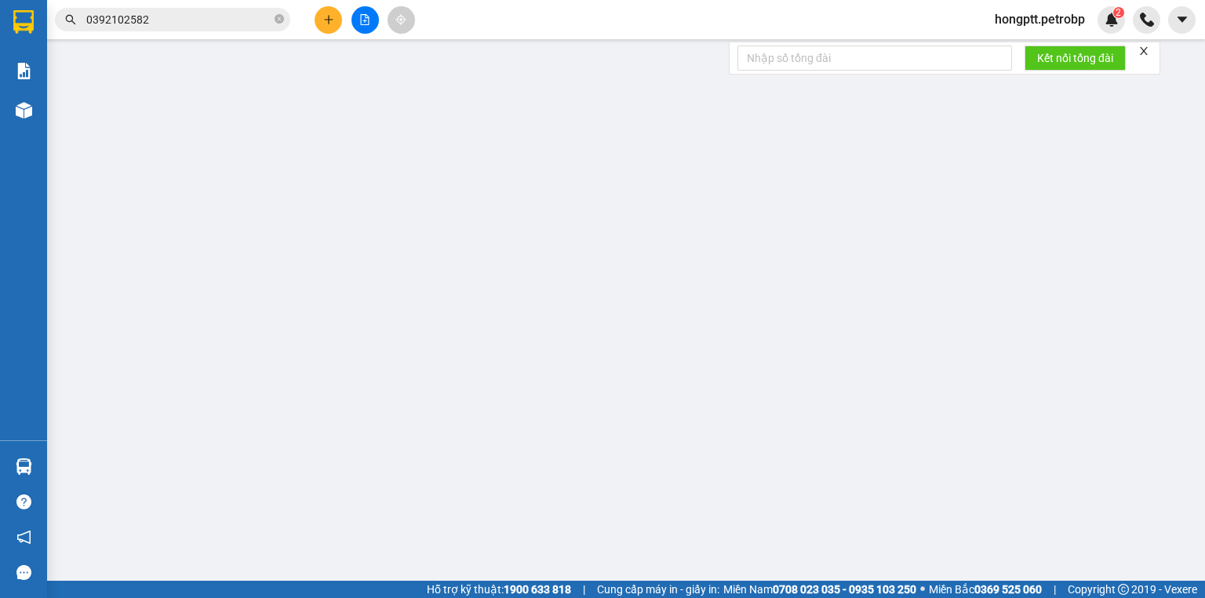
type input "50.000"
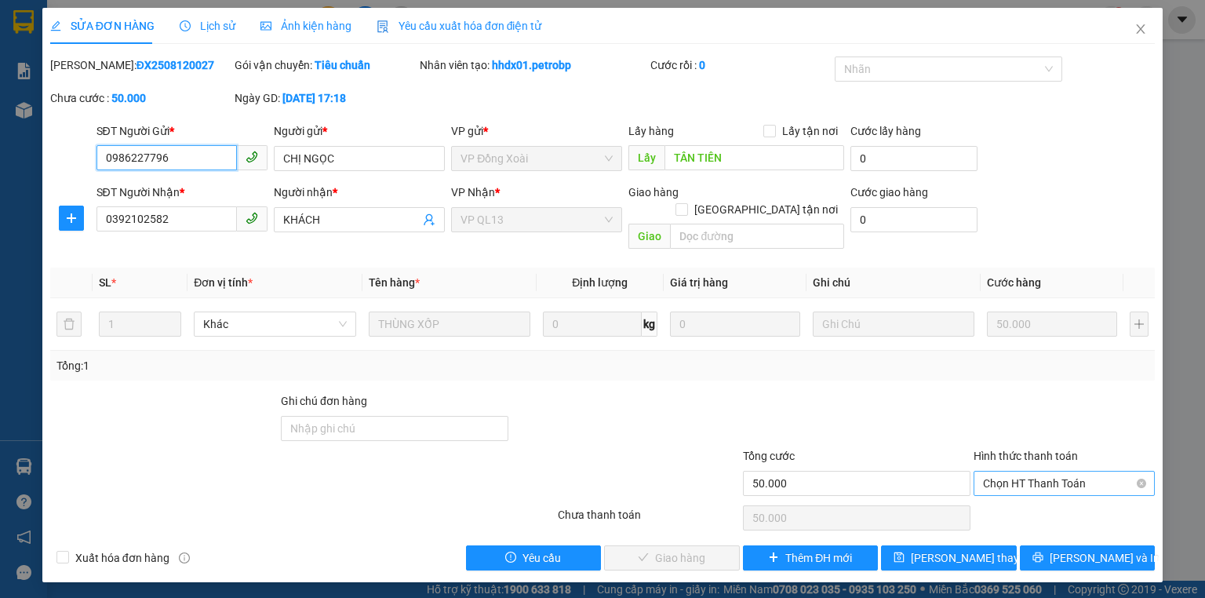
click at [1026, 472] on span "Chọn HT Thanh Toán" at bounding box center [1064, 484] width 162 height 24
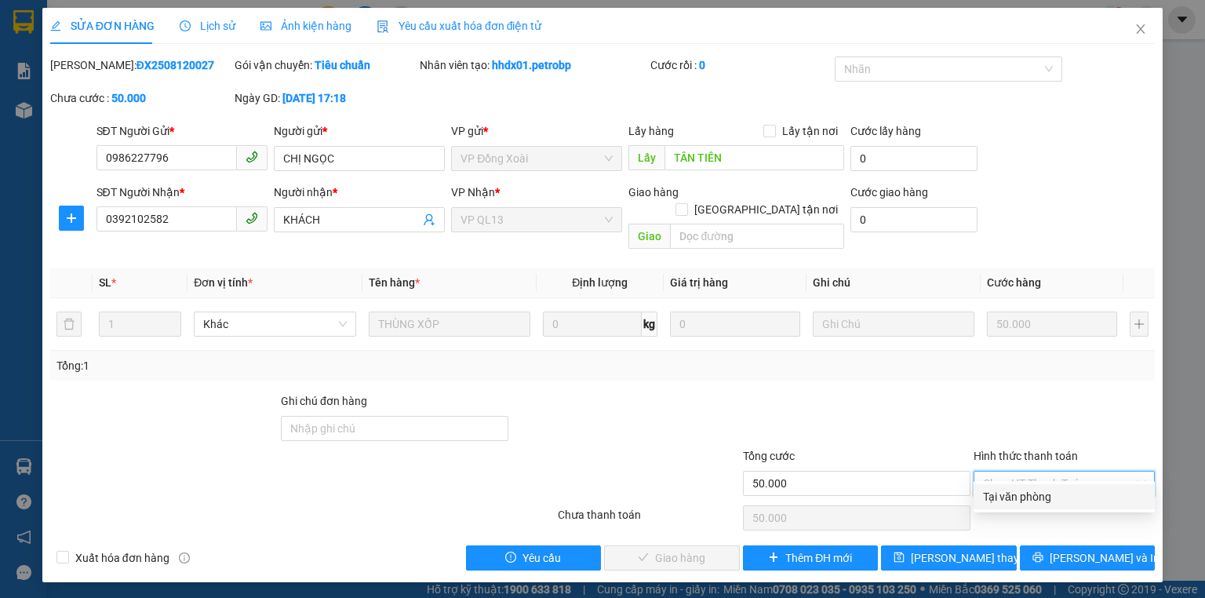
click at [1017, 498] on div "Tại văn phòng" at bounding box center [1064, 496] width 162 height 17
type input "0"
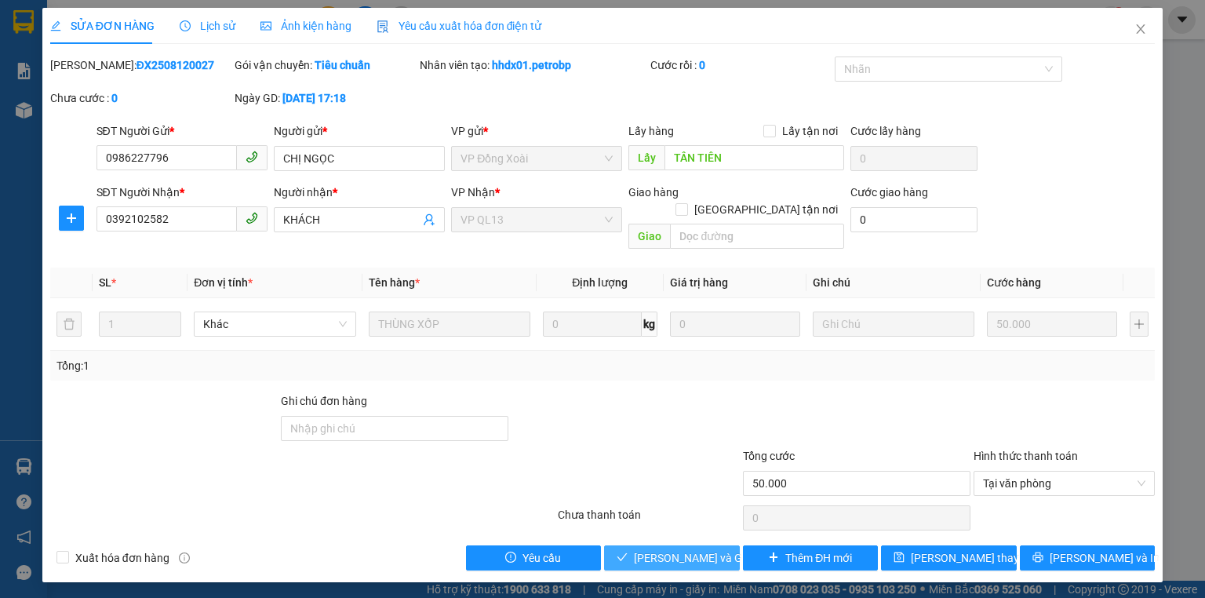
click at [703, 549] on span "[PERSON_NAME] và Giao hàng" at bounding box center [709, 557] width 151 height 17
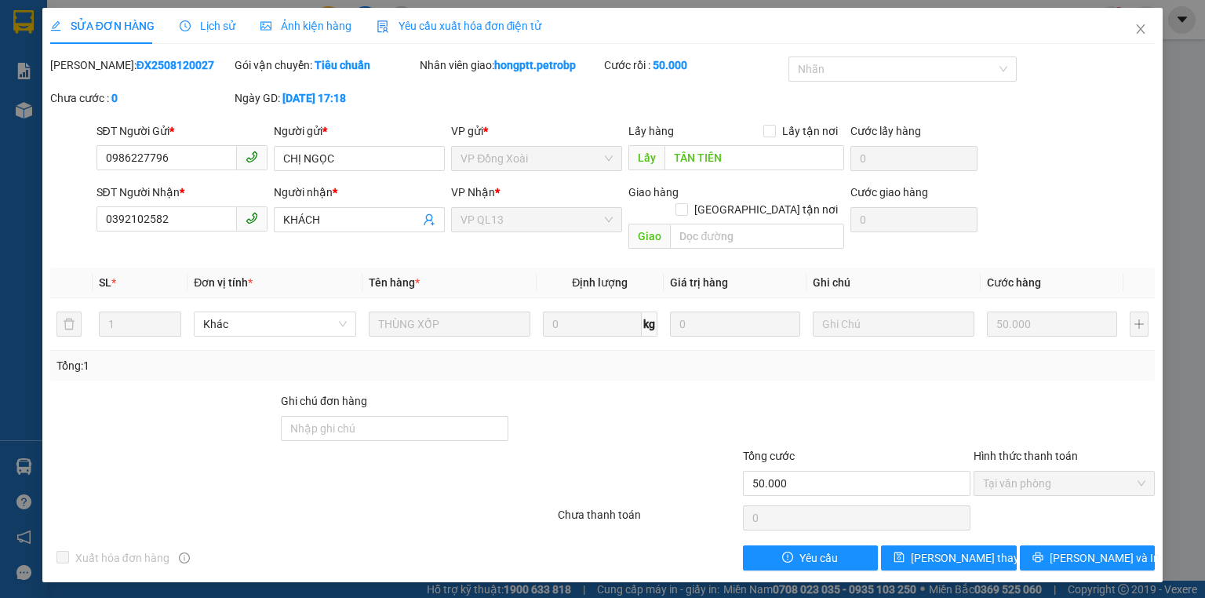
click at [5, 209] on div "SỬA ĐƠN HÀNG Lịch sử Ảnh kiện hàng Yêu cầu xuất hóa đơn điện tử Total Paid Fee …" at bounding box center [602, 299] width 1205 height 598
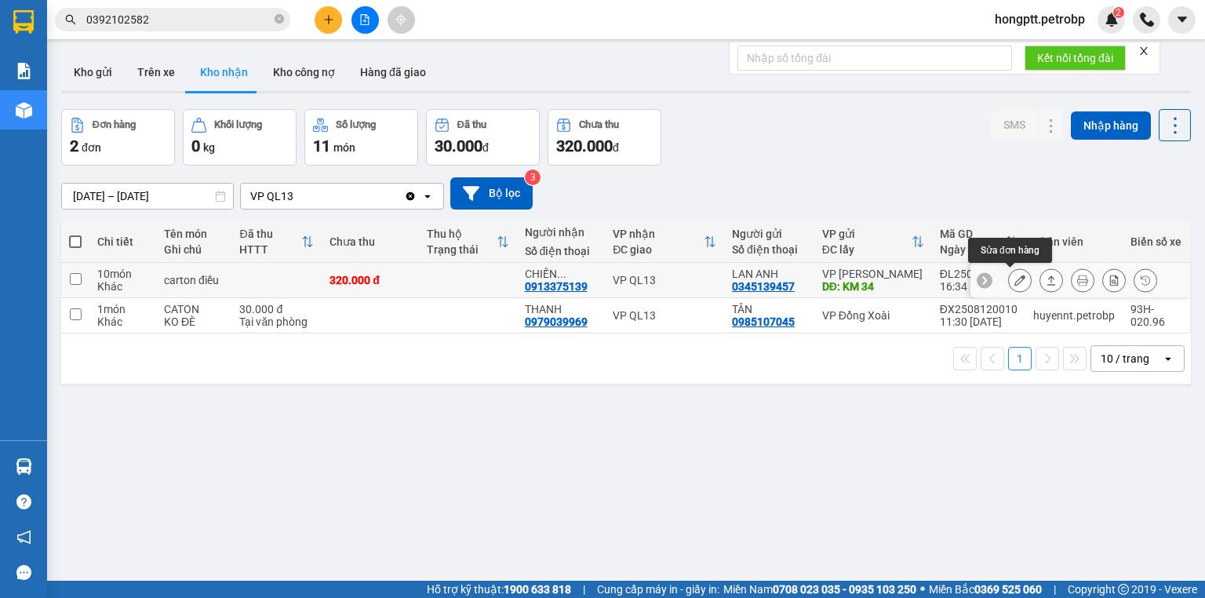
click at [1014, 279] on icon at bounding box center [1019, 280] width 11 height 11
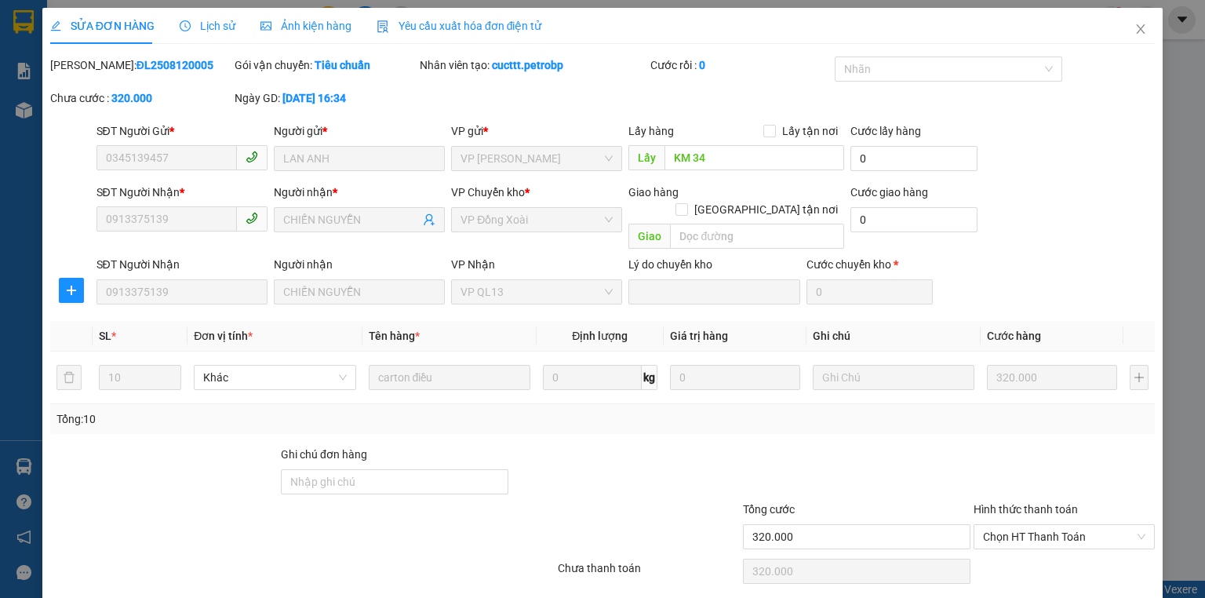
click at [991, 503] on label "Hình thức thanh toán" at bounding box center [1026, 509] width 104 height 13
click at [991, 525] on input "Hình thức thanh toán" at bounding box center [1058, 537] width 151 height 24
click at [1010, 555] on div "Tại văn phòng" at bounding box center [1056, 549] width 162 height 17
type input "0"
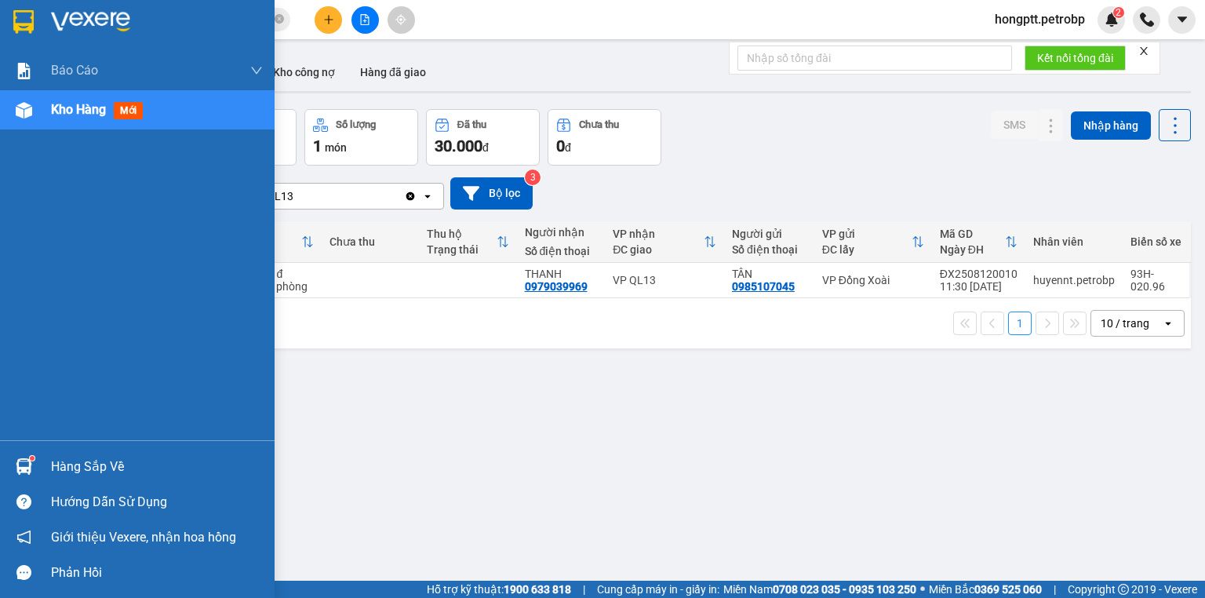
click at [22, 471] on img at bounding box center [24, 466] width 16 height 16
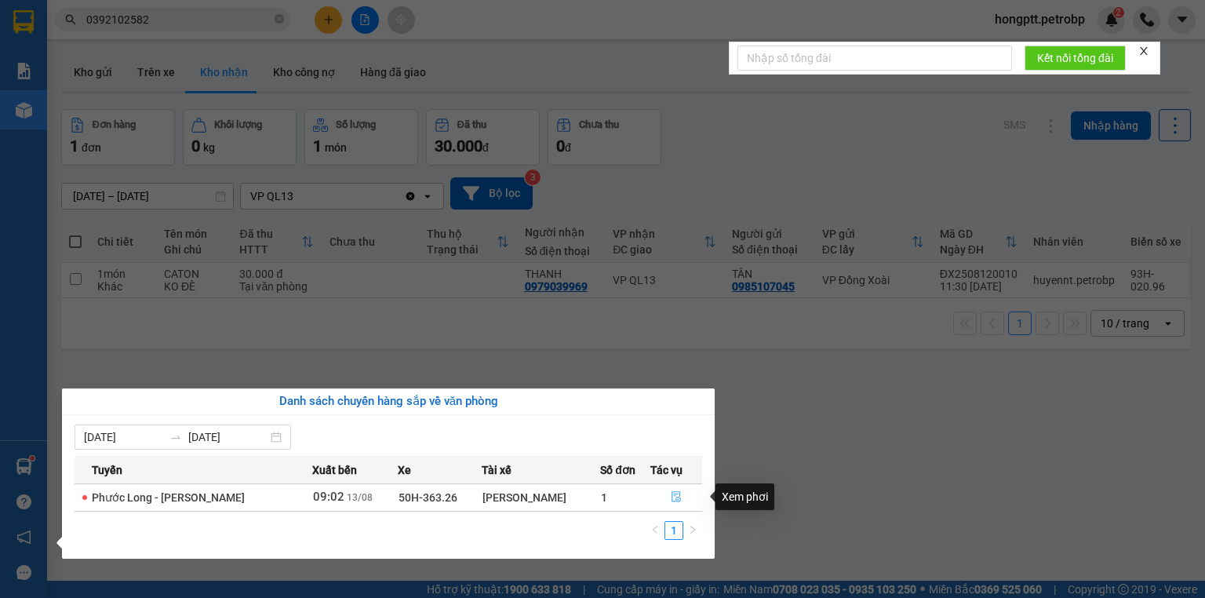
click at [672, 499] on icon "file-done" at bounding box center [676, 496] width 11 height 11
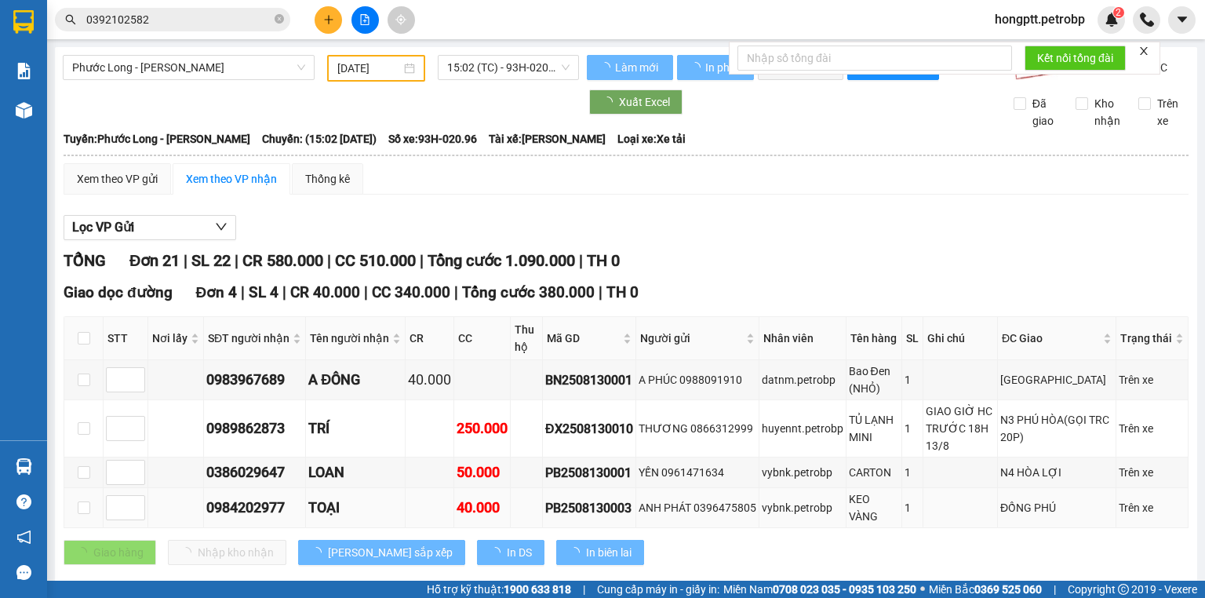
type input "[DATE]"
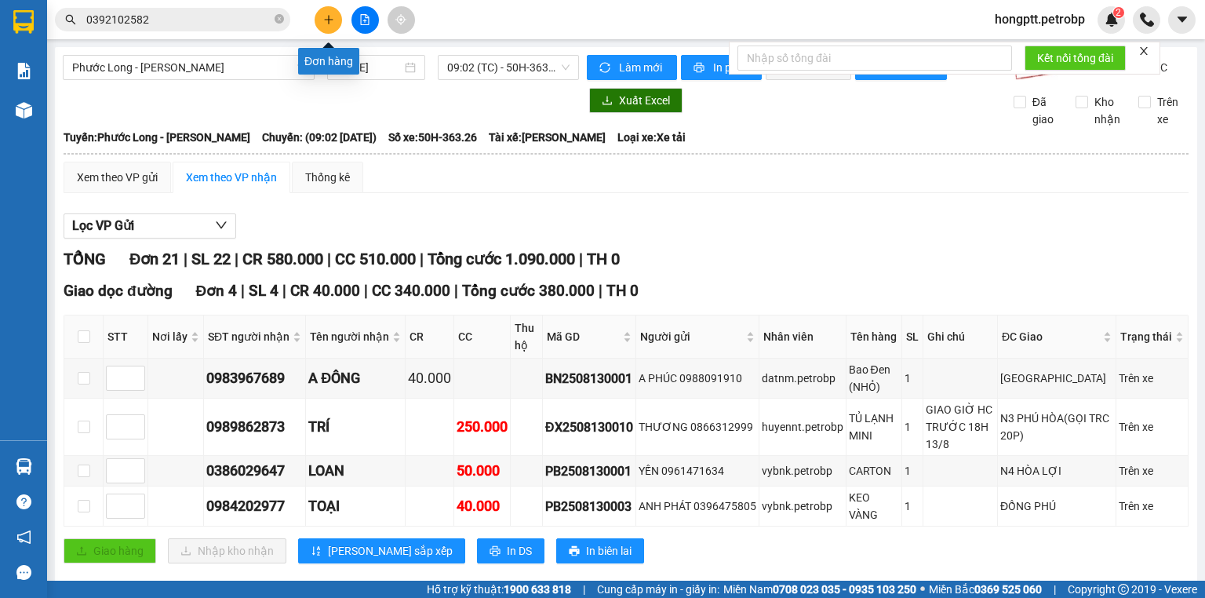
click at [340, 24] on button at bounding box center [328, 19] width 27 height 27
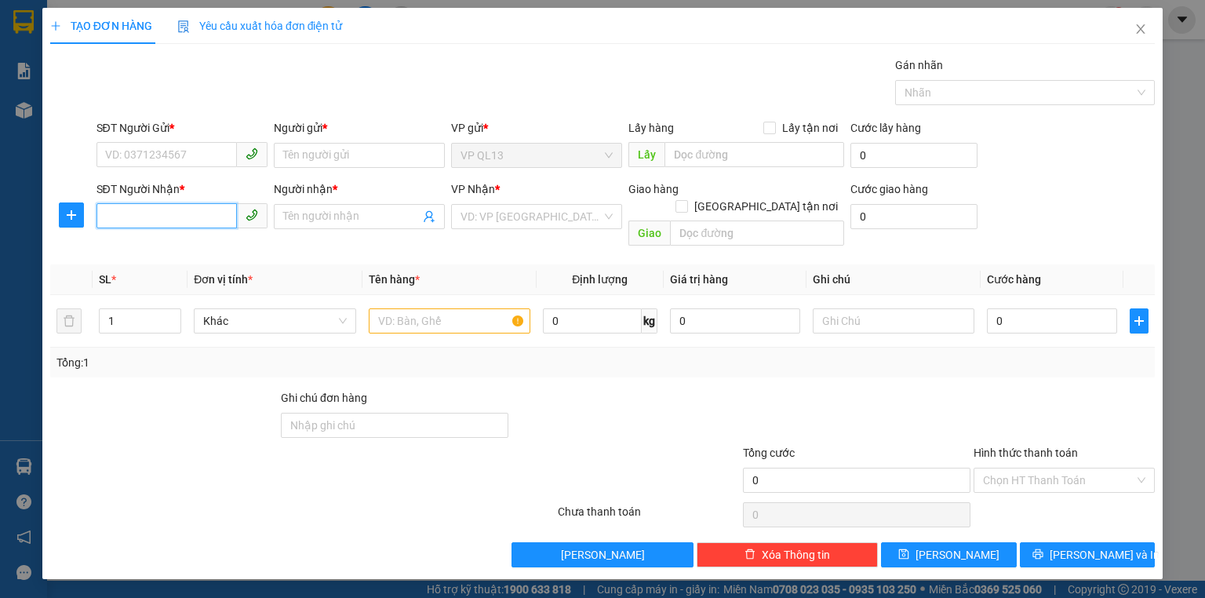
click at [195, 213] on input "SĐT Người Nhận *" at bounding box center [166, 215] width 140 height 25
click at [166, 220] on input "SĐT Người Nhận *" at bounding box center [166, 215] width 140 height 25
click at [182, 250] on div "0365107086 - [PERSON_NAME]" at bounding box center [183, 247] width 155 height 17
type input "0365107086"
type input "BẢO NHƯ"
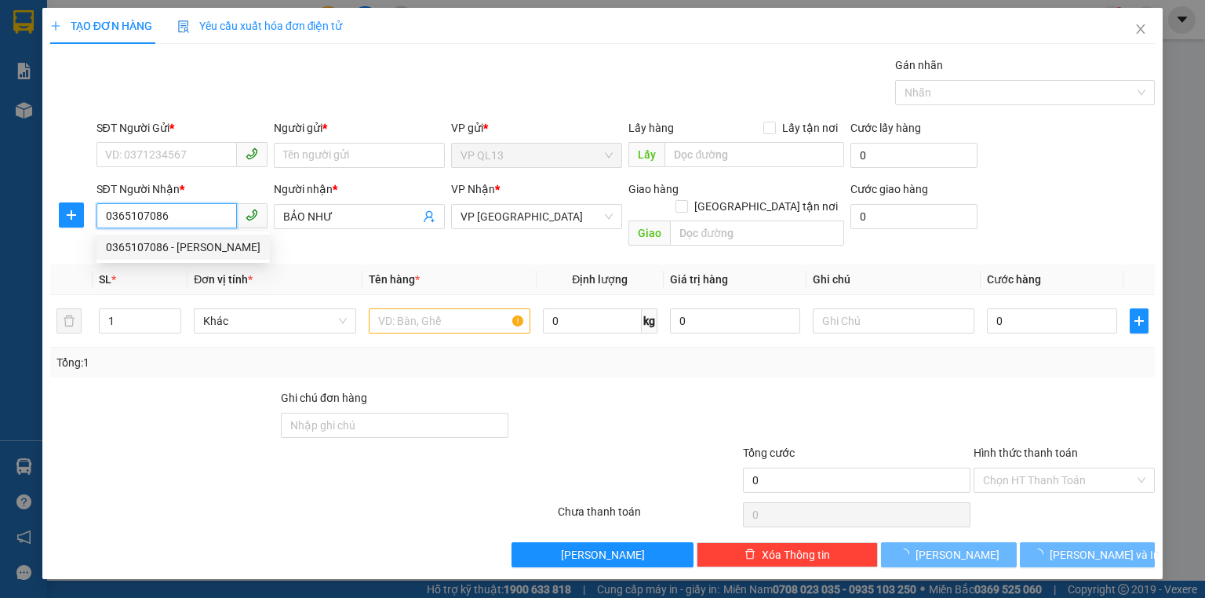
type input "40.000"
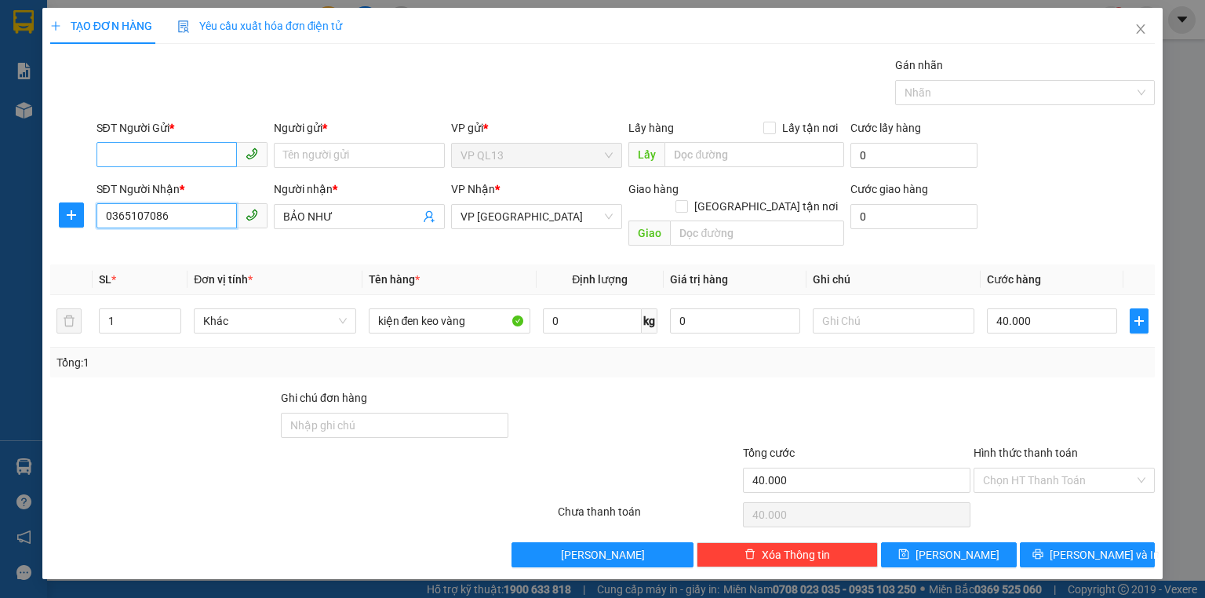
type input "0365107086"
click at [189, 157] on input "SĐT Người Gửi *" at bounding box center [166, 154] width 140 height 25
click at [203, 187] on div "0365107086 - [PERSON_NAME]" at bounding box center [183, 185] width 155 height 17
type input "0365107086"
type input "BẢO NHƯ"
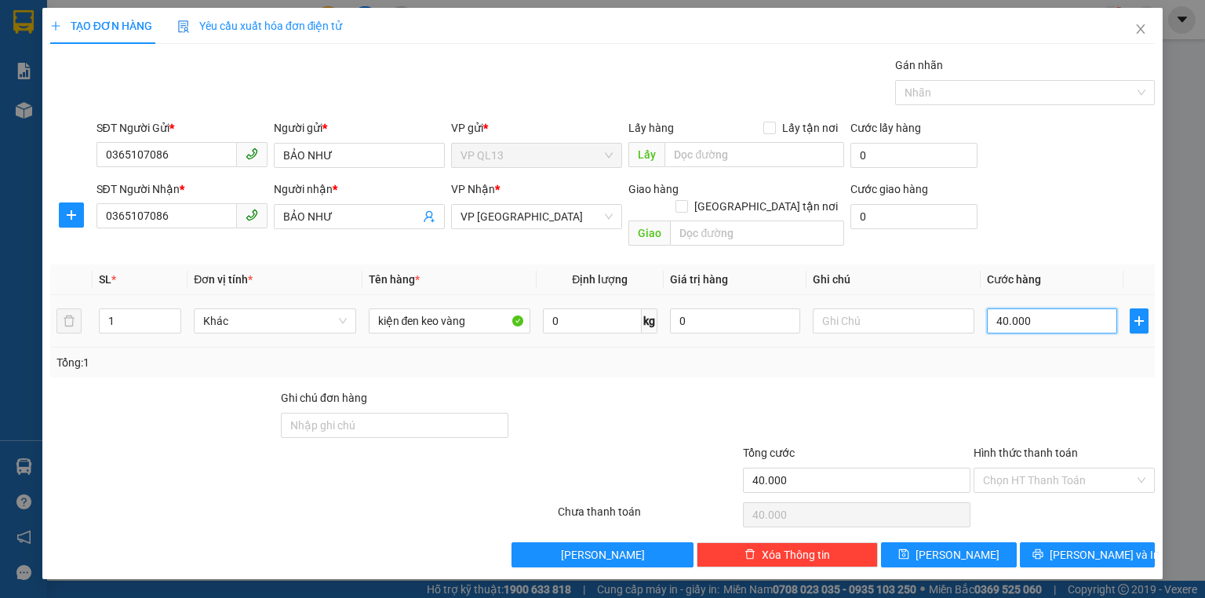
click at [1020, 308] on input "40.000" at bounding box center [1052, 320] width 130 height 25
type input "3"
type input "30"
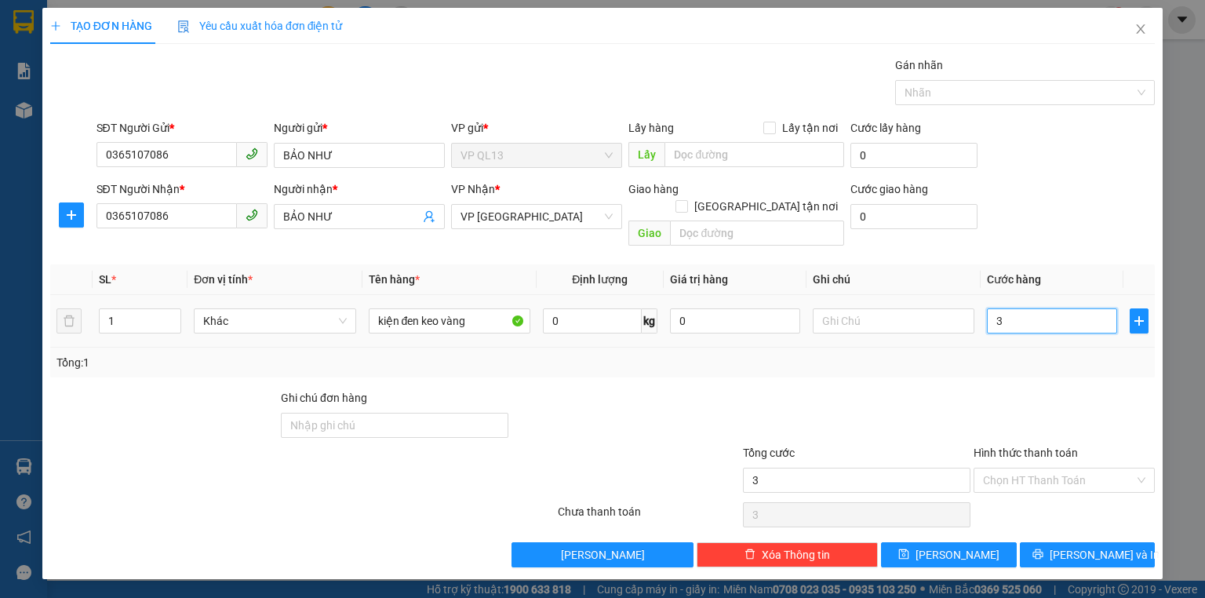
type input "30"
type input "30.000"
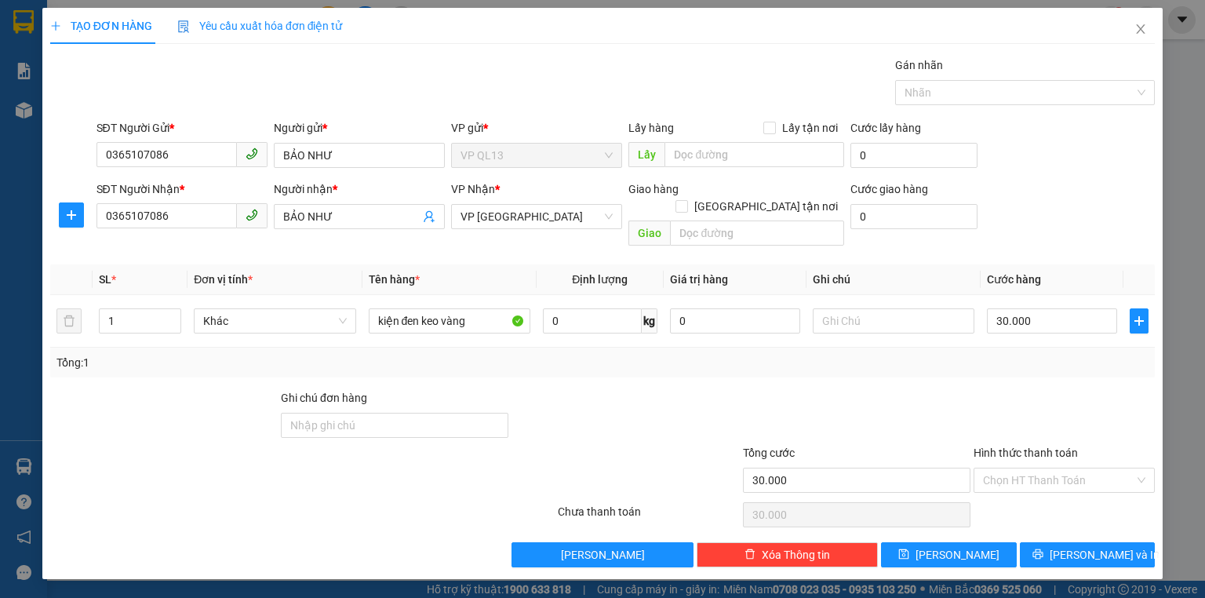
click at [1064, 264] on th "Cước hàng" at bounding box center [1052, 279] width 143 height 31
click at [1090, 546] on span "[PERSON_NAME] và In" at bounding box center [1105, 554] width 110 height 17
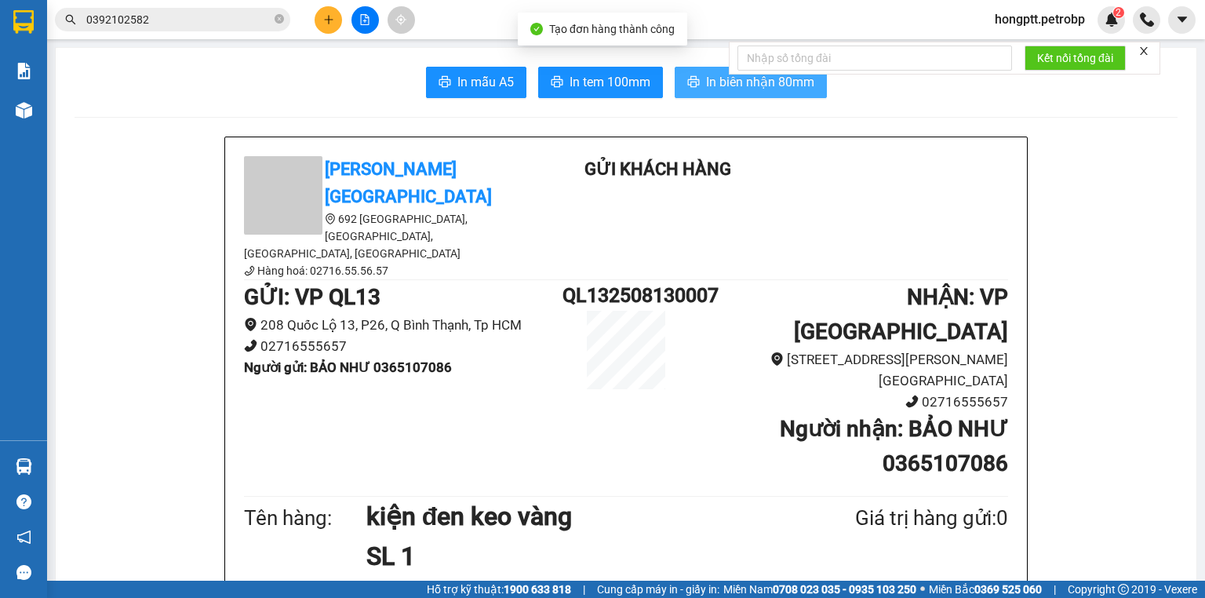
click at [770, 89] on span "In biên nhận 80mm" at bounding box center [760, 82] width 108 height 20
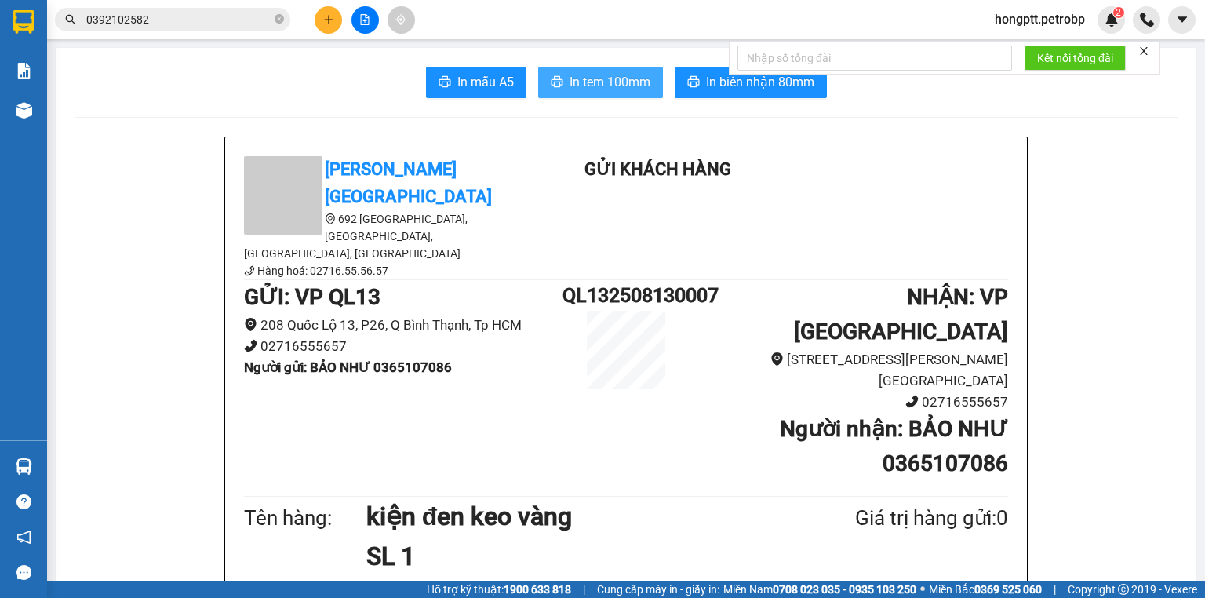
click at [617, 83] on span "In tem 100mm" at bounding box center [610, 82] width 81 height 20
click at [330, 25] on button at bounding box center [328, 19] width 27 height 27
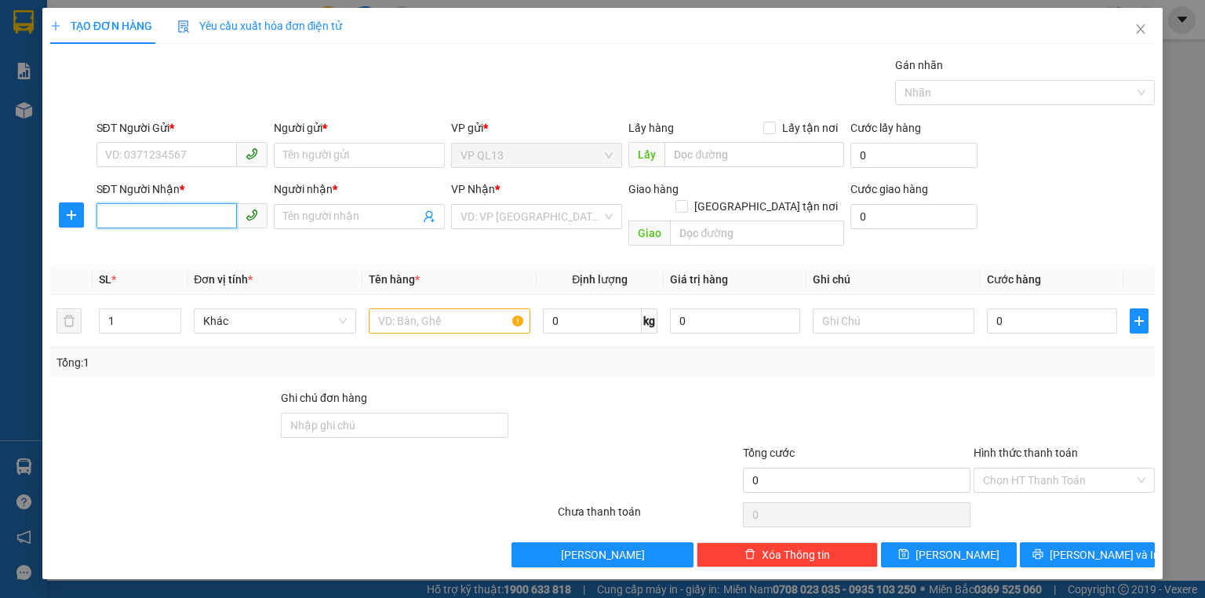
click at [215, 220] on input "SĐT Người Nhận *" at bounding box center [166, 215] width 140 height 25
click at [184, 205] on input "SĐT Người Nhận *" at bounding box center [166, 215] width 140 height 25
click at [195, 247] on div "0979628179 - TÂM VIỆT" at bounding box center [182, 247] width 152 height 17
type input "0979628179"
type input "TÂM VIỆT"
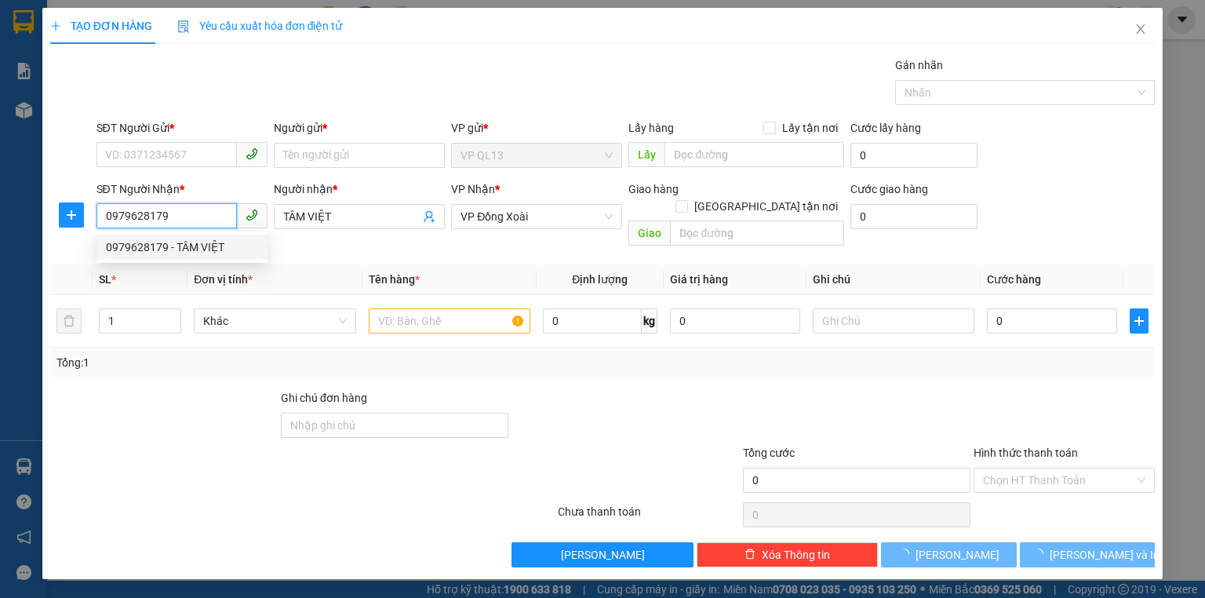
type input "120.000"
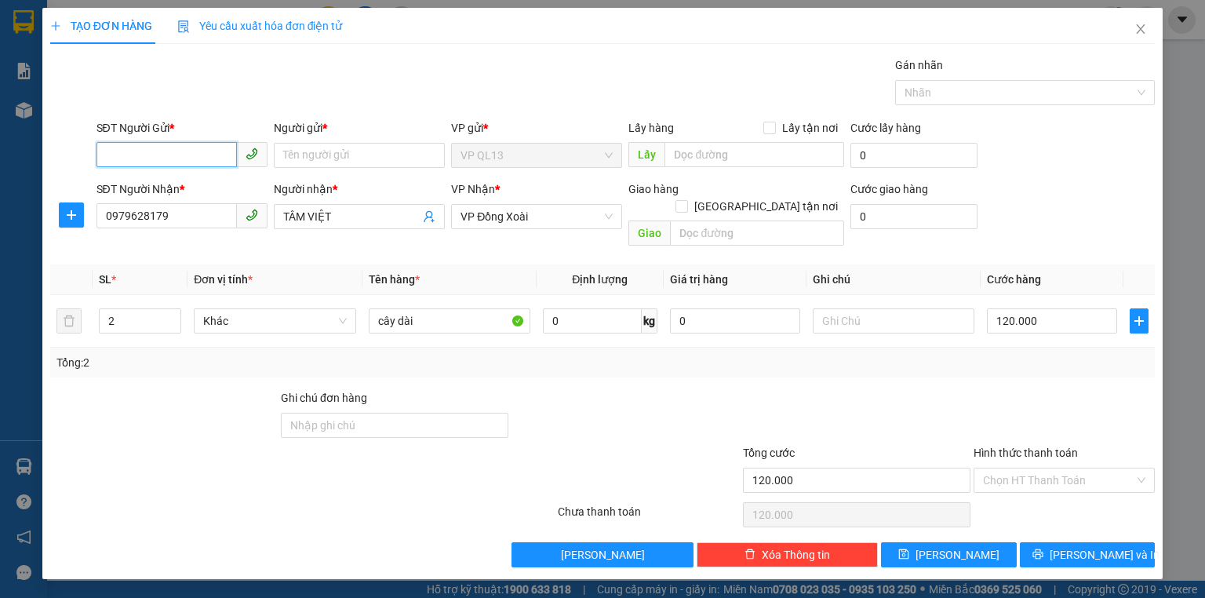
click at [174, 155] on input "SĐT Người Gửi *" at bounding box center [166, 154] width 140 height 25
click at [188, 185] on div "0876247888 - liên" at bounding box center [182, 185] width 152 height 17
click at [147, 309] on input "2" at bounding box center [140, 321] width 81 height 24
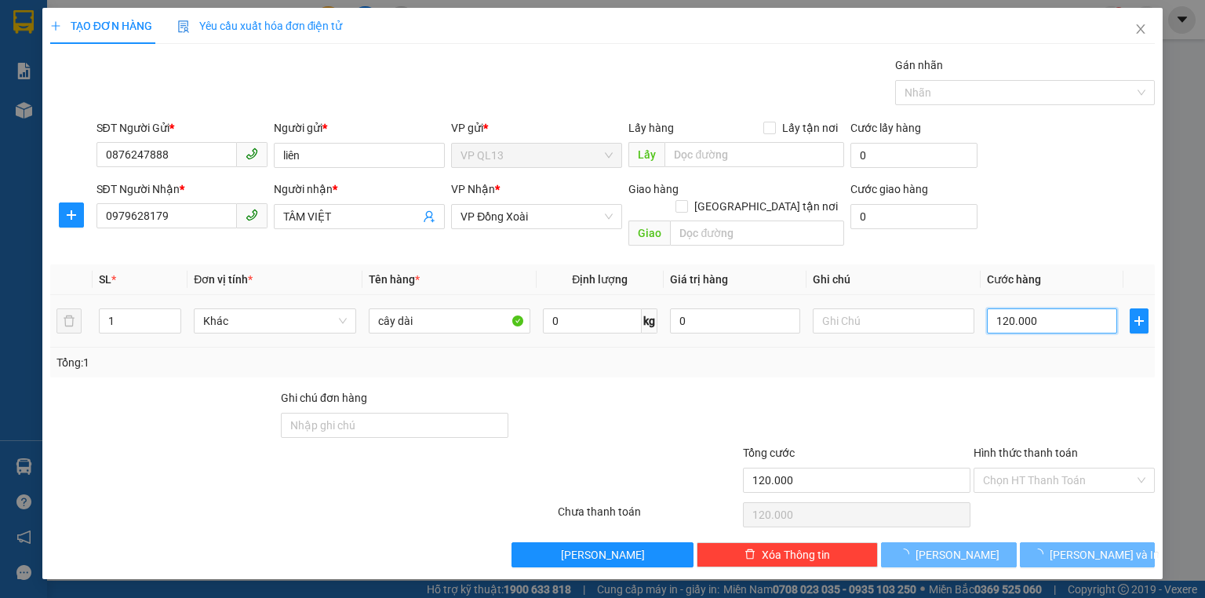
click at [1013, 308] on input "120.000" at bounding box center [1052, 320] width 130 height 25
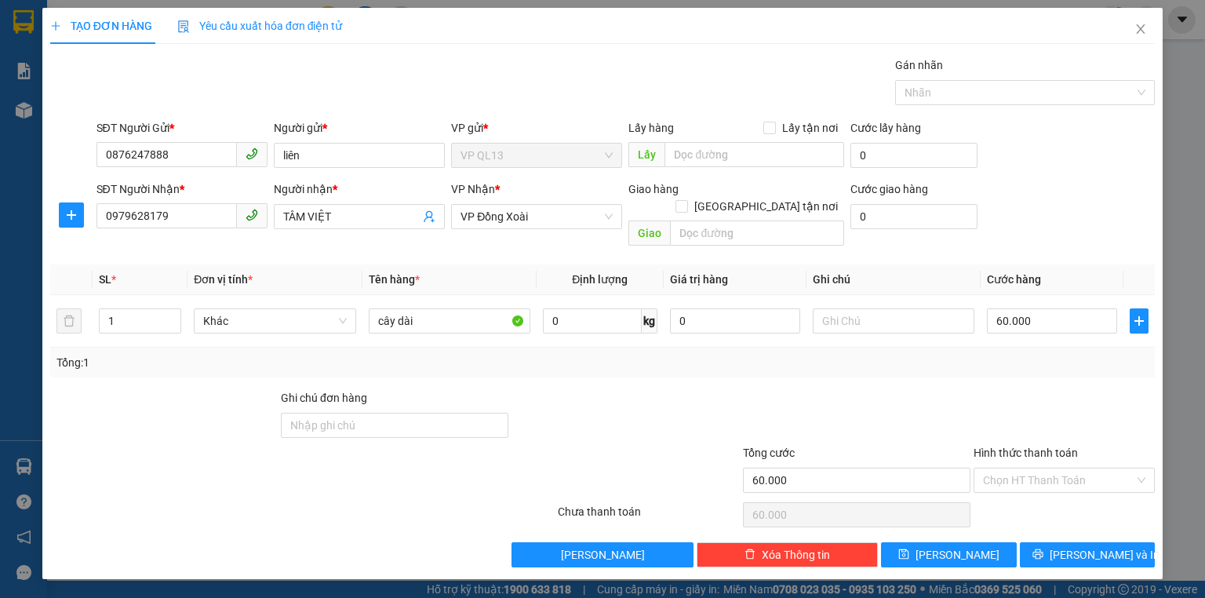
click at [1083, 264] on th "Cước hàng" at bounding box center [1052, 279] width 143 height 31
click at [1104, 546] on span "[PERSON_NAME] và In" at bounding box center [1105, 554] width 110 height 17
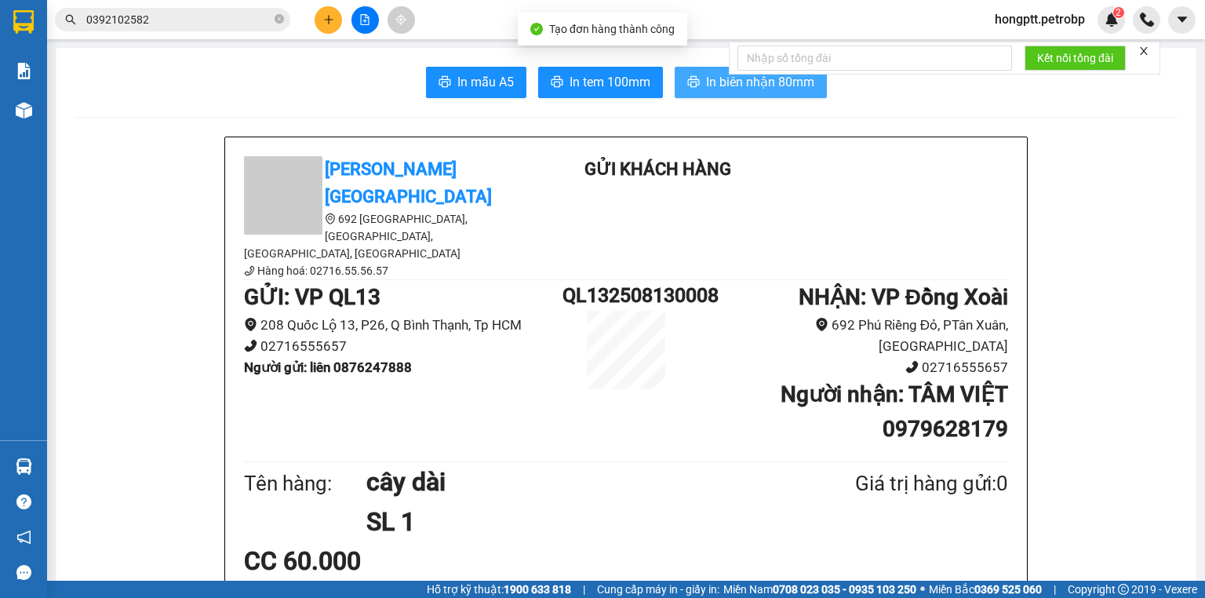
click at [745, 87] on span "In biên nhận 80mm" at bounding box center [760, 82] width 108 height 20
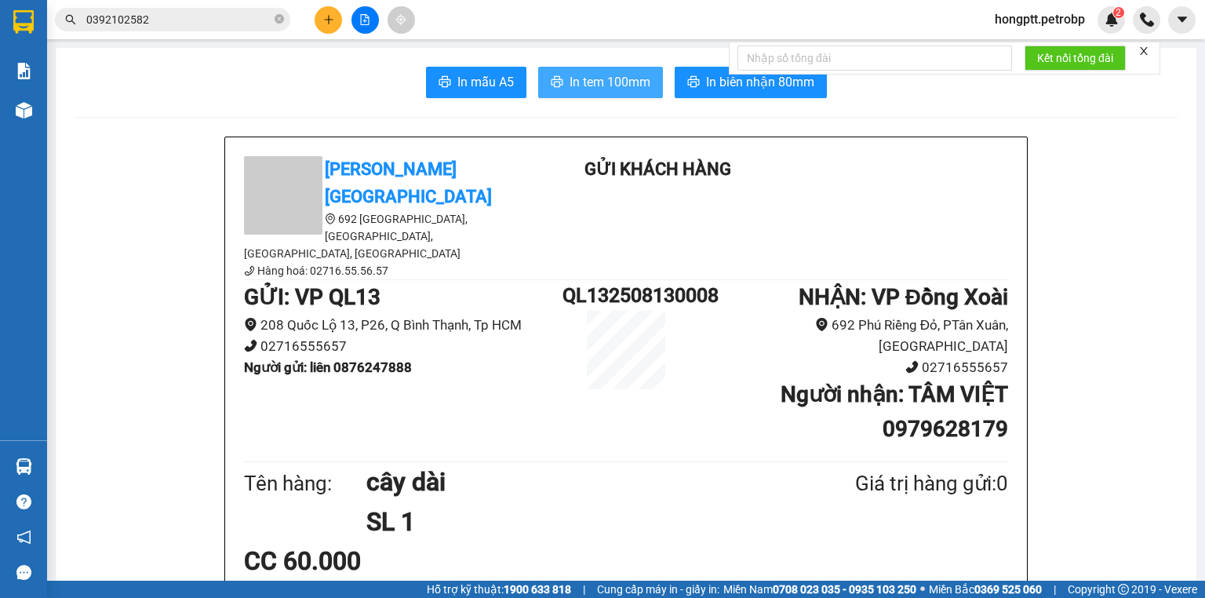
click at [635, 86] on span "In tem 100mm" at bounding box center [610, 82] width 81 height 20
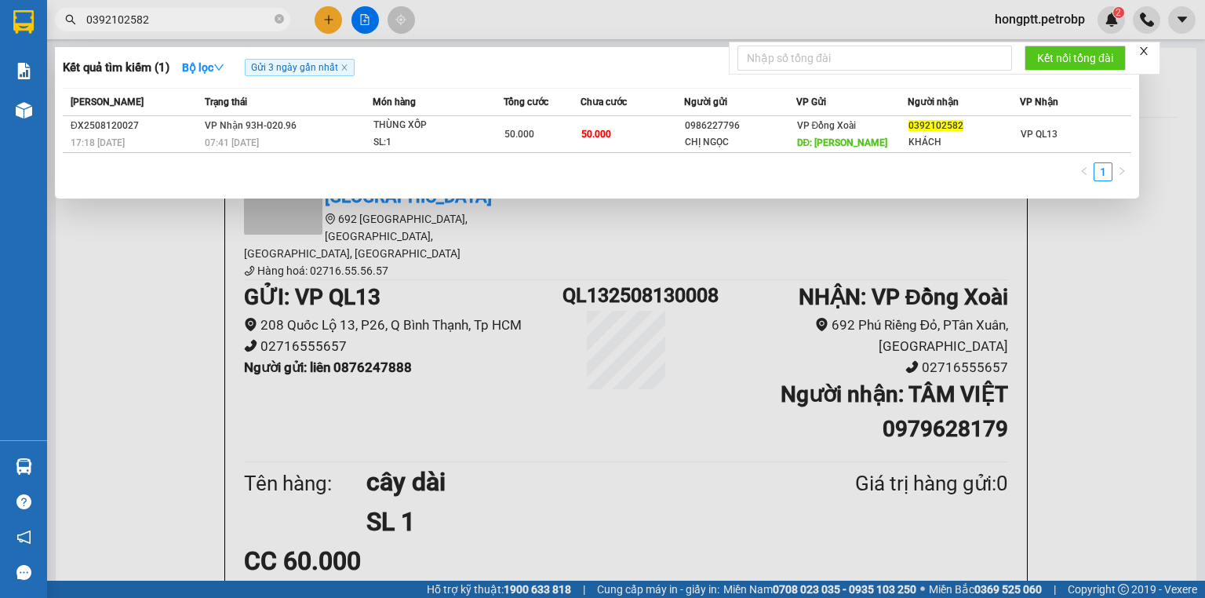
click at [162, 22] on input "0392102582" at bounding box center [178, 19] width 185 height 17
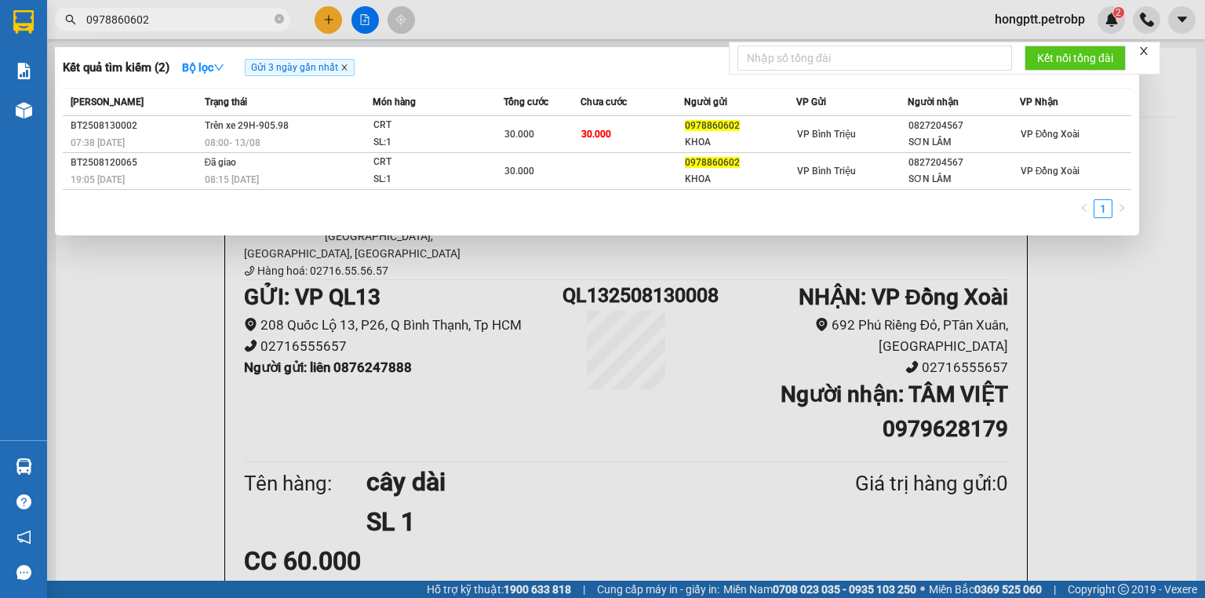
click at [345, 67] on icon "close" at bounding box center [344, 68] width 8 height 8
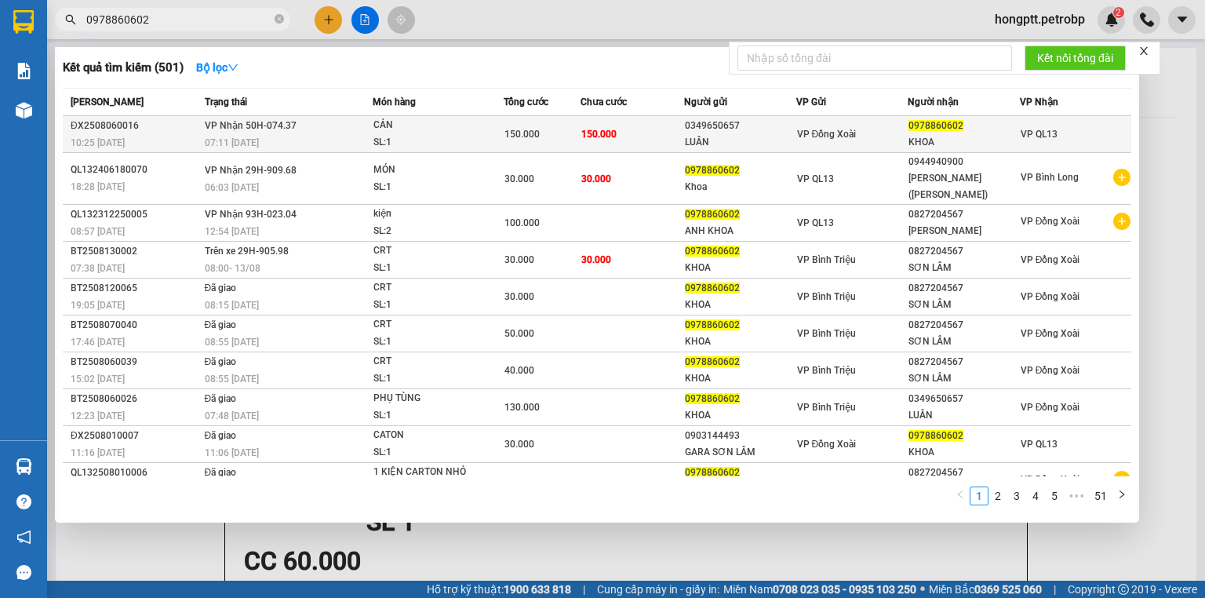
click at [126, 125] on div "ĐX2508060016" at bounding box center [135, 126] width 129 height 16
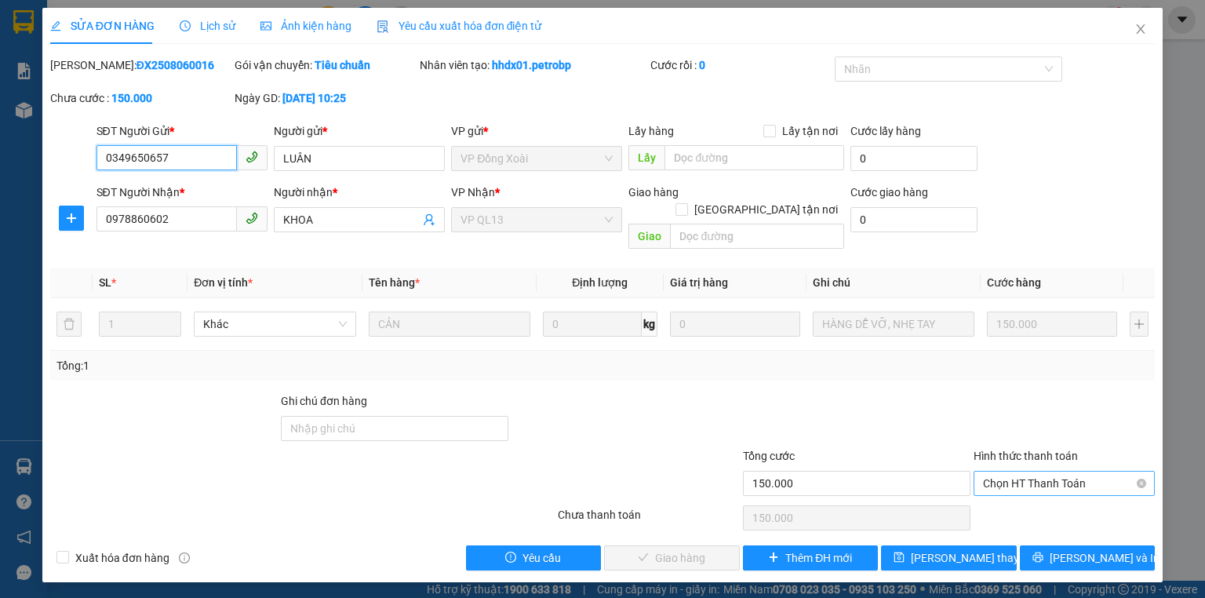
click at [1032, 472] on span "Chọn HT Thanh Toán" at bounding box center [1064, 484] width 162 height 24
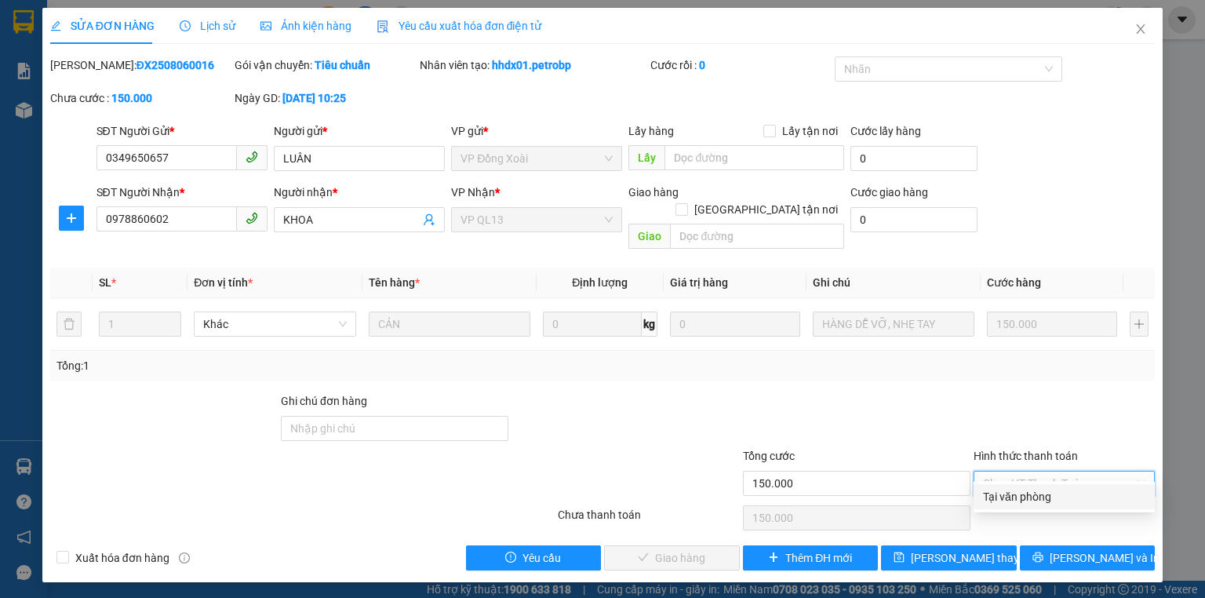
click at [998, 501] on div "Tại văn phòng" at bounding box center [1064, 496] width 162 height 17
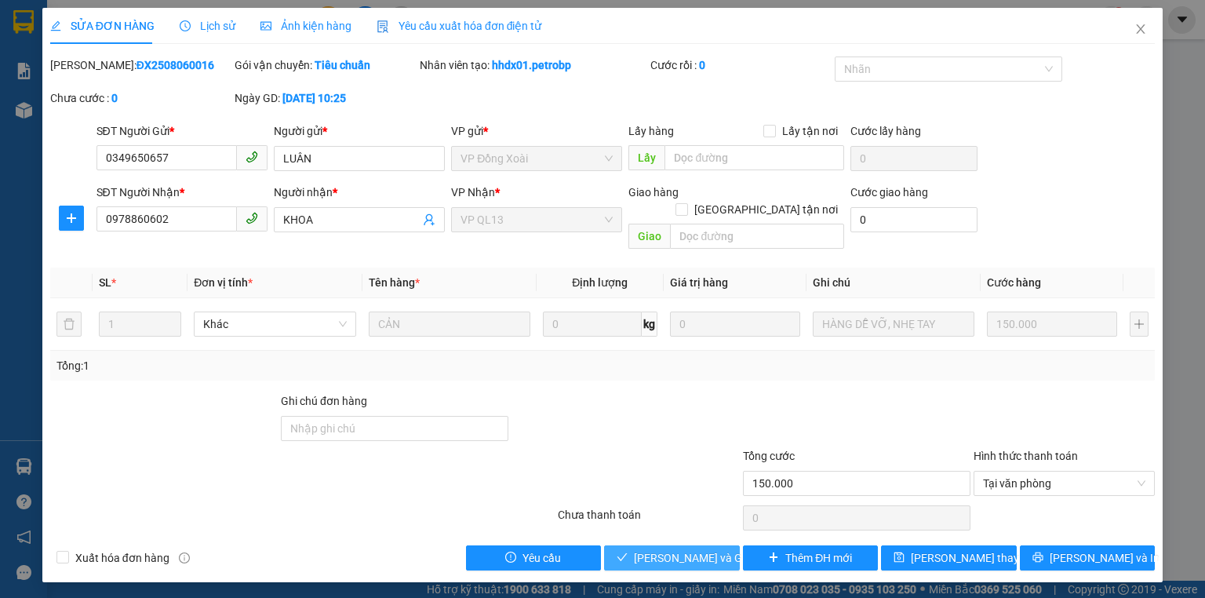
click at [676, 549] on span "[PERSON_NAME] và Giao hàng" at bounding box center [709, 557] width 151 height 17
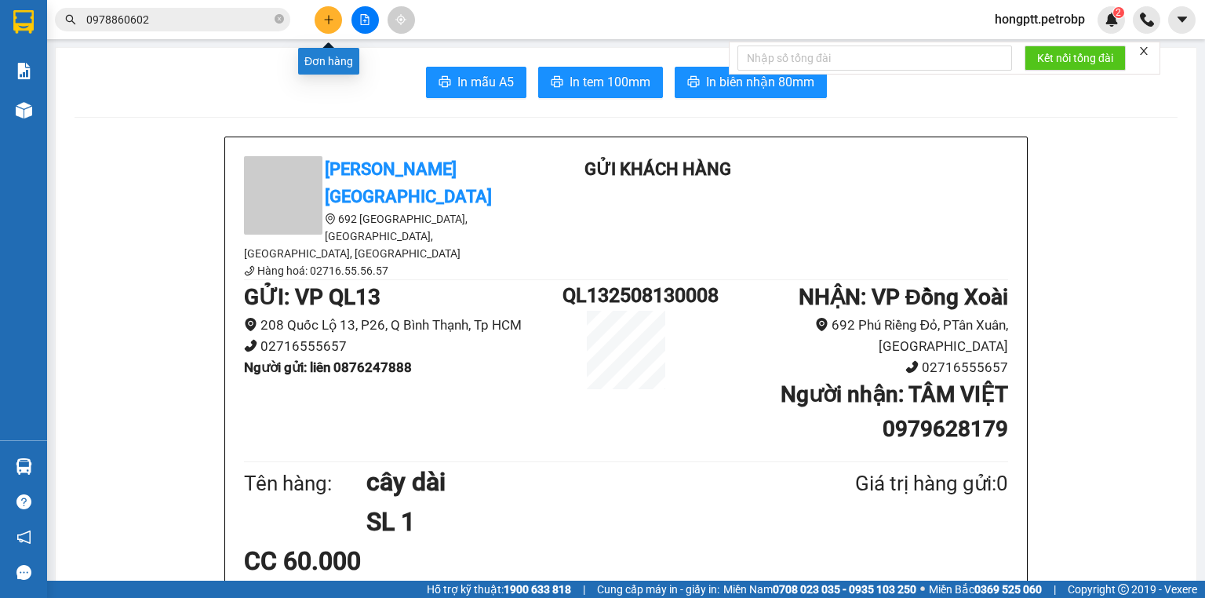
click at [324, 17] on icon "plus" at bounding box center [328, 19] width 11 height 11
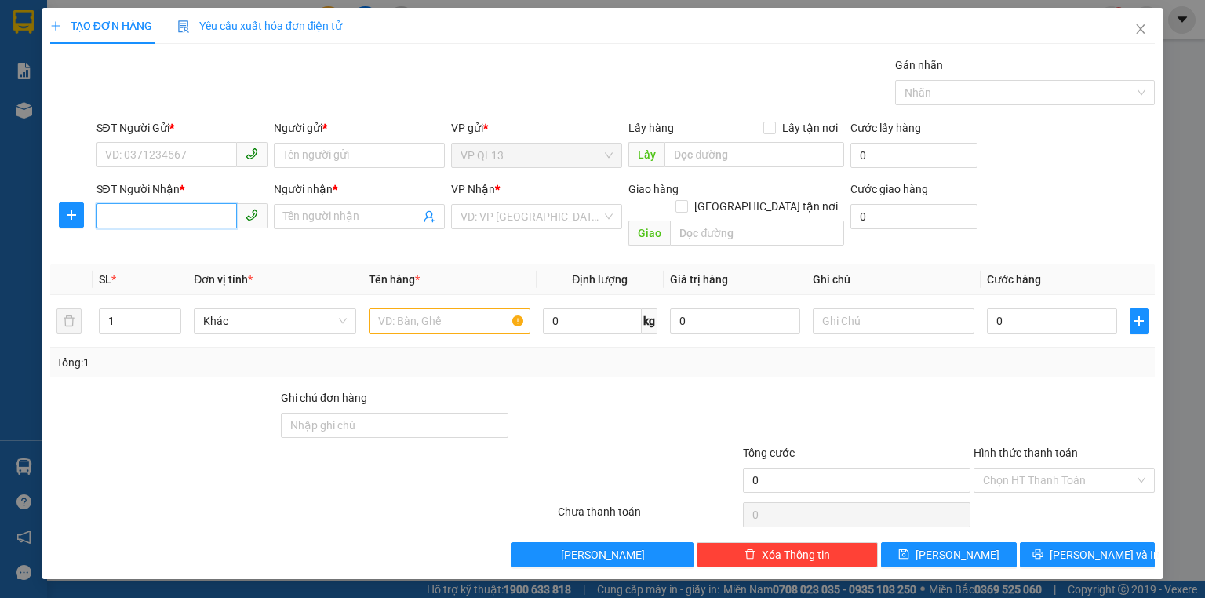
click at [158, 213] on input "SĐT Người Nhận *" at bounding box center [166, 215] width 140 height 25
click at [305, 213] on input "Người nhận *" at bounding box center [351, 216] width 137 height 17
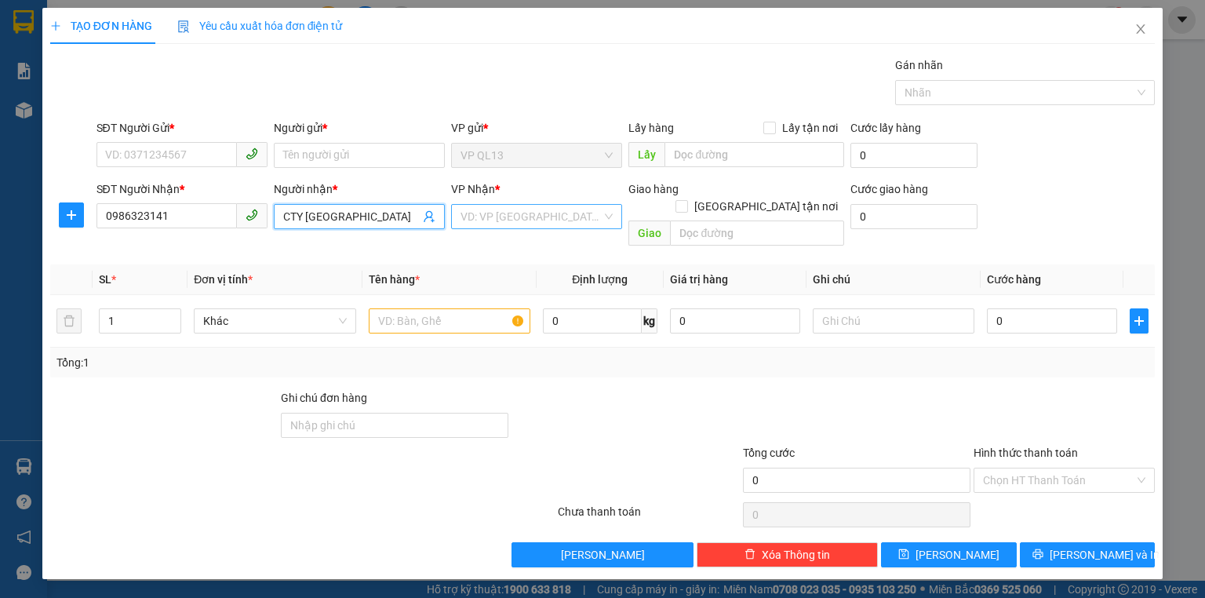
click at [566, 217] on input "search" at bounding box center [531, 217] width 141 height 24
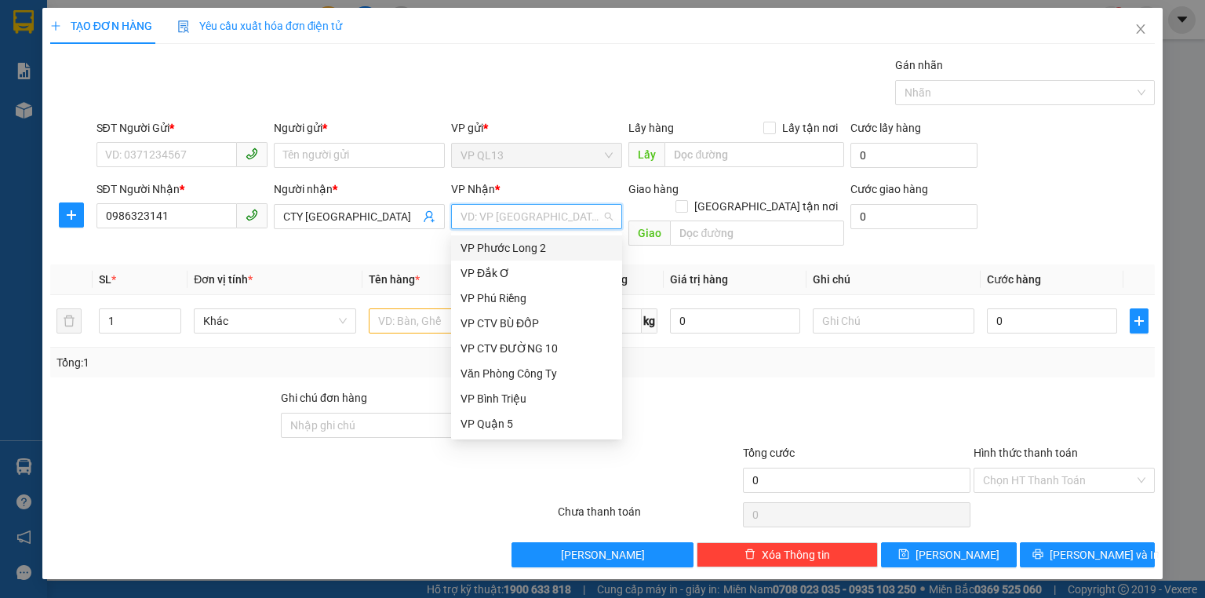
click at [566, 217] on input "search" at bounding box center [531, 217] width 141 height 24
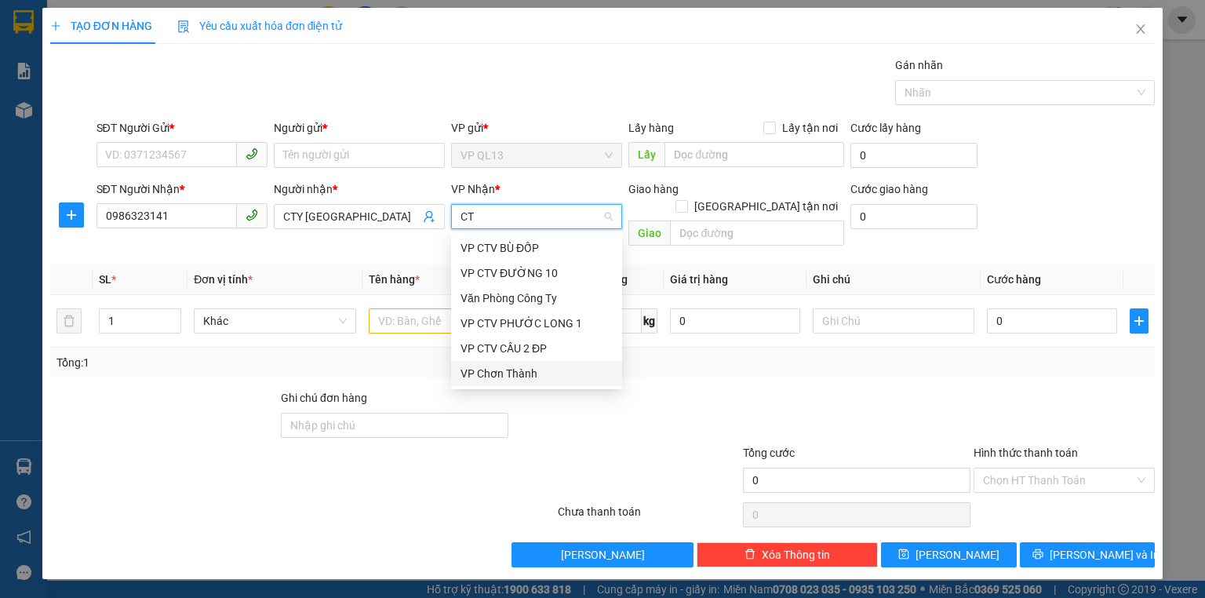
click at [519, 377] on div "VP Chơn Thành" at bounding box center [537, 373] width 152 height 17
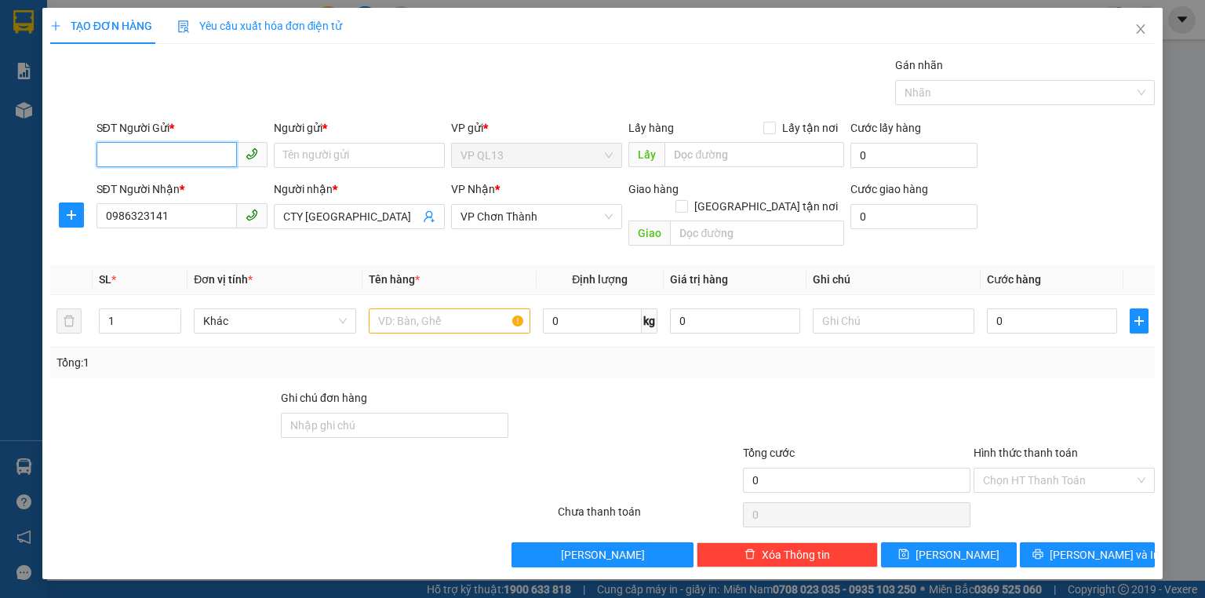
click at [217, 153] on input "SĐT Người Gửi *" at bounding box center [166, 154] width 140 height 25
click at [203, 186] on div "0938580406 - đại thành" at bounding box center [182, 185] width 152 height 17
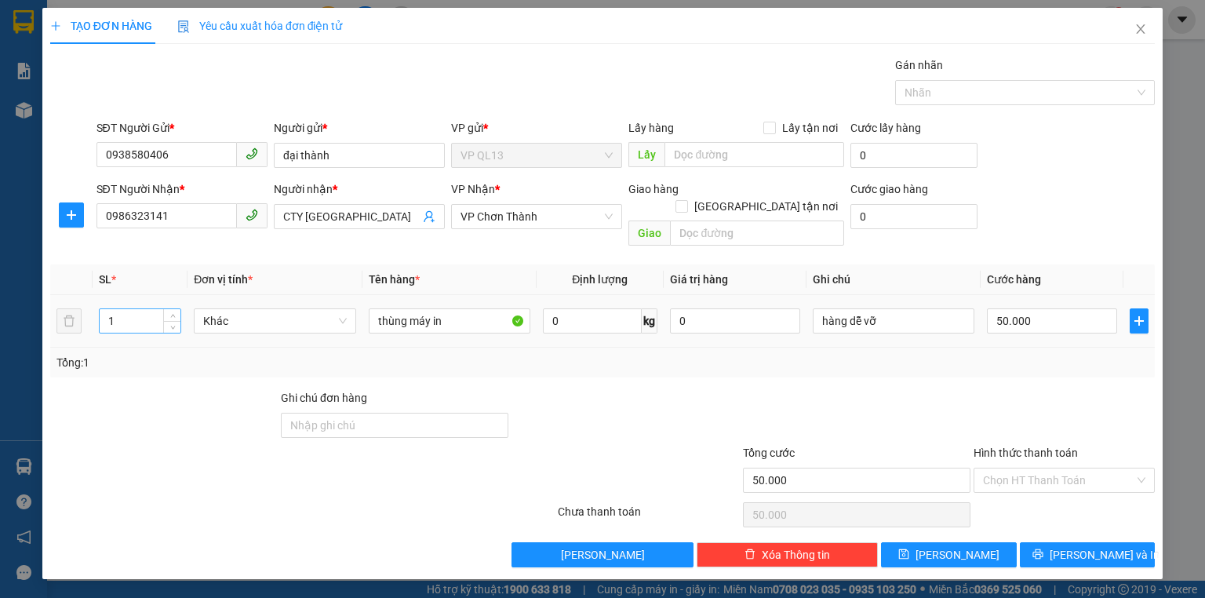
click at [151, 311] on input "1" at bounding box center [140, 321] width 81 height 24
click at [992, 308] on input "50.000" at bounding box center [1052, 320] width 130 height 25
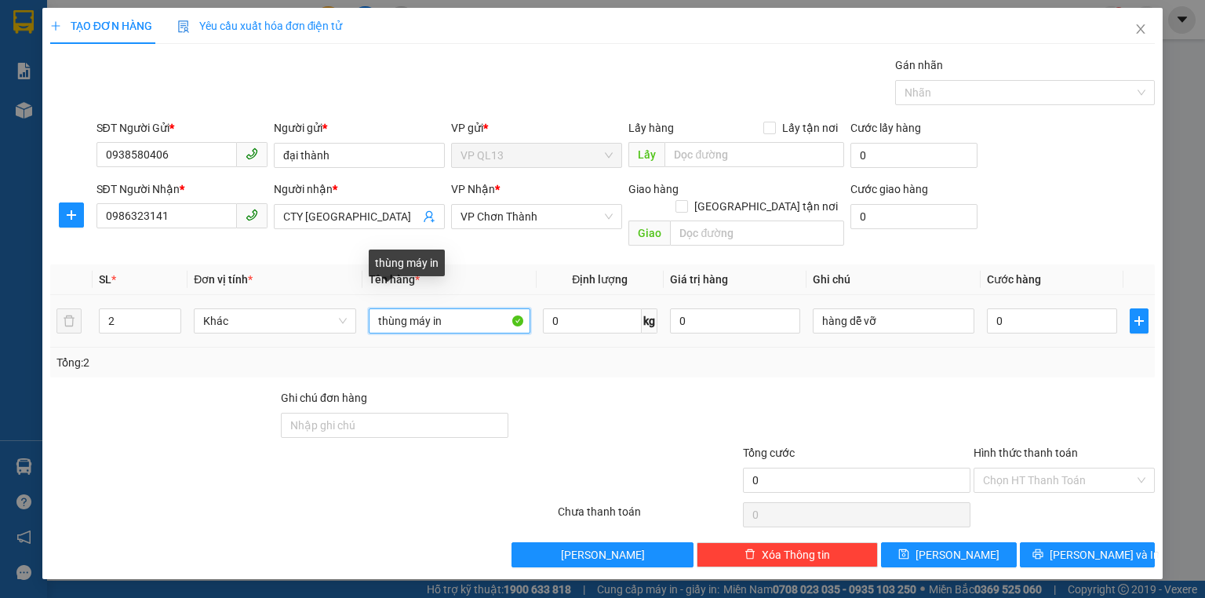
click at [458, 308] on input "thùng máy in" at bounding box center [450, 320] width 162 height 25
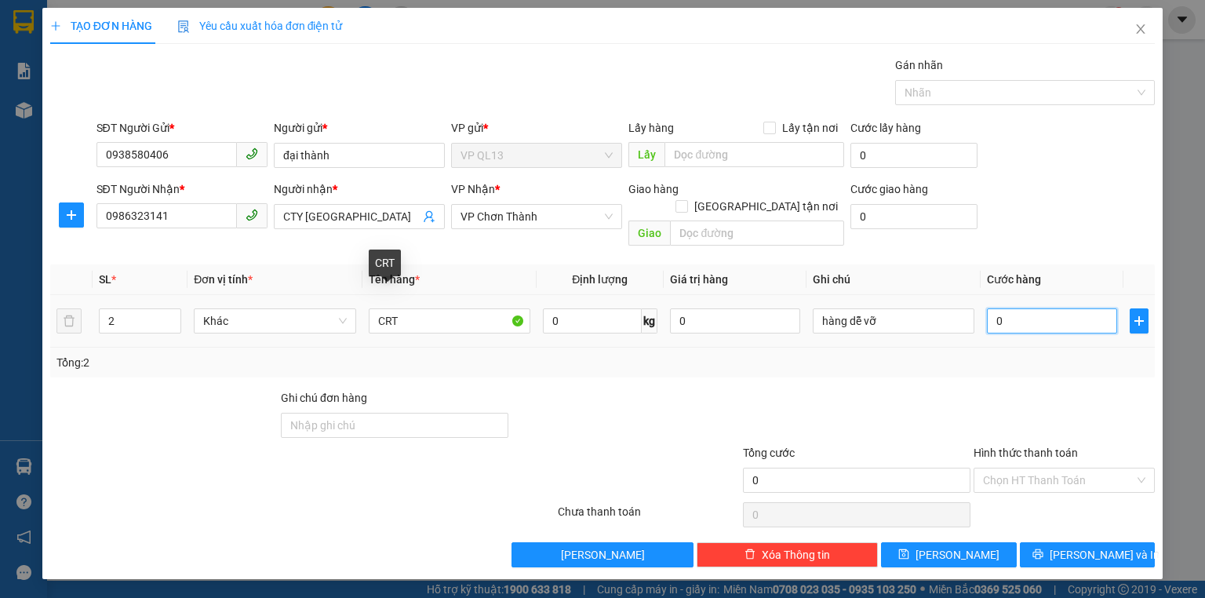
click at [1007, 308] on input "0" at bounding box center [1052, 320] width 130 height 25
click at [1083, 264] on th "Cước hàng" at bounding box center [1052, 279] width 143 height 31
click at [1080, 546] on span "[PERSON_NAME] và In" at bounding box center [1105, 554] width 110 height 17
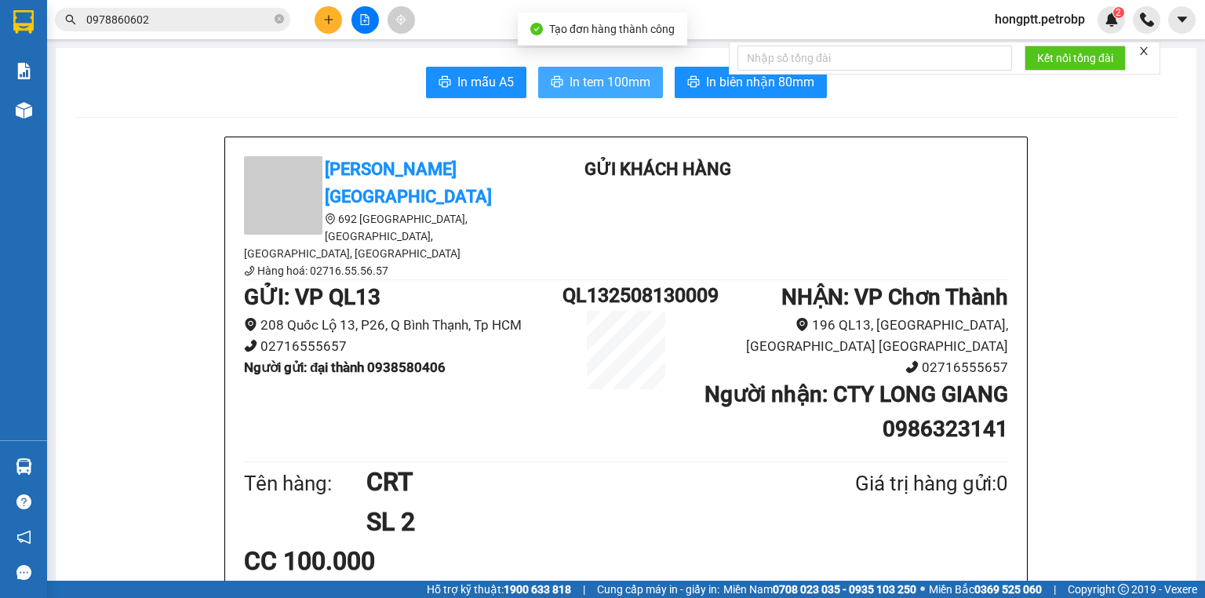
click at [606, 81] on span "In tem 100mm" at bounding box center [610, 82] width 81 height 20
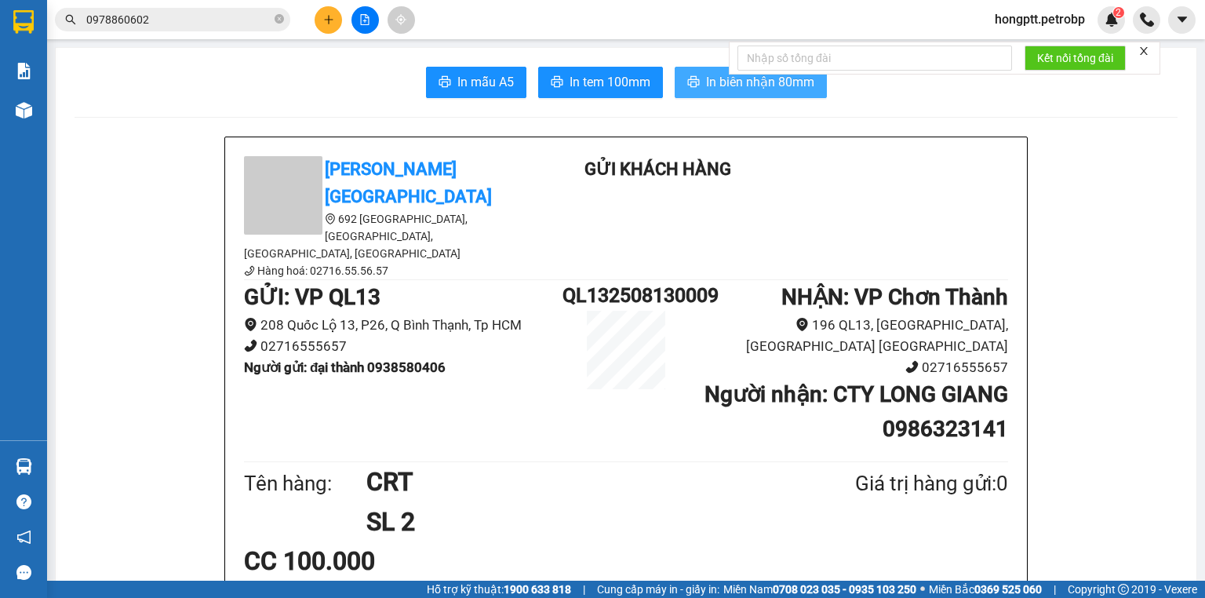
click at [744, 85] on span "In biên nhận 80mm" at bounding box center [760, 82] width 108 height 20
click at [330, 25] on button at bounding box center [328, 19] width 27 height 27
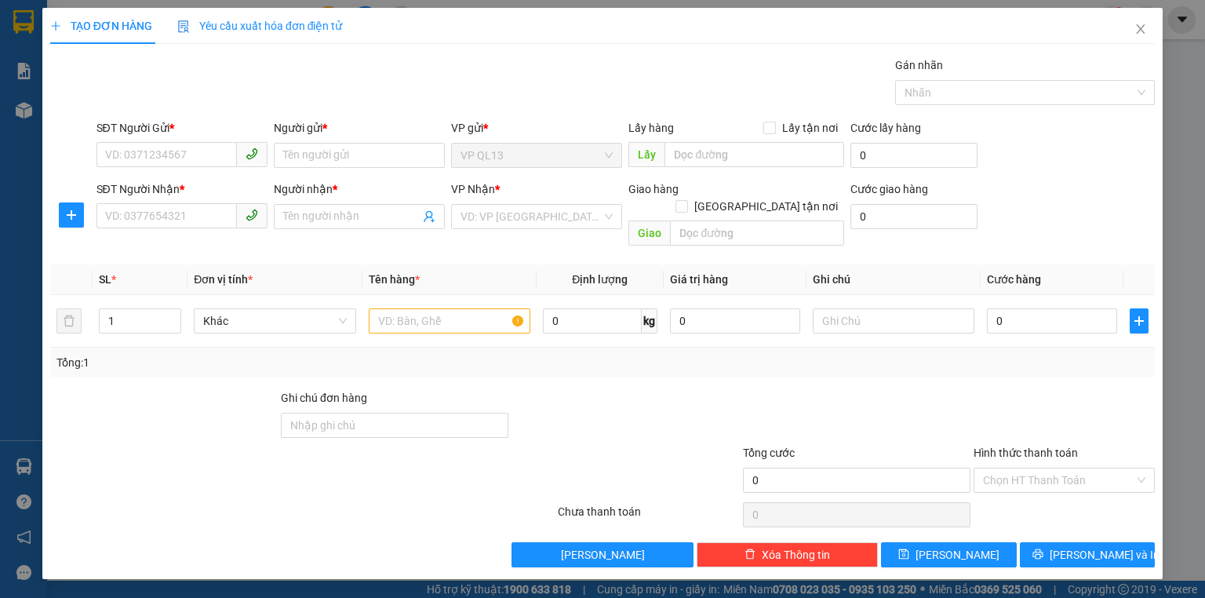
click at [158, 200] on div "SĐT Người Nhận *" at bounding box center [181, 192] width 171 height 24
click at [208, 210] on input "SĐT Người Nhận *" at bounding box center [166, 215] width 140 height 25
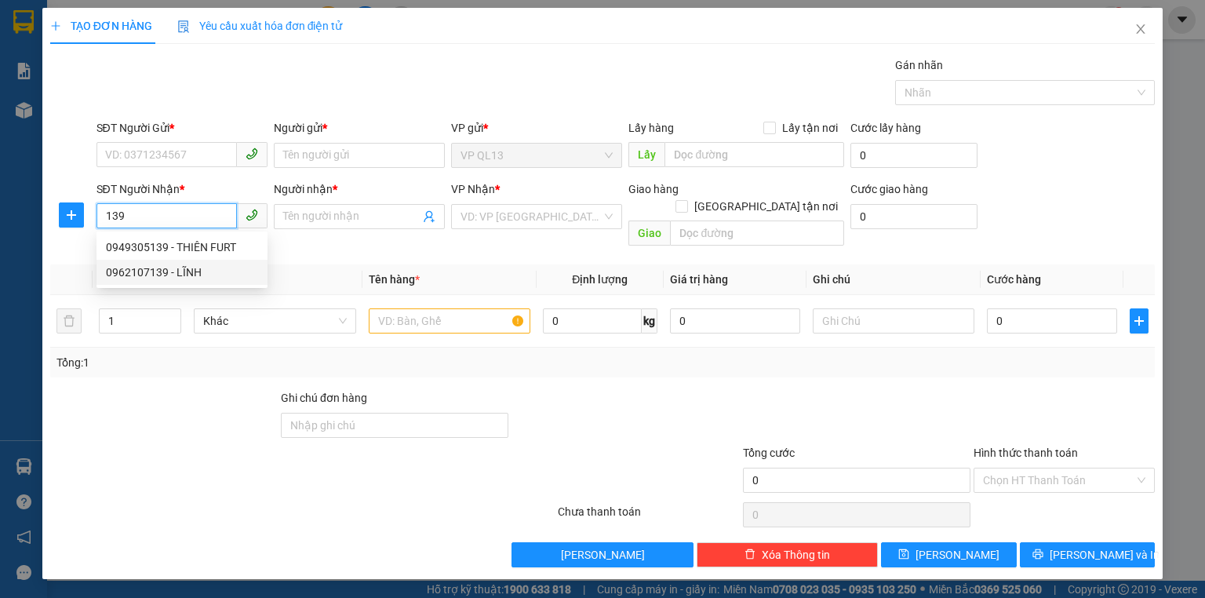
click at [177, 272] on div "0962107139 - LĨNH" at bounding box center [182, 272] width 152 height 17
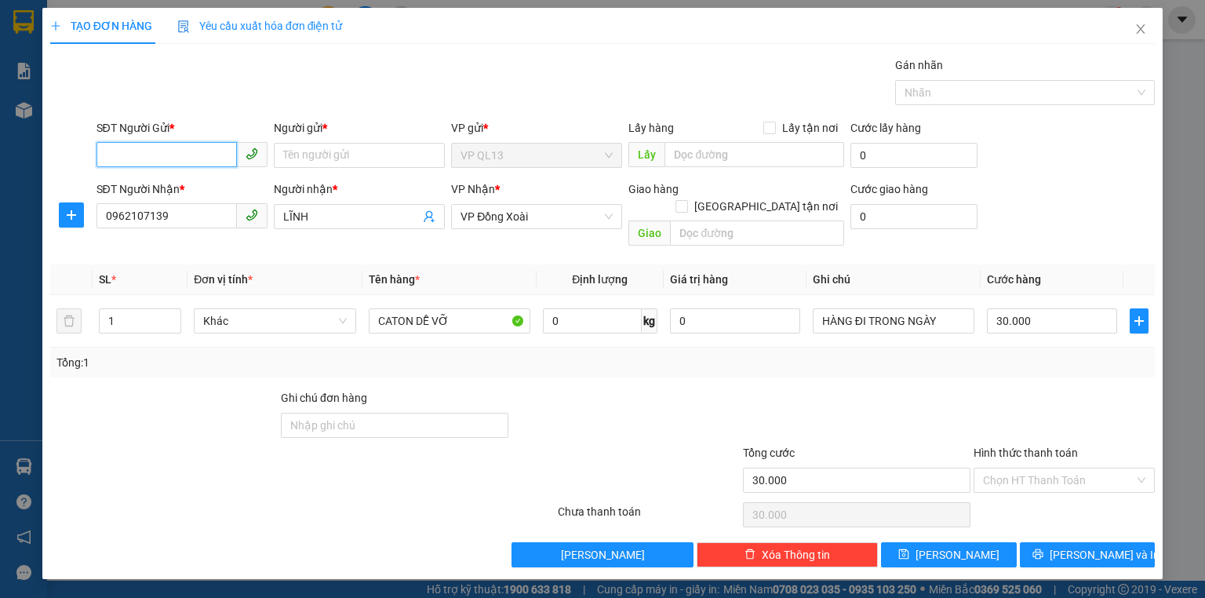
click at [206, 159] on input "SĐT Người Gửi *" at bounding box center [166, 154] width 140 height 25
click at [182, 213] on div "0843337711 - TÚ" at bounding box center [183, 210] width 155 height 17
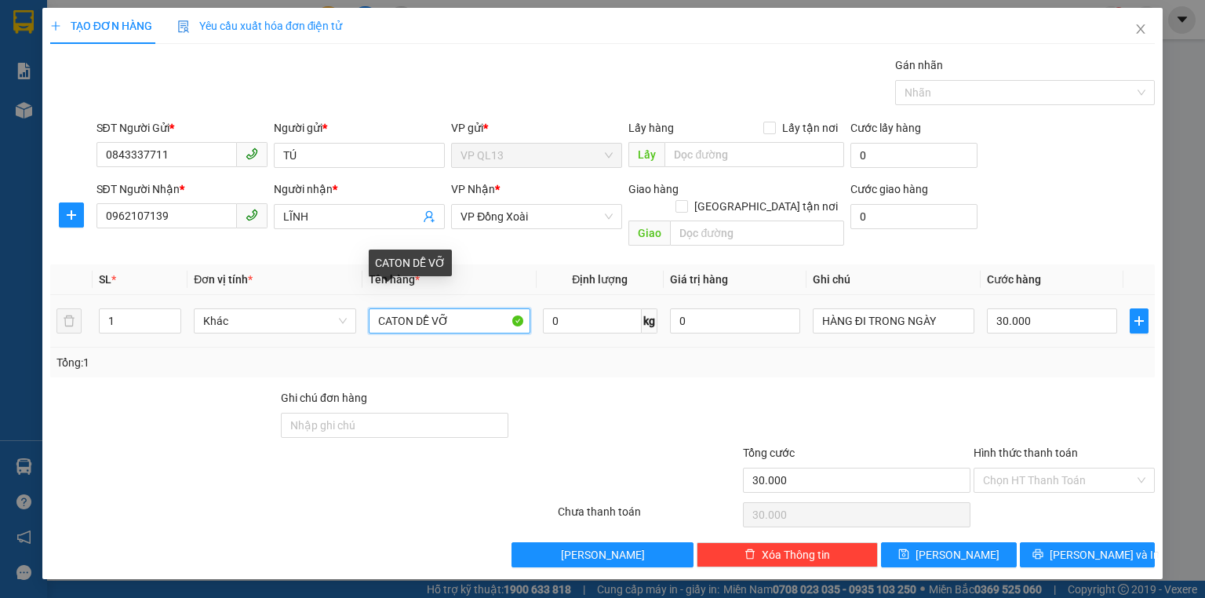
click at [457, 308] on input "CATON DỄ VỠ" at bounding box center [450, 320] width 162 height 25
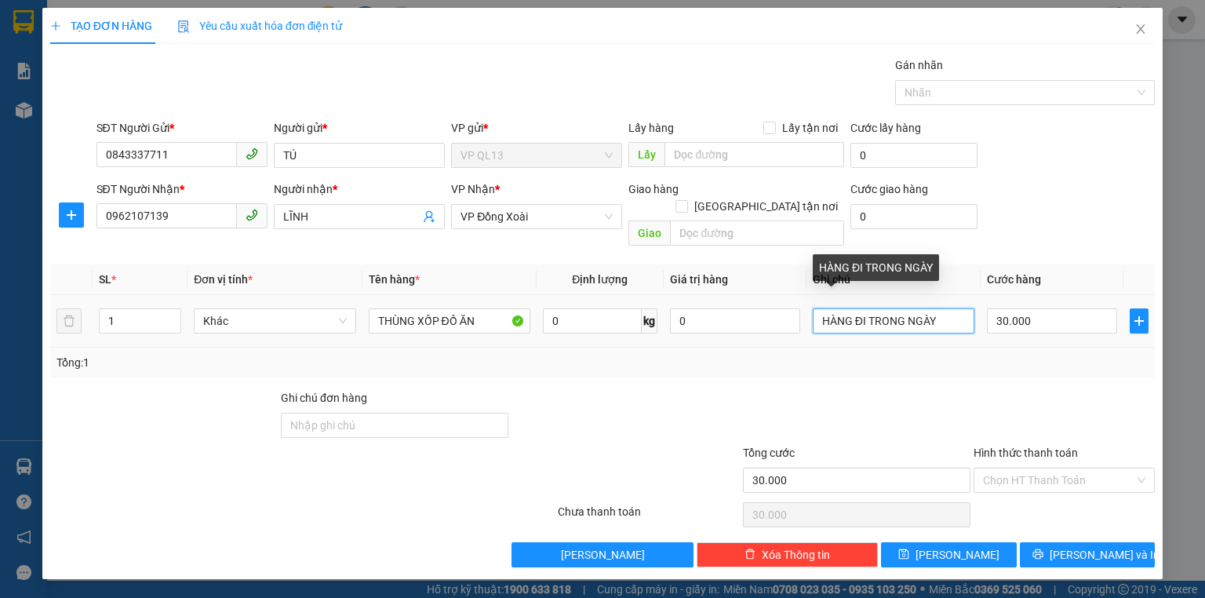
click at [938, 308] on input "HÀNG ĐI TRONG NGÀY" at bounding box center [894, 320] width 162 height 25
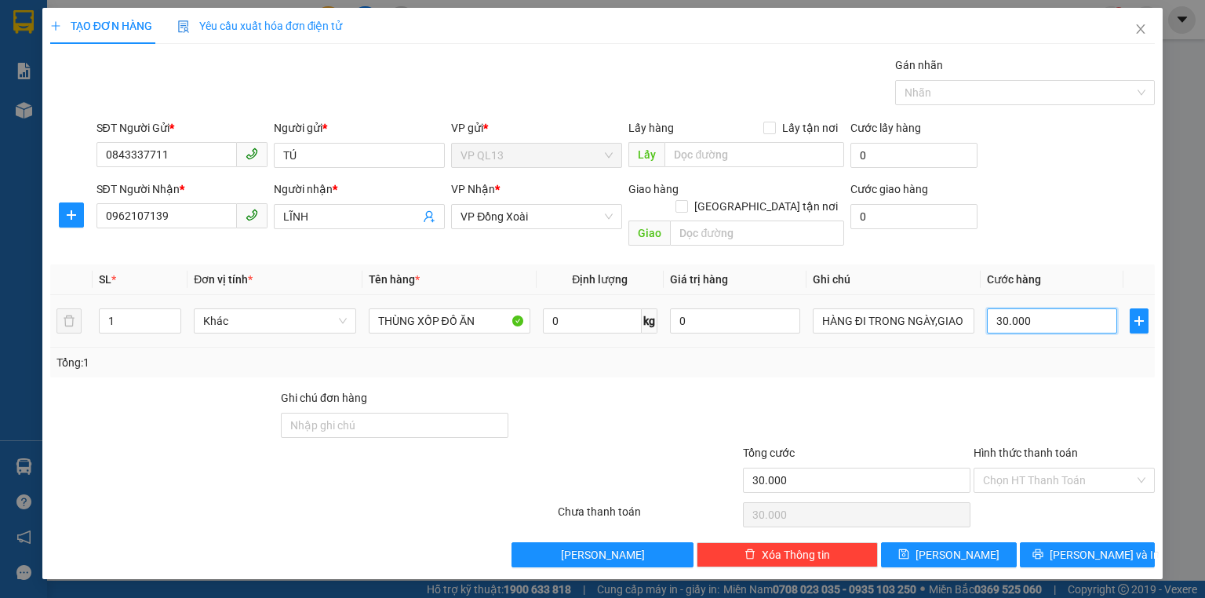
click at [1039, 308] on input "30.000" at bounding box center [1052, 320] width 130 height 25
click at [1070, 276] on th "Cước hàng" at bounding box center [1052, 279] width 143 height 31
click at [1049, 308] on input "60.000" at bounding box center [1052, 320] width 130 height 25
click at [1101, 270] on th "Cước hàng" at bounding box center [1052, 279] width 143 height 31
click at [1084, 546] on span "[PERSON_NAME] và In" at bounding box center [1105, 554] width 110 height 17
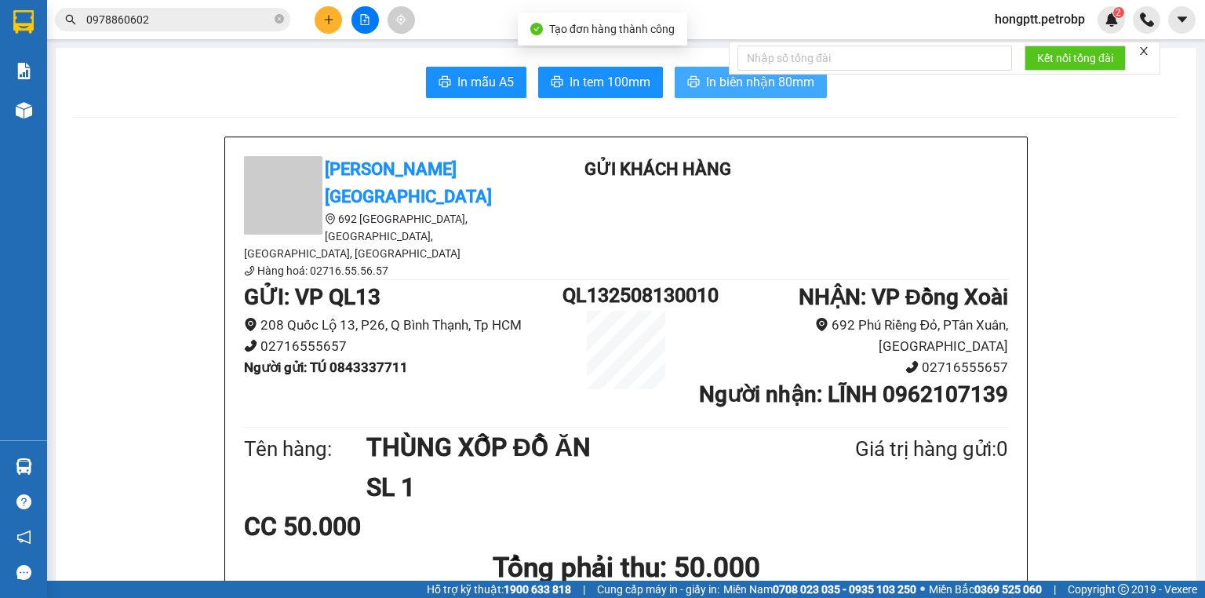
click at [725, 85] on span "In biên nhận 80mm" at bounding box center [760, 82] width 108 height 20
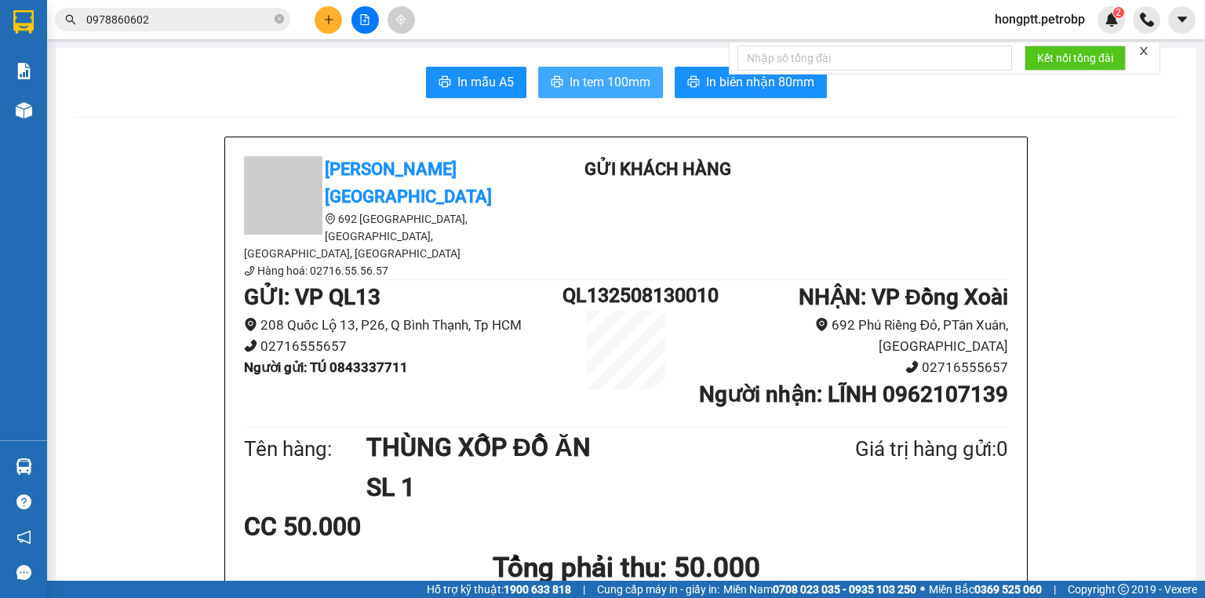
click at [613, 83] on span "In tem 100mm" at bounding box center [610, 82] width 81 height 20
